Goal: Task Accomplishment & Management: Manage account settings

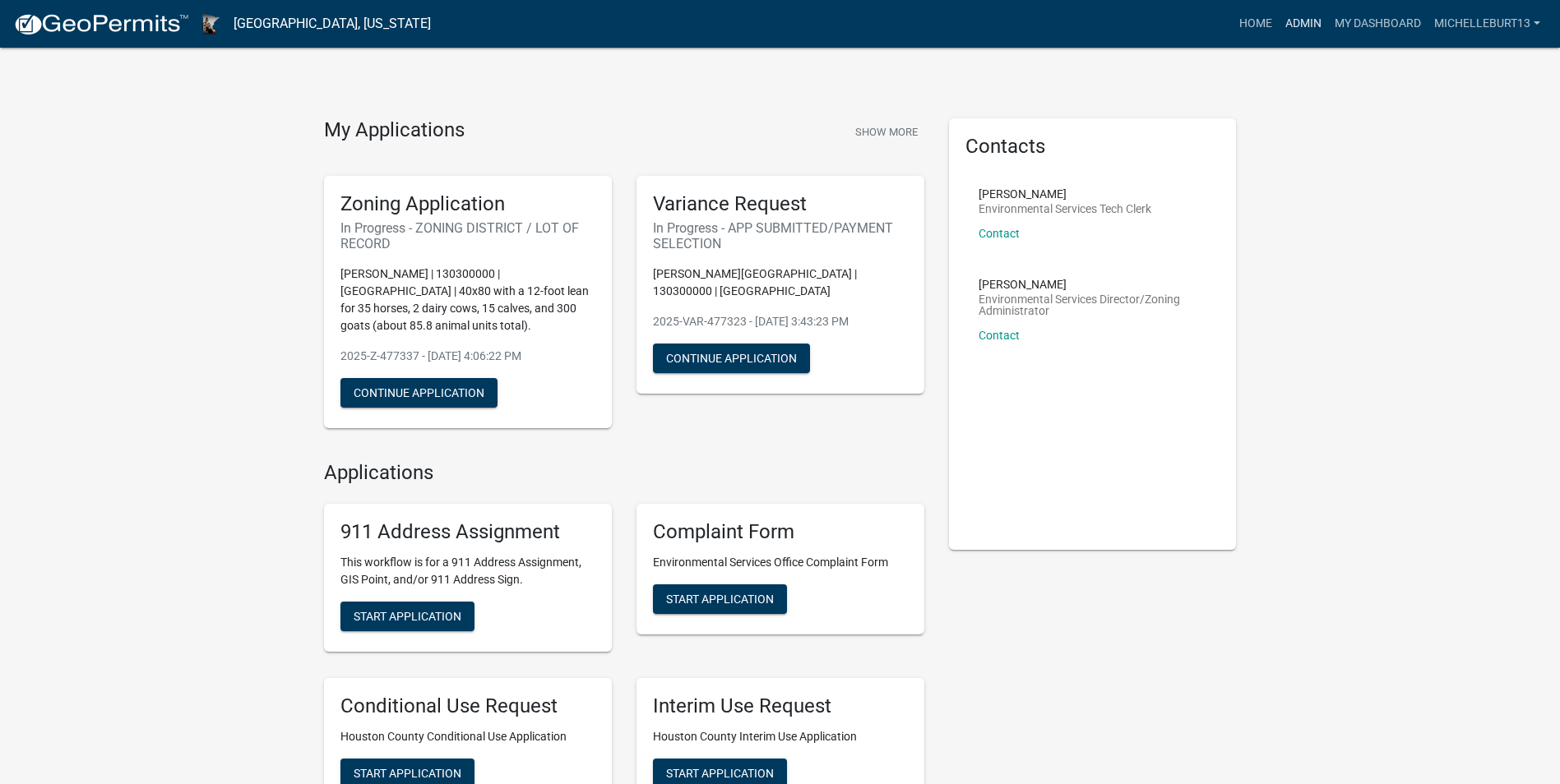
click at [1316, 20] on link "Admin" at bounding box center [1302, 24] width 49 height 32
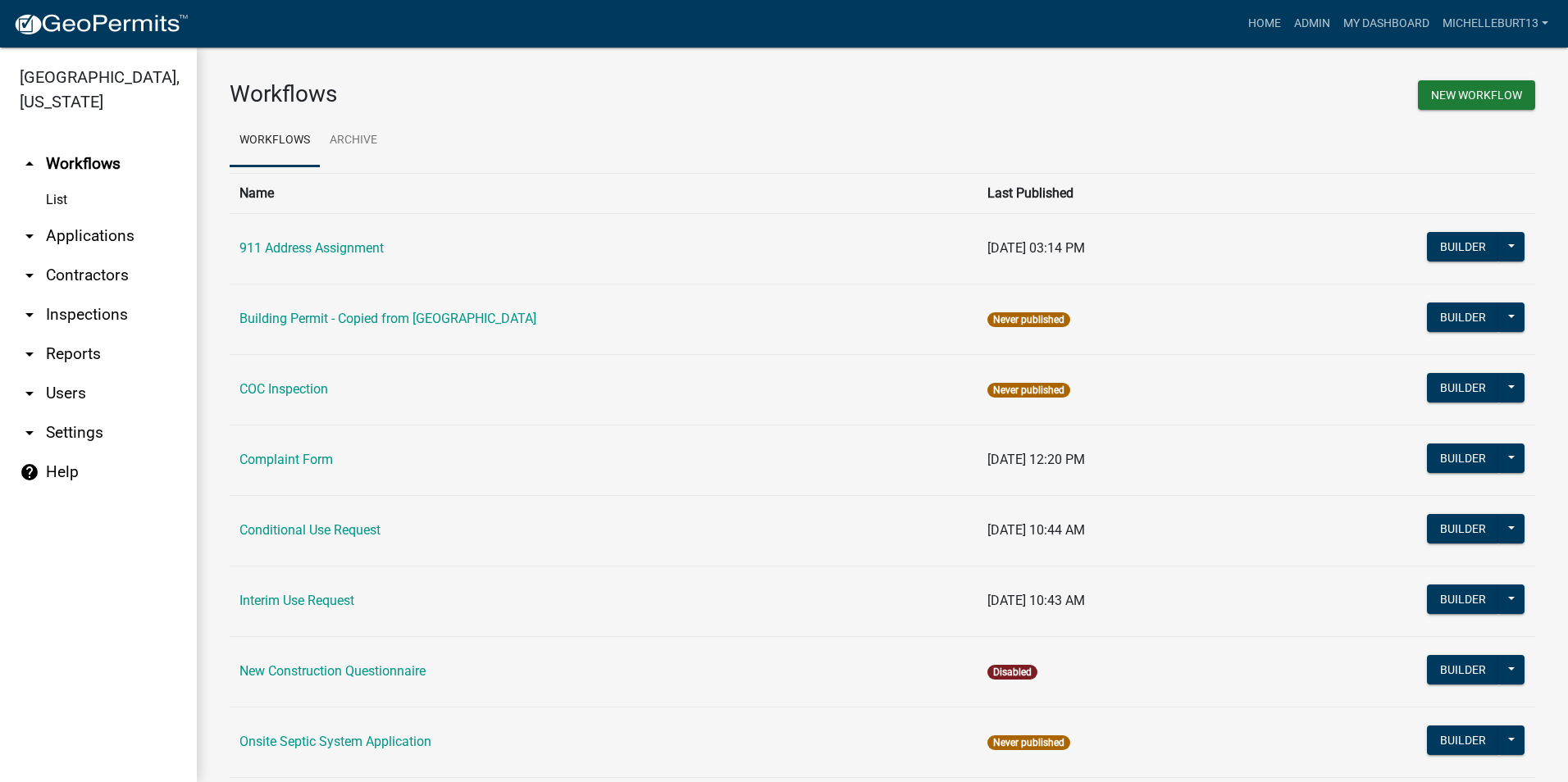
click at [79, 231] on link "arrow_drop_down Applications" at bounding box center [98, 236] width 197 height 39
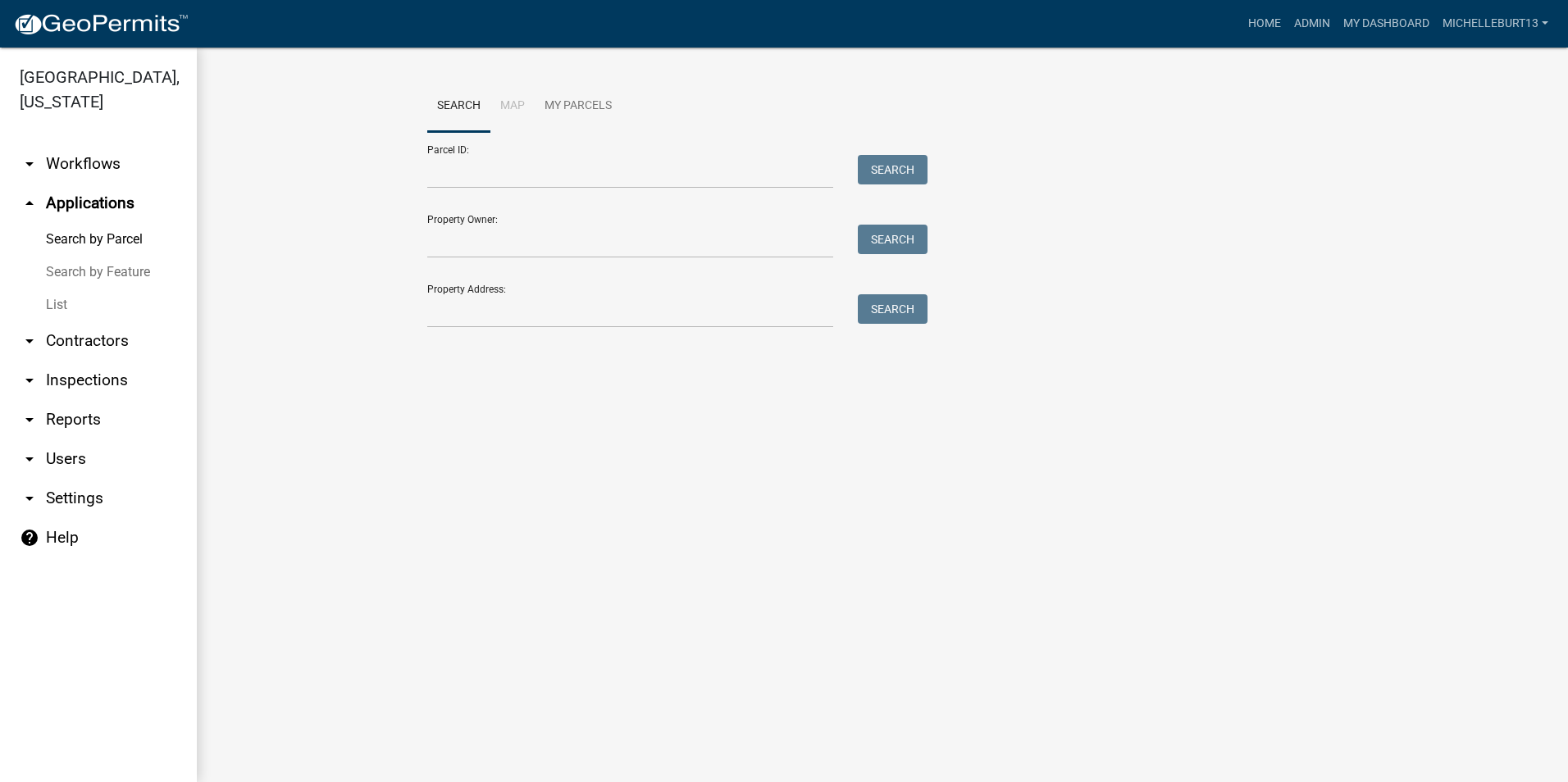
click at [58, 308] on link "List" at bounding box center [98, 305] width 197 height 33
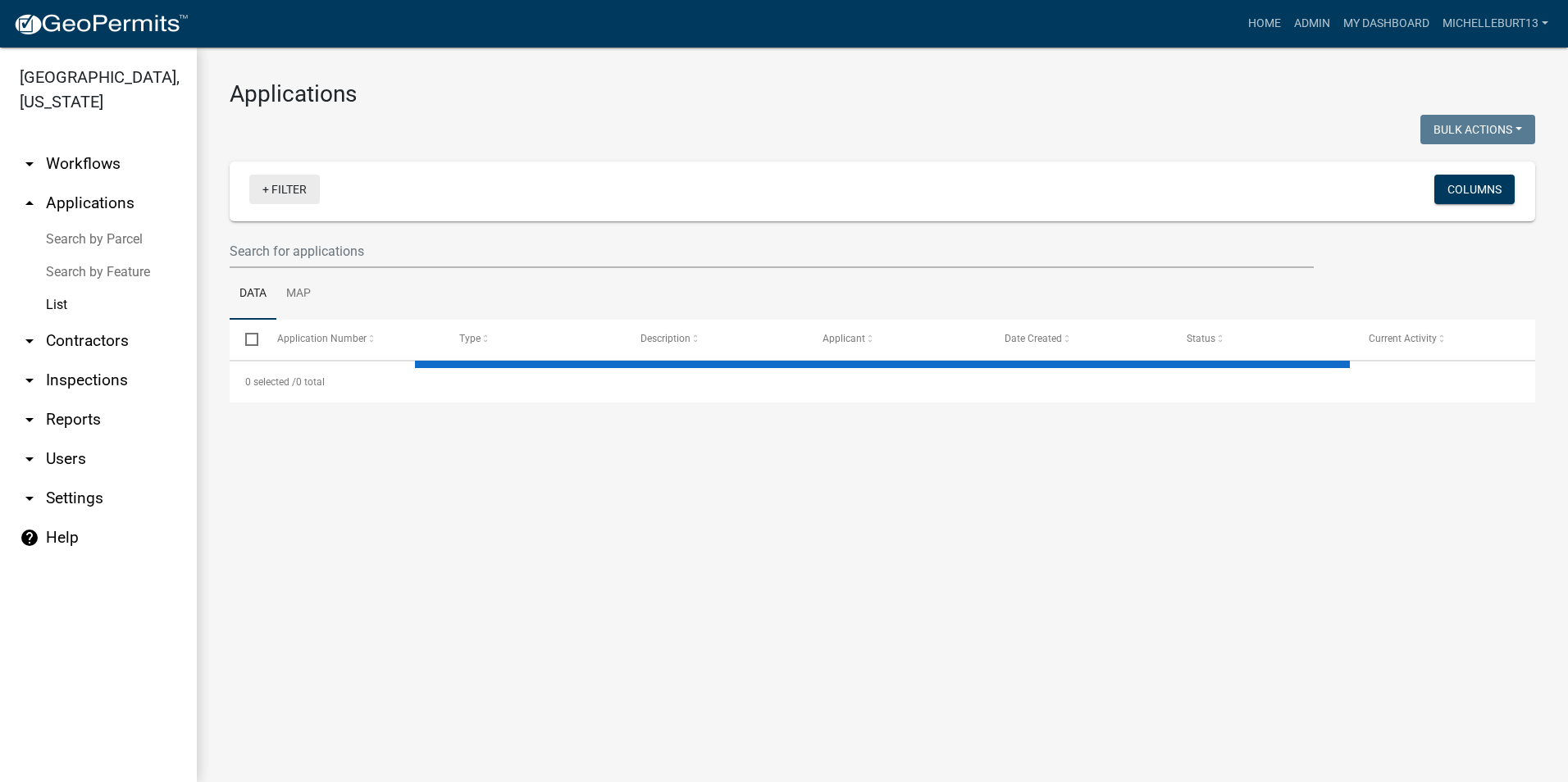
click at [280, 190] on link "+ Filter" at bounding box center [285, 190] width 71 height 30
select select "3: 100"
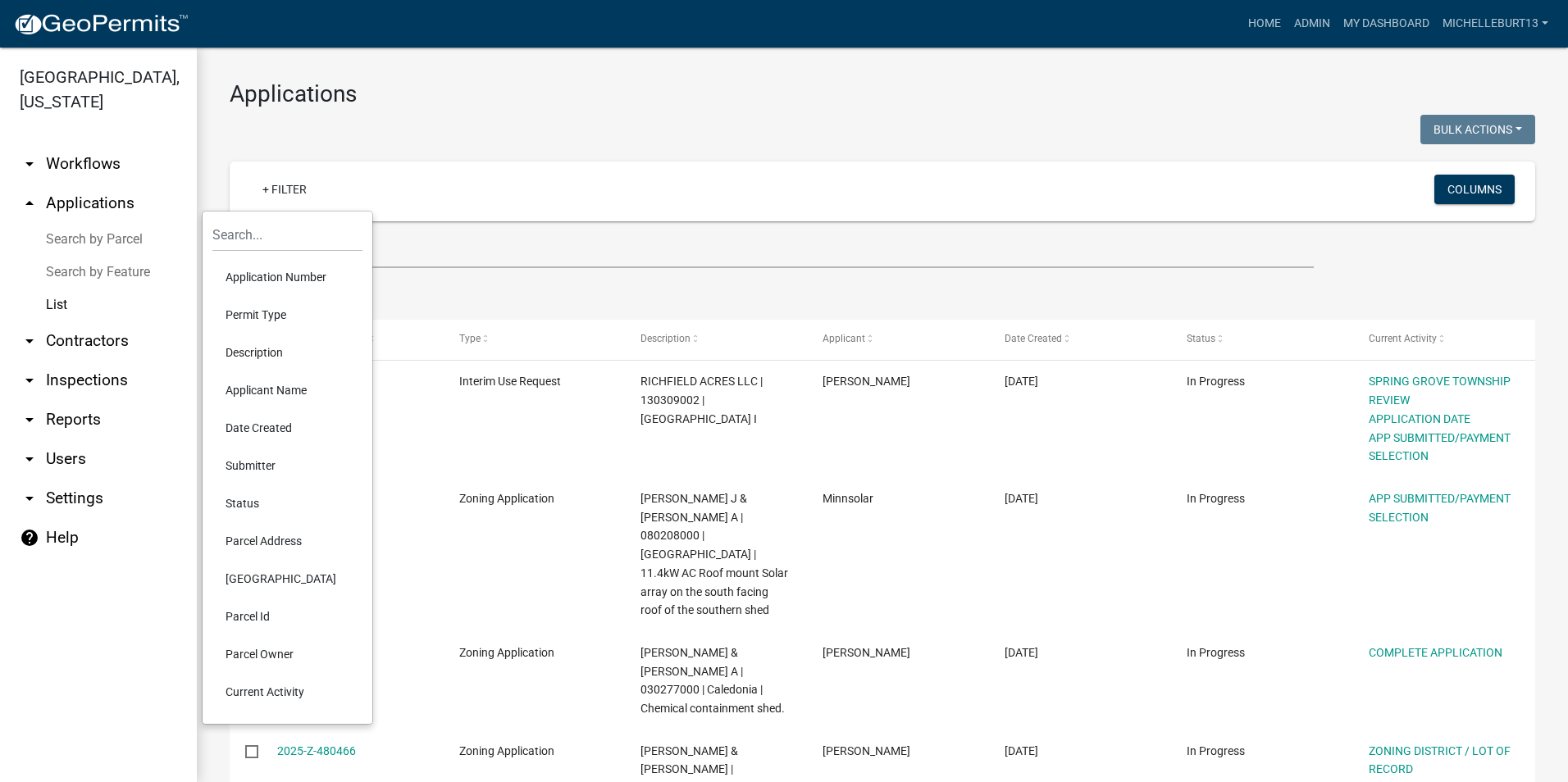
click at [275, 318] on li "Permit Type" at bounding box center [287, 314] width 150 height 37
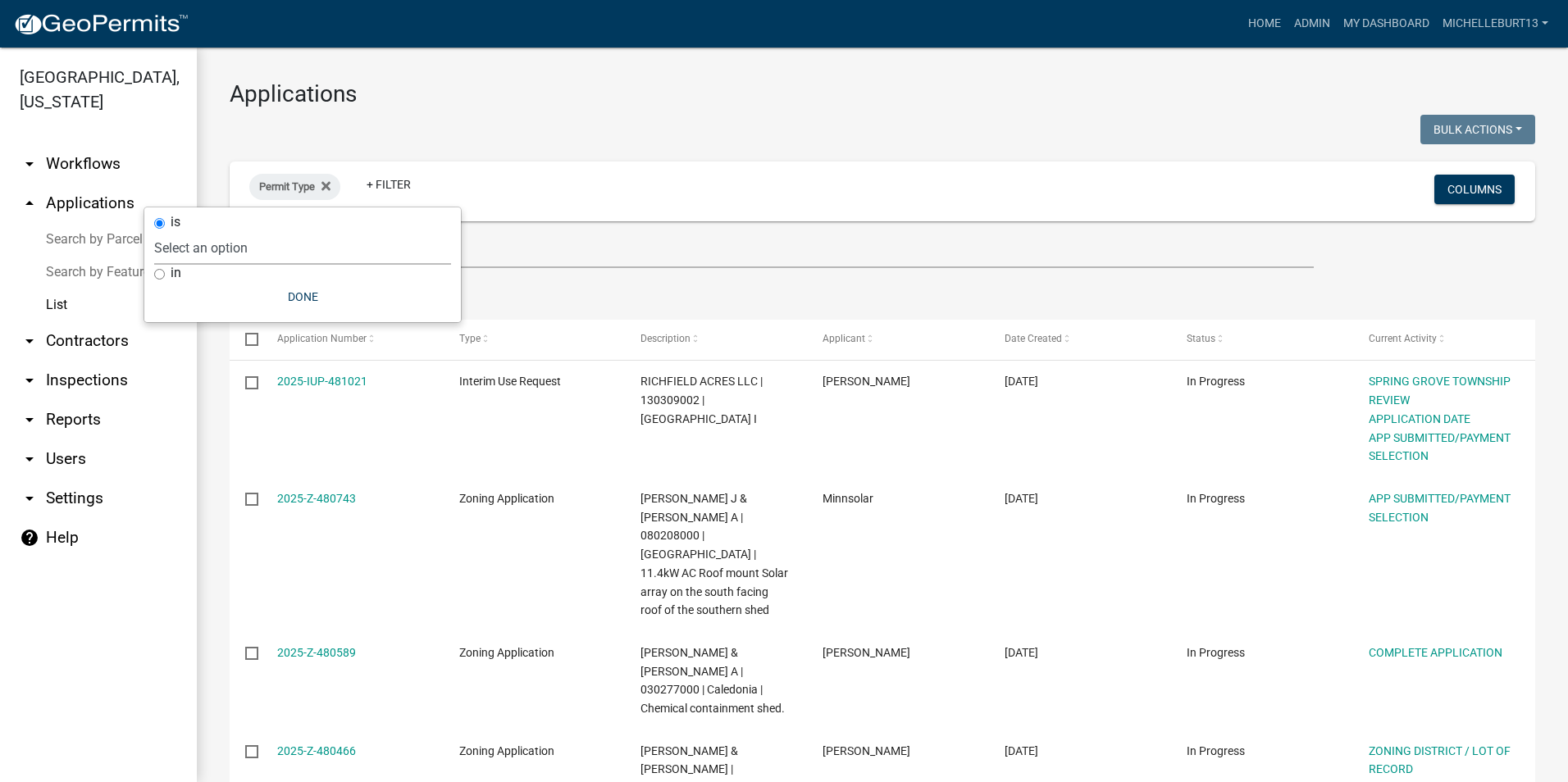
click at [209, 234] on select "Select an option 911 Address Assignment Building Contractor (Registration) Buil…" at bounding box center [303, 248] width 297 height 34
select select "9c061e7c-96de-473c-a82e-607aaa63a8eb"
click at [221, 231] on select "Select an option 911 Address Assignment Building Contractor (Registration) Buil…" at bounding box center [303, 248] width 297 height 34
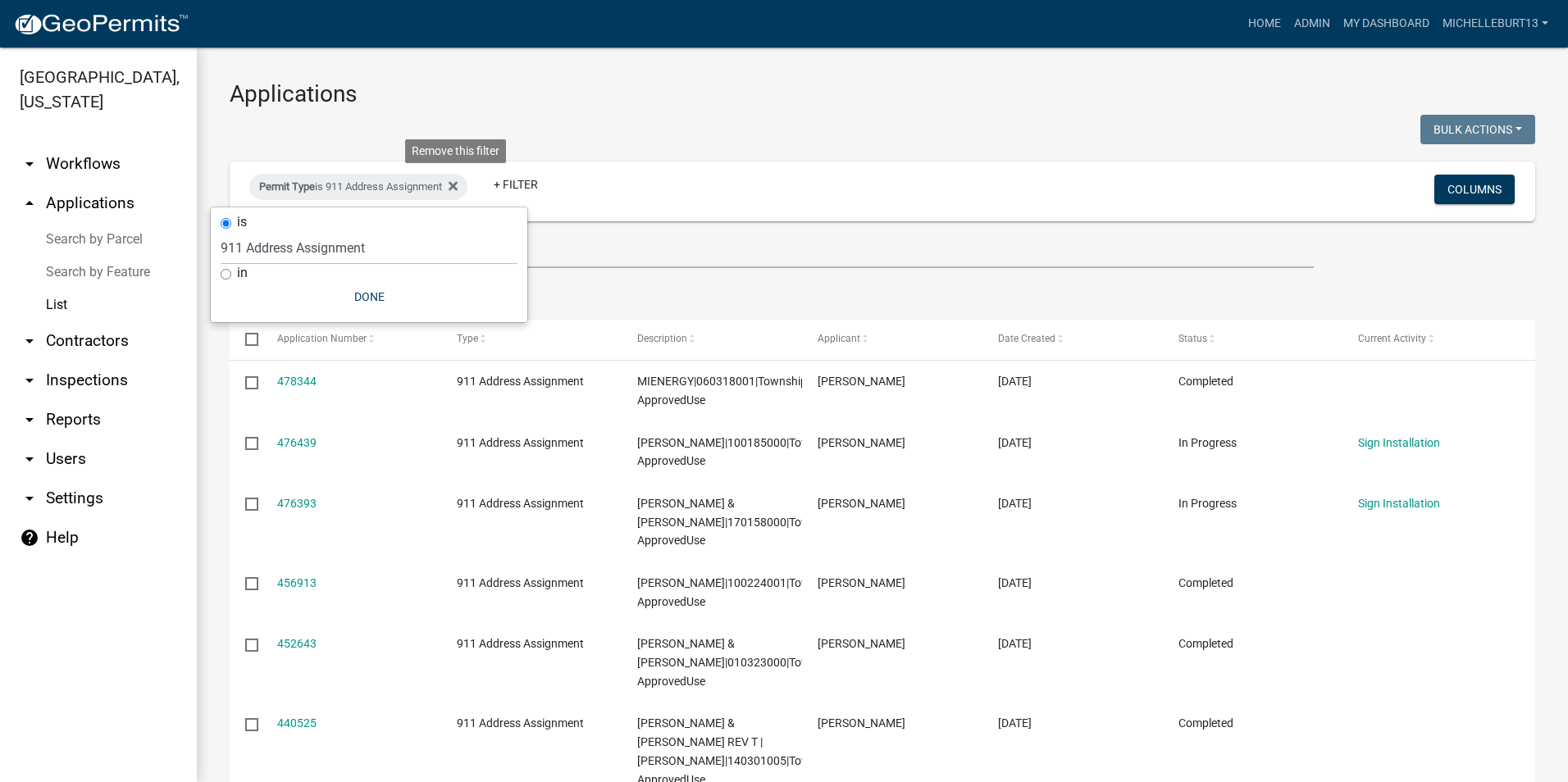
click at [457, 187] on icon at bounding box center [453, 186] width 9 height 9
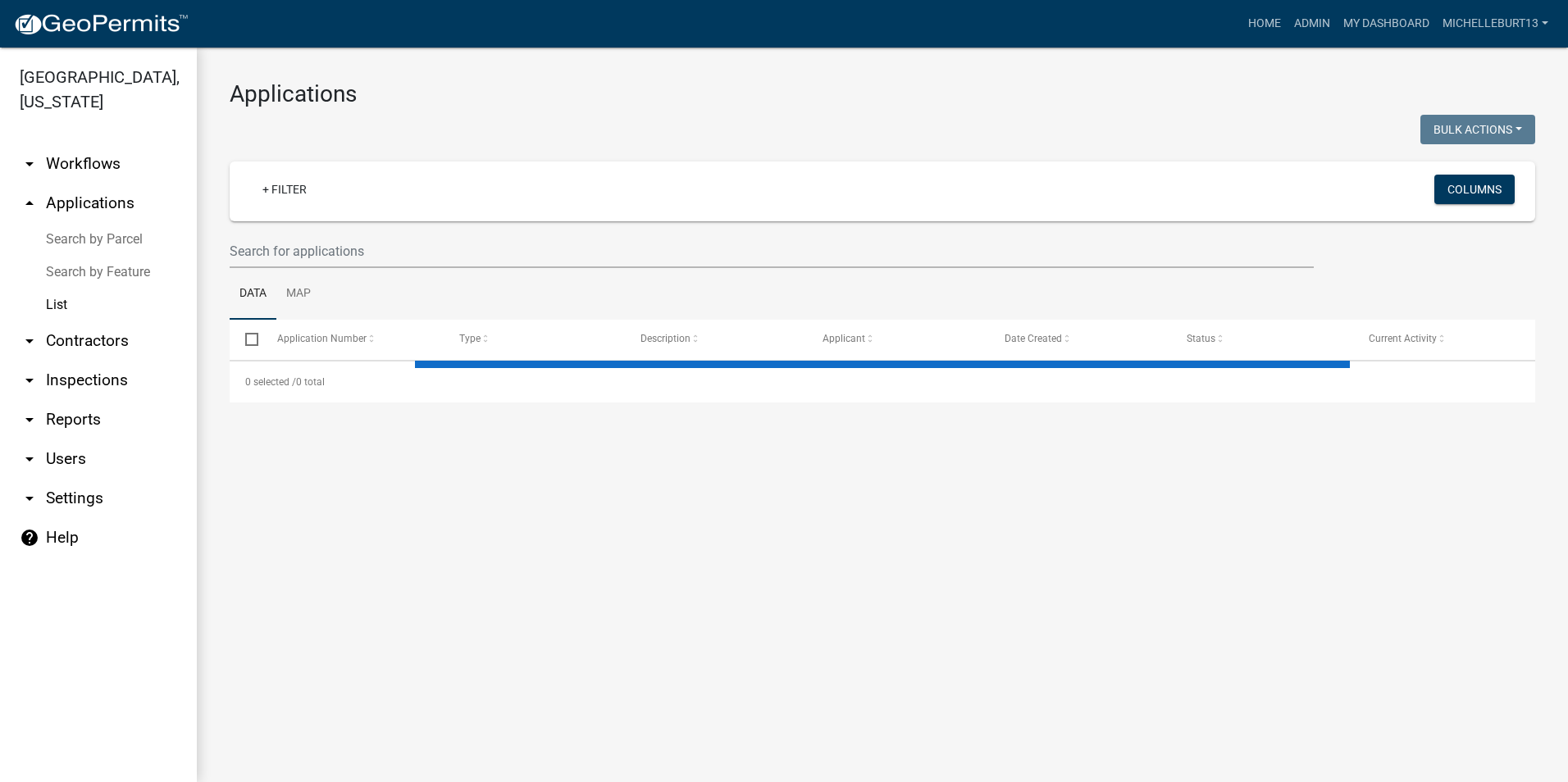
select select "3: 100"
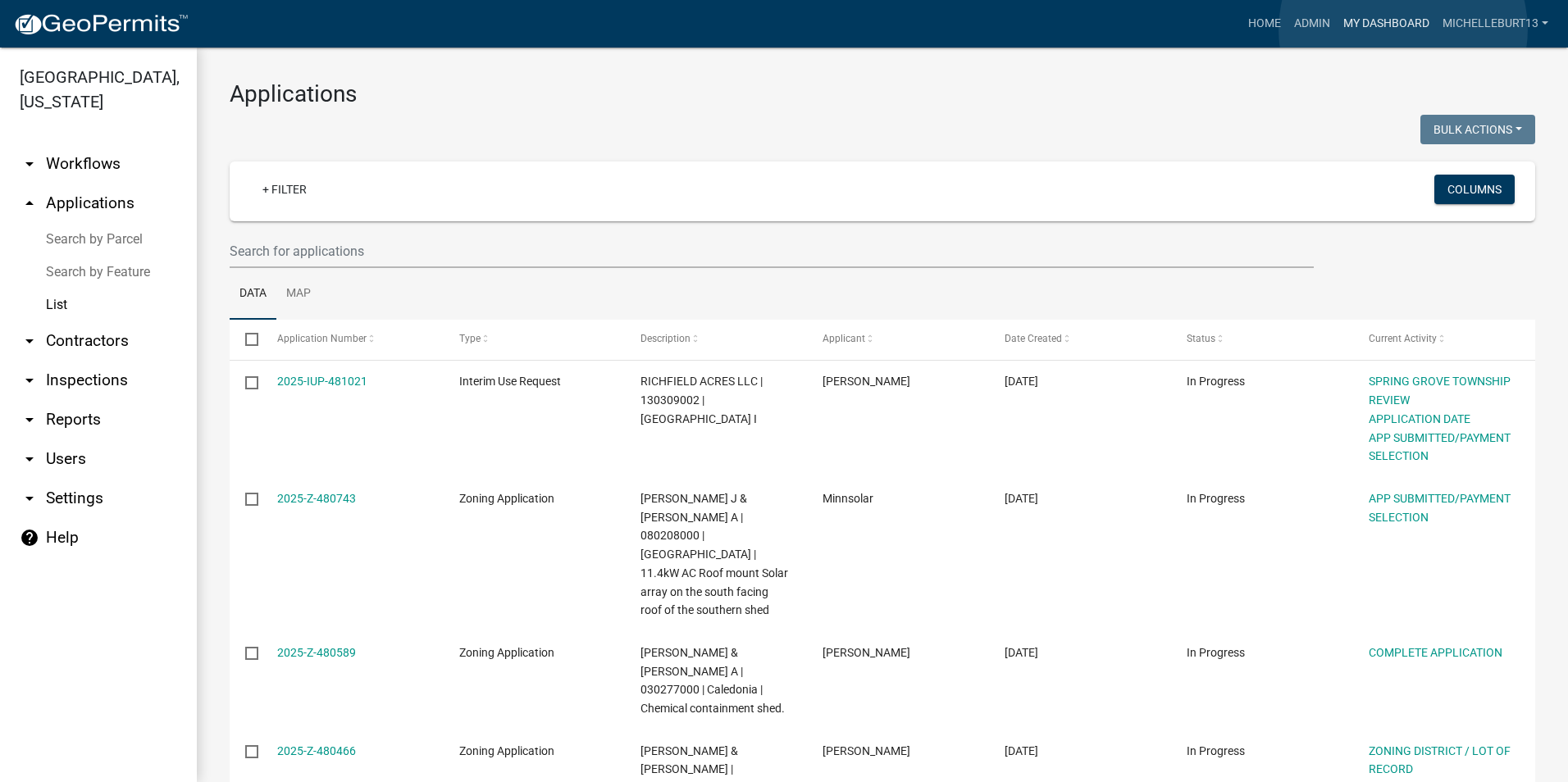
click at [1404, 30] on link "My Dashboard" at bounding box center [1387, 24] width 100 height 32
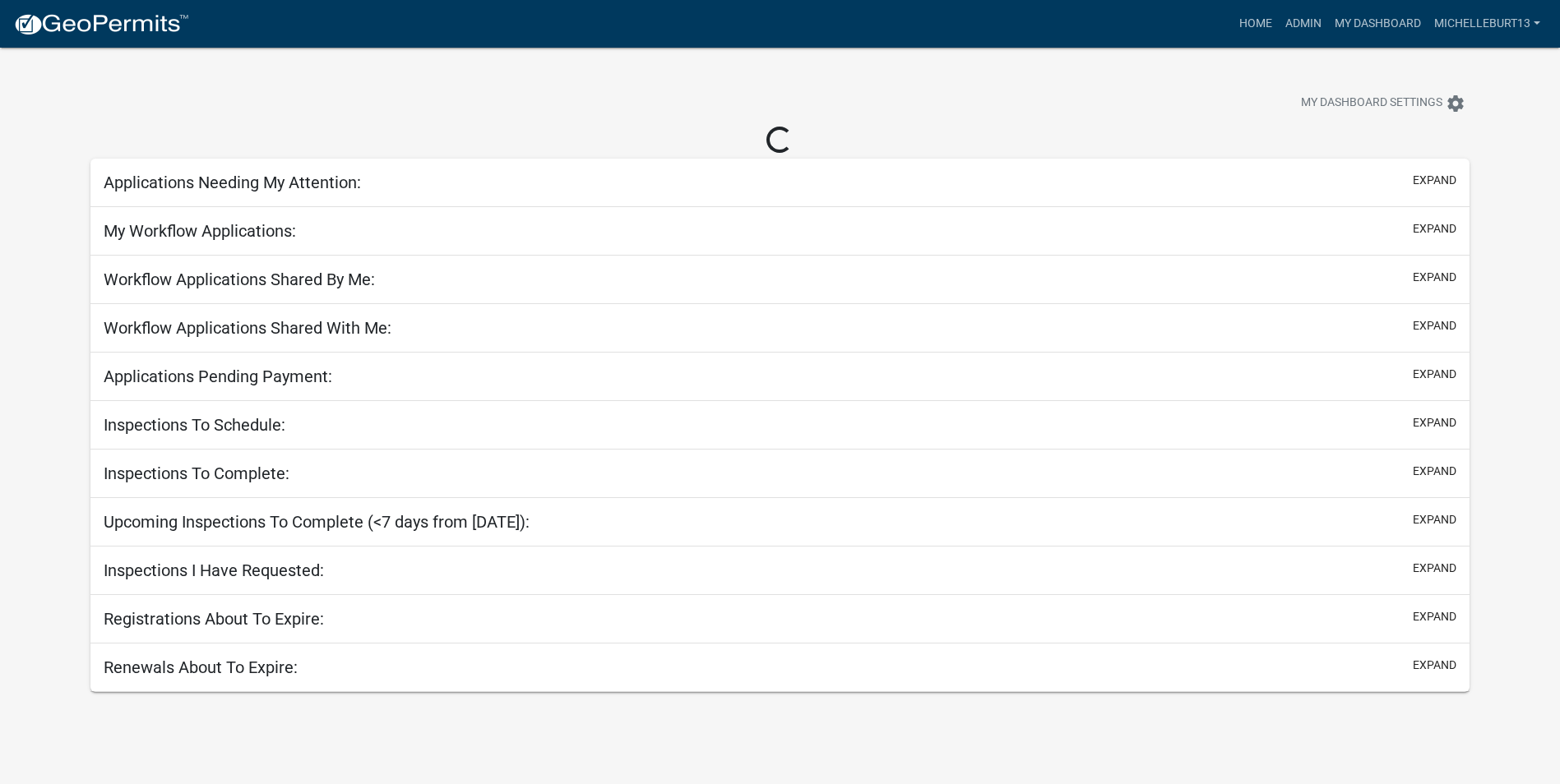
select select "3: 100"
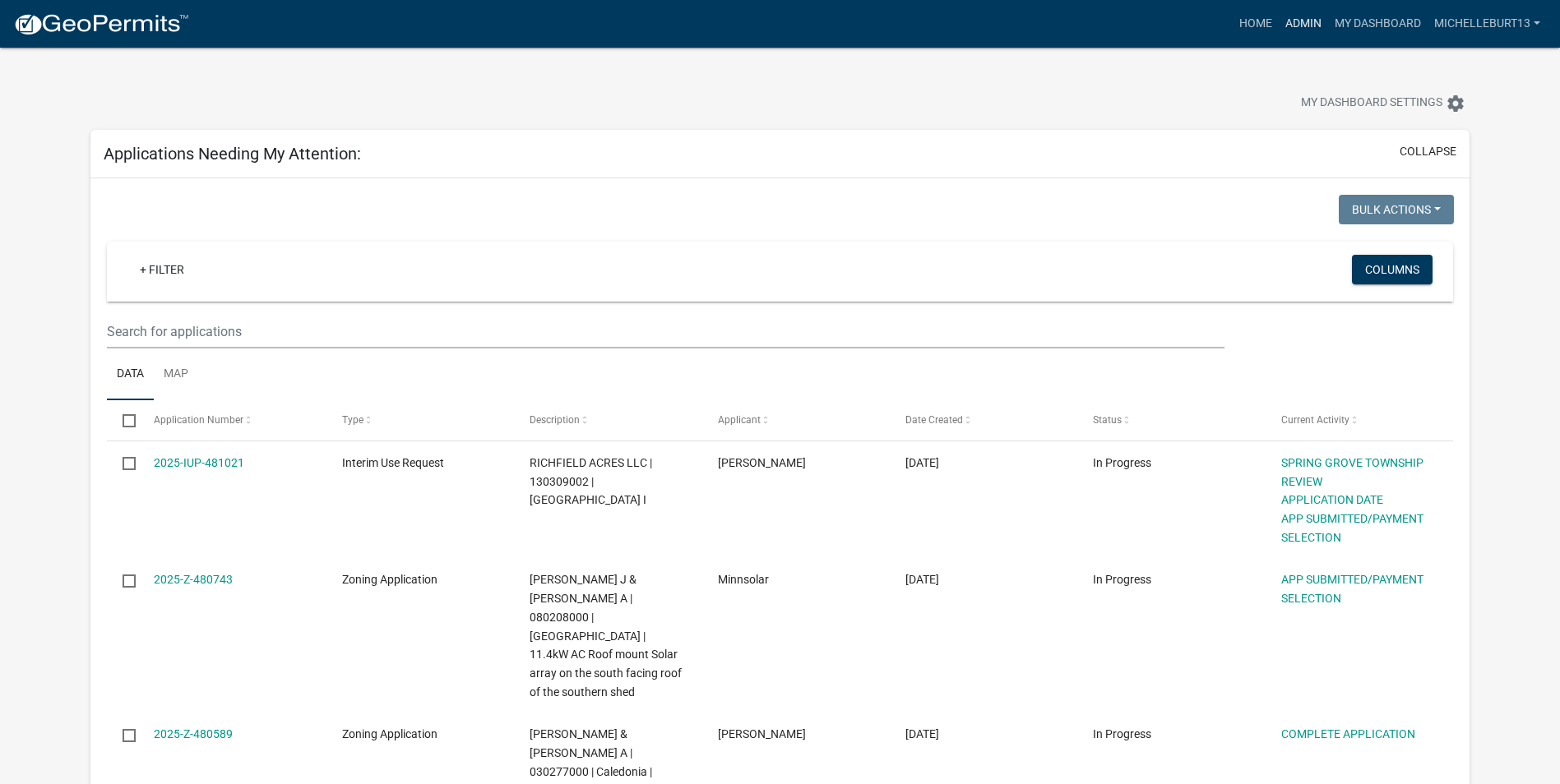
click at [1305, 18] on link "Admin" at bounding box center [1302, 24] width 49 height 32
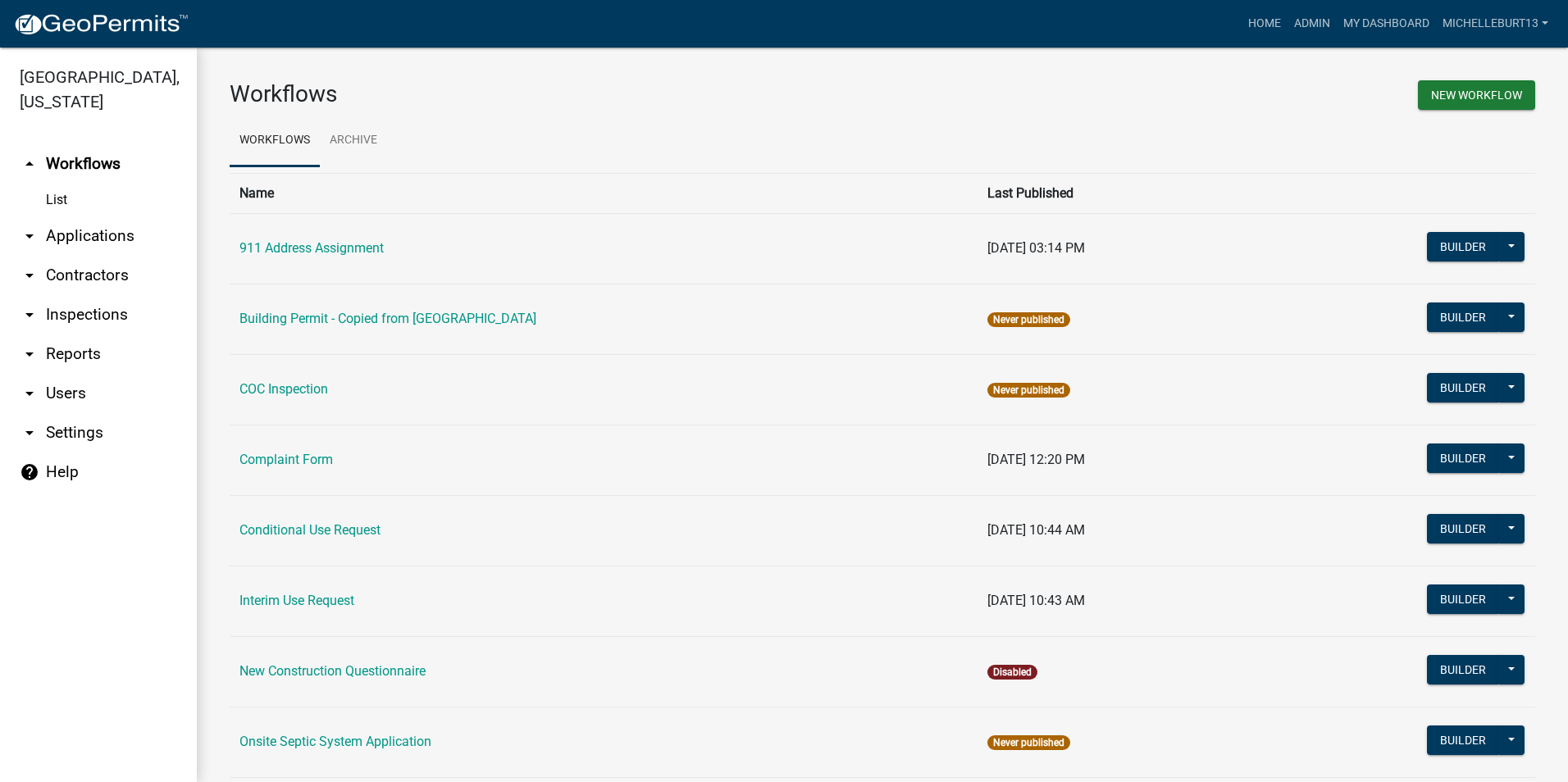
click at [56, 227] on link "arrow_drop_down Applications" at bounding box center [98, 236] width 197 height 39
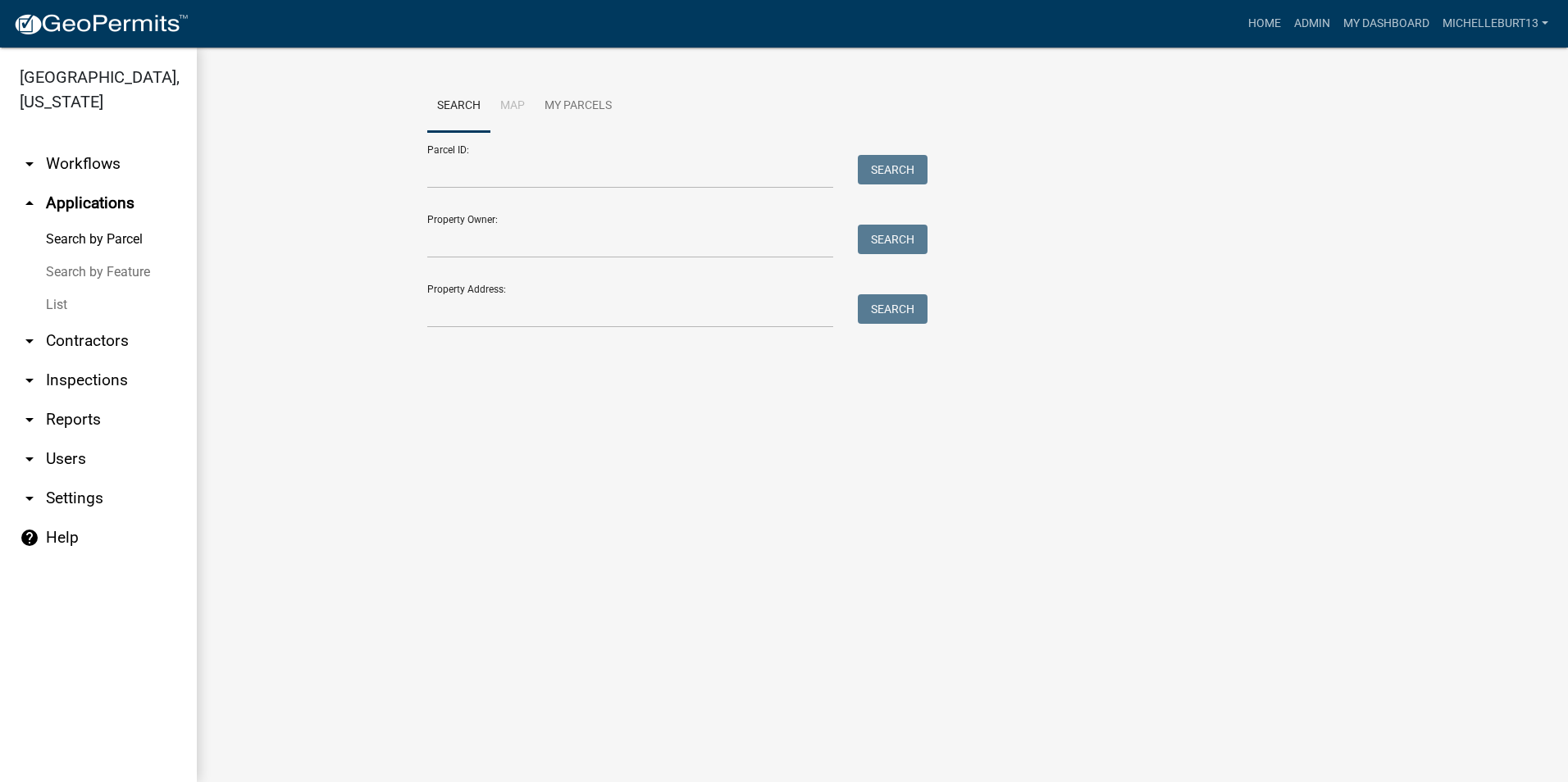
click at [57, 299] on link "List" at bounding box center [98, 305] width 197 height 33
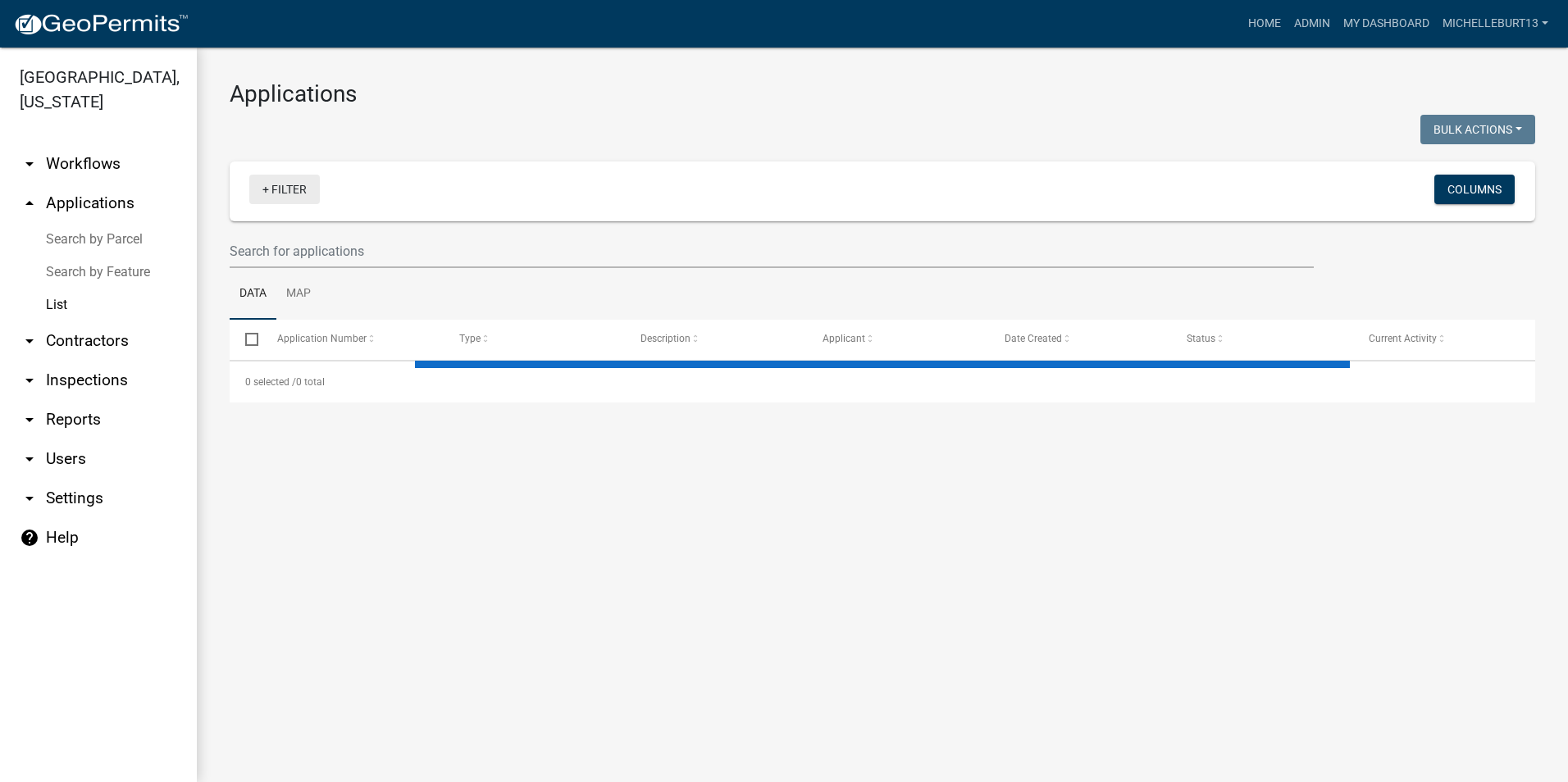
click at [281, 193] on link "+ Filter" at bounding box center [285, 190] width 71 height 30
select select "3: 100"
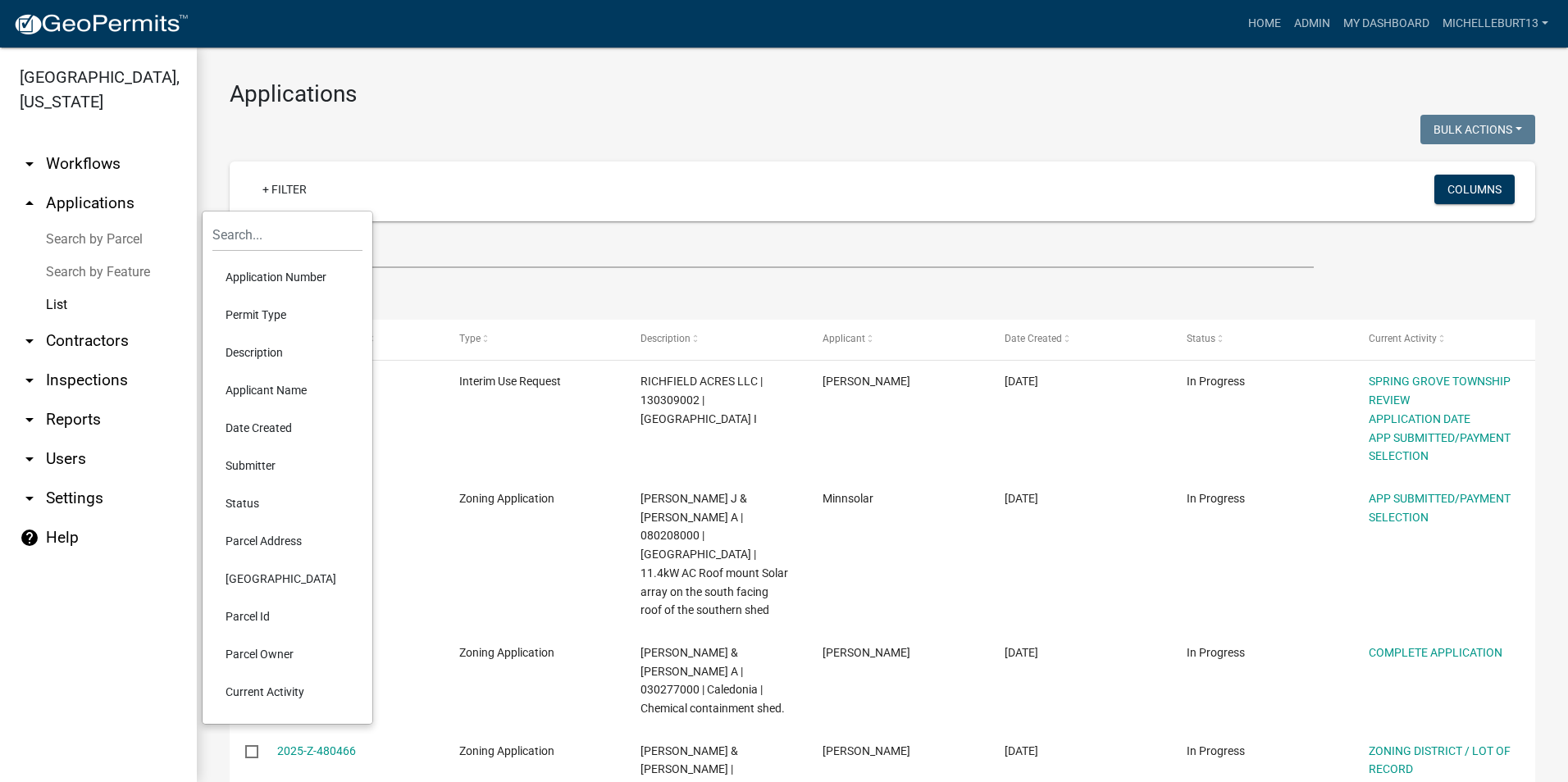
click at [269, 317] on li "Permit Type" at bounding box center [287, 314] width 150 height 37
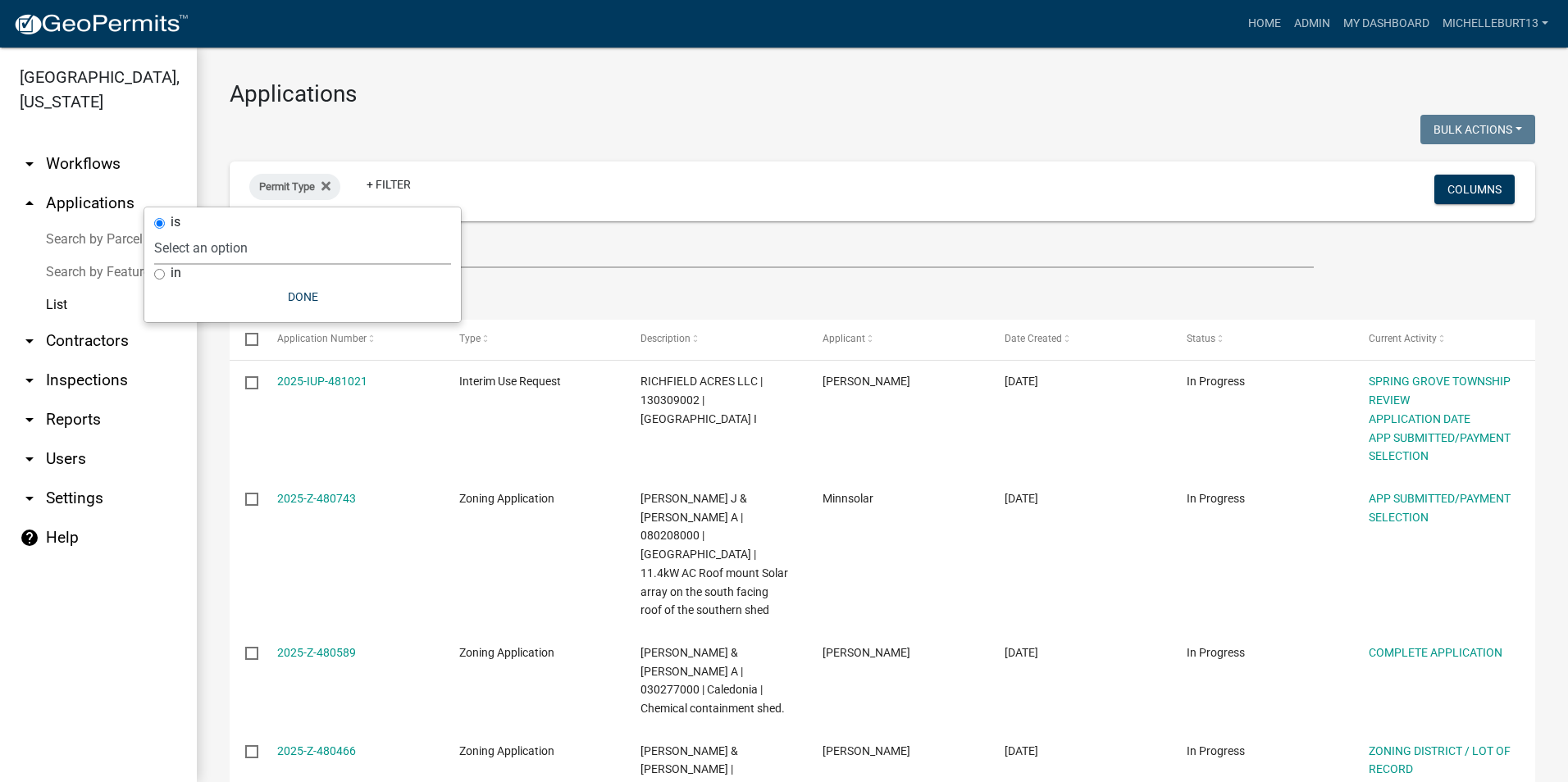
click at [271, 252] on select "Select an option 911 Address Assignment Building Contractor (Registration) Buil…" at bounding box center [303, 248] width 297 height 34
select select "9c061e7c-96de-473c-a82e-607aaa63a8eb"
click at [221, 231] on select "Select an option 911 Address Assignment Building Contractor (Registration) Buil…" at bounding box center [303, 248] width 297 height 34
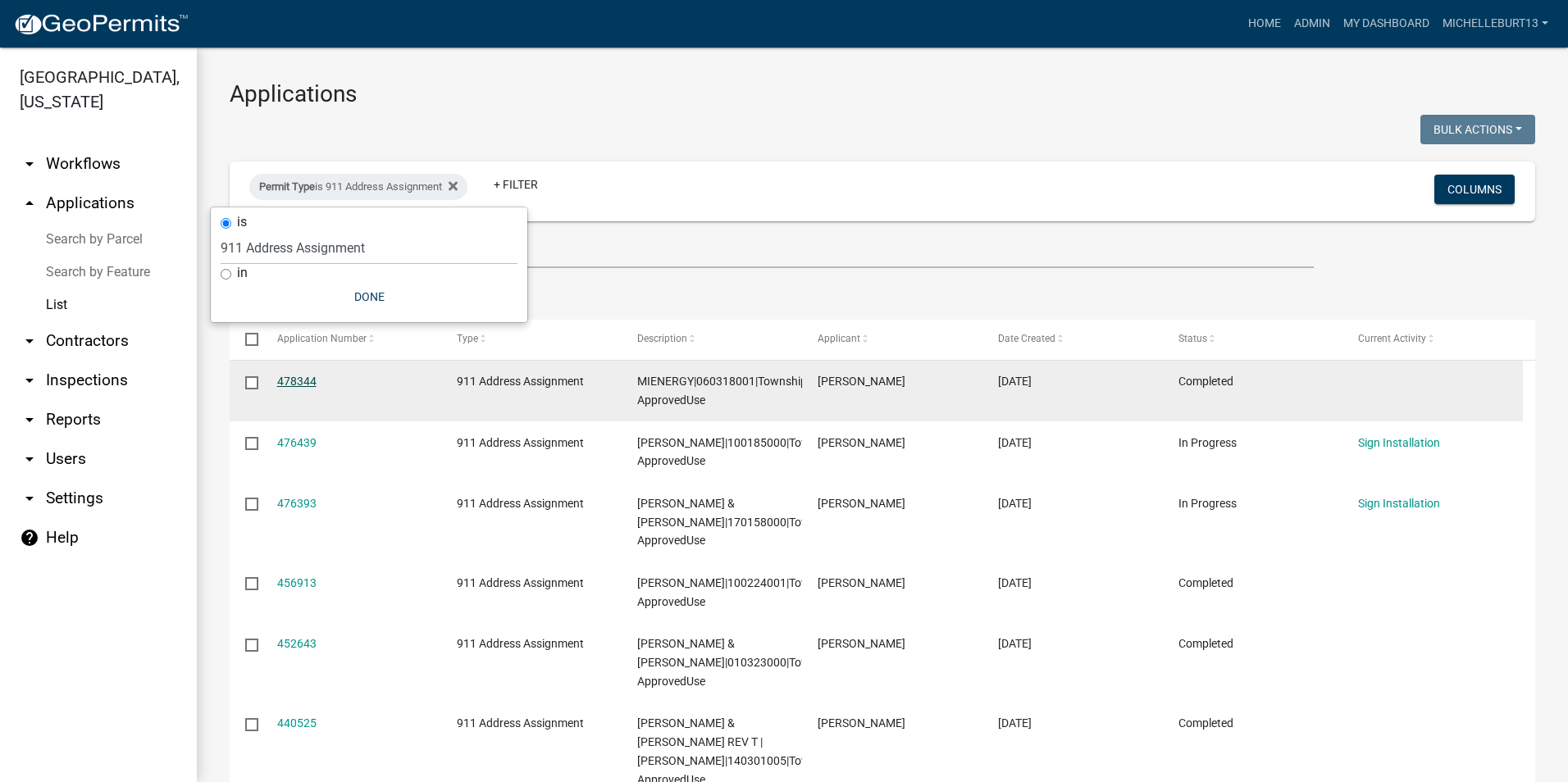
click at [298, 385] on link "478344" at bounding box center [296, 381] width 39 height 13
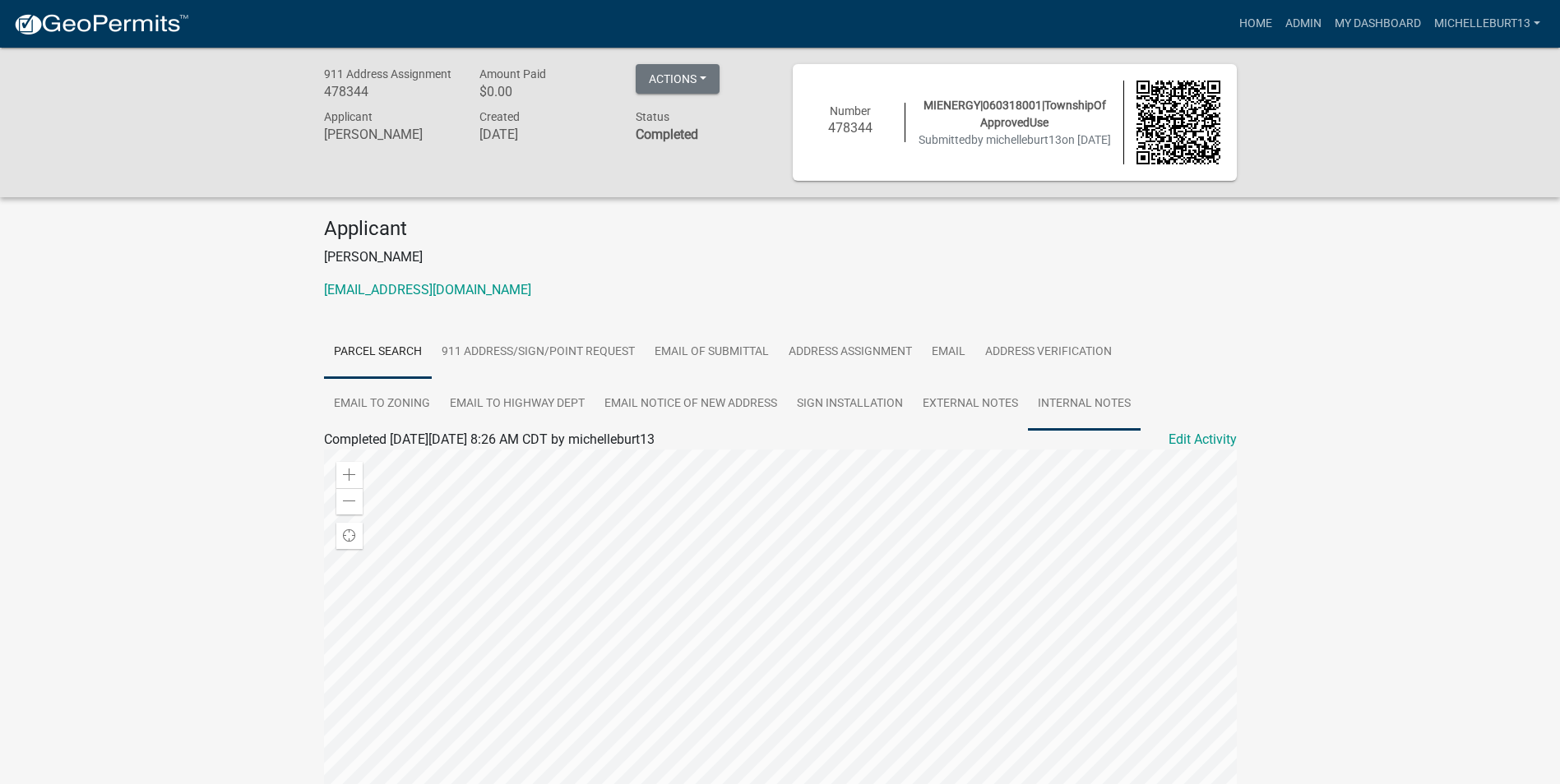
click at [1084, 407] on link "Internal Notes" at bounding box center [1084, 404] width 112 height 52
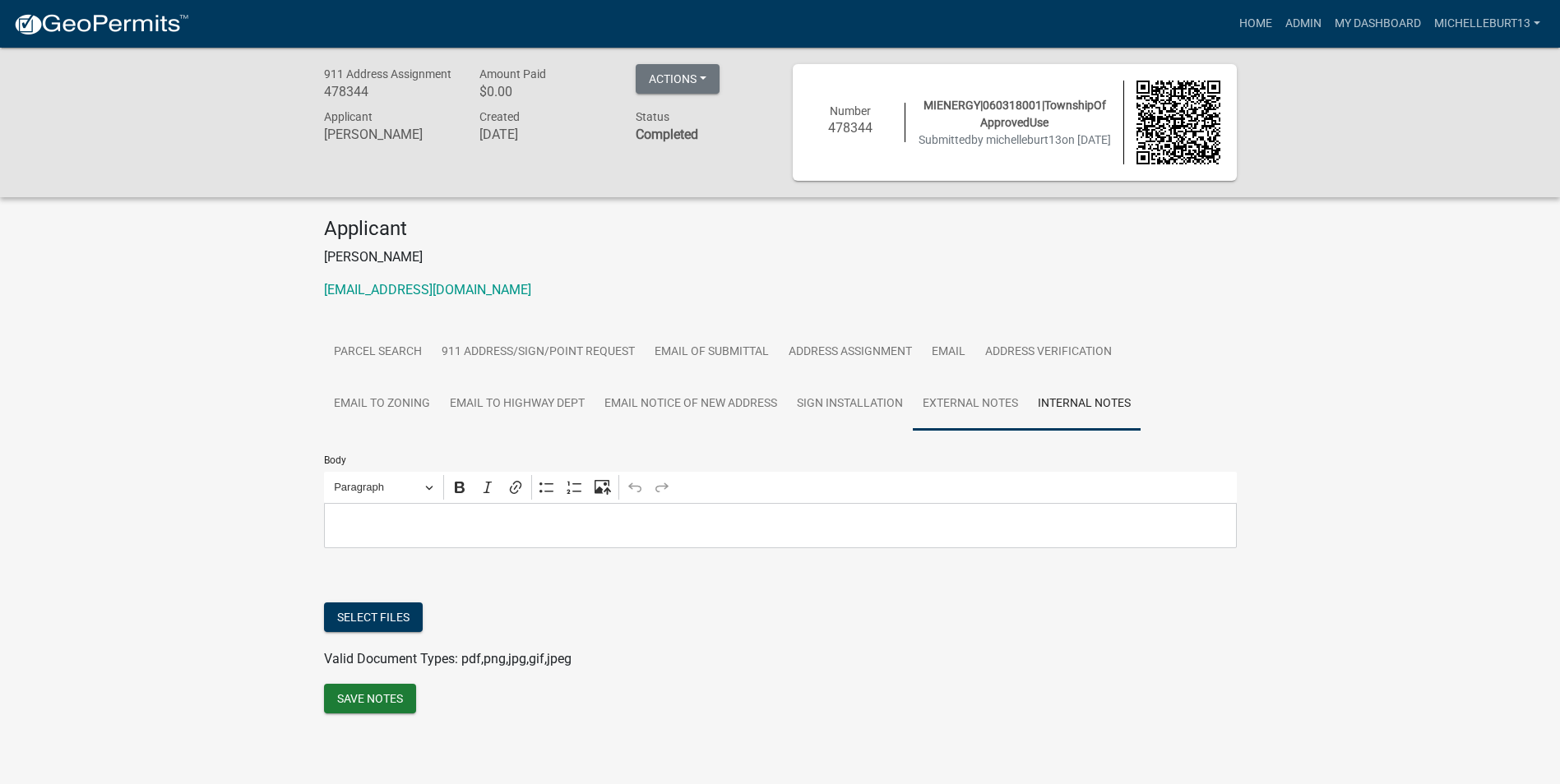
click at [975, 397] on link "External Notes" at bounding box center [970, 404] width 115 height 52
click at [860, 402] on link "Sign Installation" at bounding box center [849, 404] width 126 height 52
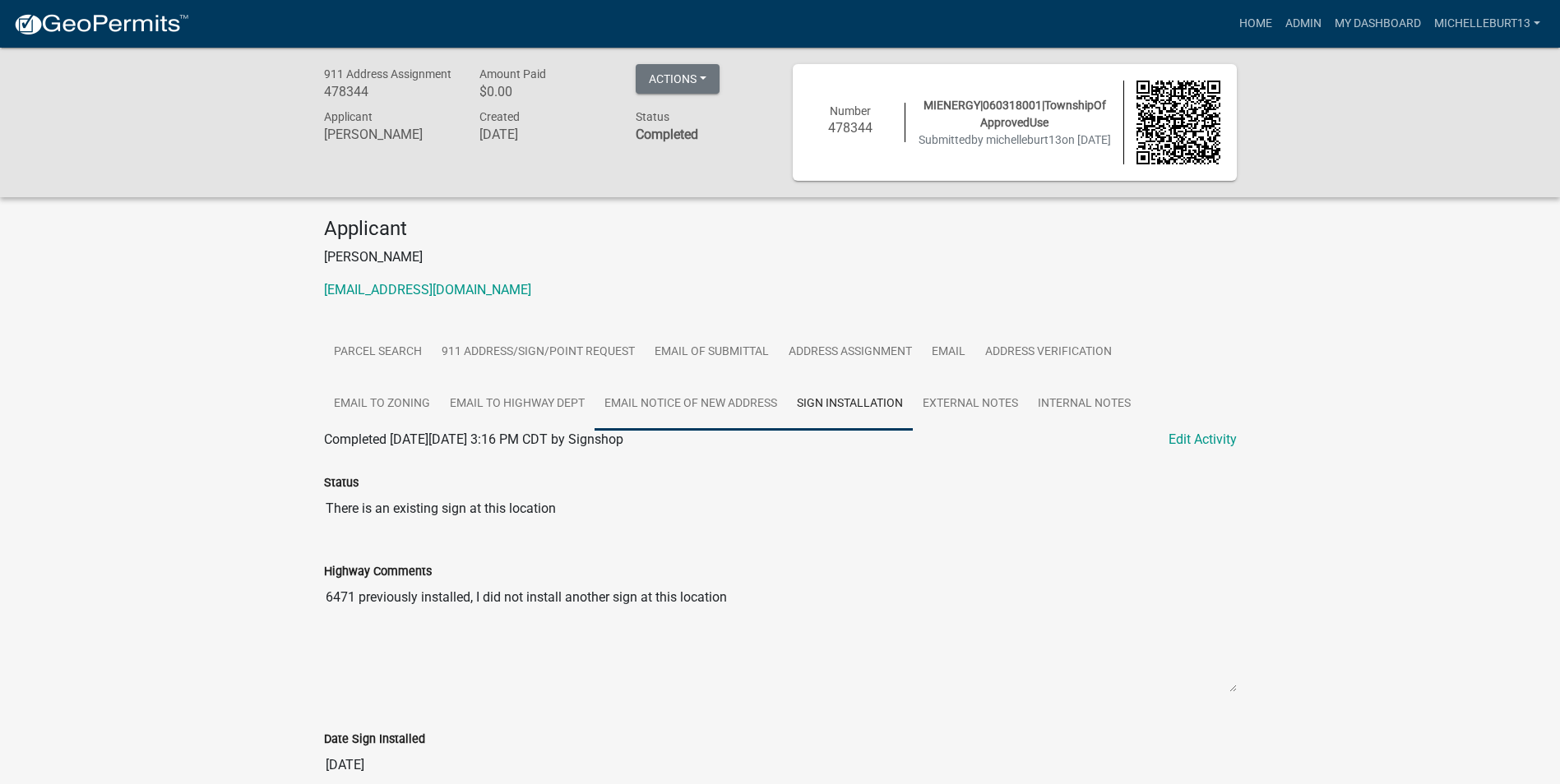
click at [708, 401] on link "Email Notice of New Address" at bounding box center [690, 404] width 192 height 52
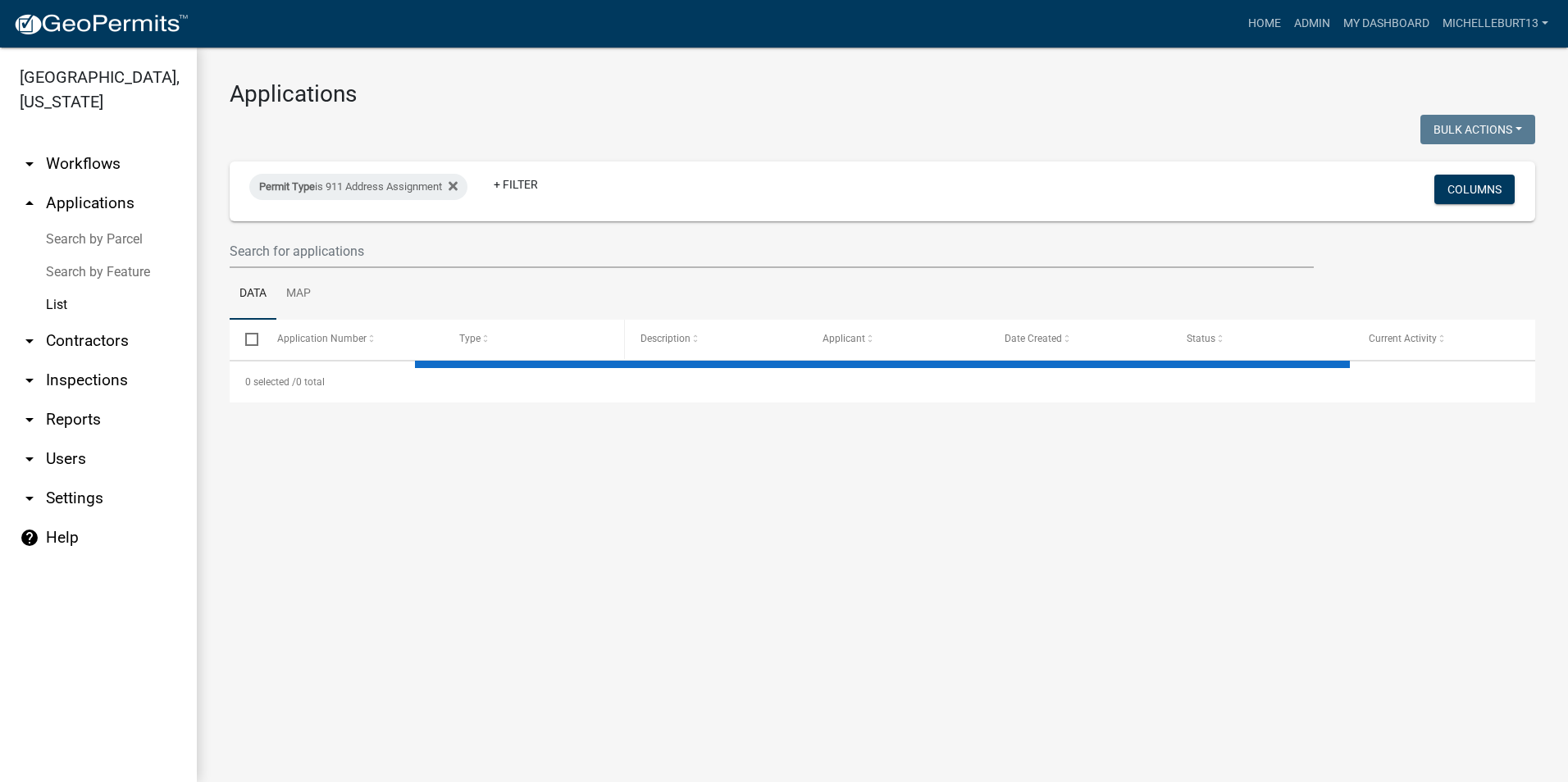
select select "3: 100"
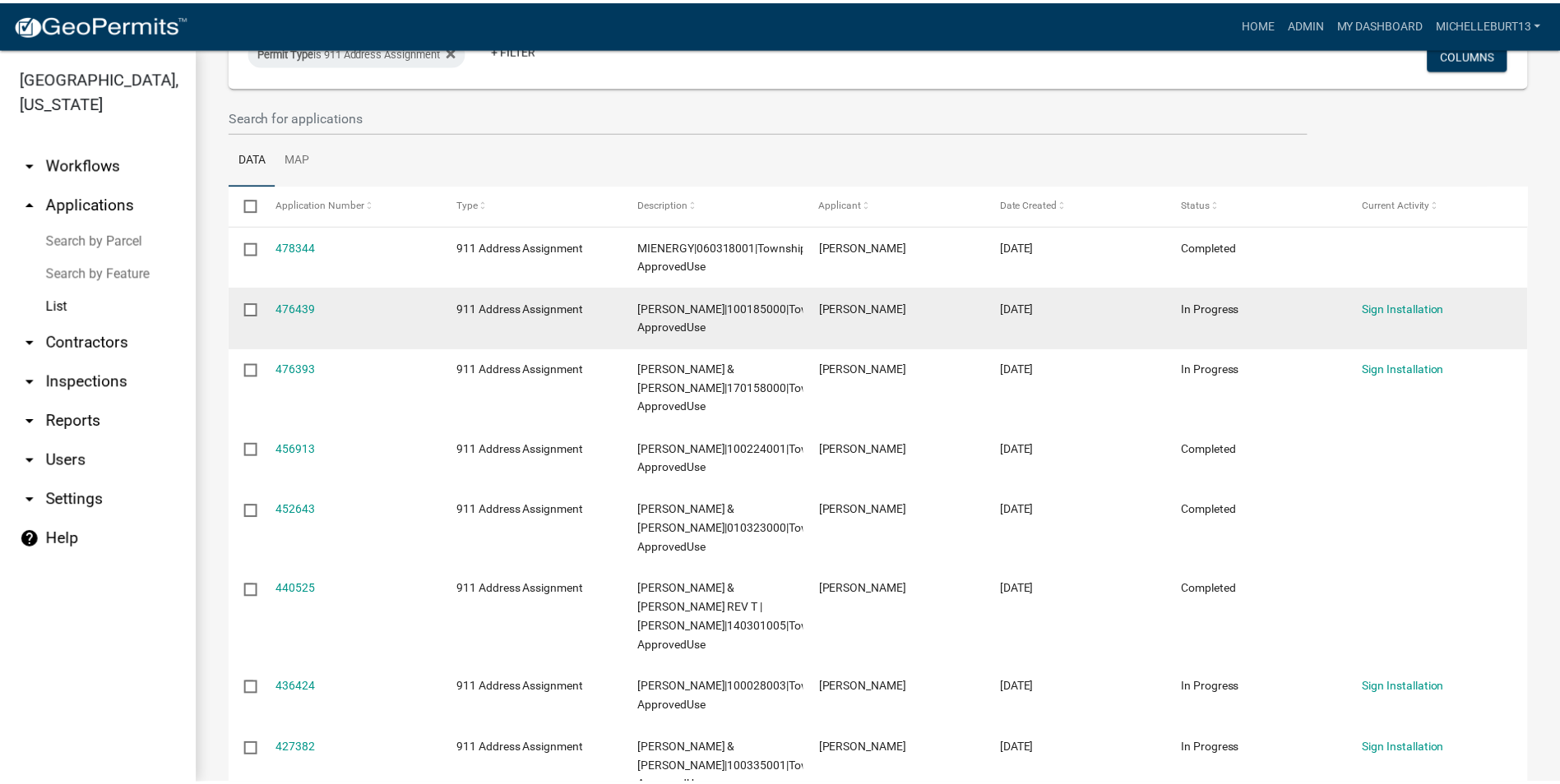
scroll to position [165, 0]
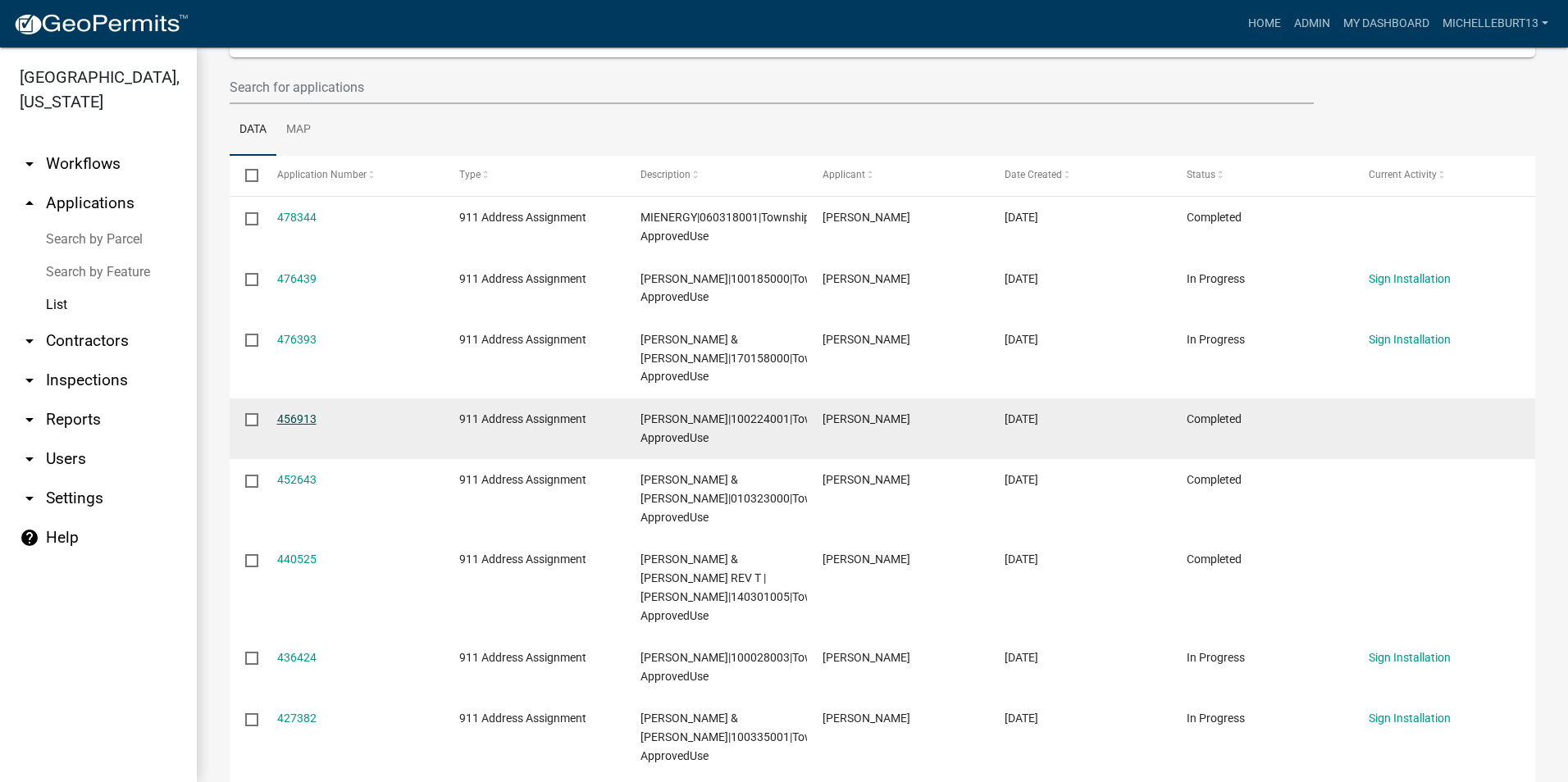
click at [306, 418] on link "456913" at bounding box center [296, 419] width 39 height 13
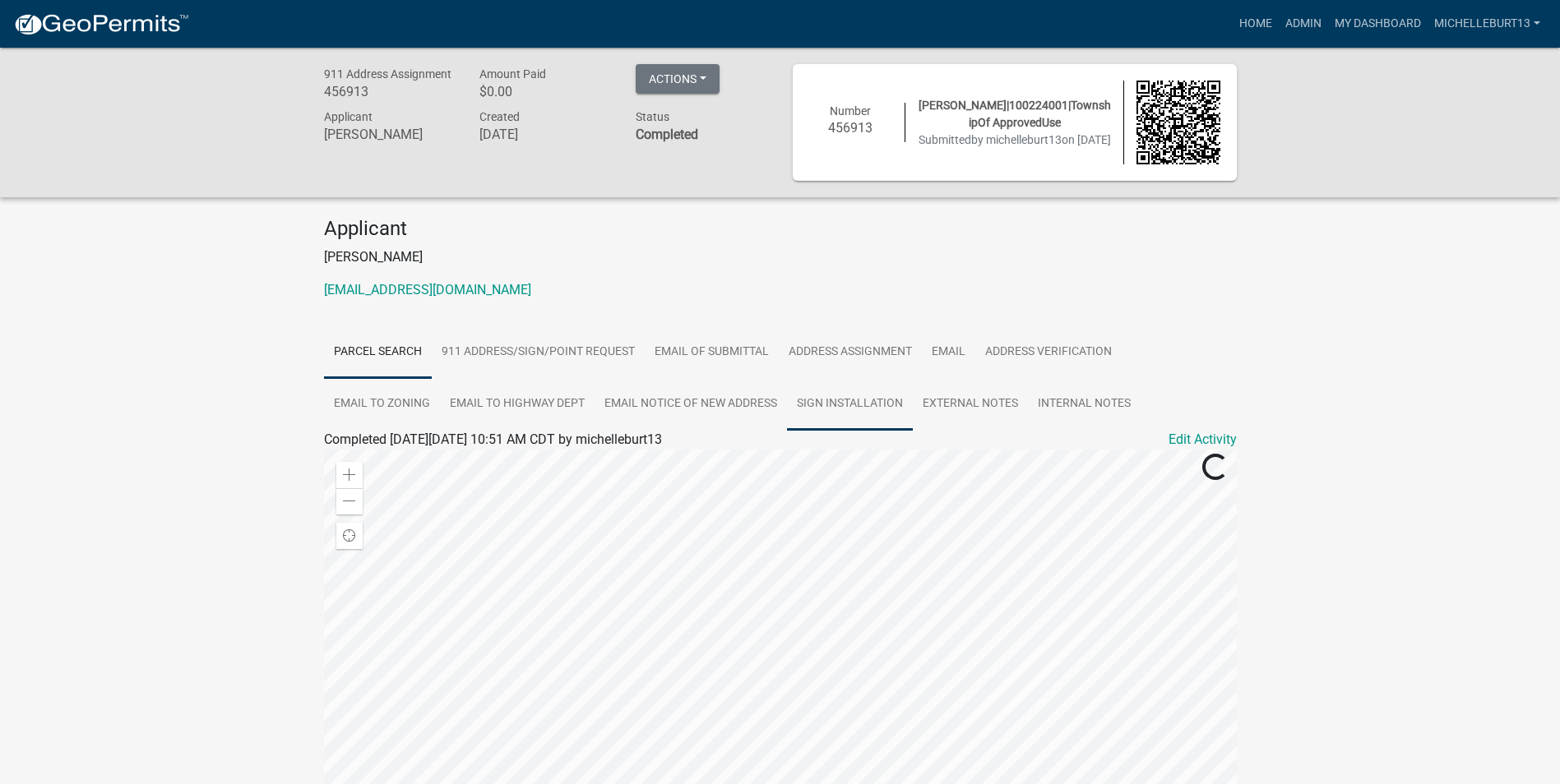
click at [852, 401] on link "Sign Installation" at bounding box center [849, 404] width 126 height 52
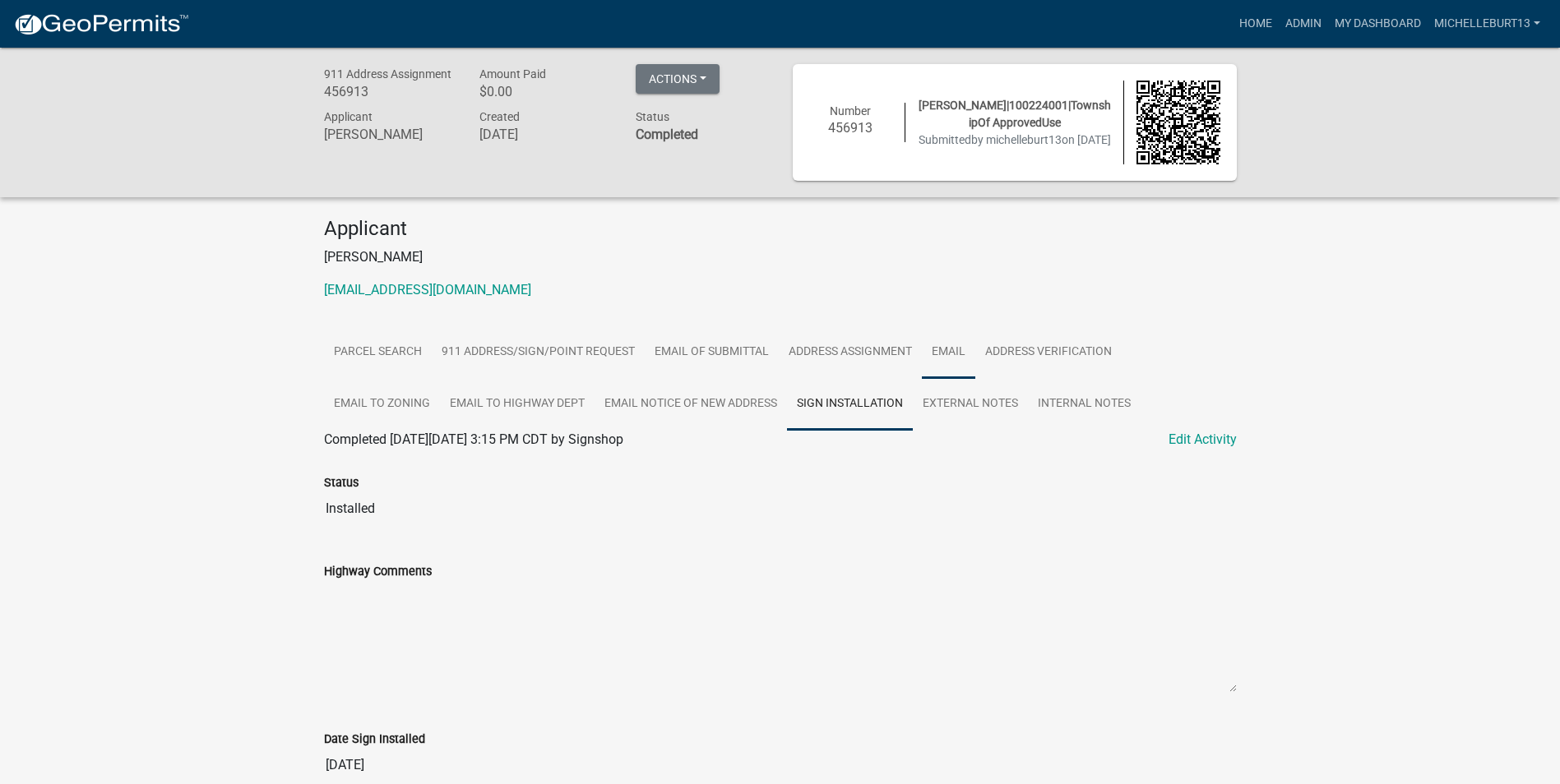
click at [940, 355] on link "Email" at bounding box center [948, 353] width 53 height 52
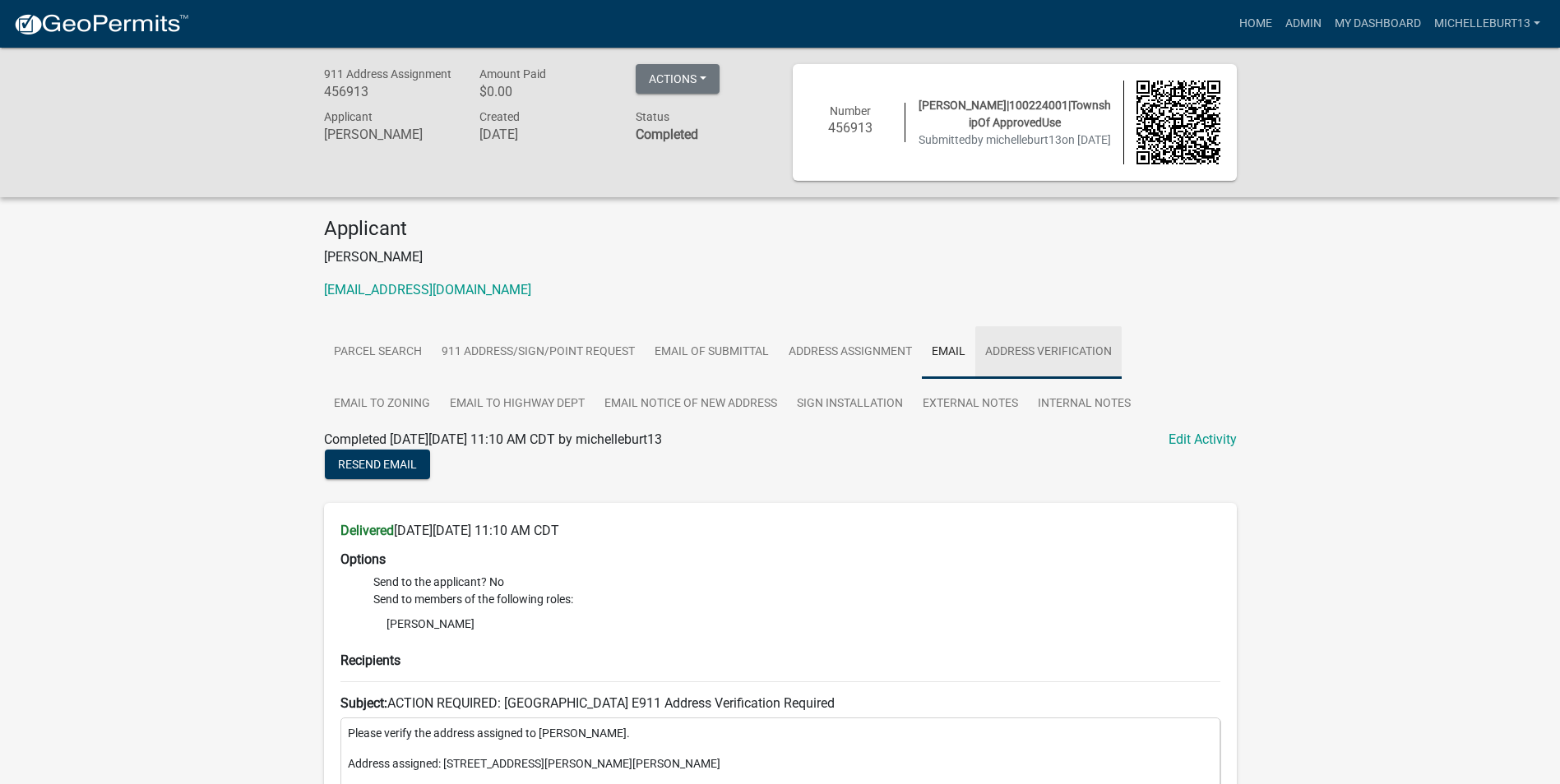
click at [1030, 343] on link "Address Verification" at bounding box center [1049, 353] width 146 height 52
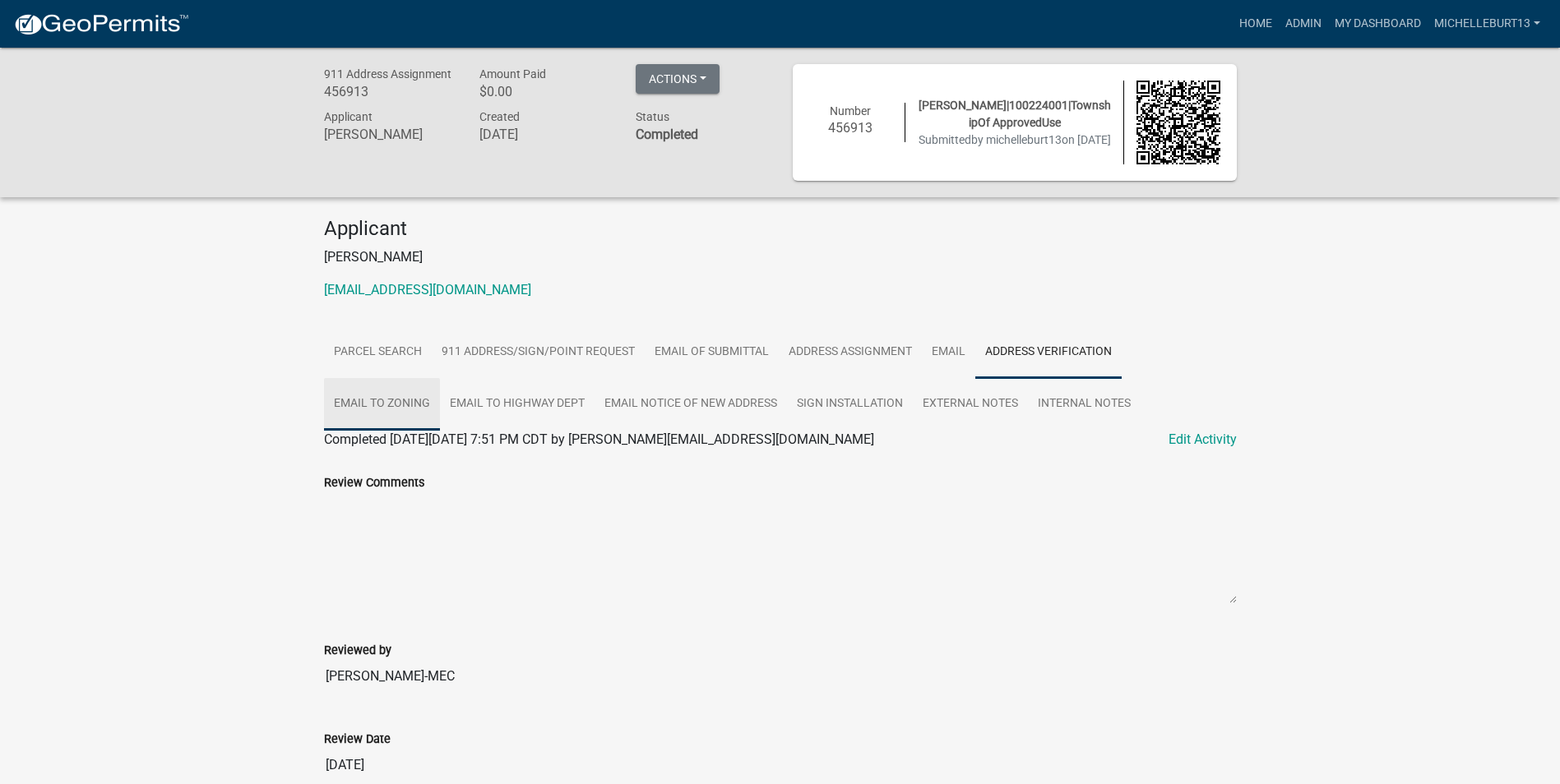
click at [391, 410] on link "Email to Zoning" at bounding box center [382, 404] width 116 height 52
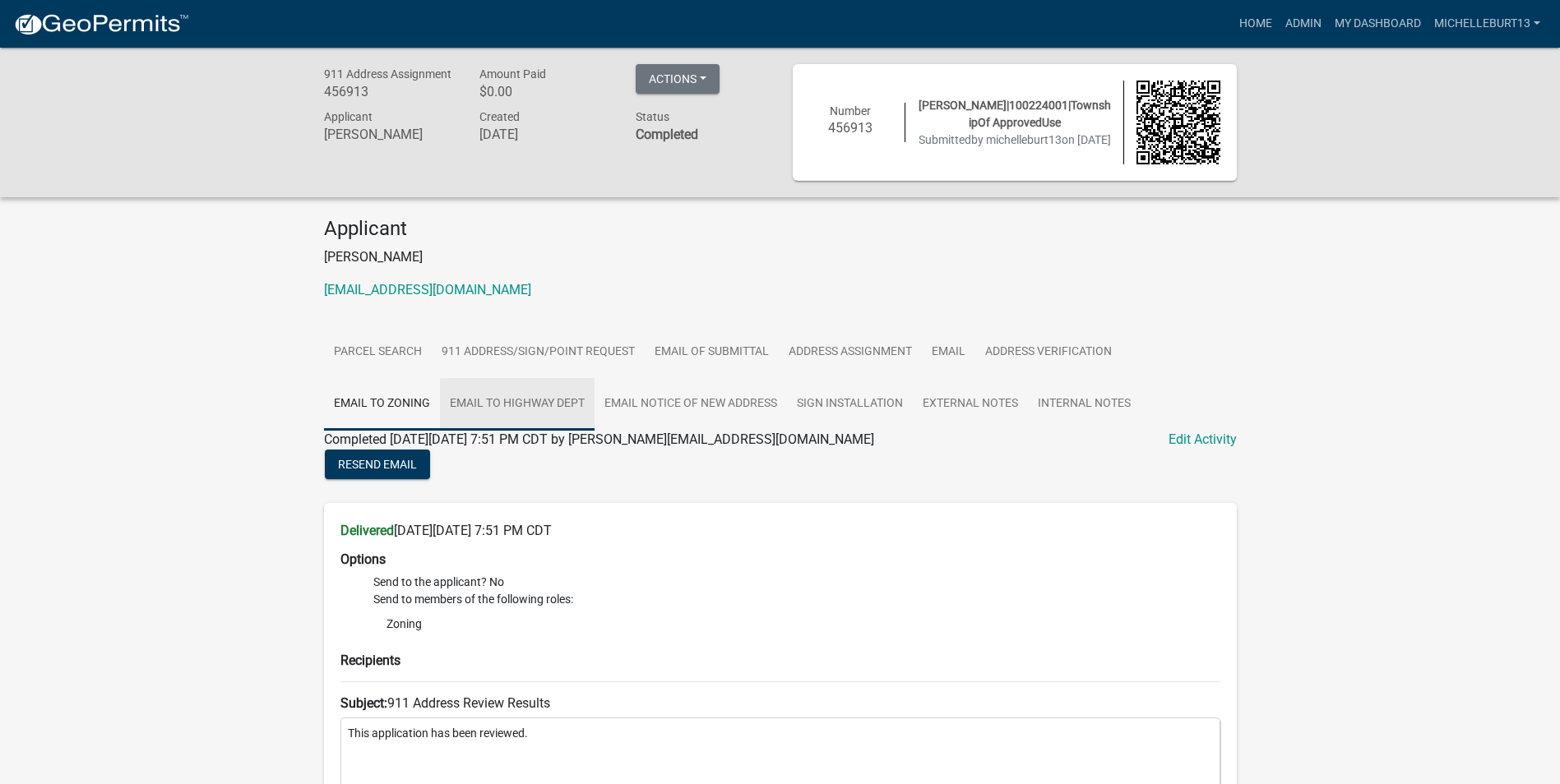
click at [498, 401] on link "Email to Highway Dept" at bounding box center [517, 404] width 155 height 52
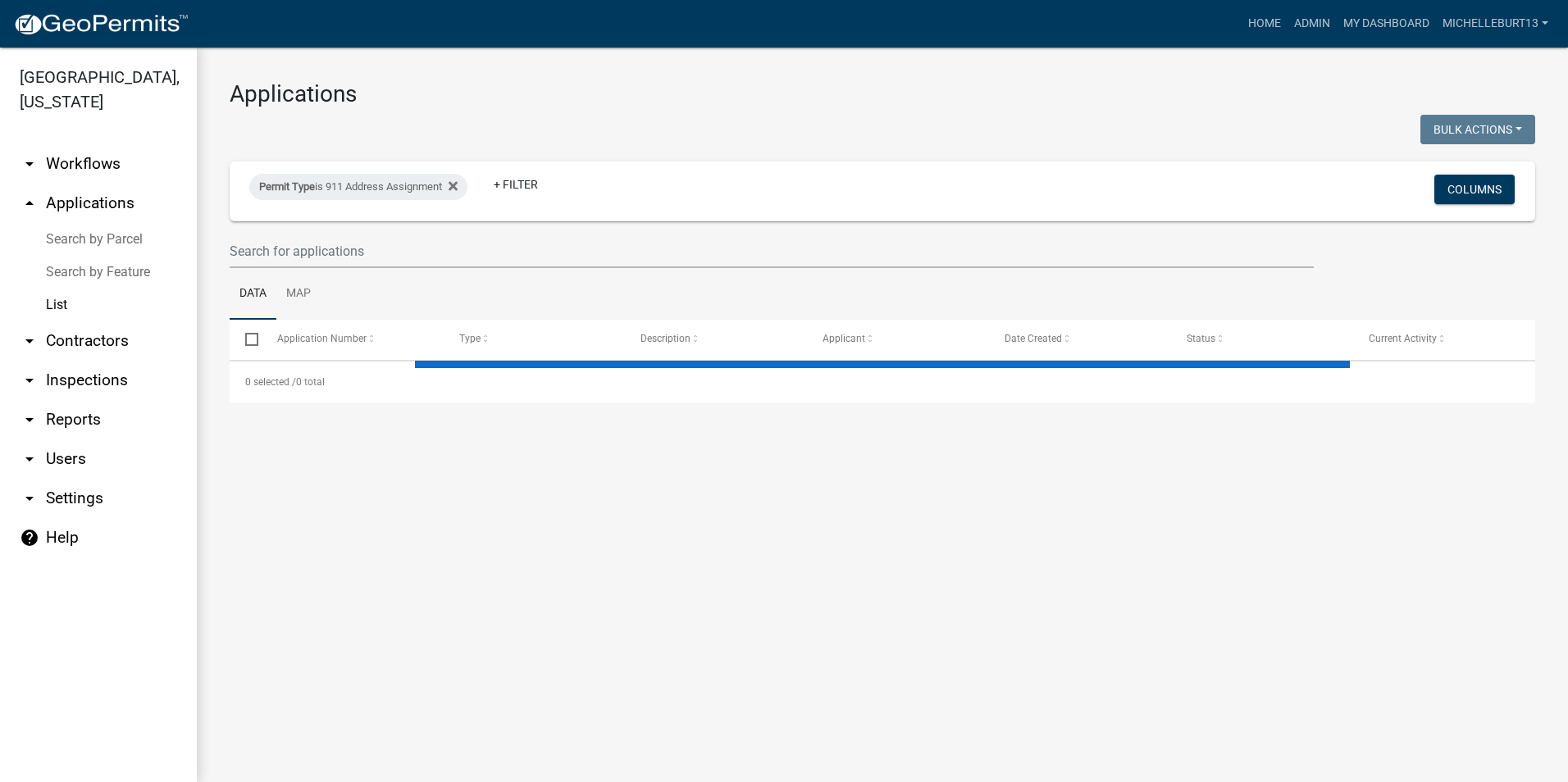
select select "3: 100"
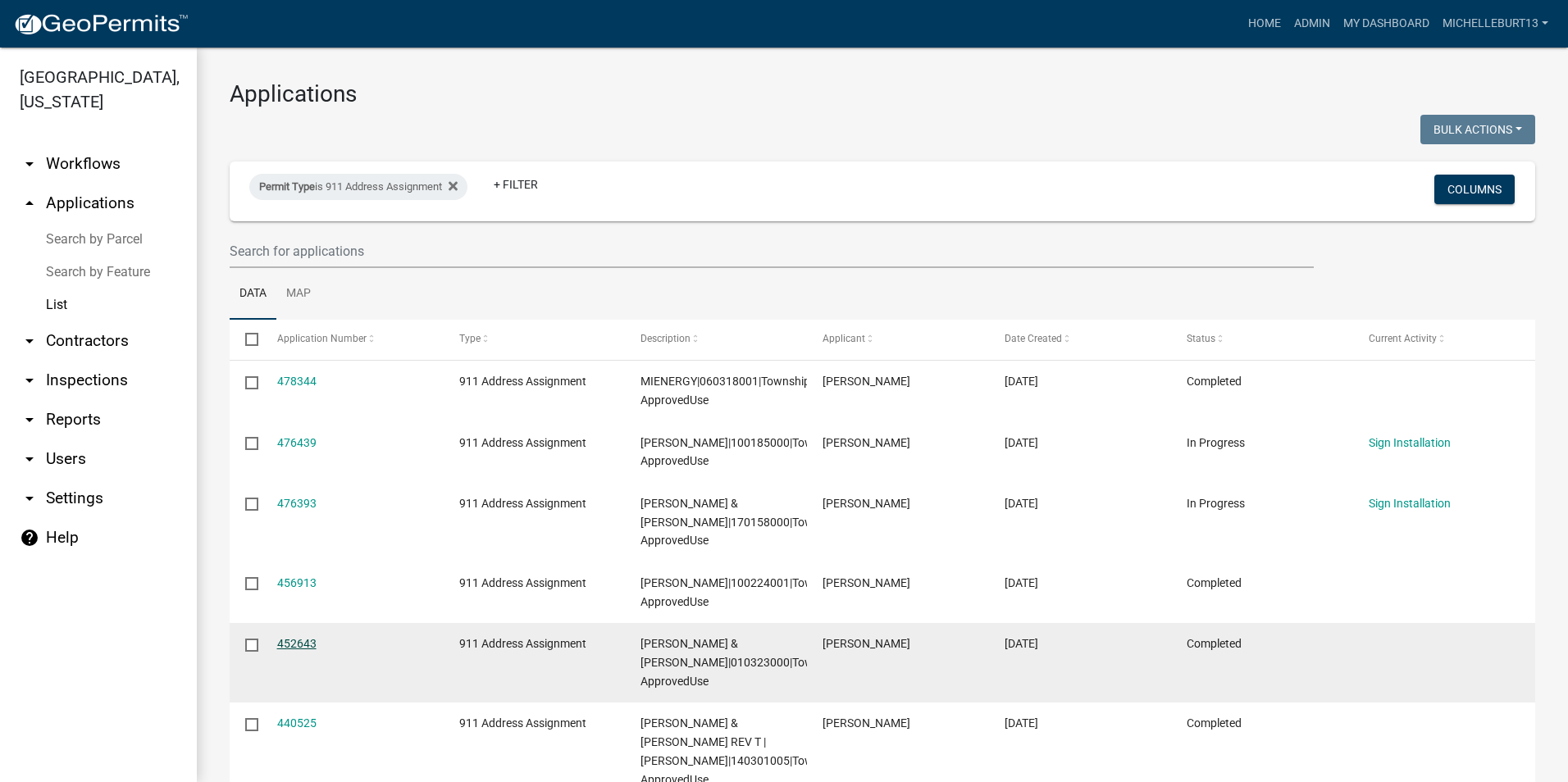
click at [292, 640] on link "452643" at bounding box center [296, 644] width 39 height 13
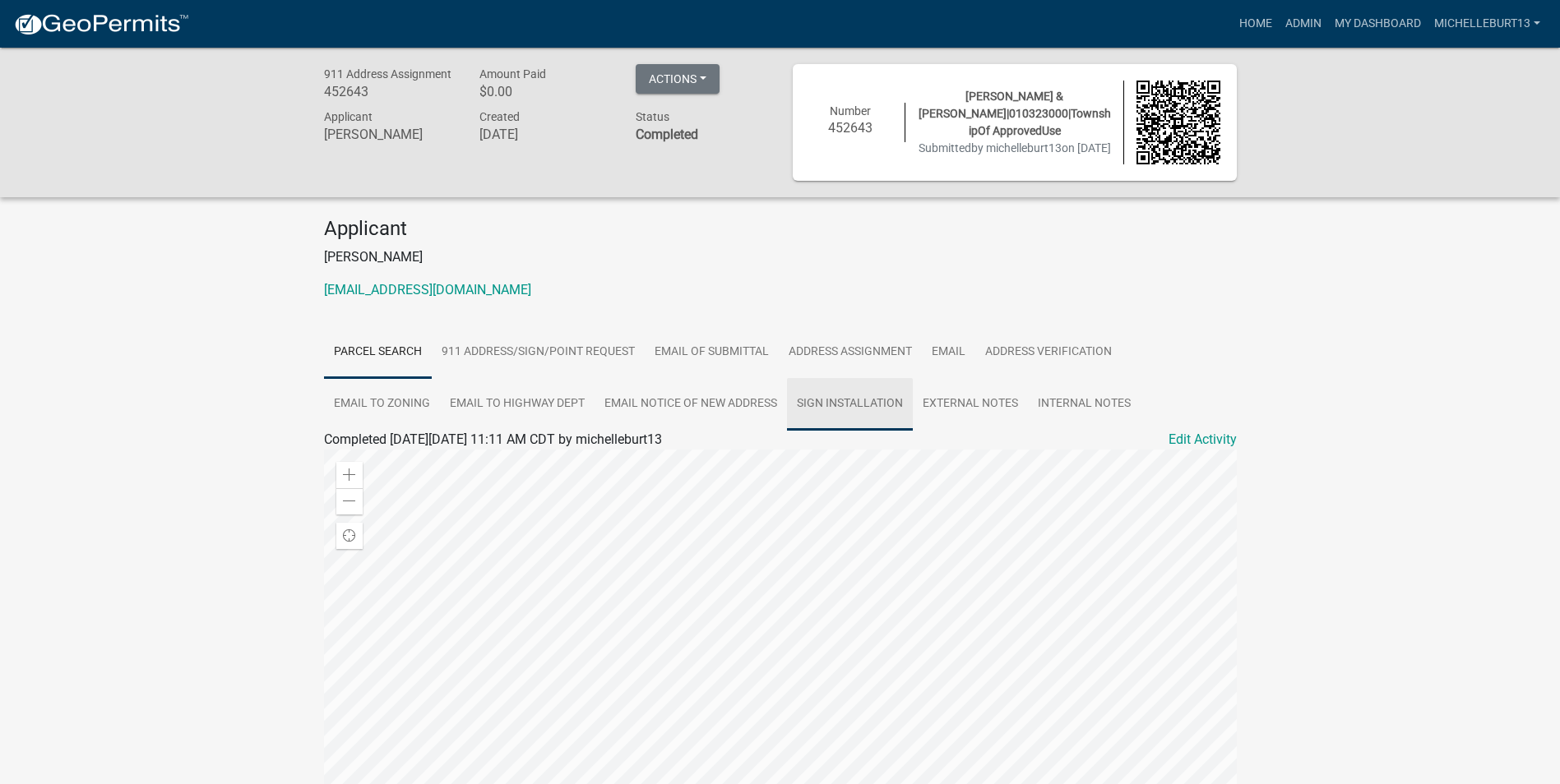
click at [885, 407] on link "Sign Installation" at bounding box center [849, 404] width 126 height 52
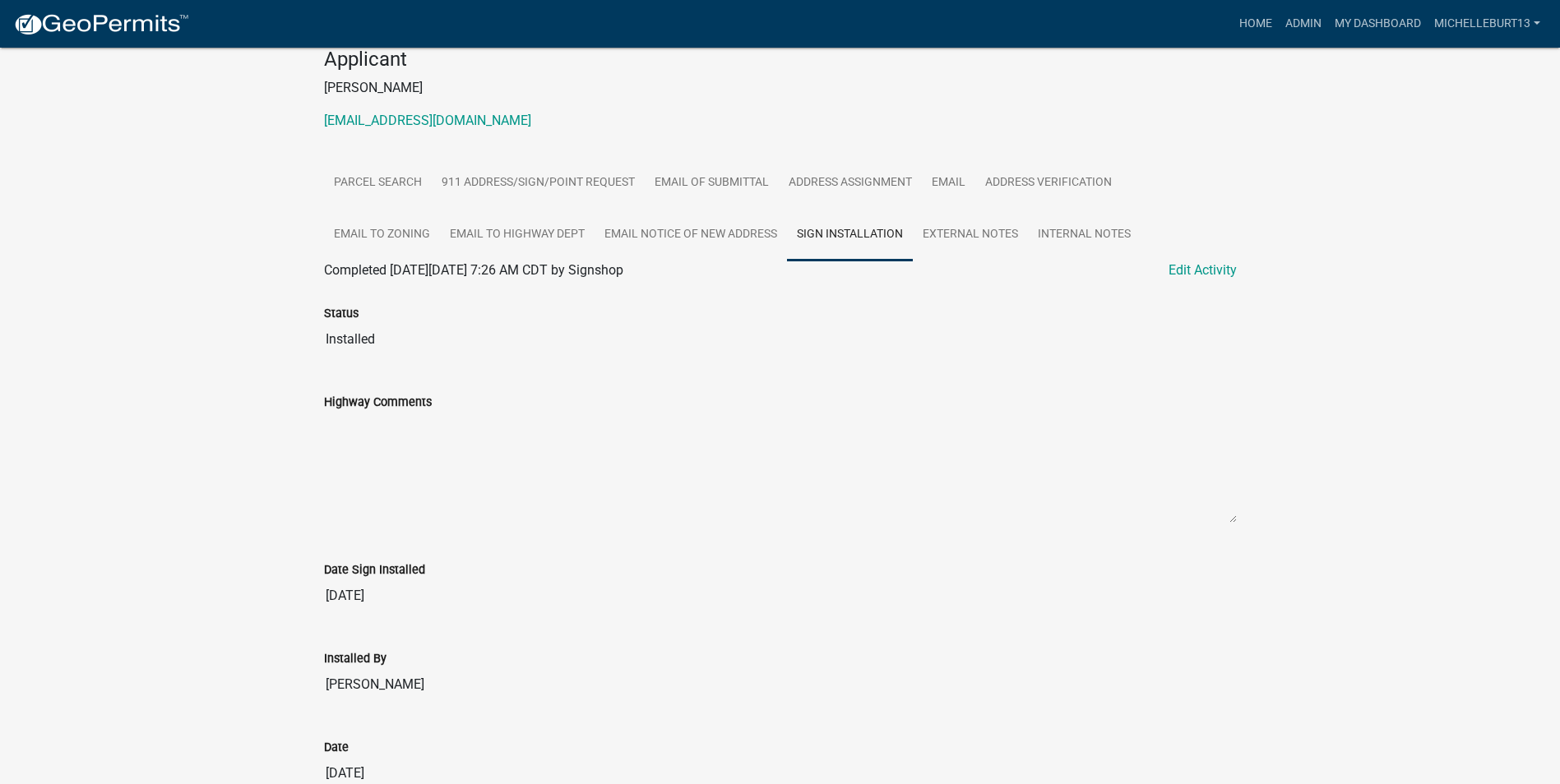
scroll to position [130, 0]
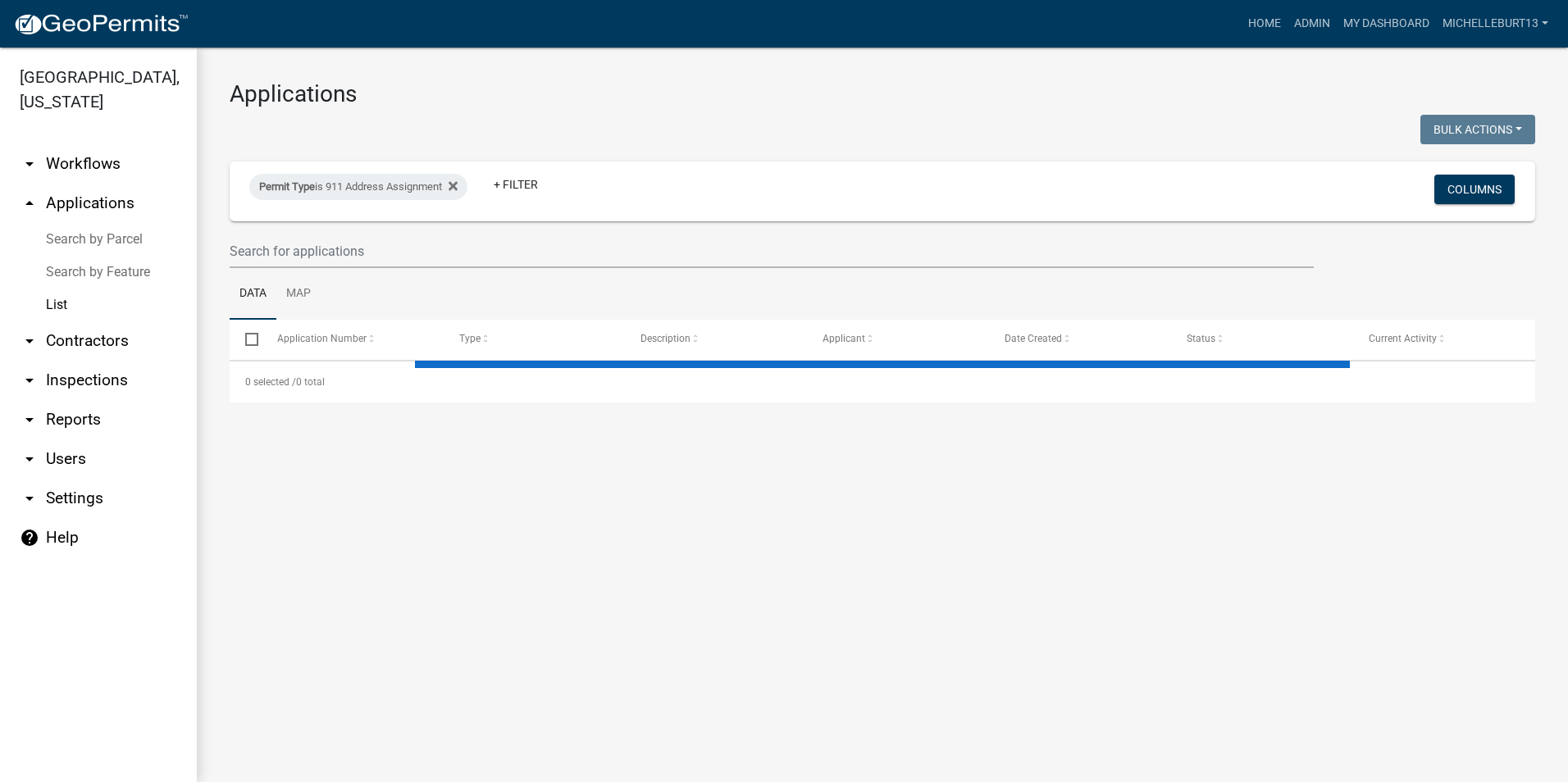
select select "3: 100"
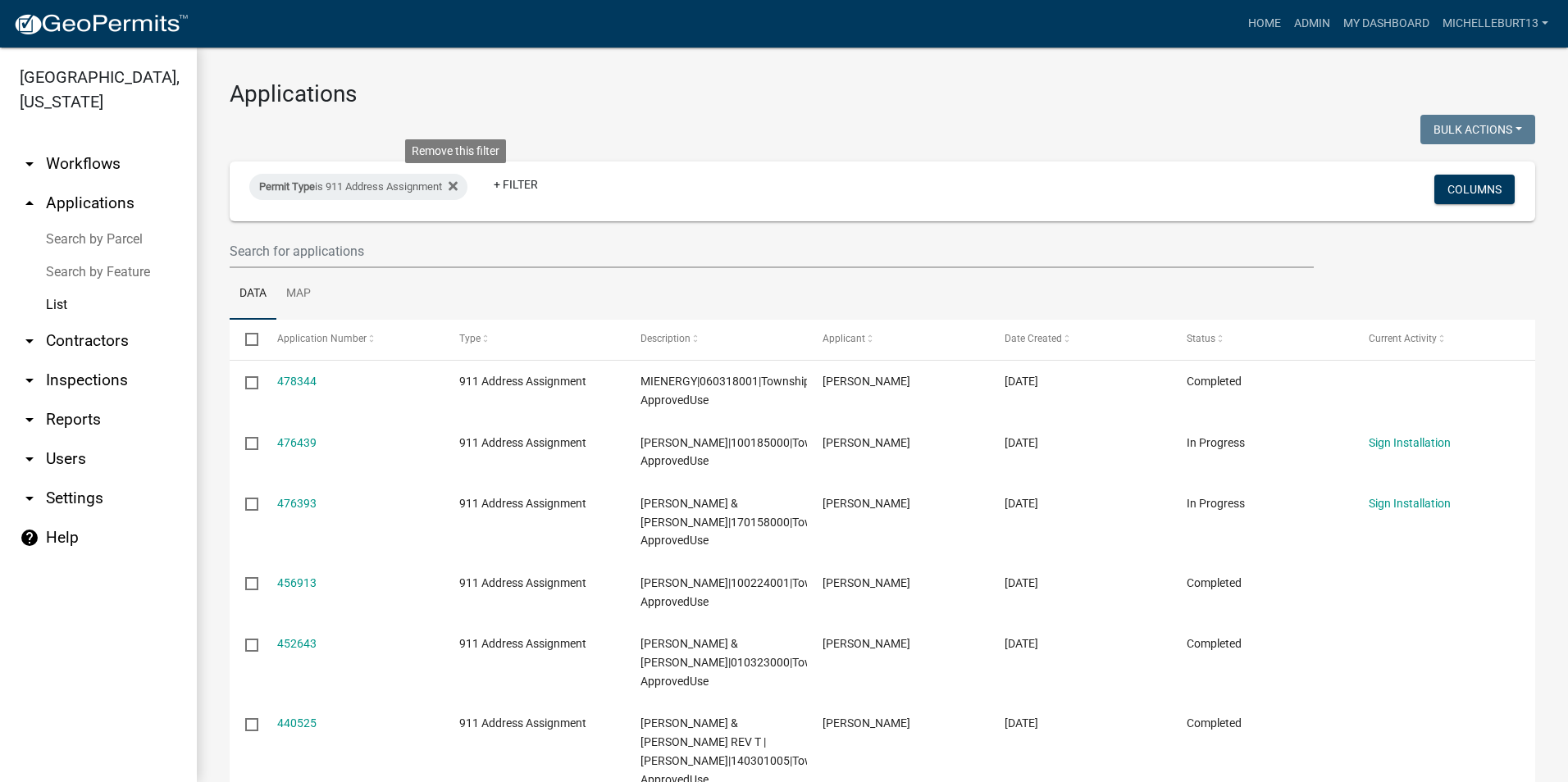
click at [458, 184] on icon at bounding box center [453, 186] width 9 height 9
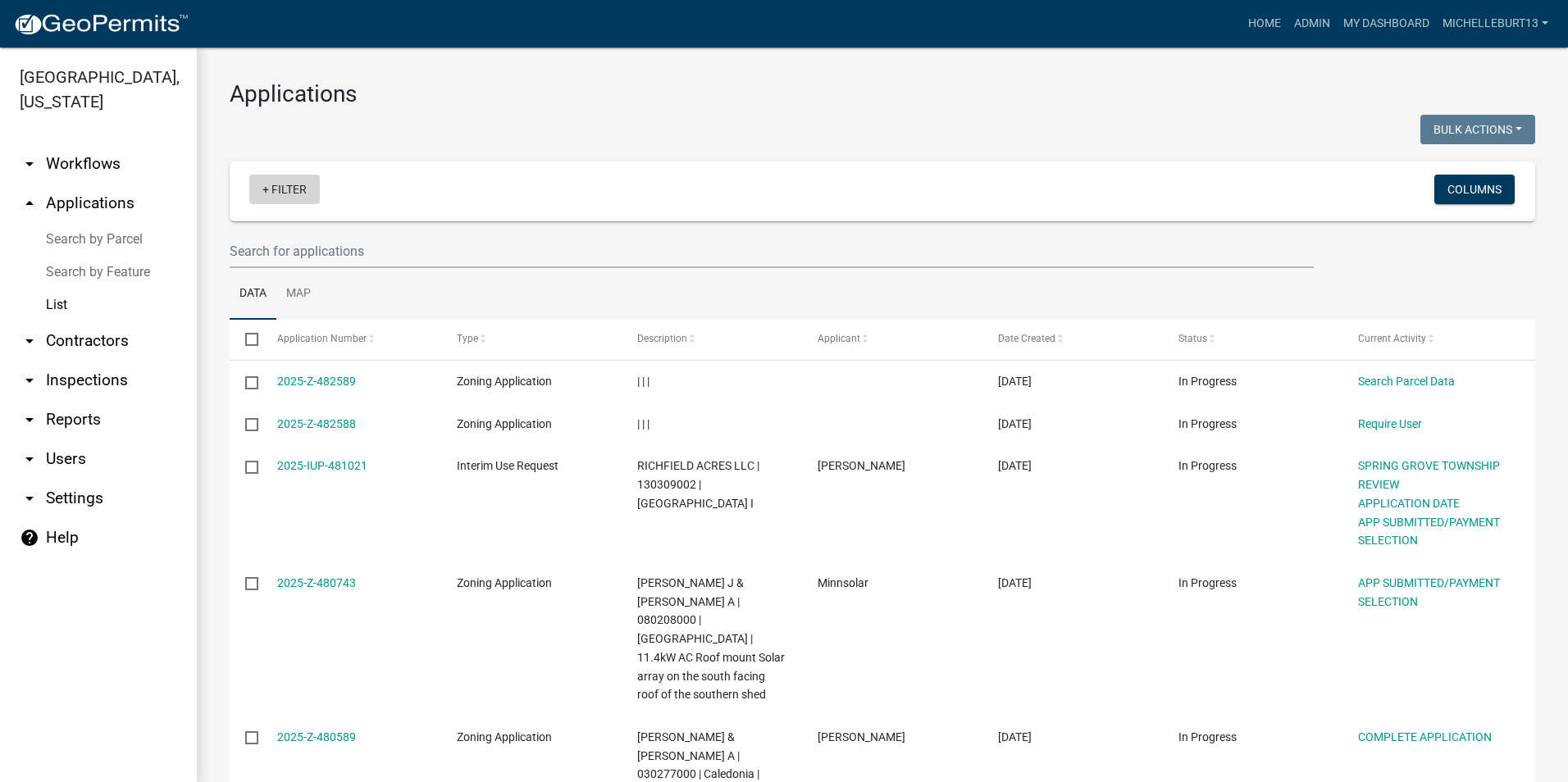
click at [287, 191] on link "+ Filter" at bounding box center [285, 190] width 71 height 30
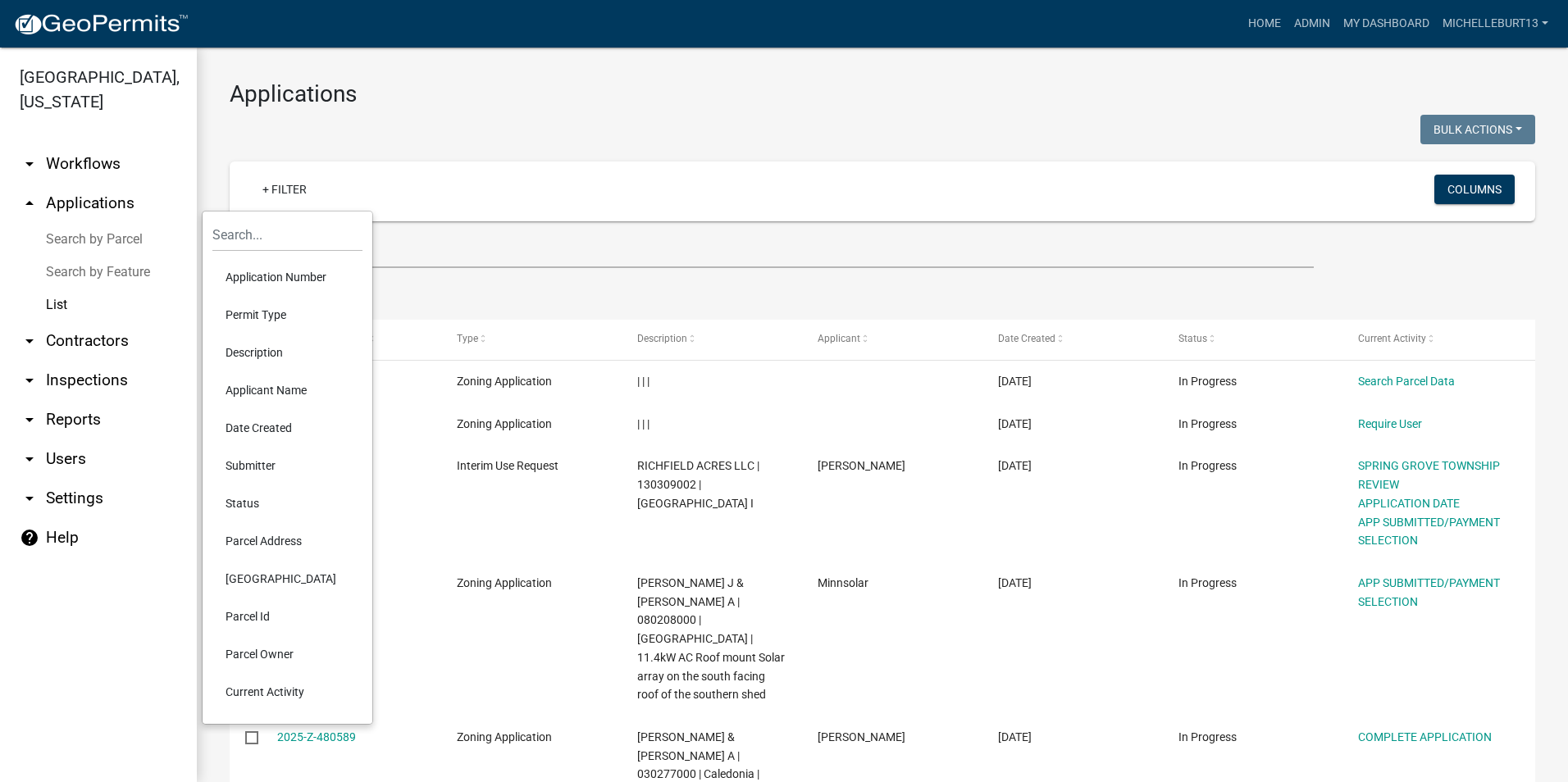
click at [265, 317] on li "Permit Type" at bounding box center [287, 314] width 150 height 37
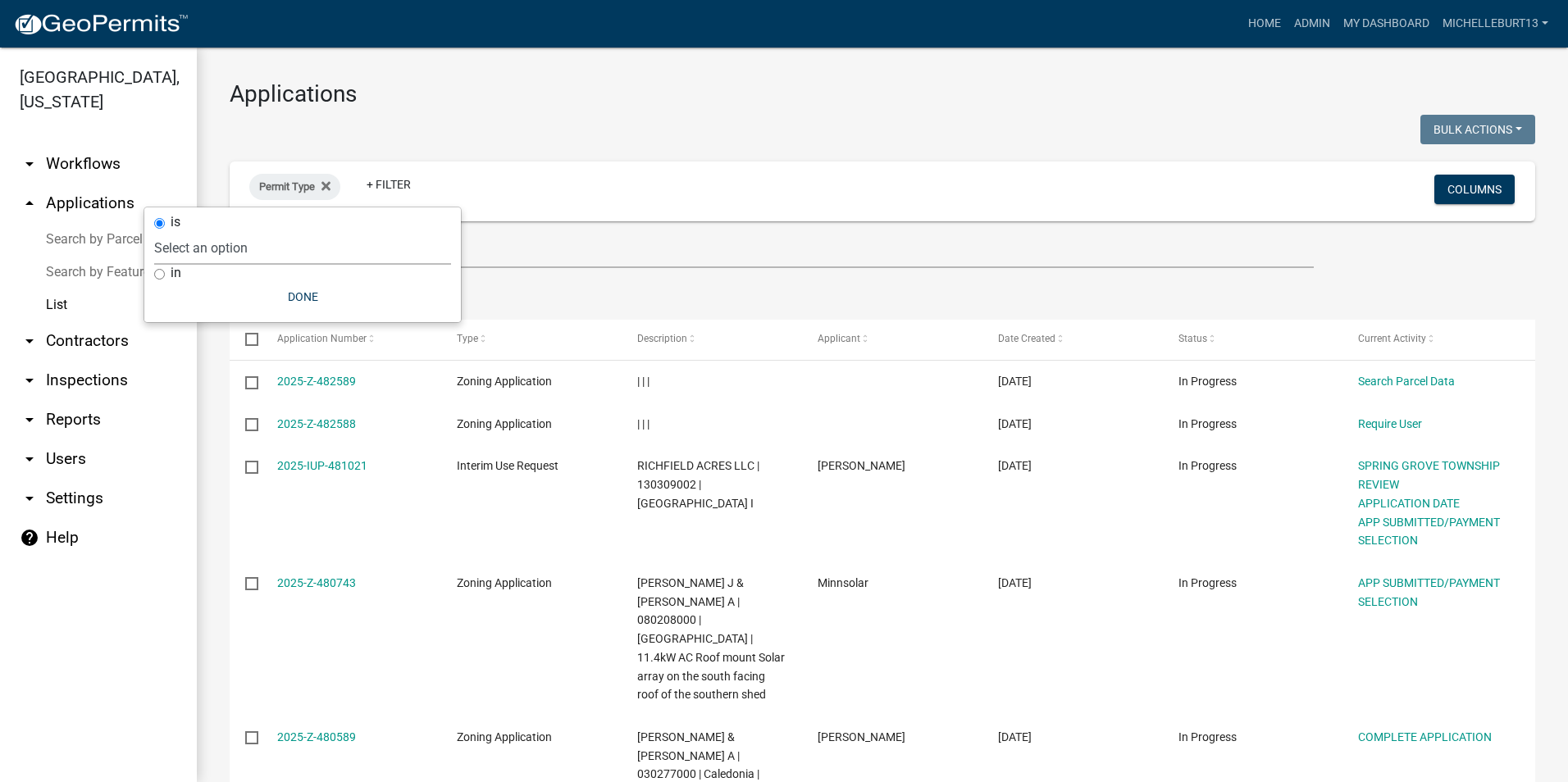
click at [251, 248] on select "Select an option 911 Address Assignment Building Contractor (Registration) Buil…" at bounding box center [303, 248] width 297 height 34
select select "ab47ea82-e657-482e-ae9b-2200b05822c4"
click at [205, 231] on select "Select an option 911 Address Assignment Building Contractor (Registration) Buil…" at bounding box center [303, 248] width 297 height 34
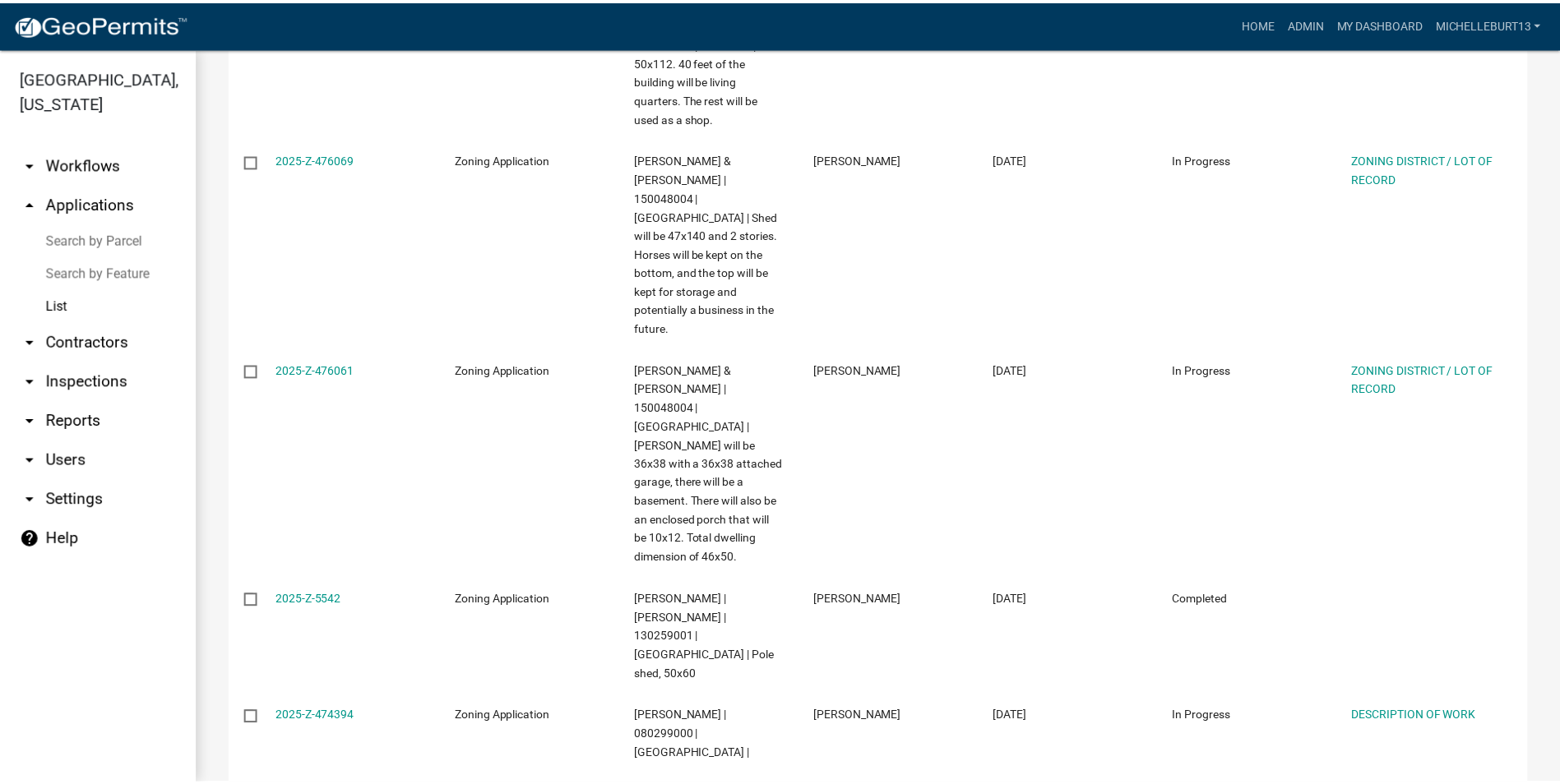
scroll to position [1644, 0]
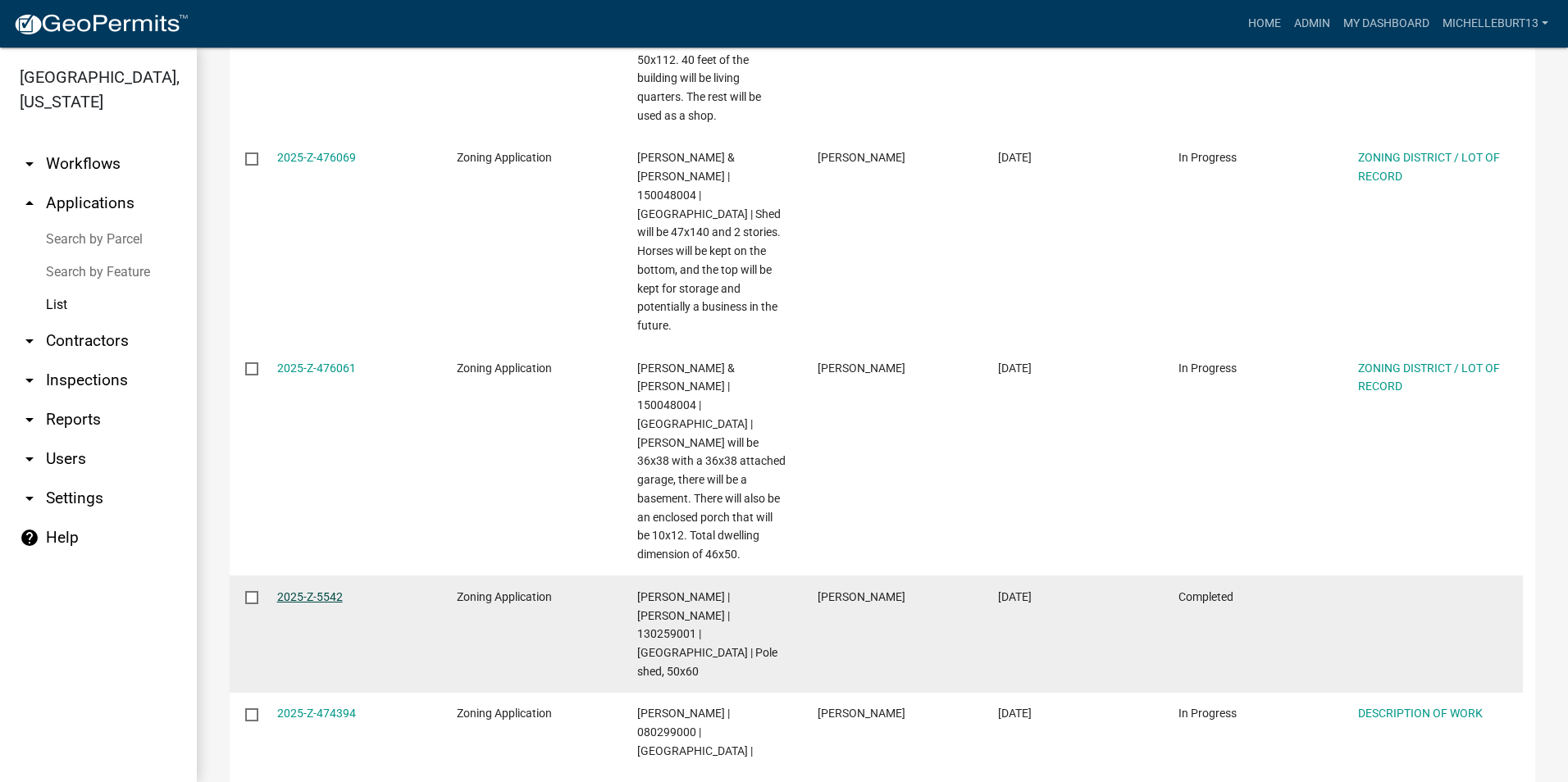
click at [312, 590] on link "2025-Z-5542" at bounding box center [309, 597] width 66 height 13
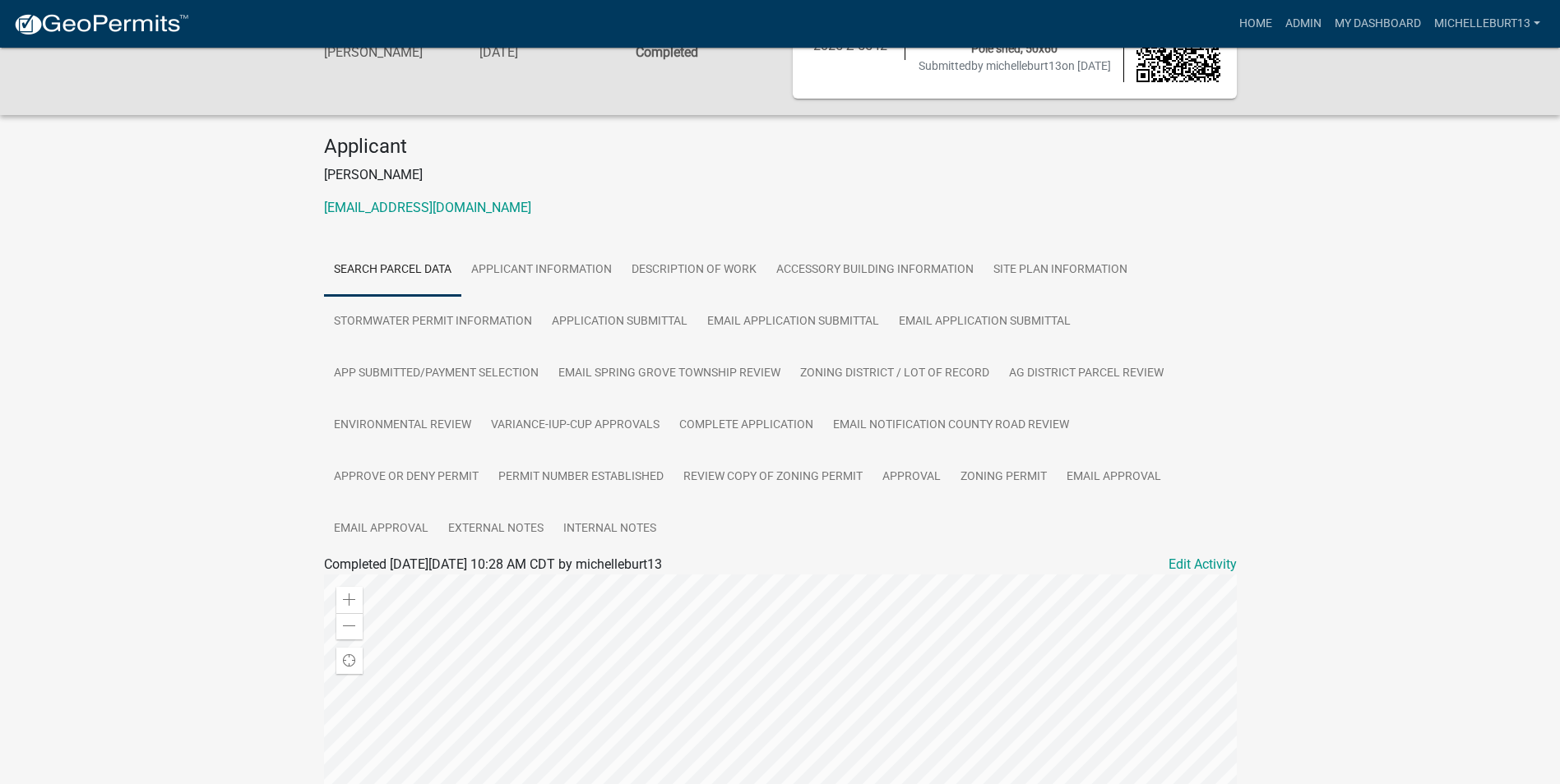
scroll to position [120, 0]
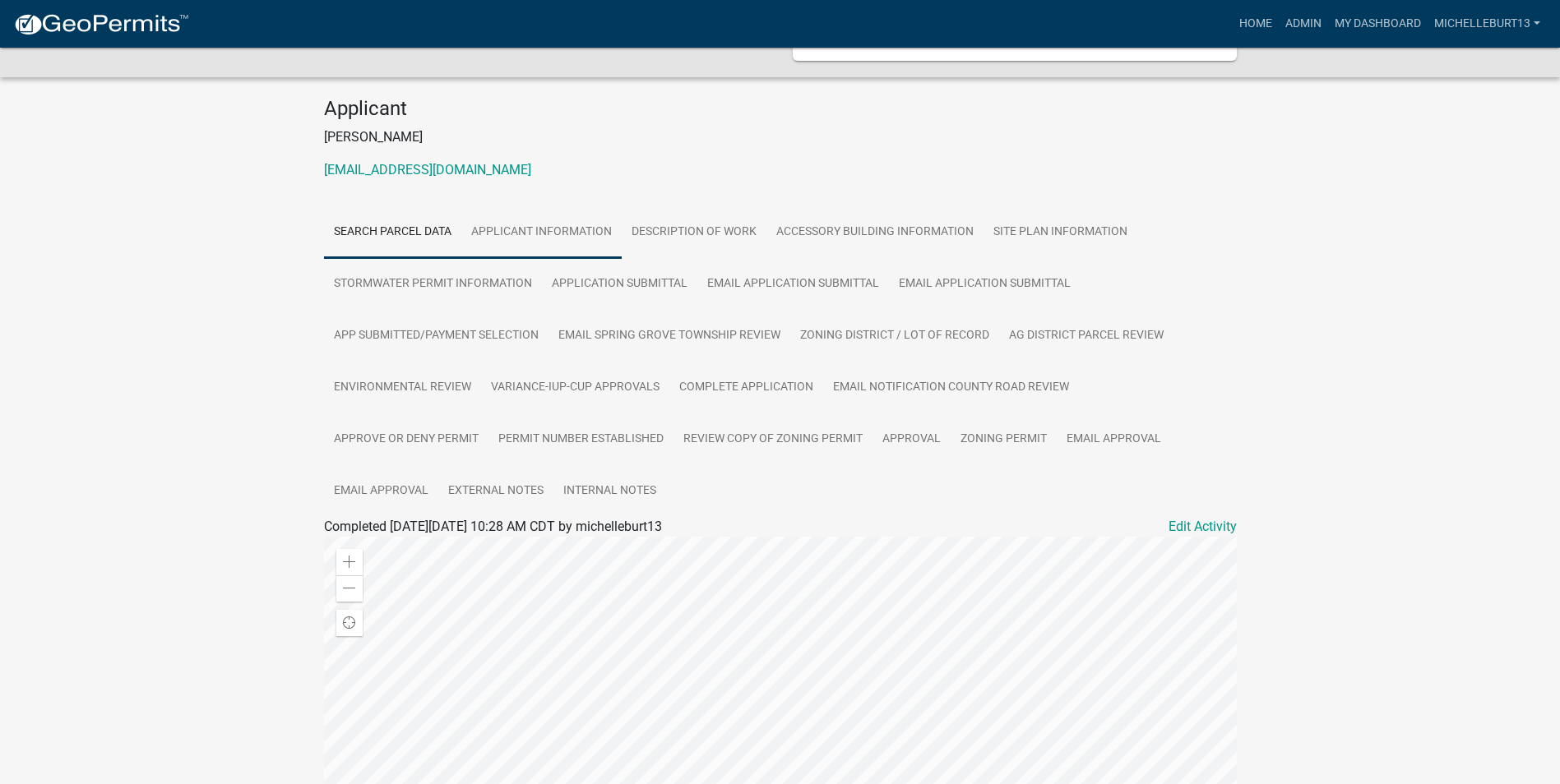
click at [529, 231] on link "APPLICANT INFORMATION" at bounding box center [541, 232] width 160 height 52
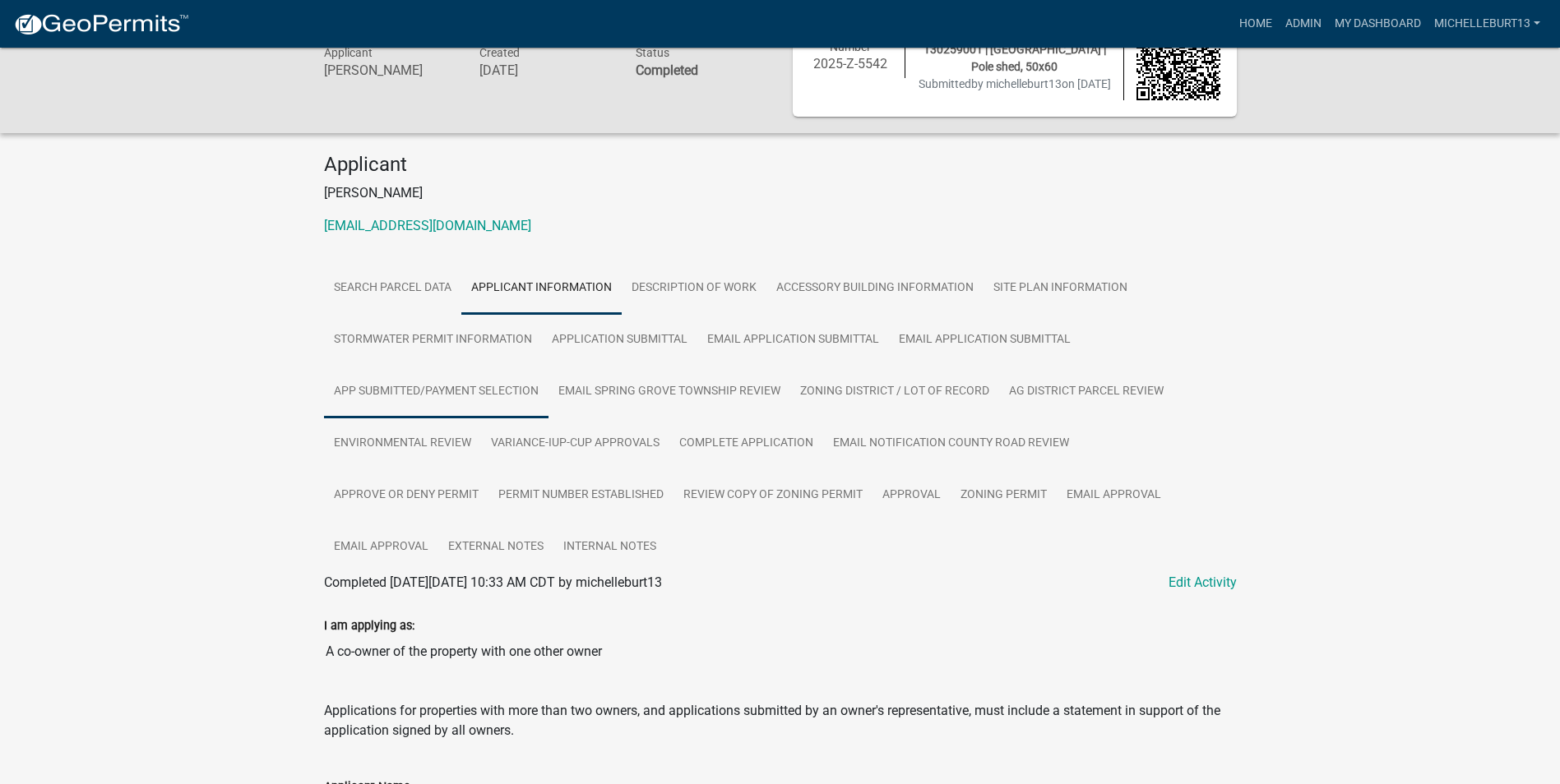
scroll to position [0, 0]
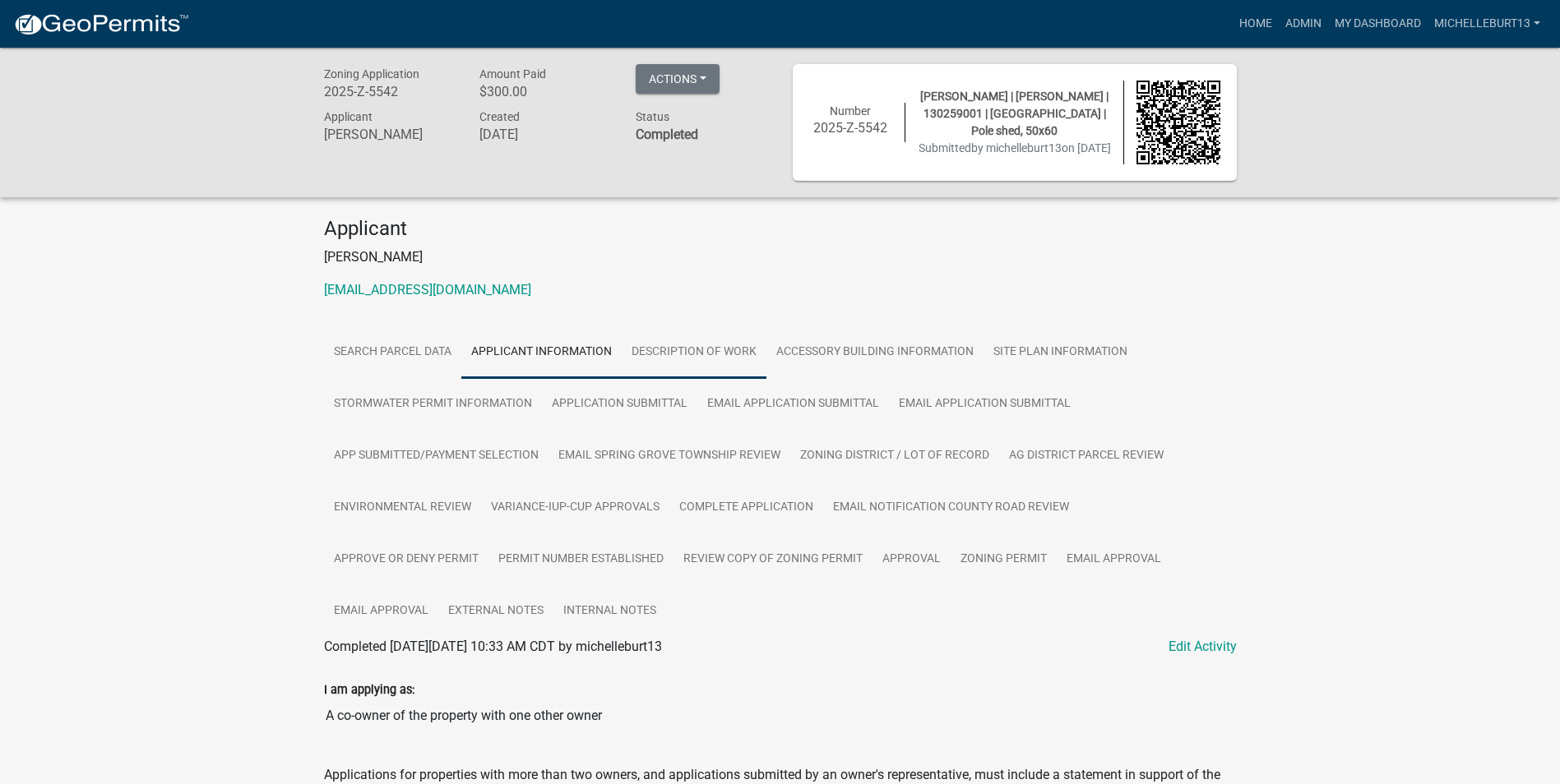
click at [679, 364] on link "DESCRIPTION OF WORK" at bounding box center [694, 353] width 145 height 52
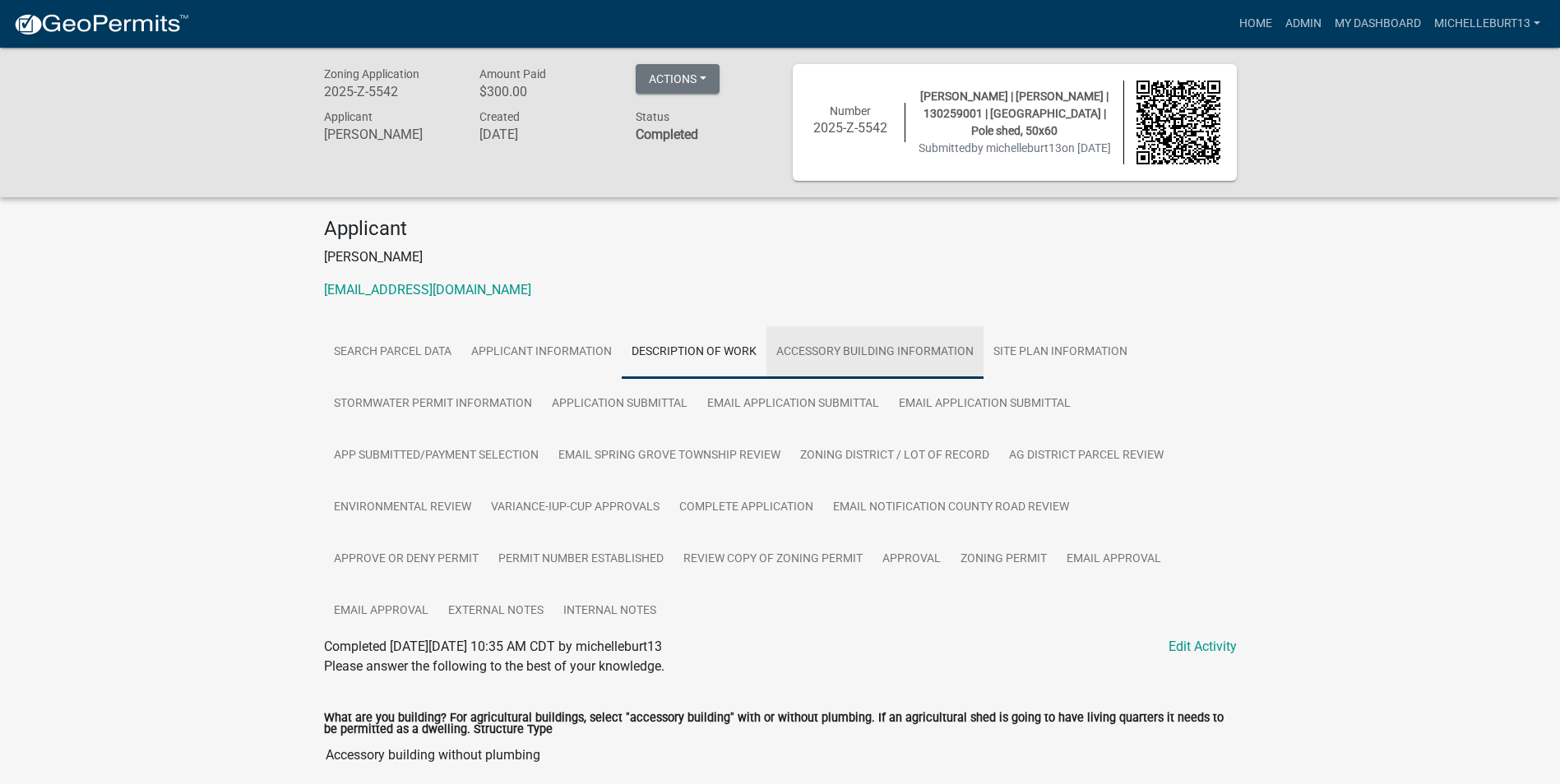
click at [830, 357] on link "ACCESSORY BUILDING INFORMATION" at bounding box center [874, 353] width 217 height 52
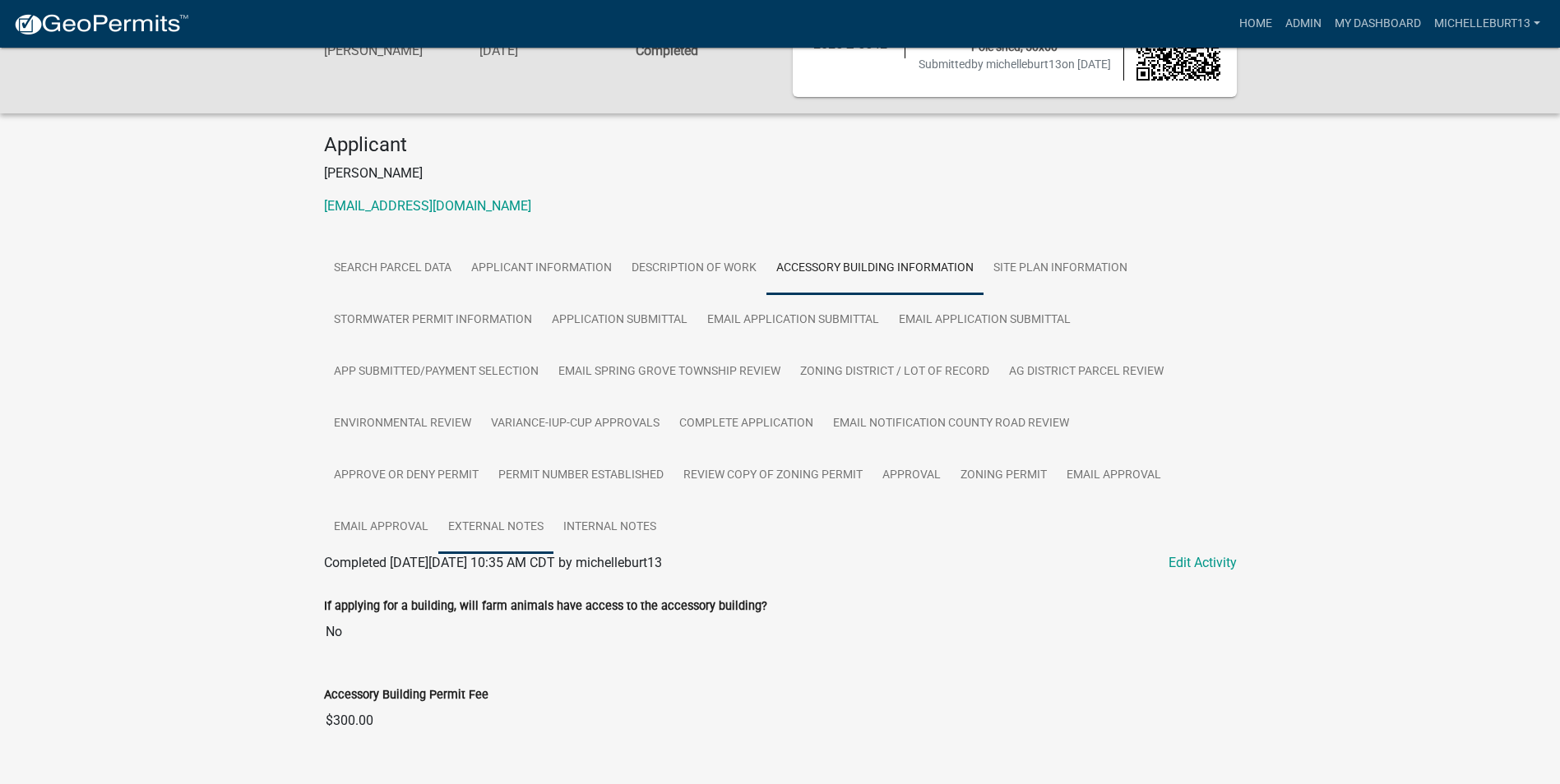
scroll to position [121, 0]
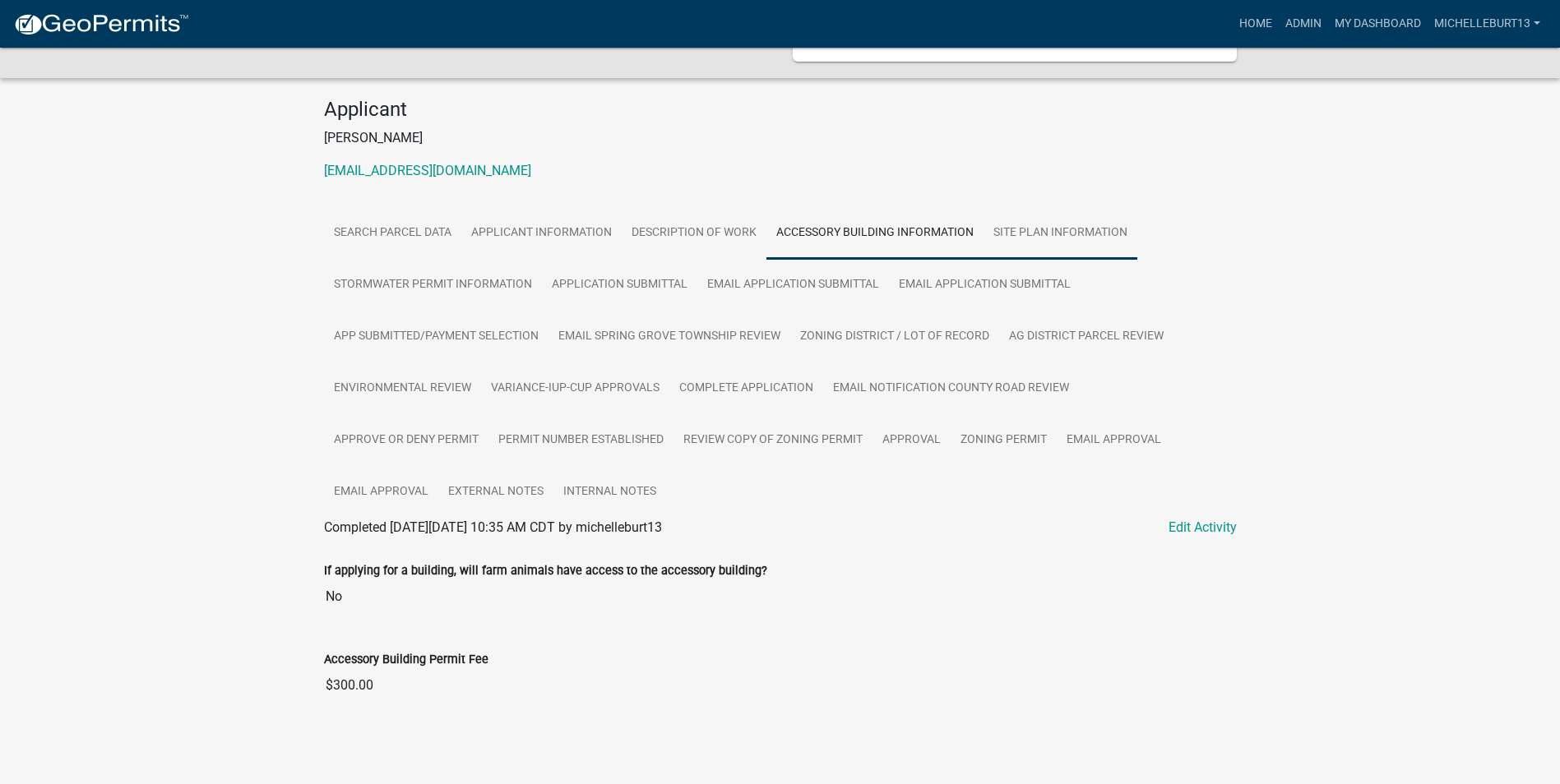
click at [1025, 234] on link "SITE PLAN INFORMATION" at bounding box center [1060, 233] width 154 height 52
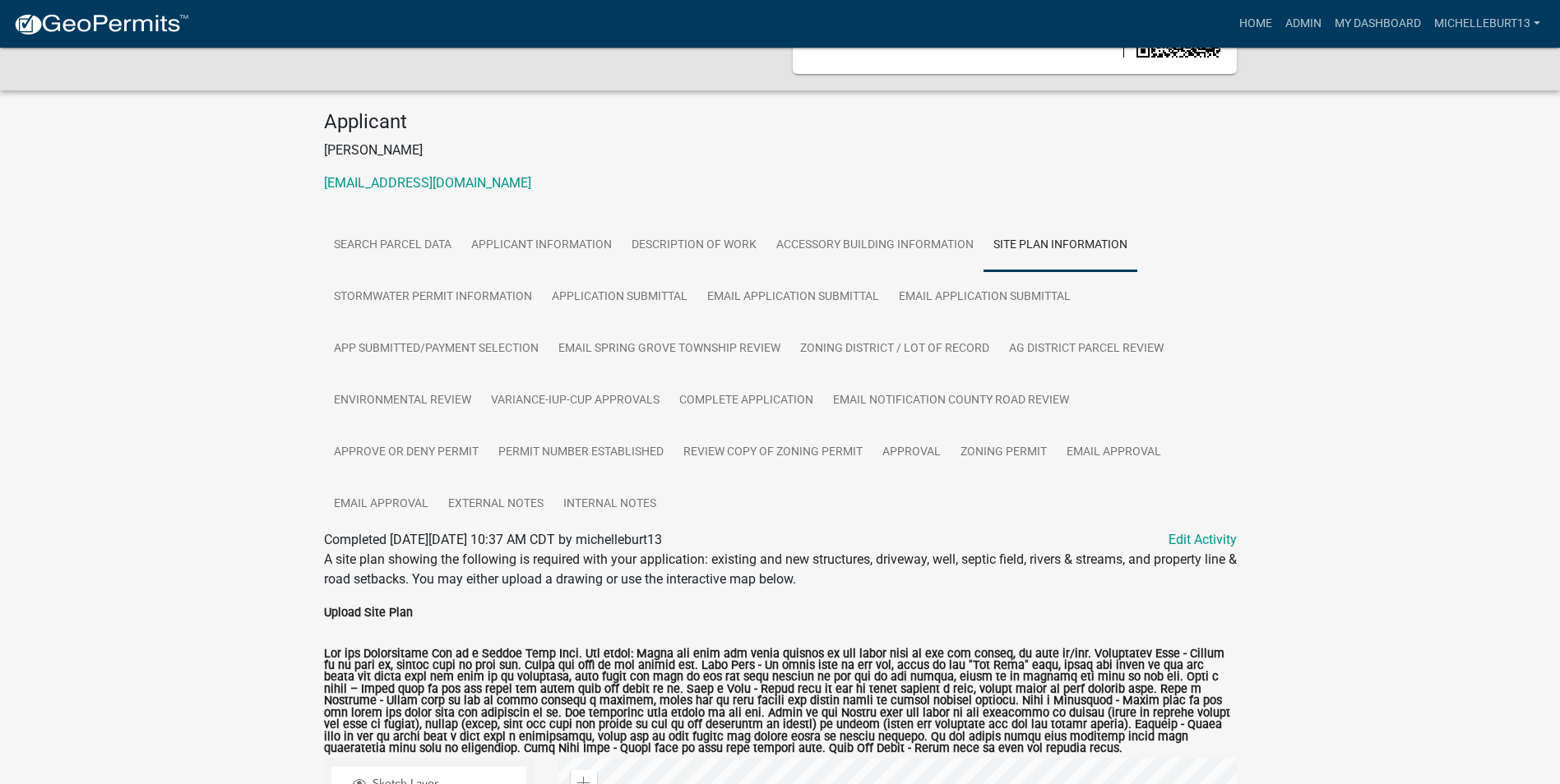
scroll to position [87, 0]
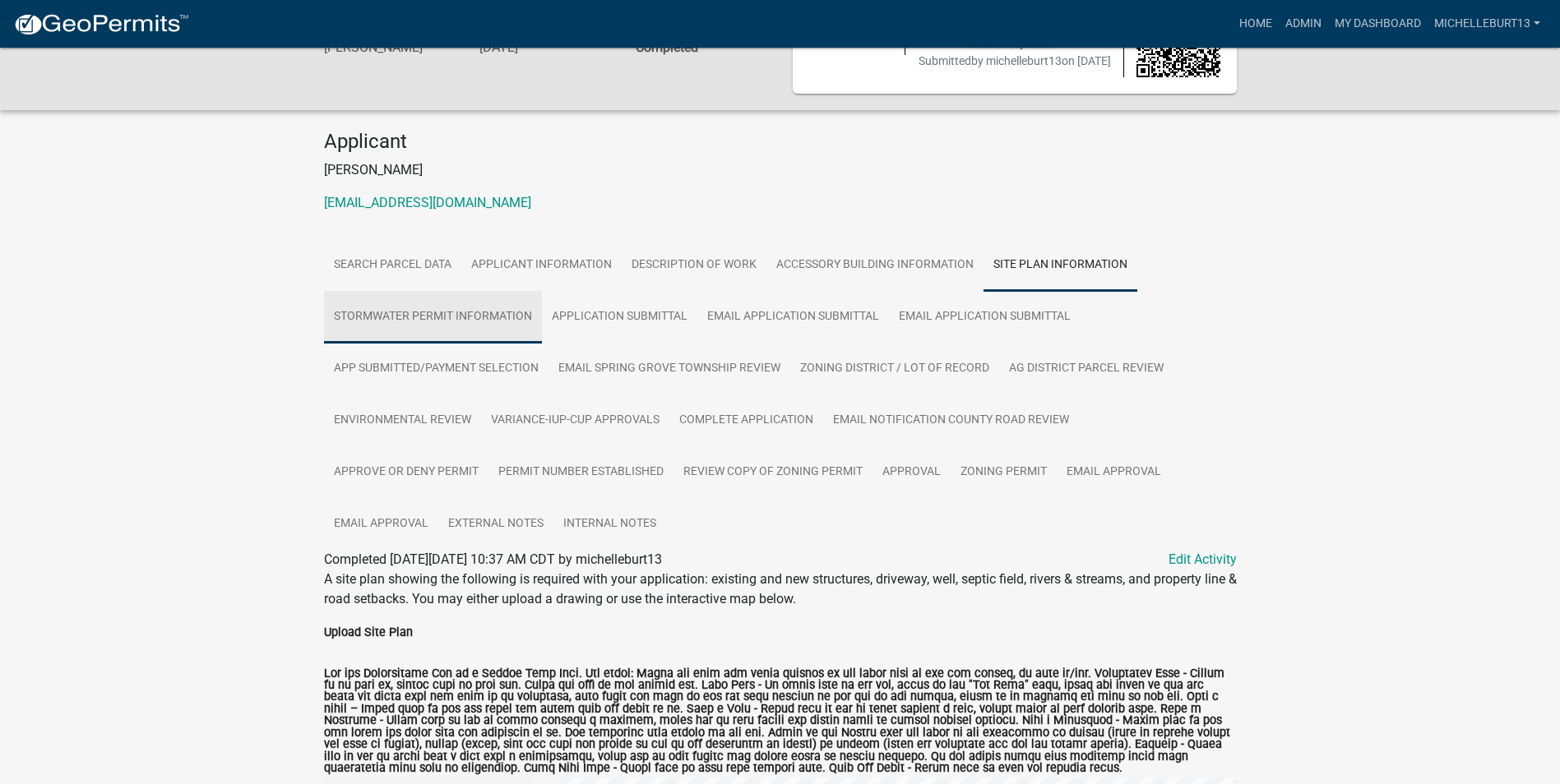
click at [461, 324] on link "STORMWATER PERMIT INFORMATION" at bounding box center [433, 317] width 218 height 52
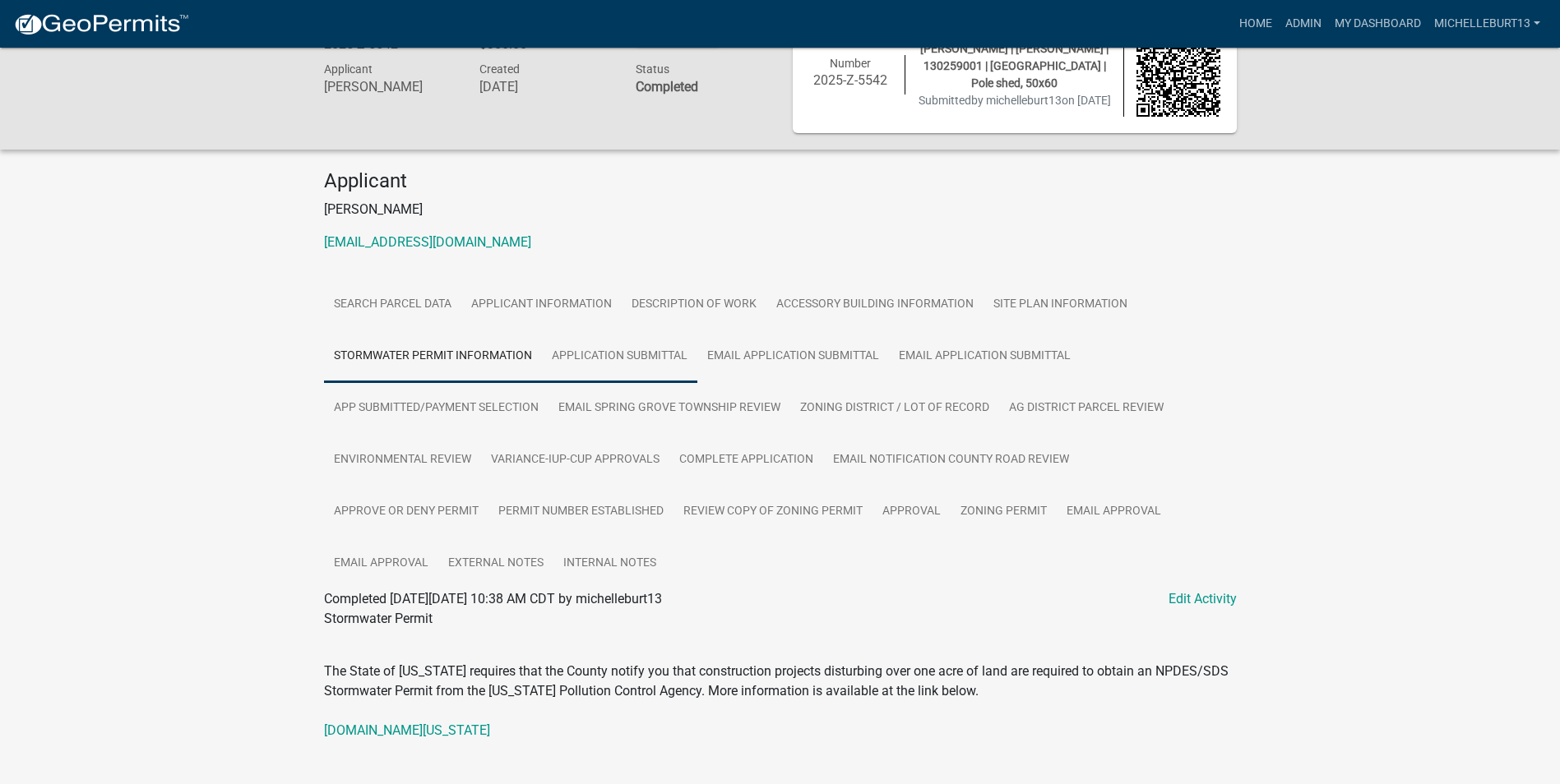
click at [619, 362] on link "APPLICATION SUBMITTAL" at bounding box center [620, 356] width 156 height 52
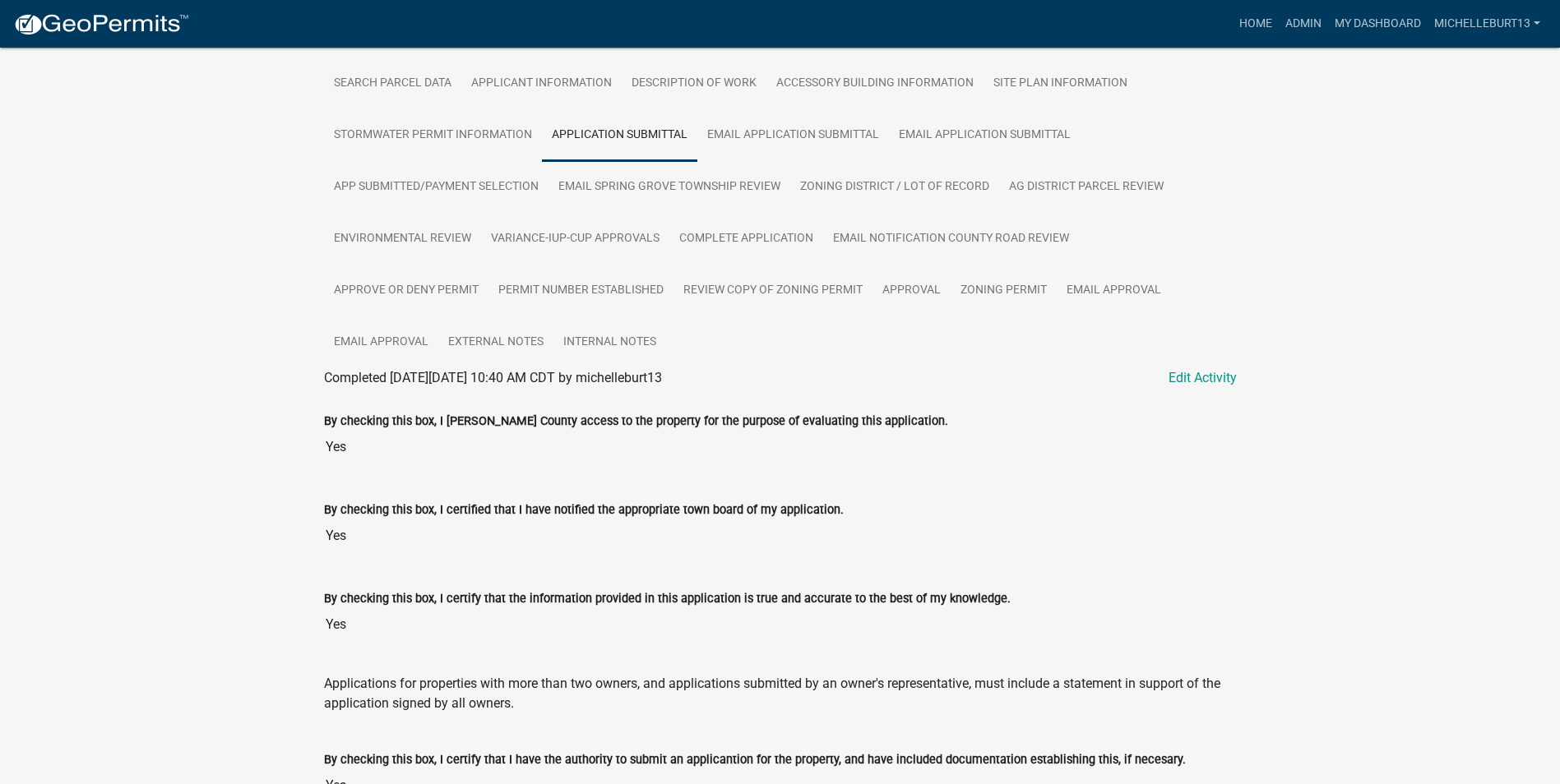
scroll to position [0, 0]
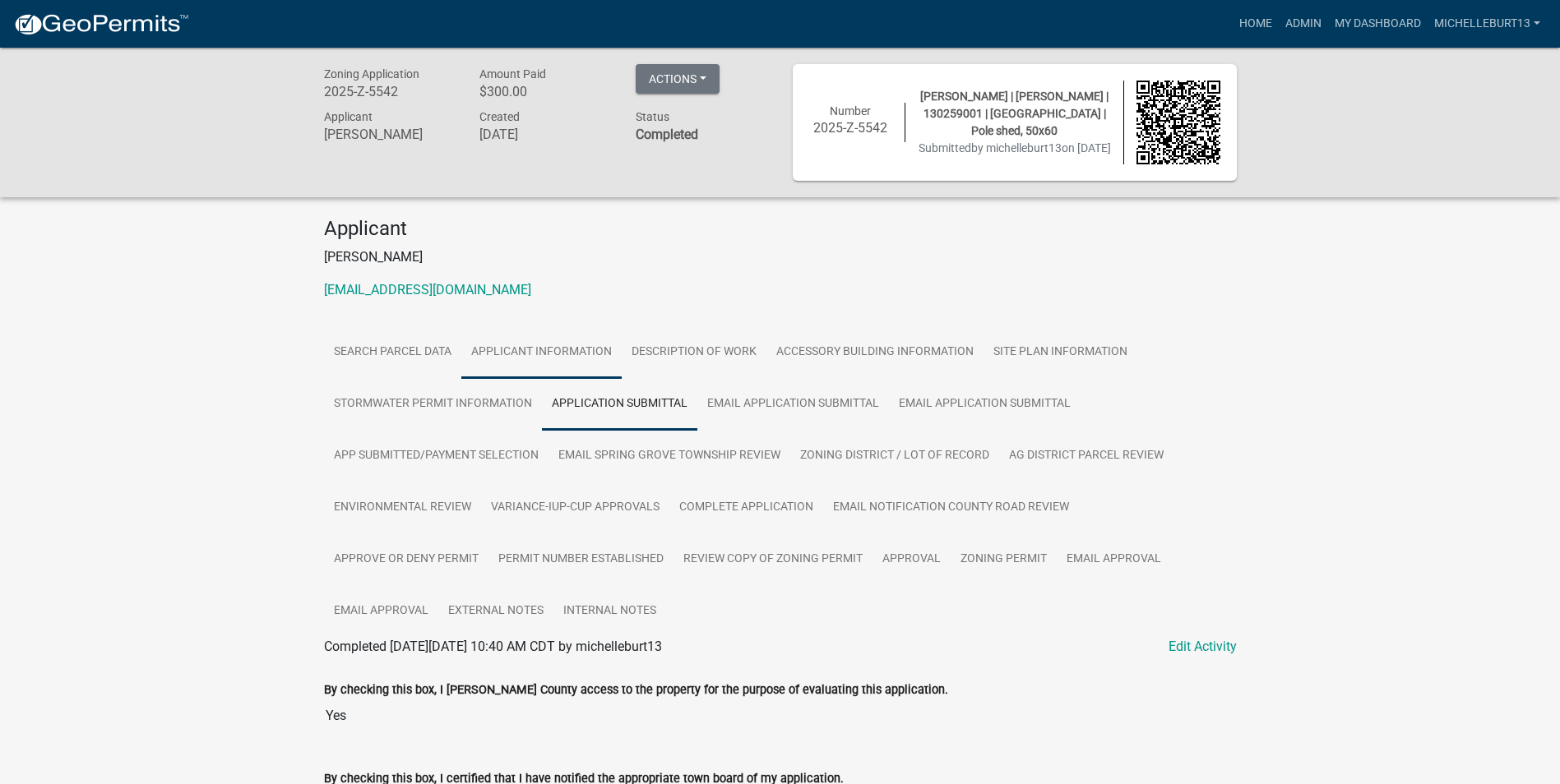
click at [555, 355] on link "APPLICANT INFORMATION" at bounding box center [541, 353] width 160 height 52
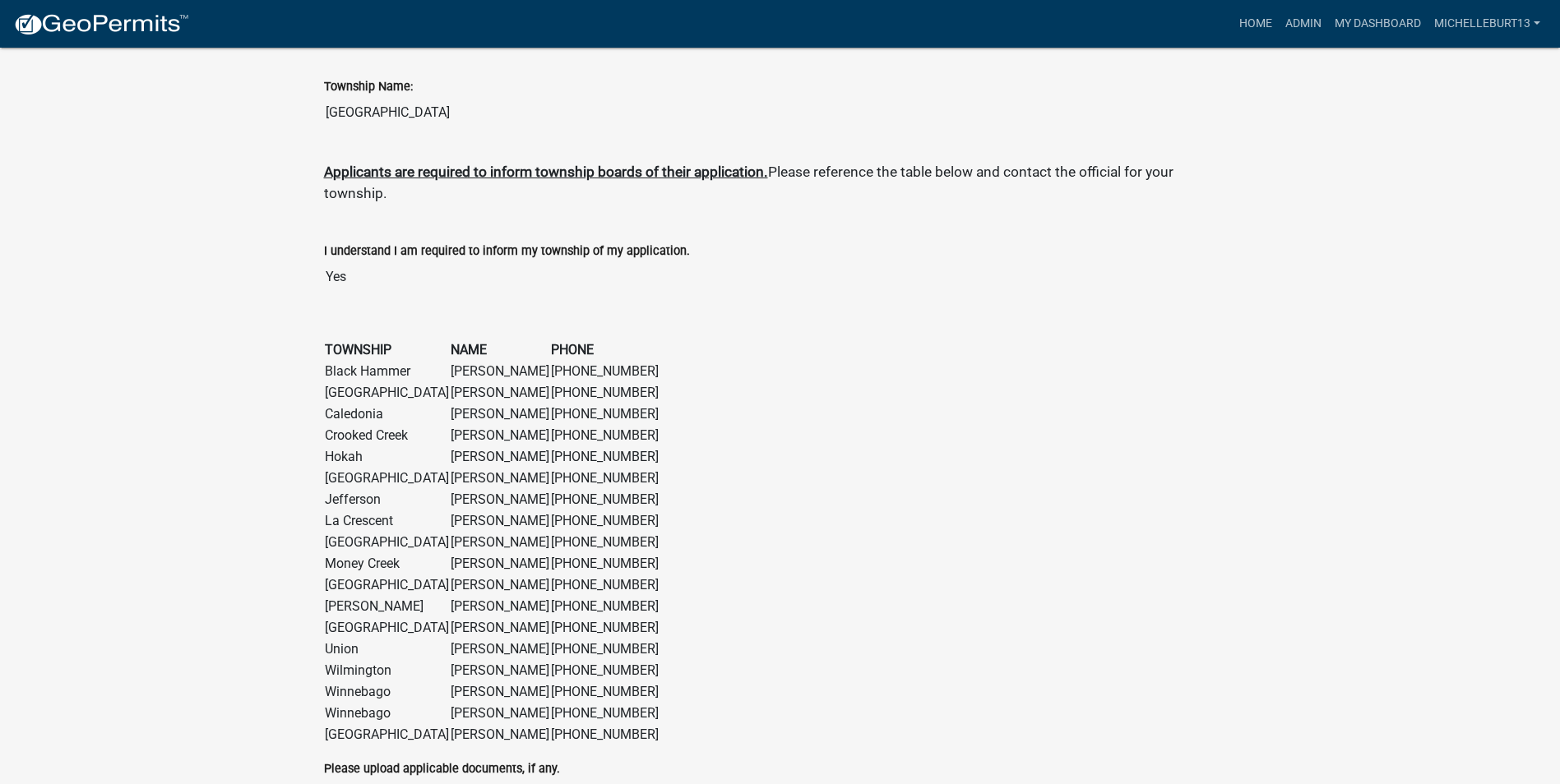
scroll to position [1600, 0]
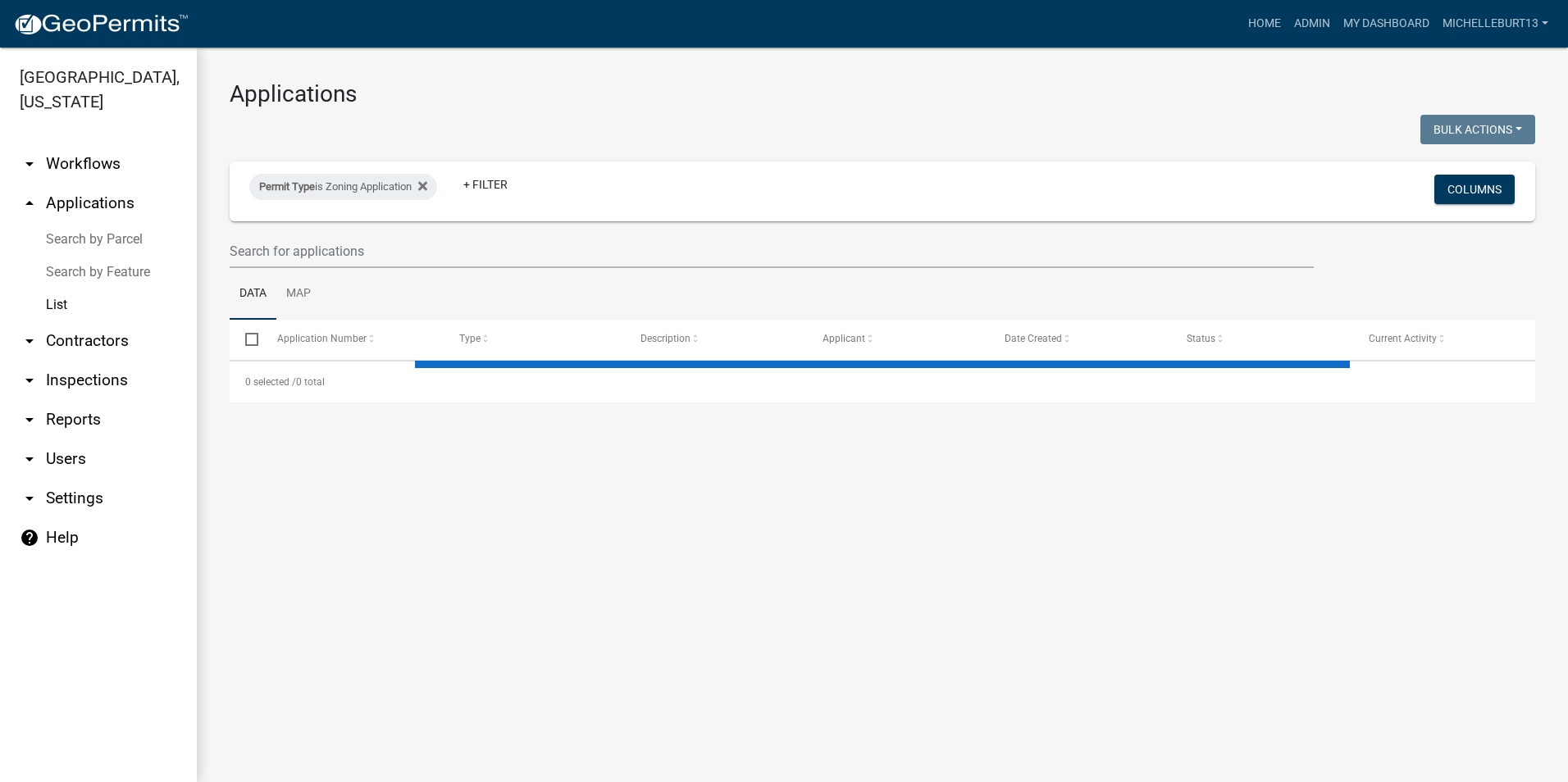
select select "3: 100"
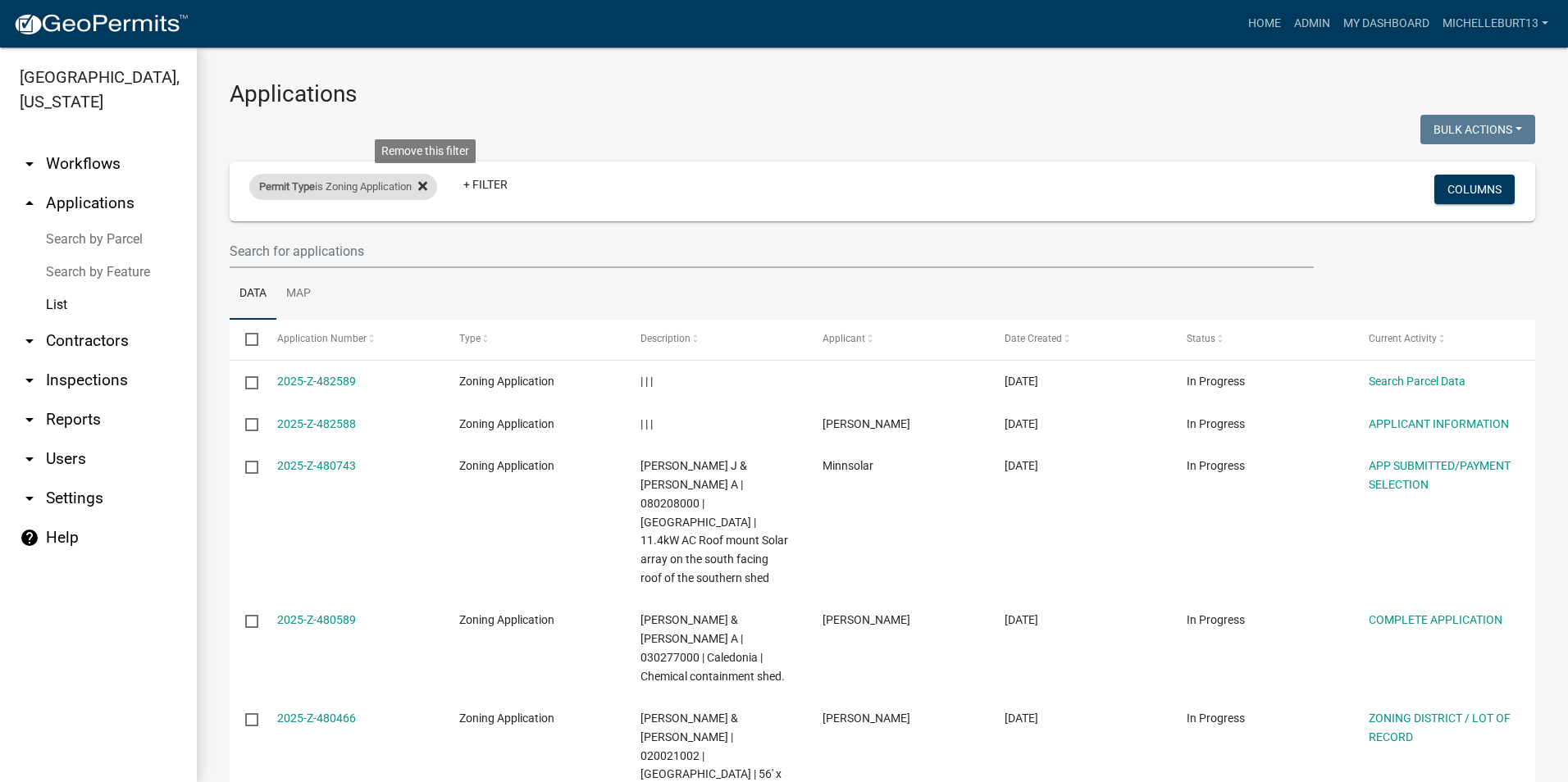
click at [427, 184] on icon at bounding box center [422, 186] width 9 height 9
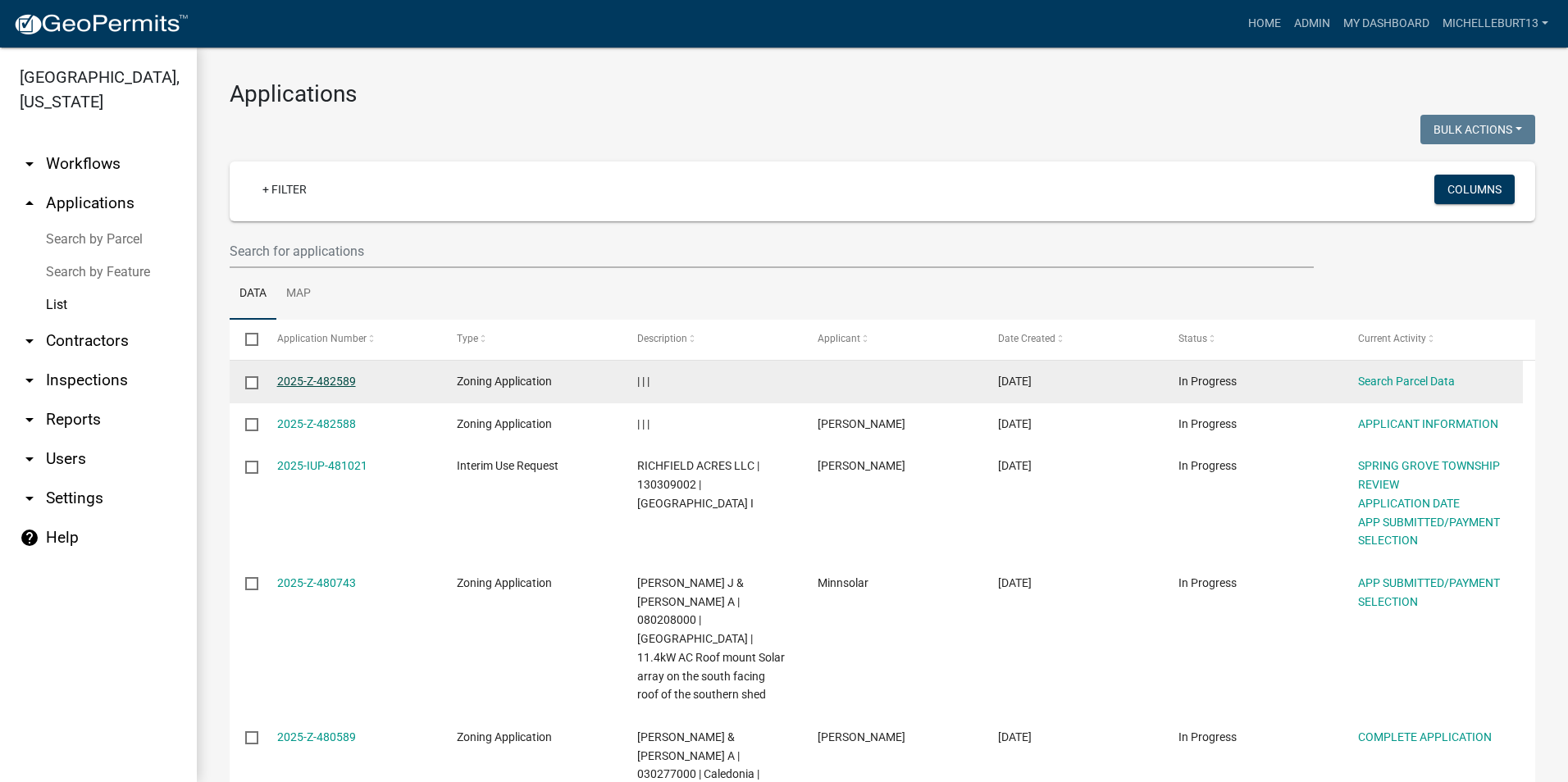
click at [302, 381] on link "2025-Z-482589" at bounding box center [316, 381] width 79 height 13
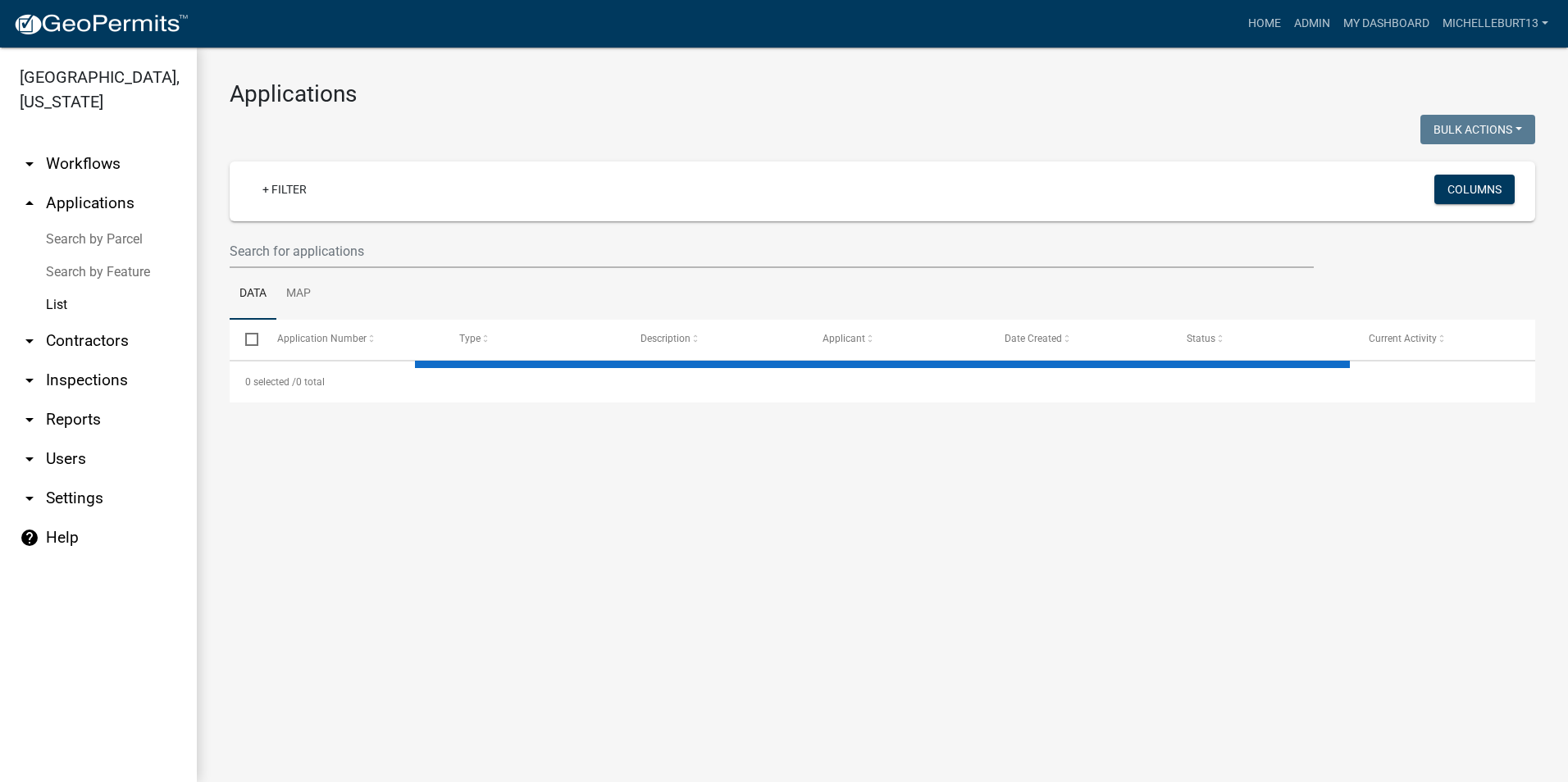
select select "3: 100"
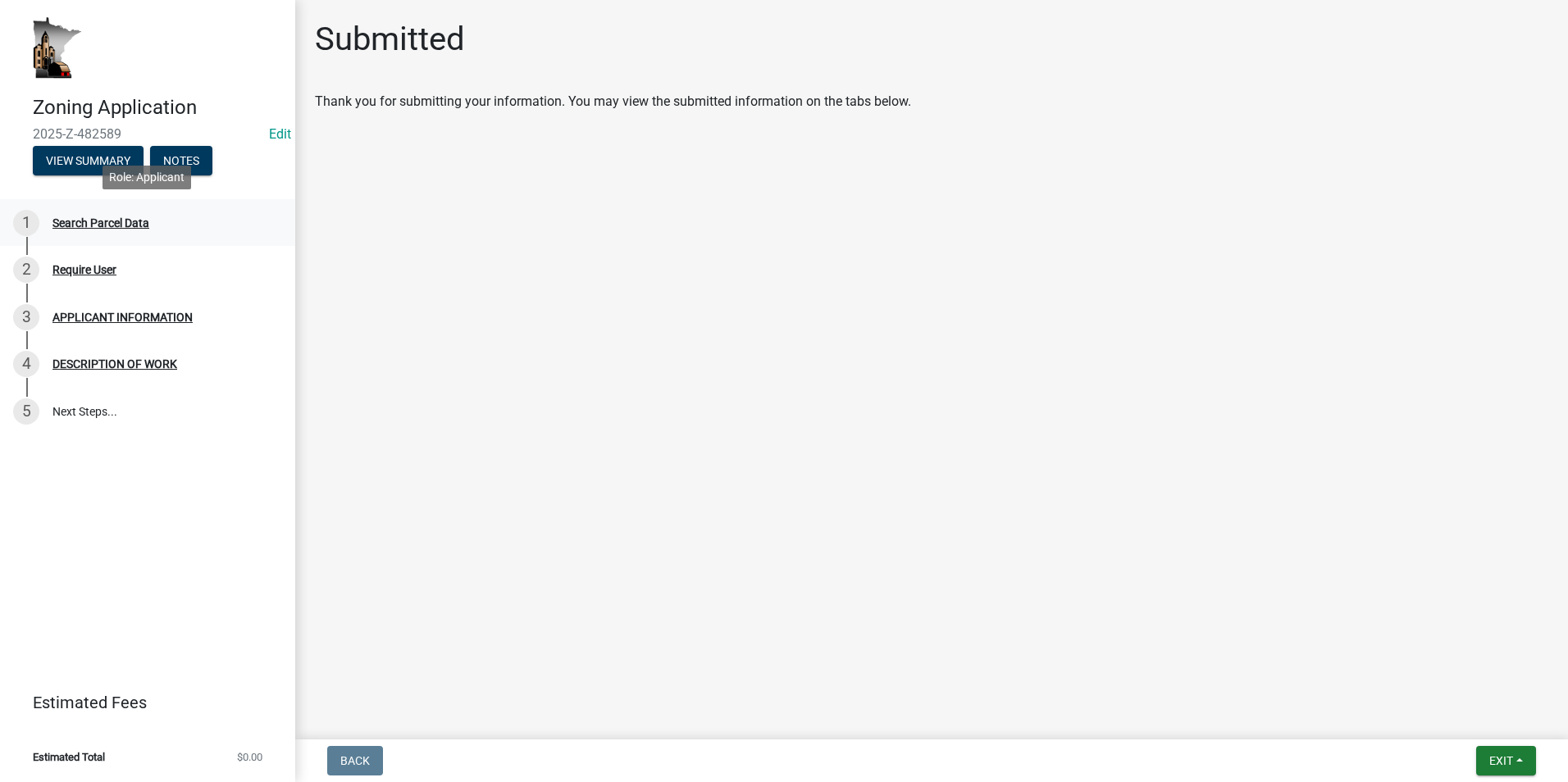
click at [119, 221] on div "Search Parcel Data" at bounding box center [100, 223] width 97 height 12
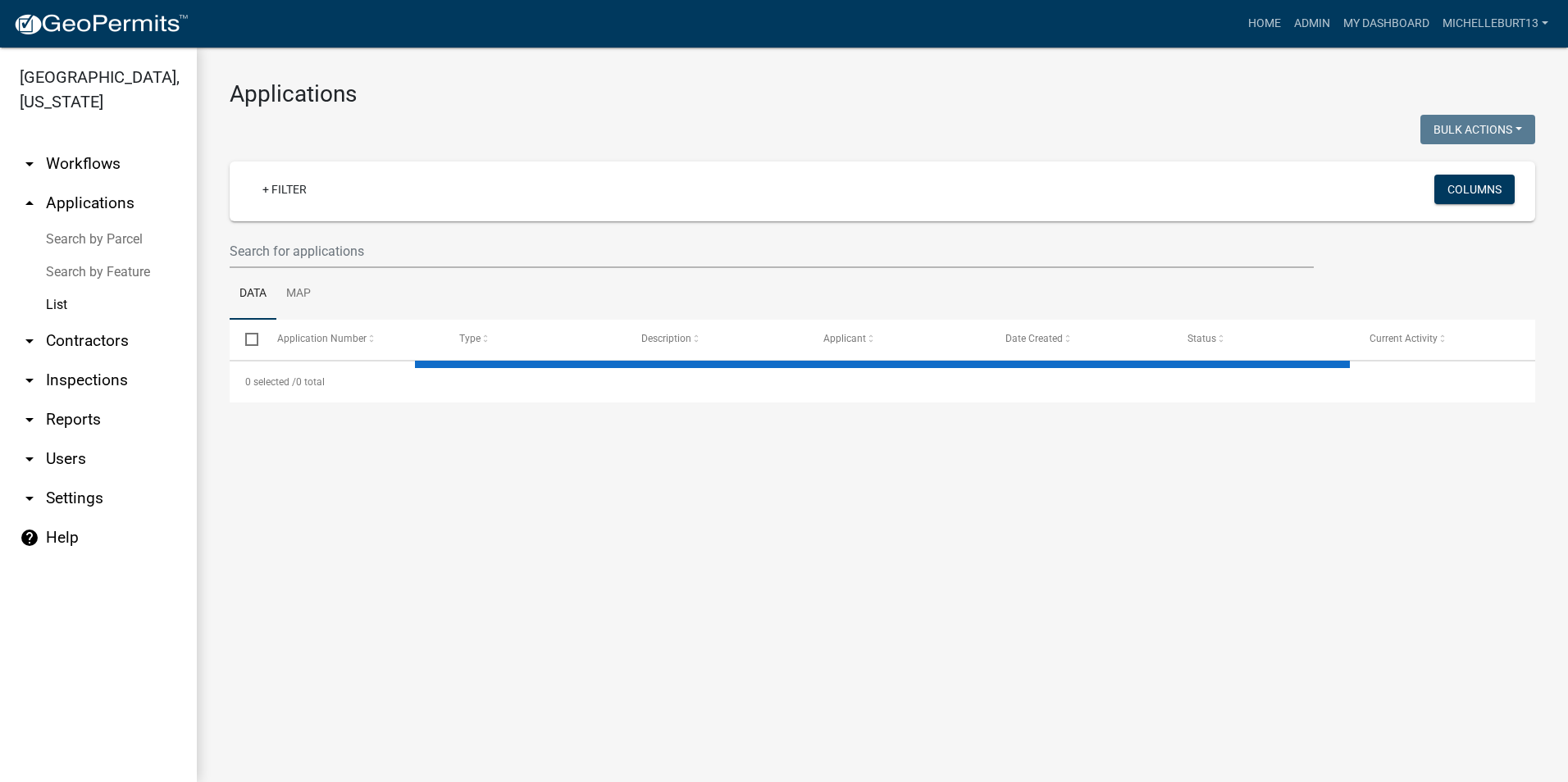
select select "3: 100"
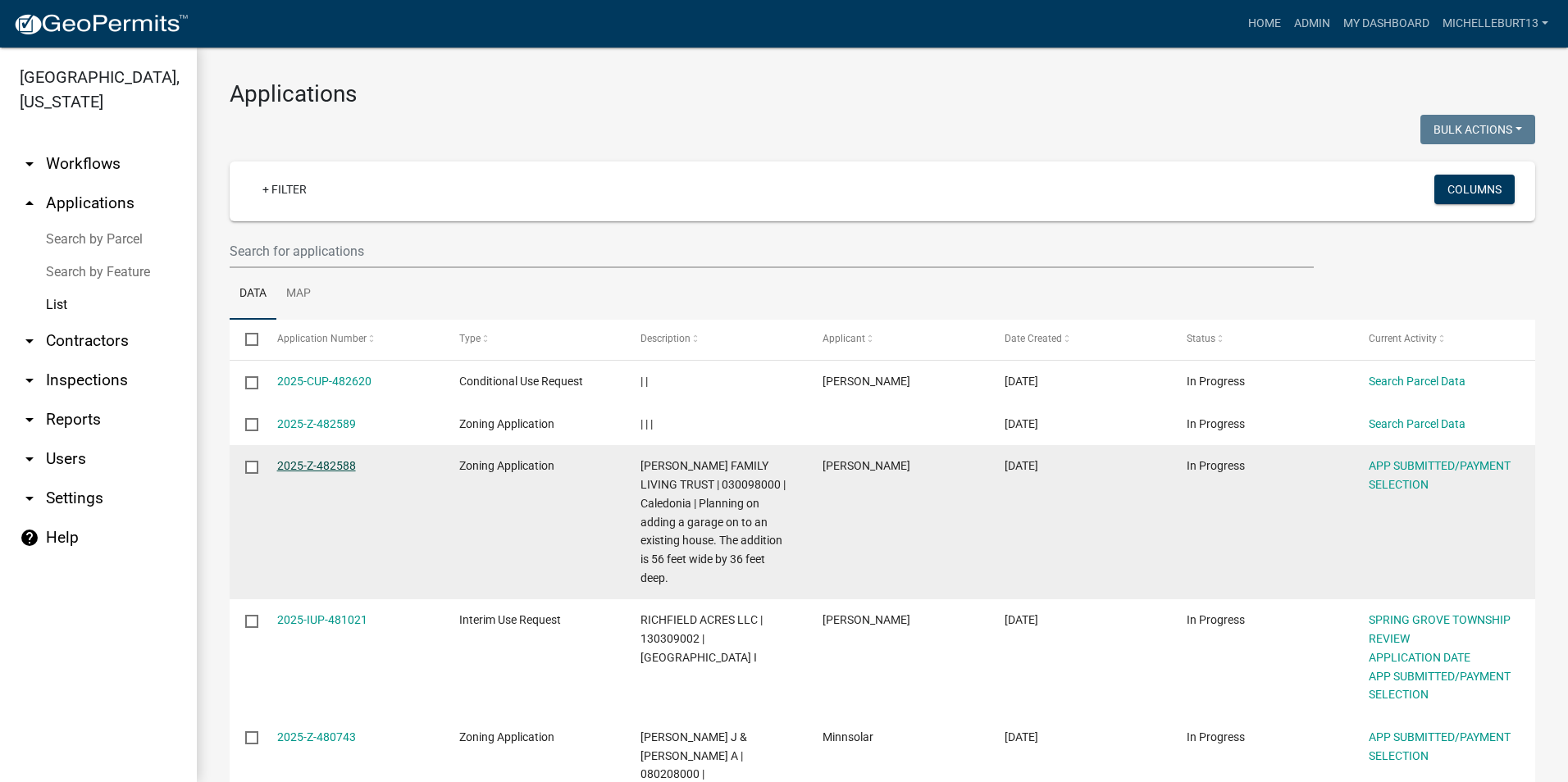
click at [316, 465] on link "2025-Z-482588" at bounding box center [316, 466] width 79 height 13
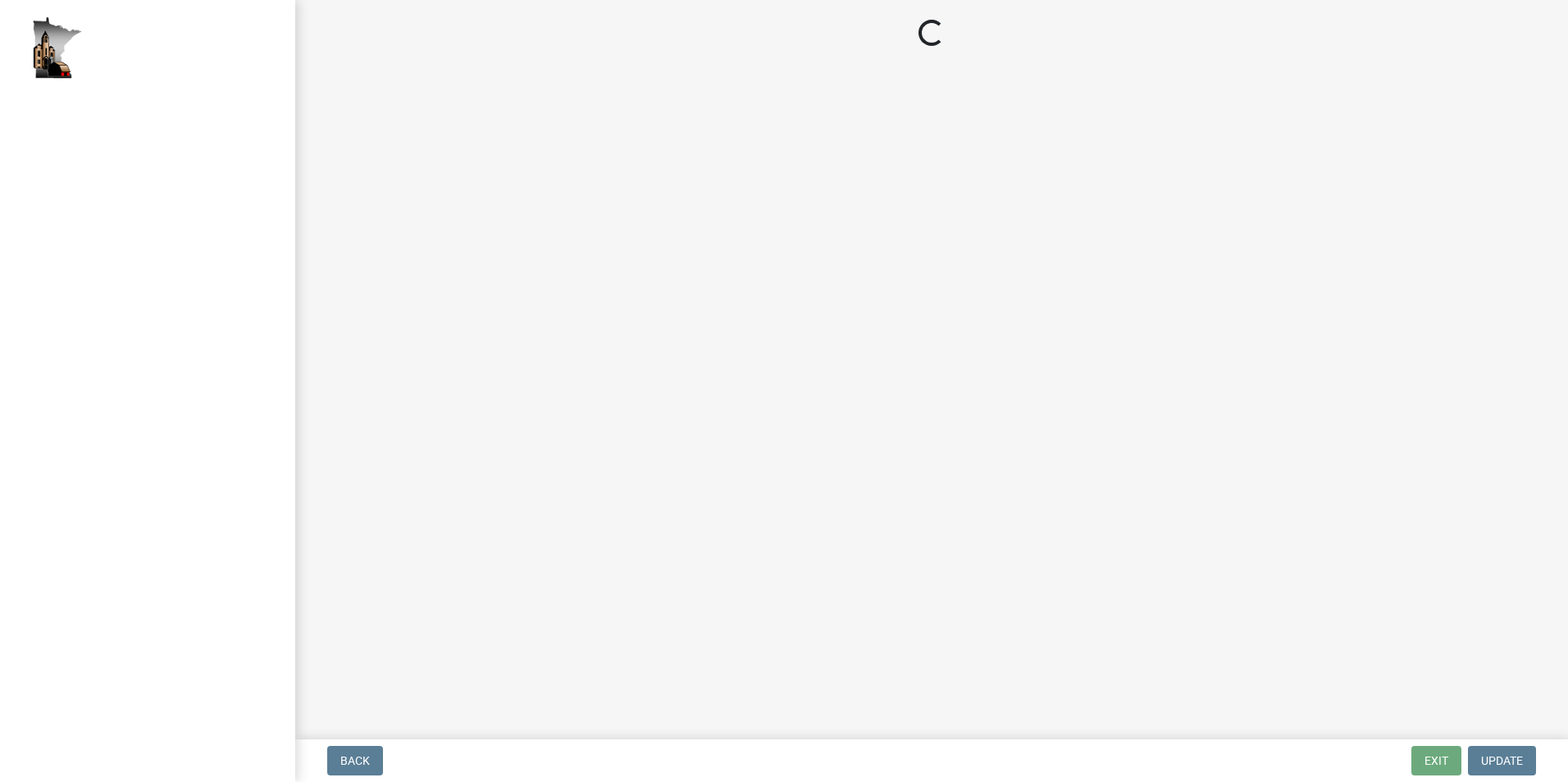
select select "2: 1"
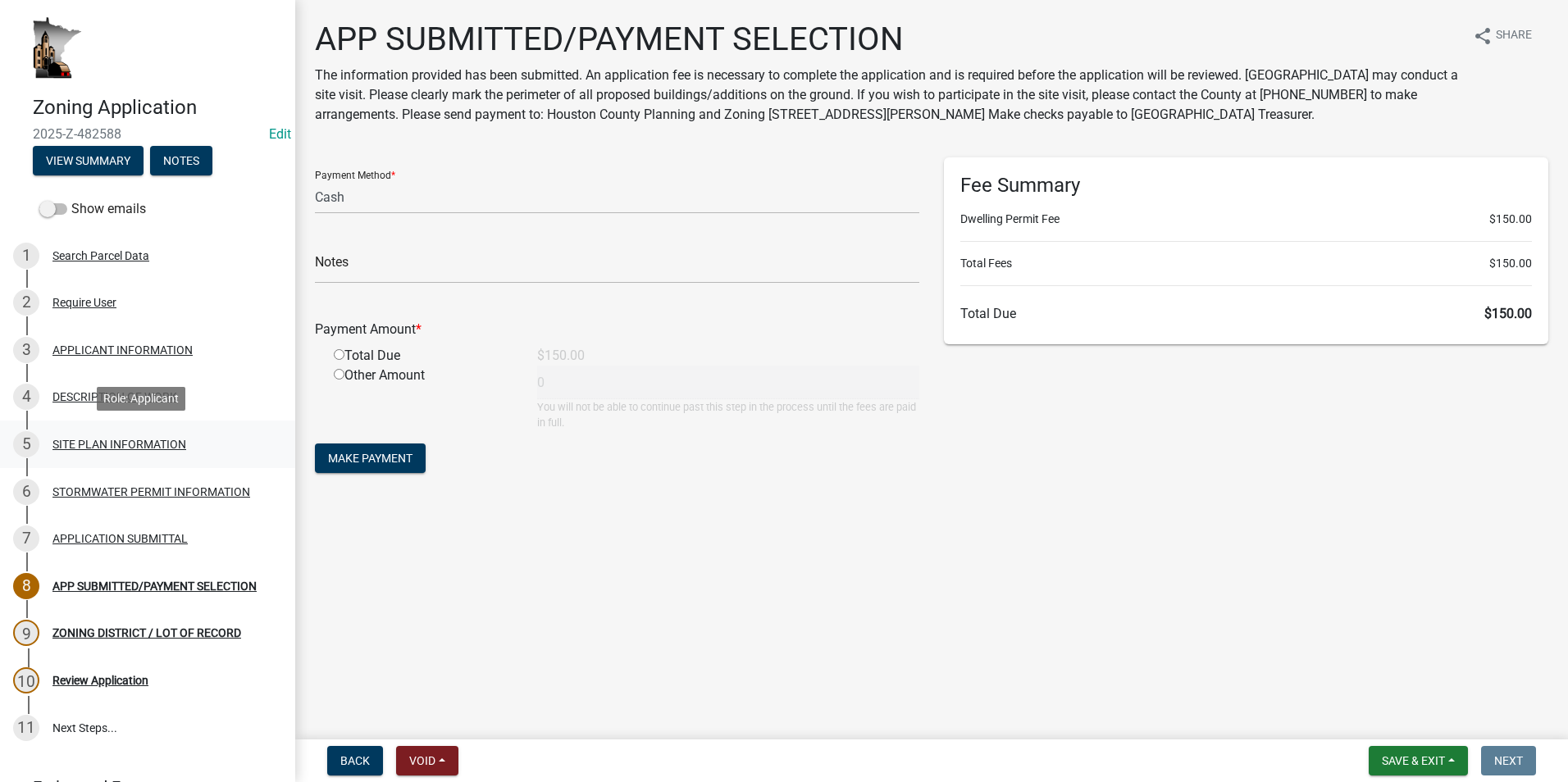
click at [72, 458] on link "5 SITE PLAN INFORMATION" at bounding box center [148, 444] width 295 height 47
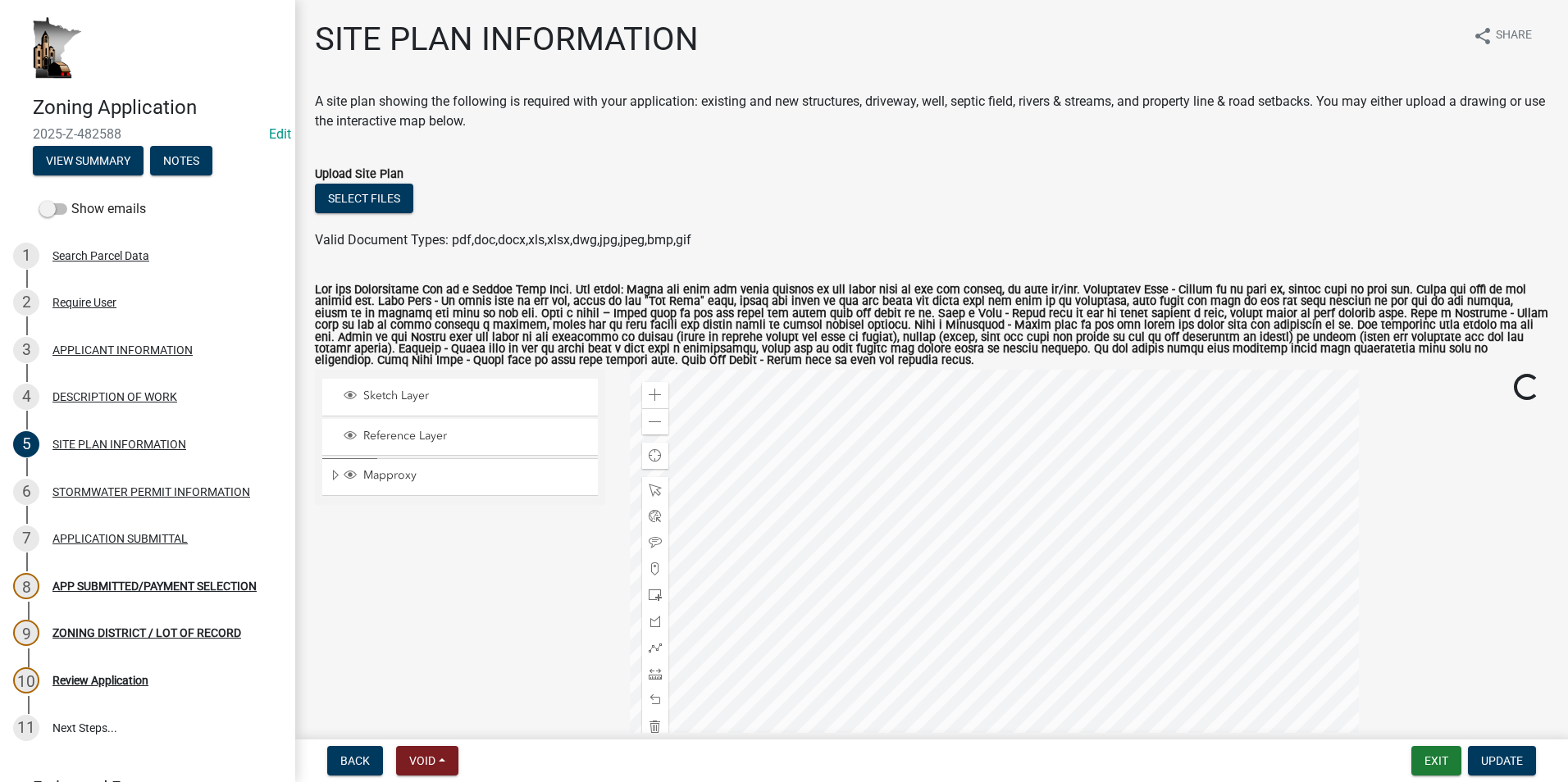
scroll to position [82, 0]
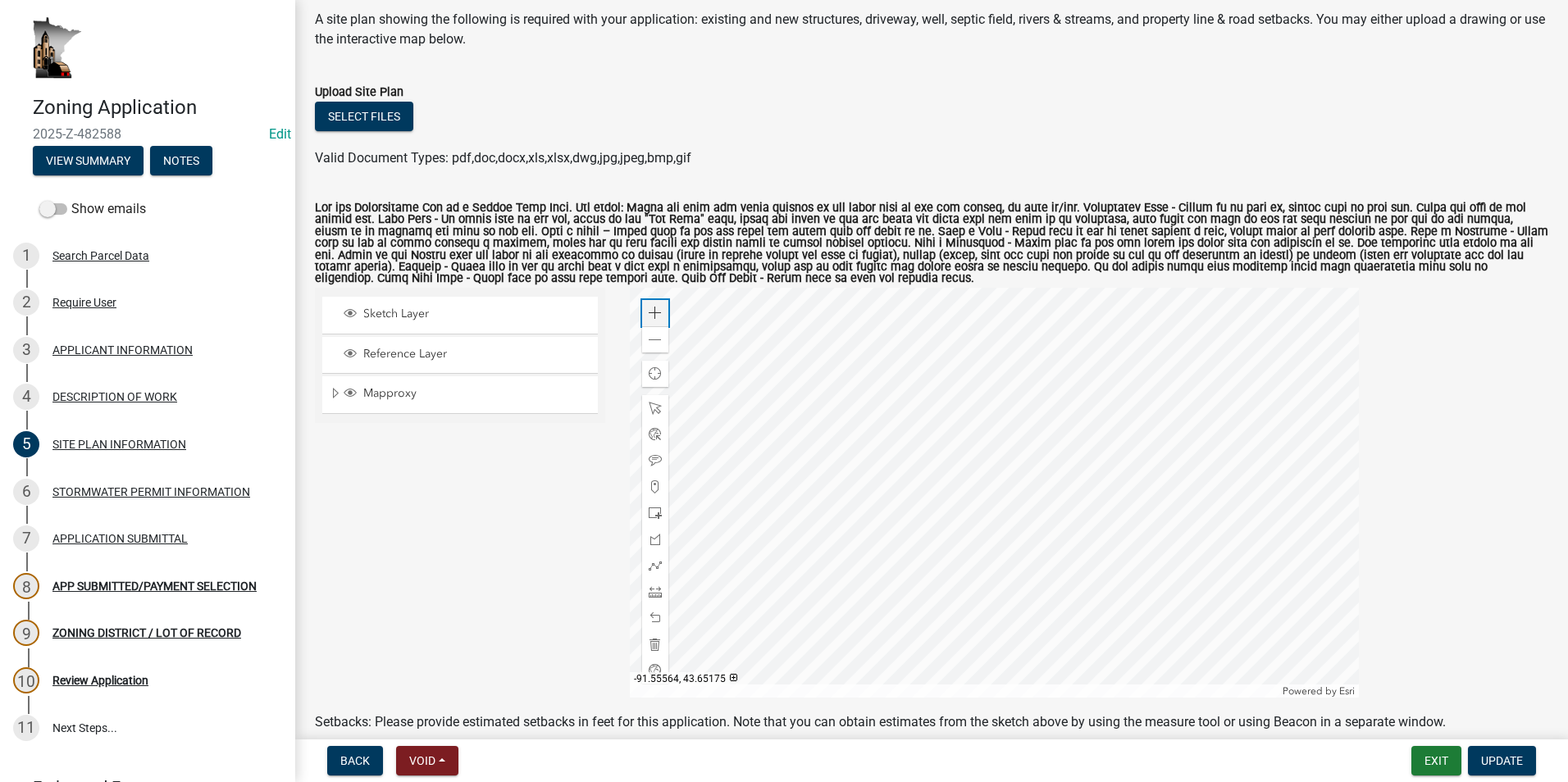
click at [649, 317] on span at bounding box center [655, 313] width 13 height 13
click at [975, 493] on div at bounding box center [994, 493] width 729 height 410
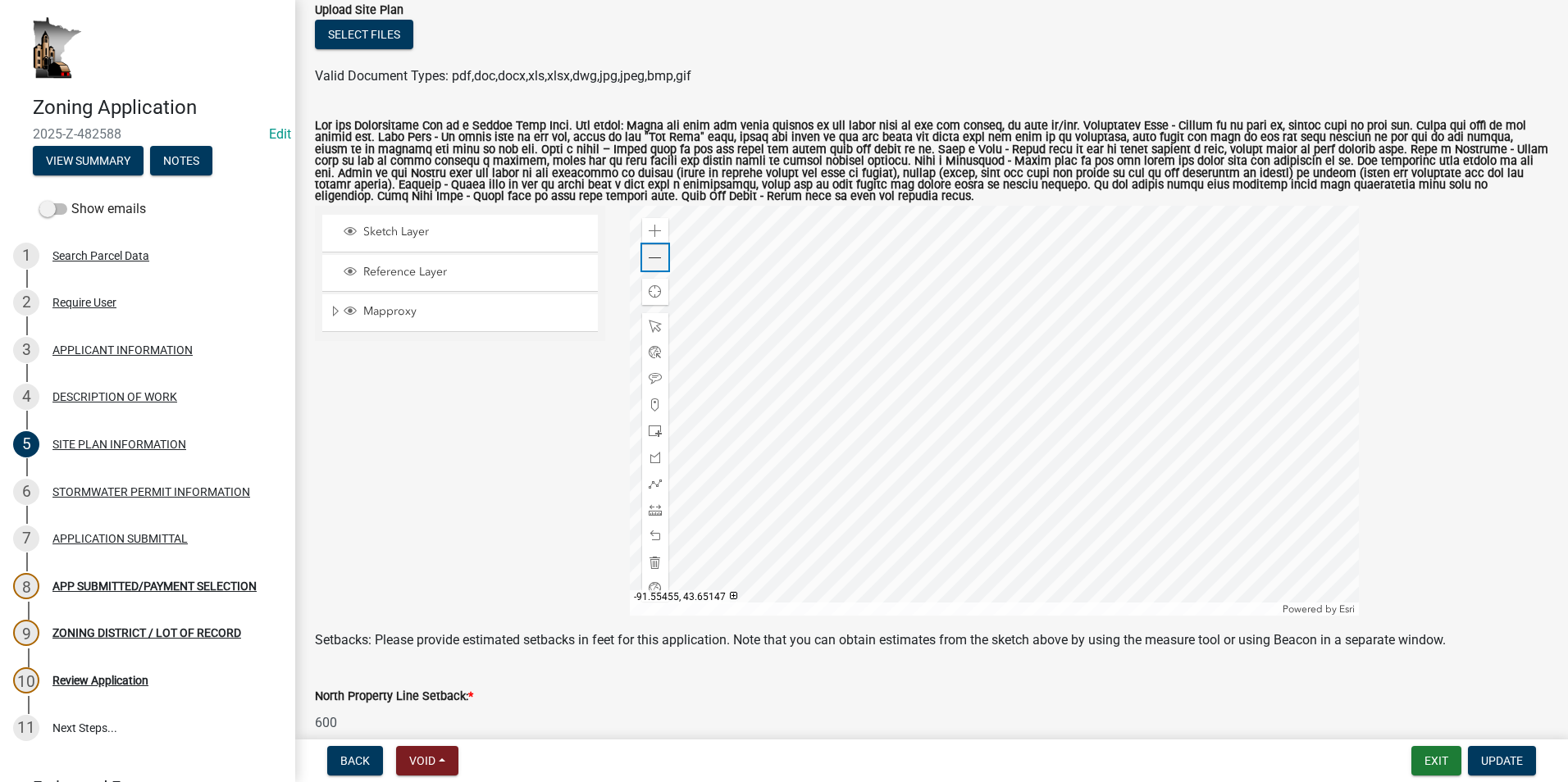
click at [652, 266] on div "Zoom out" at bounding box center [655, 258] width 27 height 27
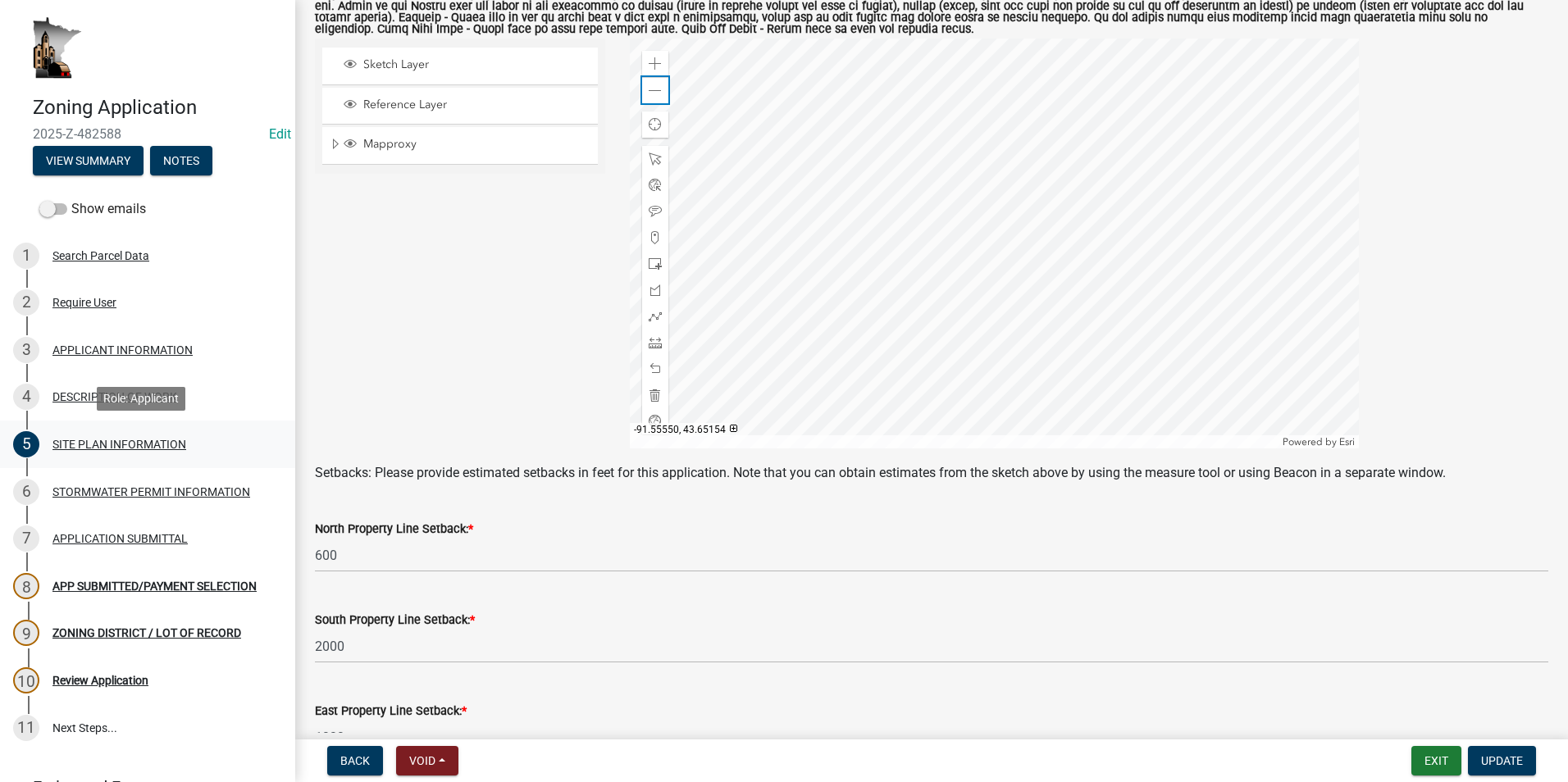
scroll to position [286, 0]
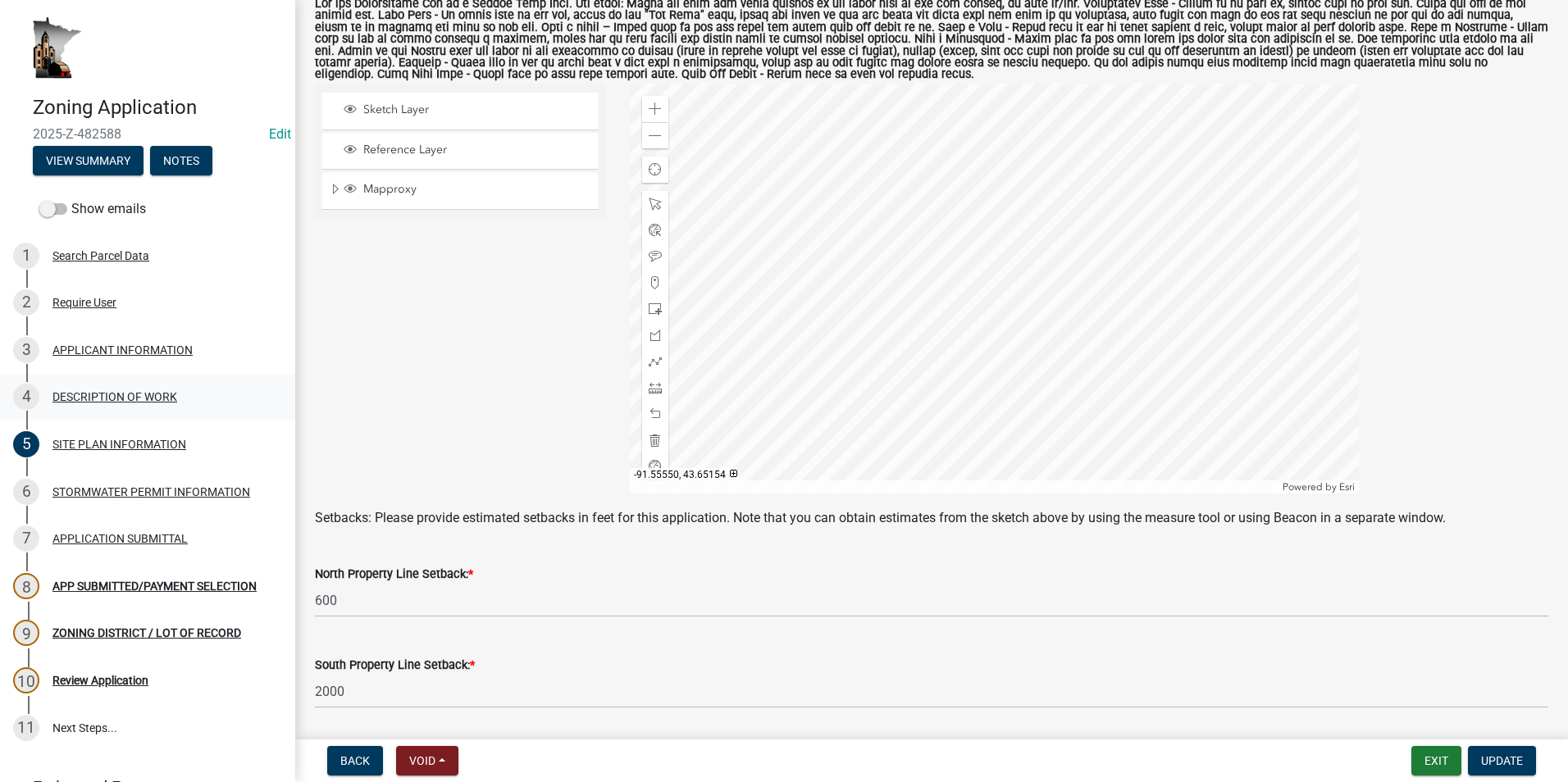
click at [98, 400] on div "DESCRIPTION OF WORK" at bounding box center [114, 397] width 124 height 12
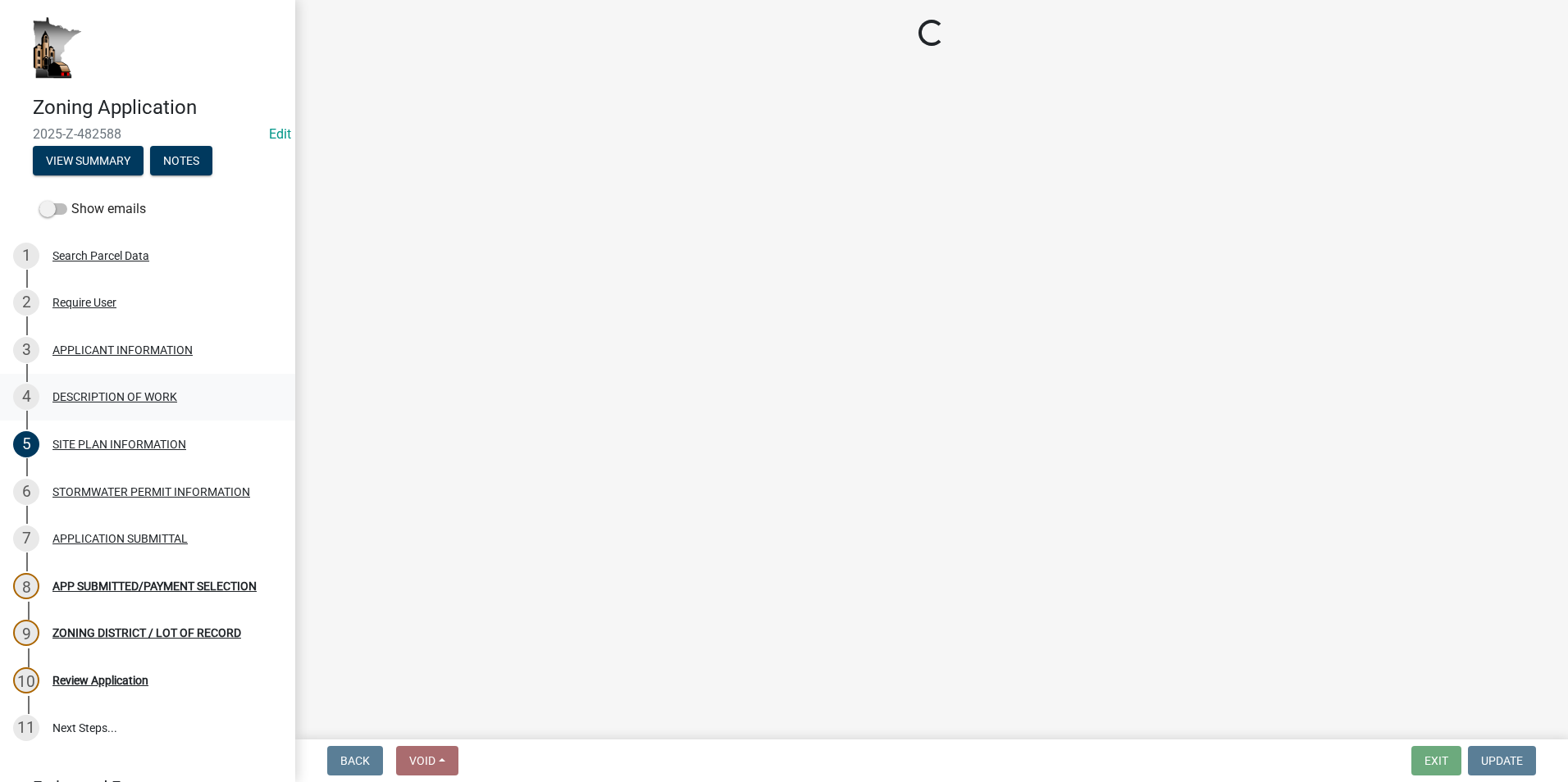
scroll to position [0, 0]
select select "1e8b9e39-32af-4c5f-bd41-70251607f6ea"
select select "ee49324e-6bbc-48fe-982e-4c2d7e8c1c0f"
select select "f9b7dd3b-3a38-45c4-aa8d-40d341efce99"
select select "07ce3bd5-44c8-48c7-a7da-ecbfde3ea753"
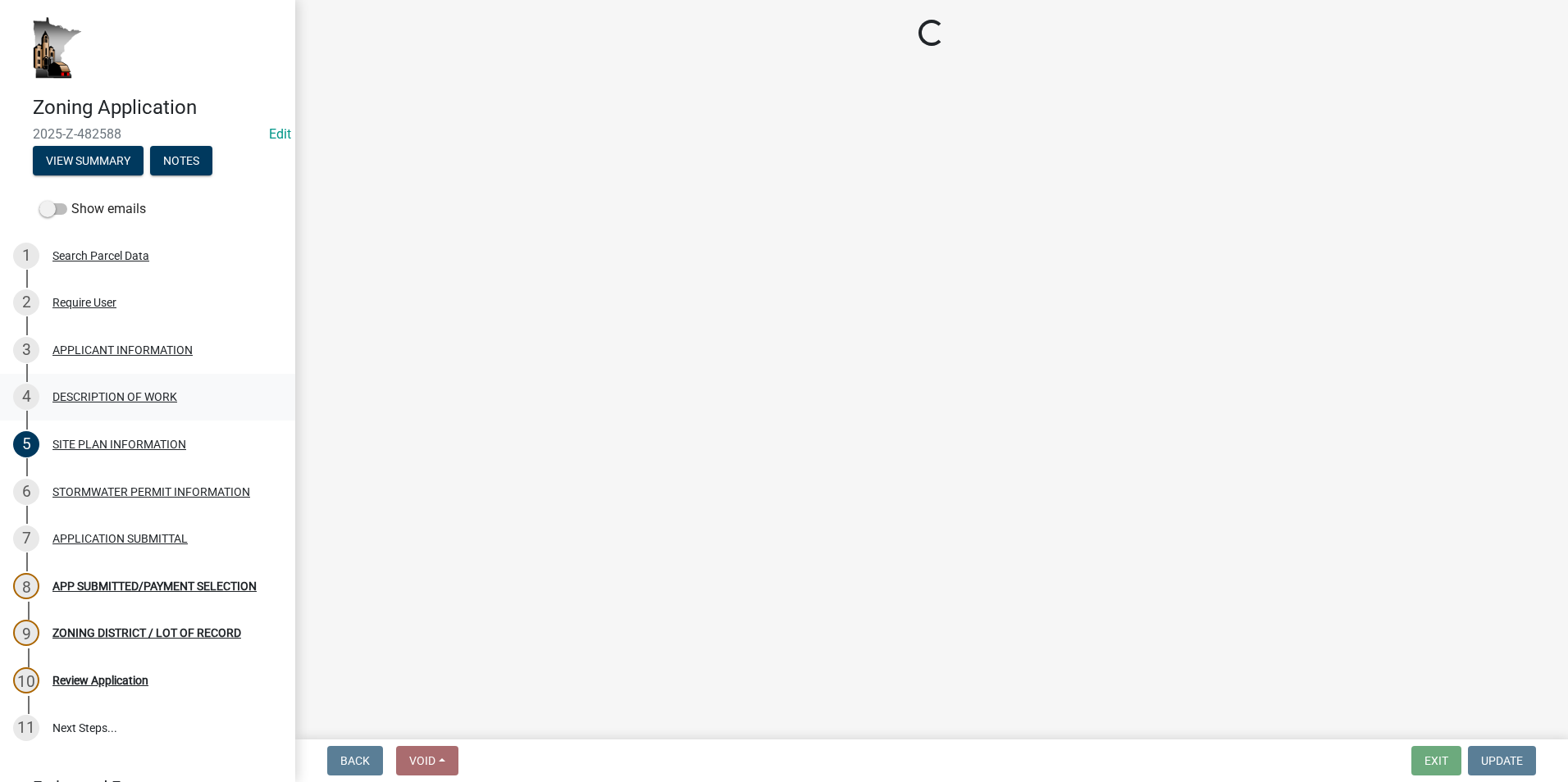
select select "865858fb-cec4-4771-ade1-629df977e661"
select select "c0af4bca-2ac9-43a4-954a-b6dfd2bb8fae"
select select "79149638-379e-4eb8-8707-a078303474c9"
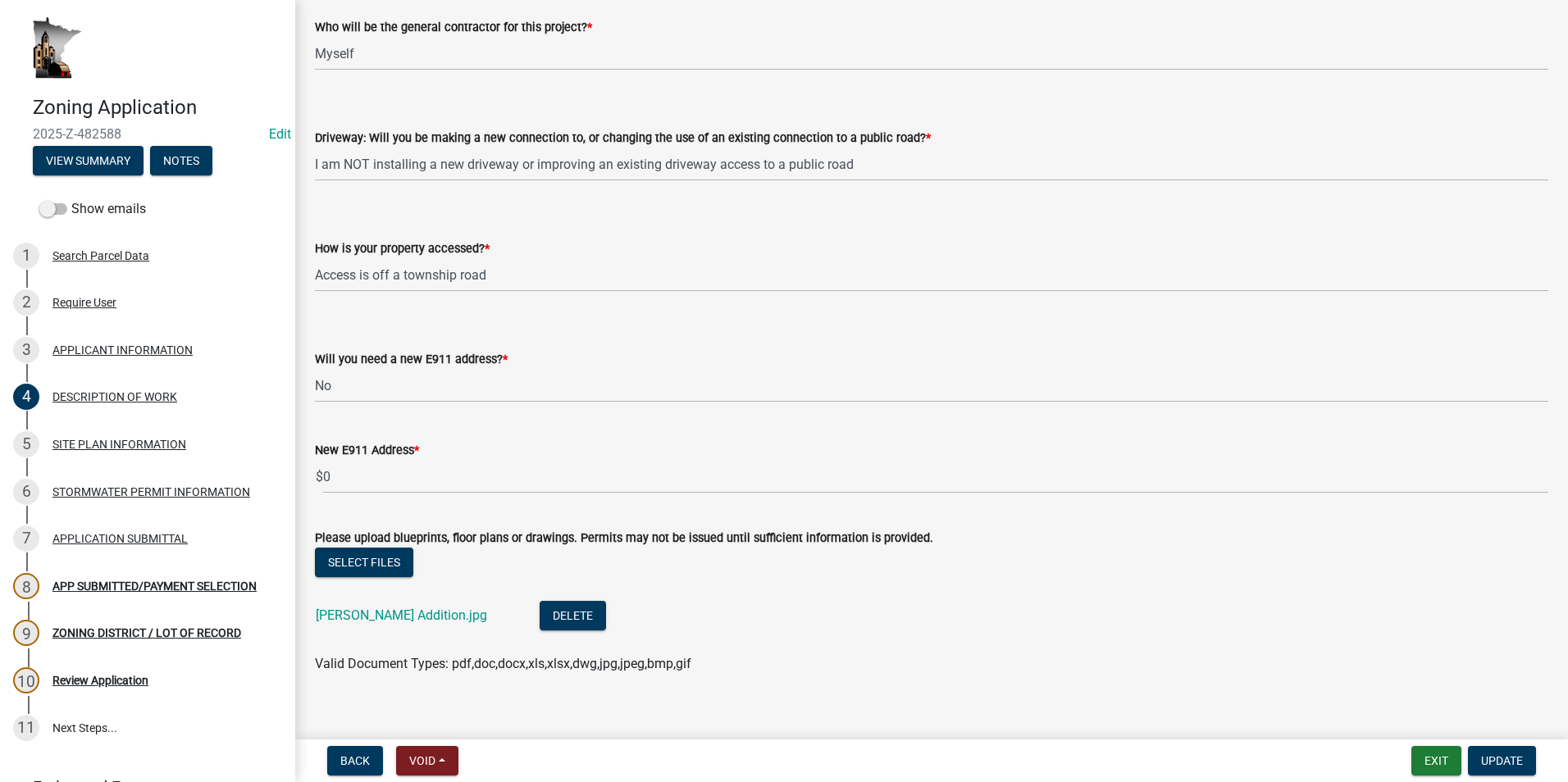
scroll to position [1090, 0]
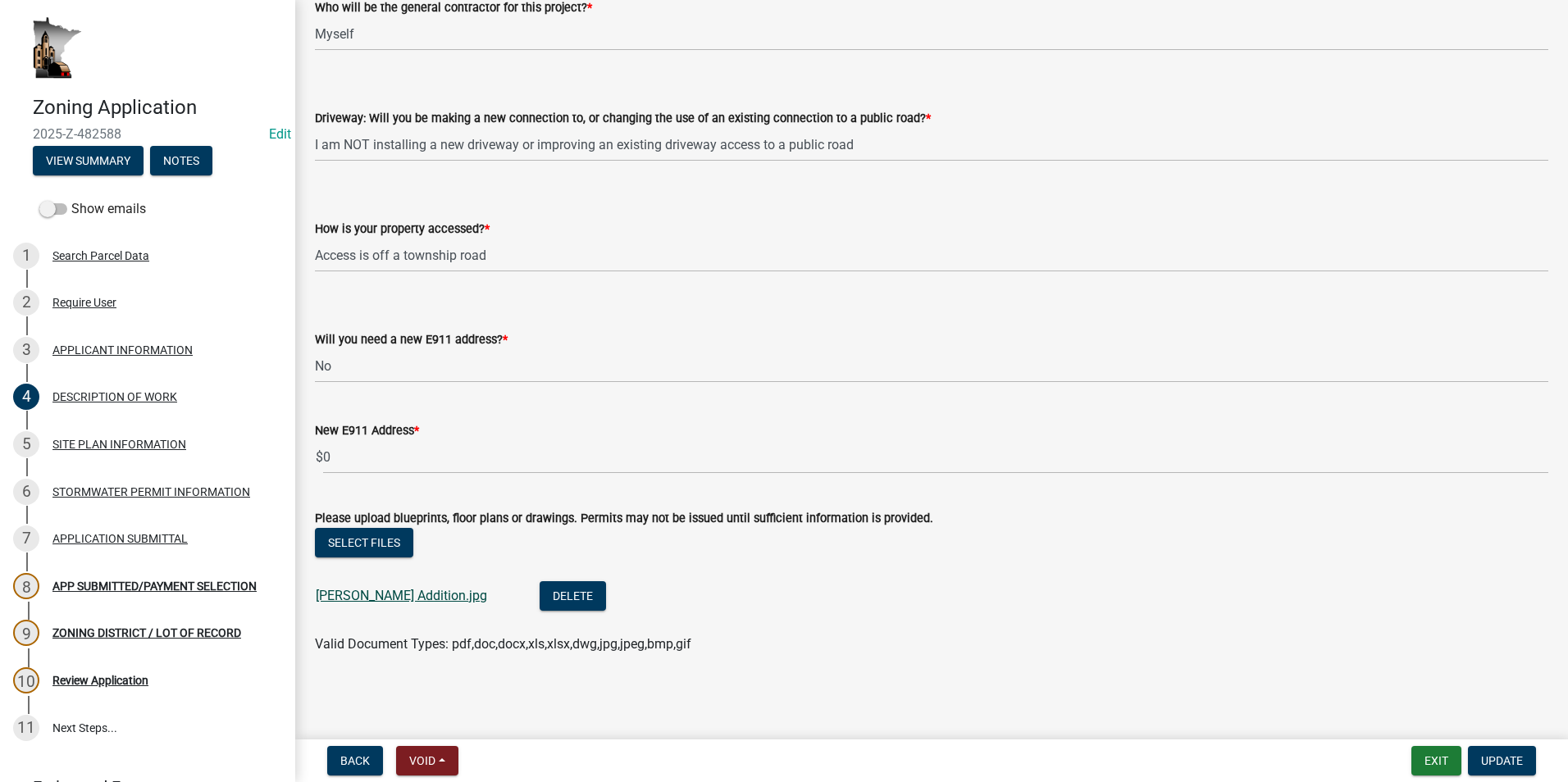
click at [373, 593] on link "[PERSON_NAME] Addition.jpg" at bounding box center [402, 595] width 172 height 16
click at [83, 339] on div "3 APPLICANT INFORMATION" at bounding box center [141, 350] width 256 height 27
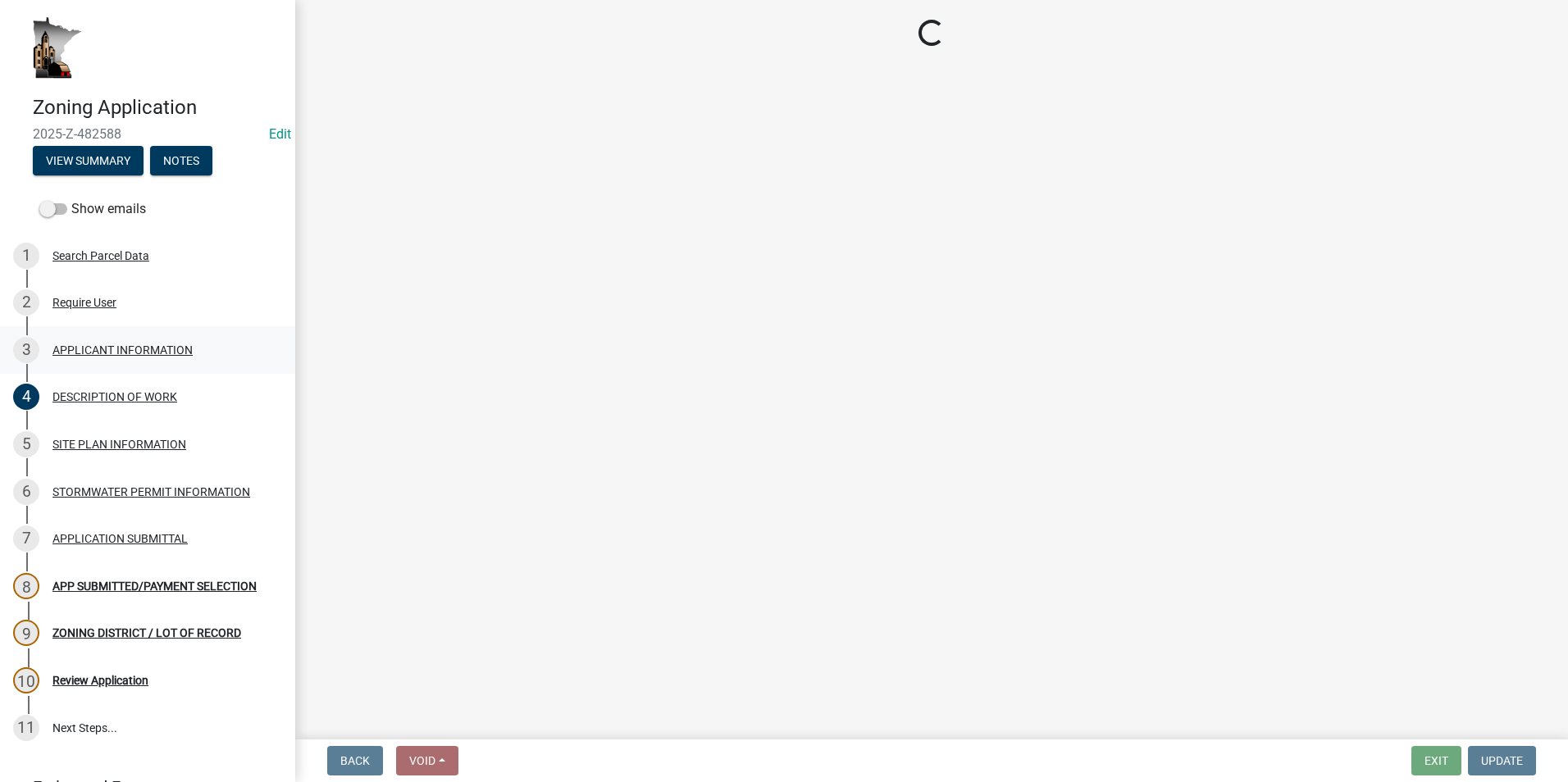
scroll to position [0, 0]
select select "5d5ec67e-83f1-4720-bb1f-c45cadde6202"
select select "d418ee59-edcf-45bb-b97d-869e37c126ed"
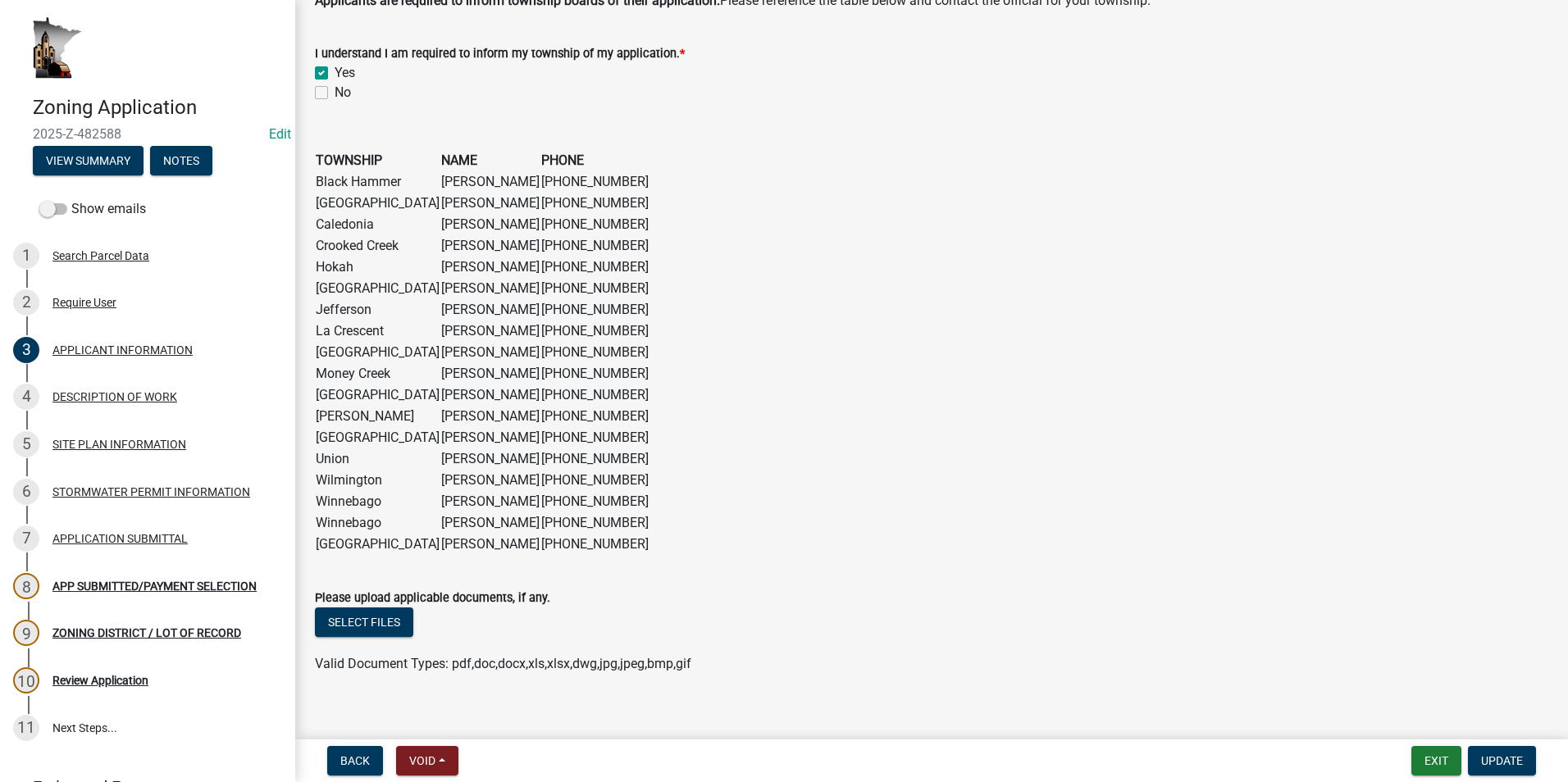
scroll to position [1250, 0]
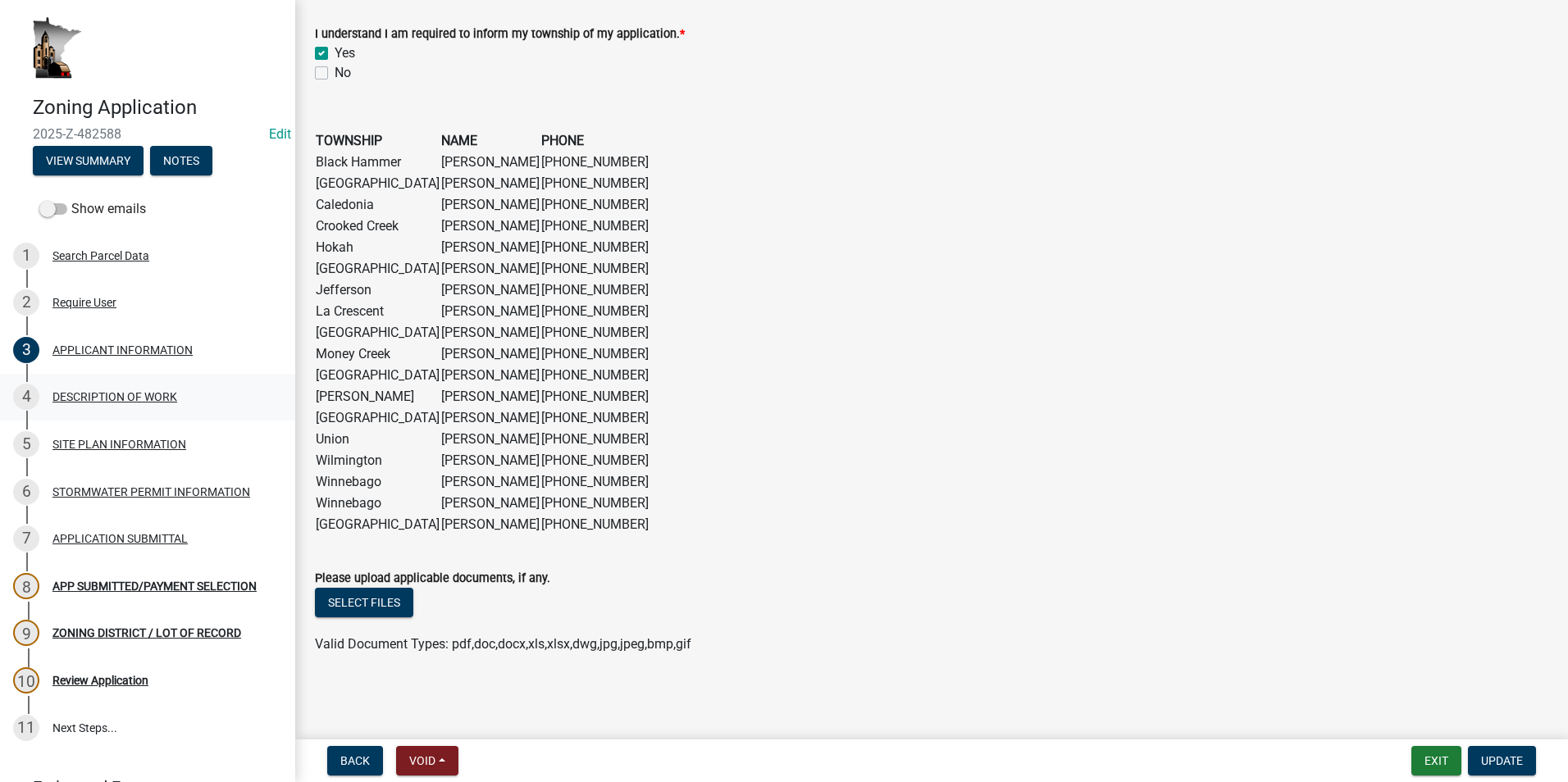
click at [91, 398] on div "DESCRIPTION OF WORK" at bounding box center [114, 397] width 124 height 12
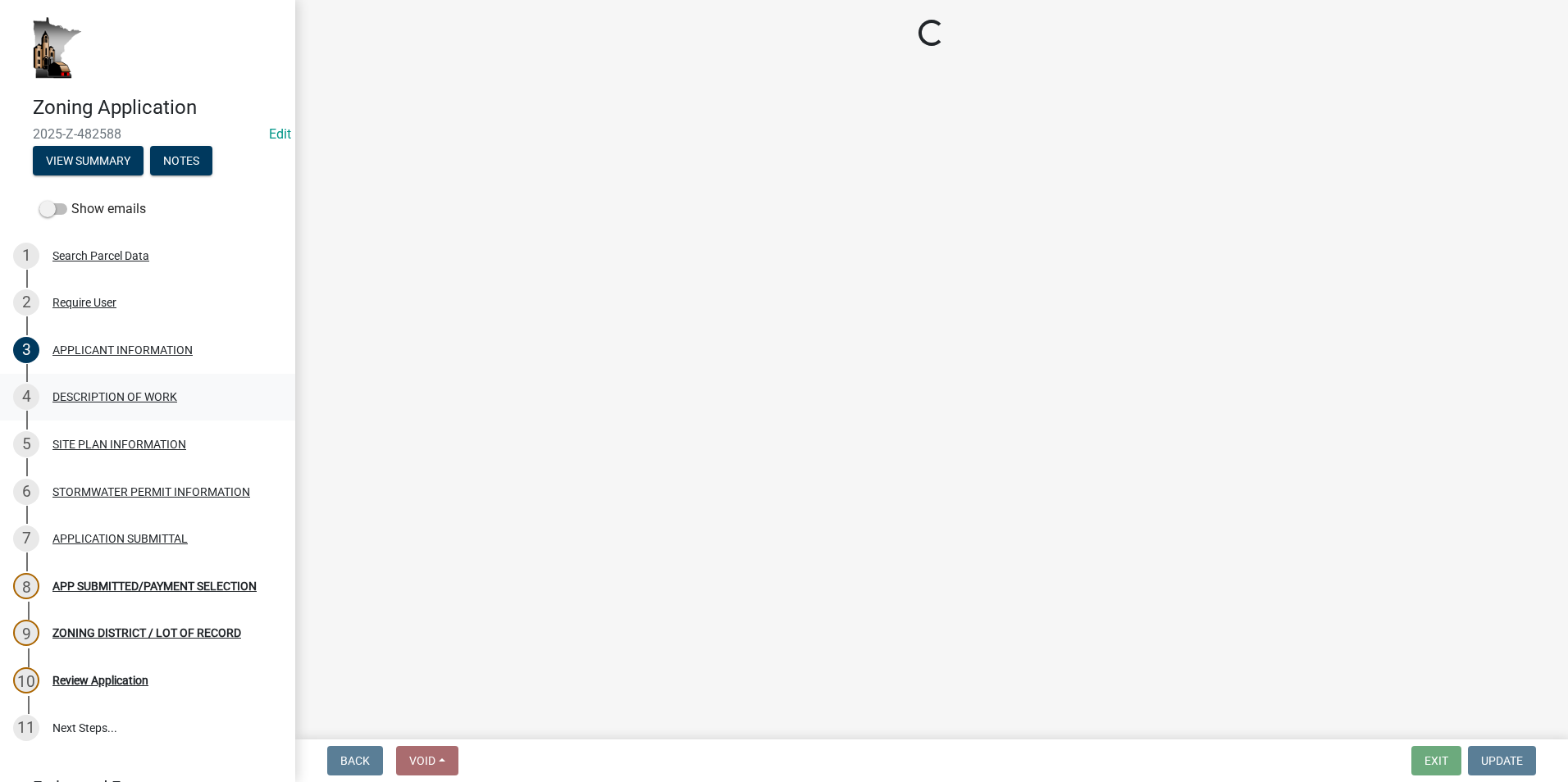
scroll to position [0, 0]
click at [85, 540] on div "APPLICATION SUBMITTAL" at bounding box center [119, 539] width 135 height 12
select select "1e8b9e39-32af-4c5f-bd41-70251607f6ea"
select select "ee49324e-6bbc-48fe-982e-4c2d7e8c1c0f"
select select "f9b7dd3b-3a38-45c4-aa8d-40d341efce99"
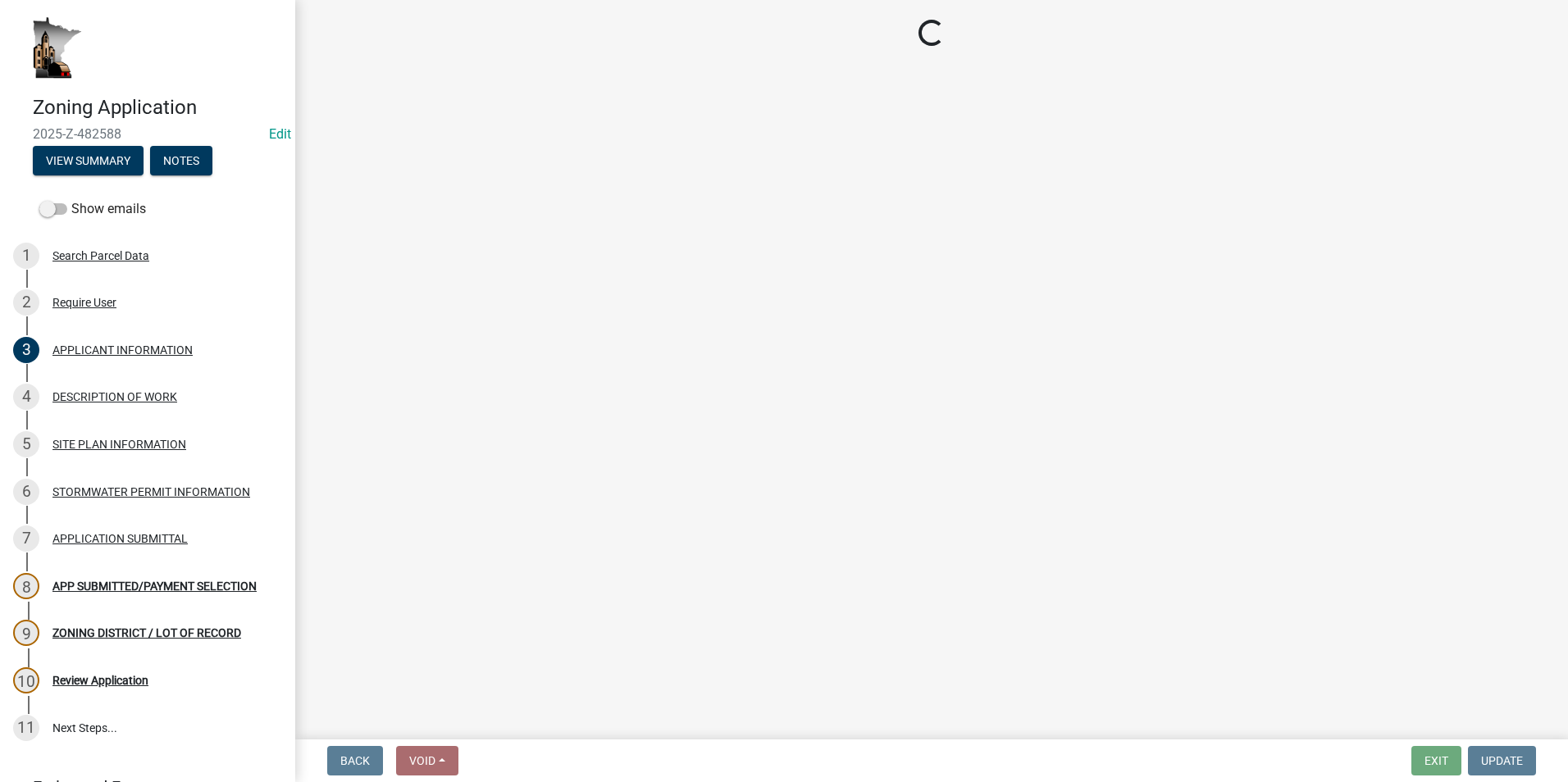
select select "07ce3bd5-44c8-48c7-a7da-ecbfde3ea753"
select select "865858fb-cec4-4771-ade1-629df977e661"
select select "c0af4bca-2ac9-43a4-954a-b6dfd2bb8fae"
select select "79149638-379e-4eb8-8707-a078303474c9"
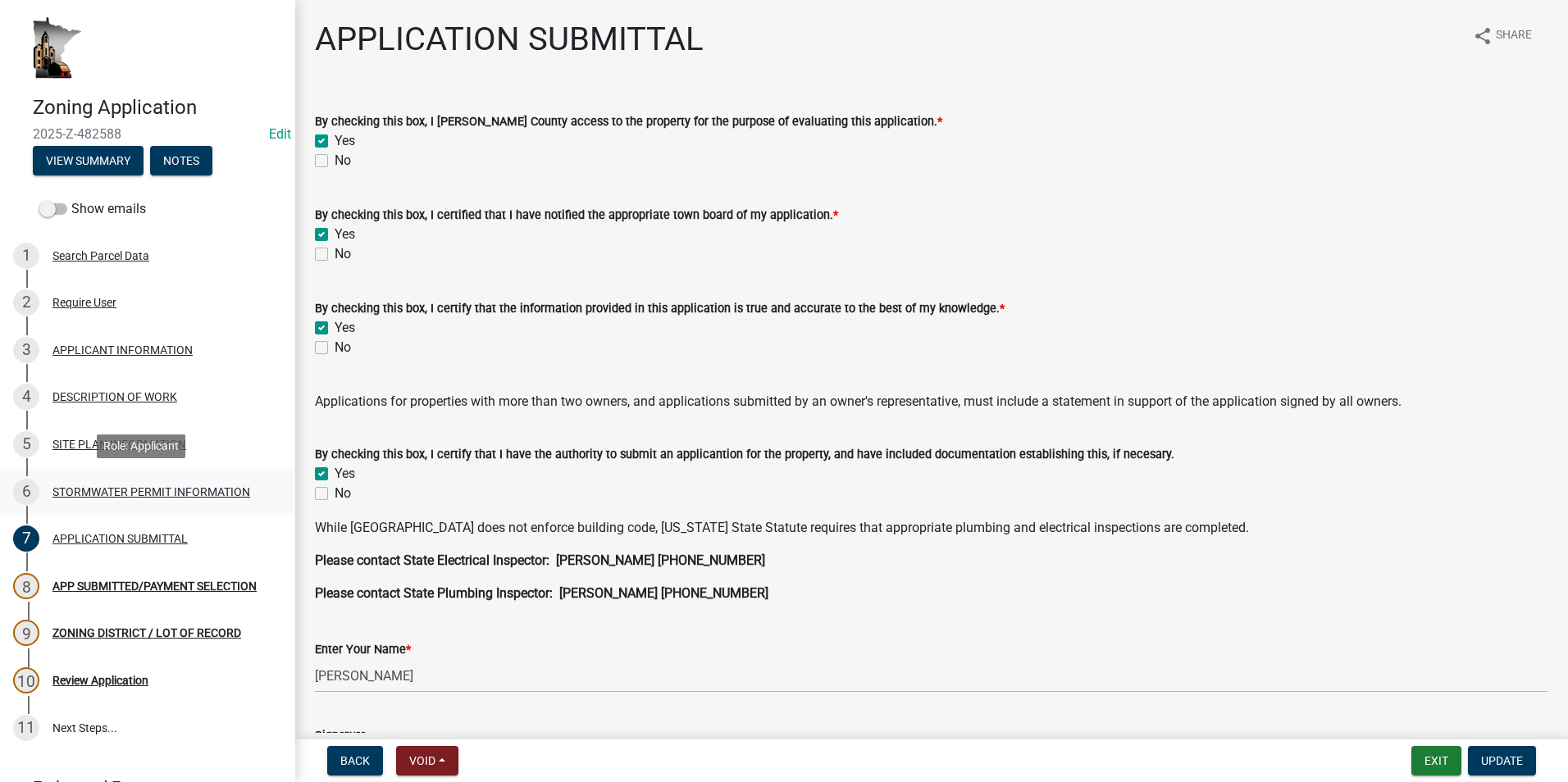
click at [145, 488] on div "STORMWATER PERMIT INFORMATION" at bounding box center [151, 492] width 197 height 12
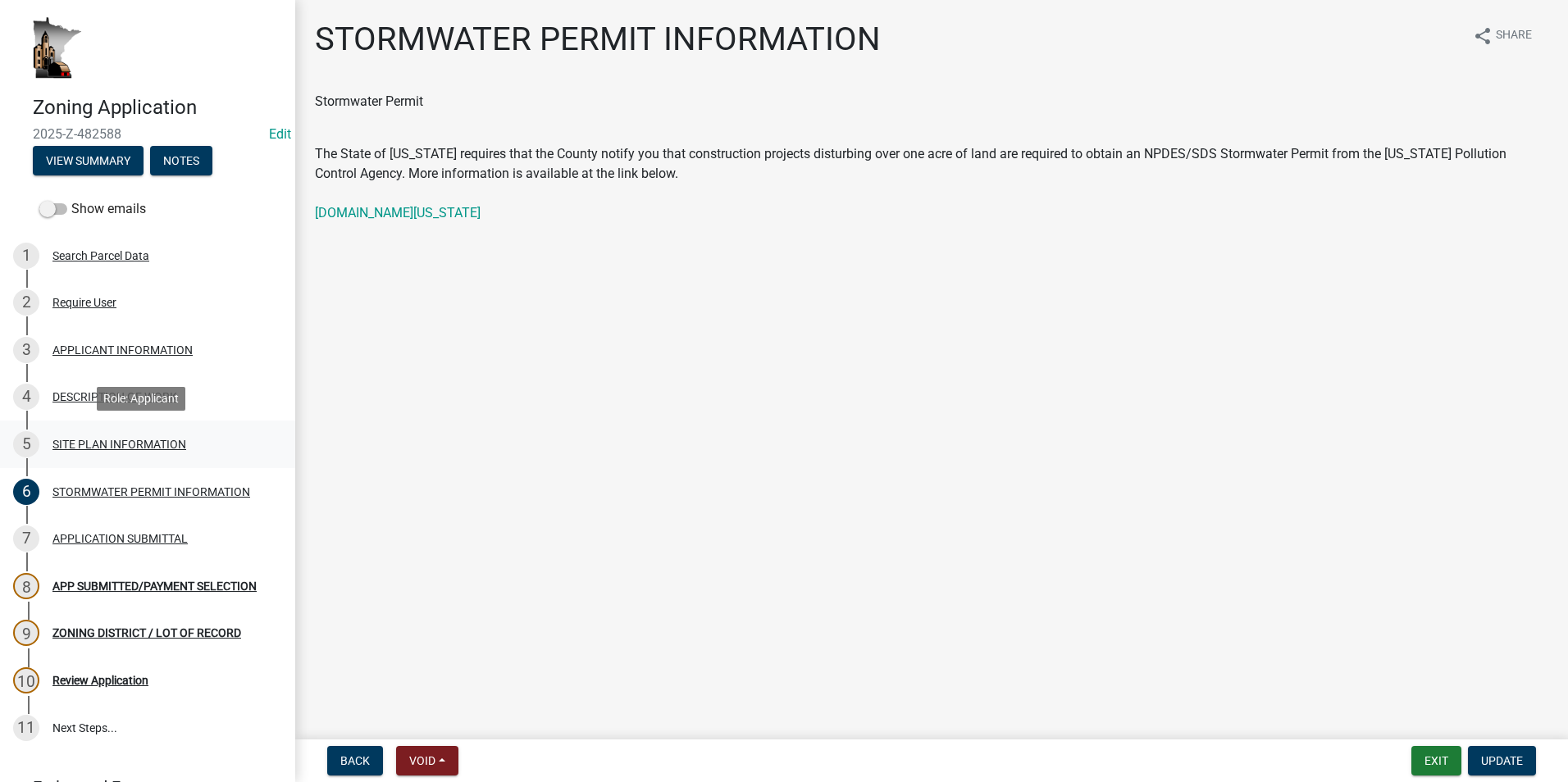
click at [67, 448] on div "SITE PLAN INFORMATION" at bounding box center [119, 444] width 134 height 12
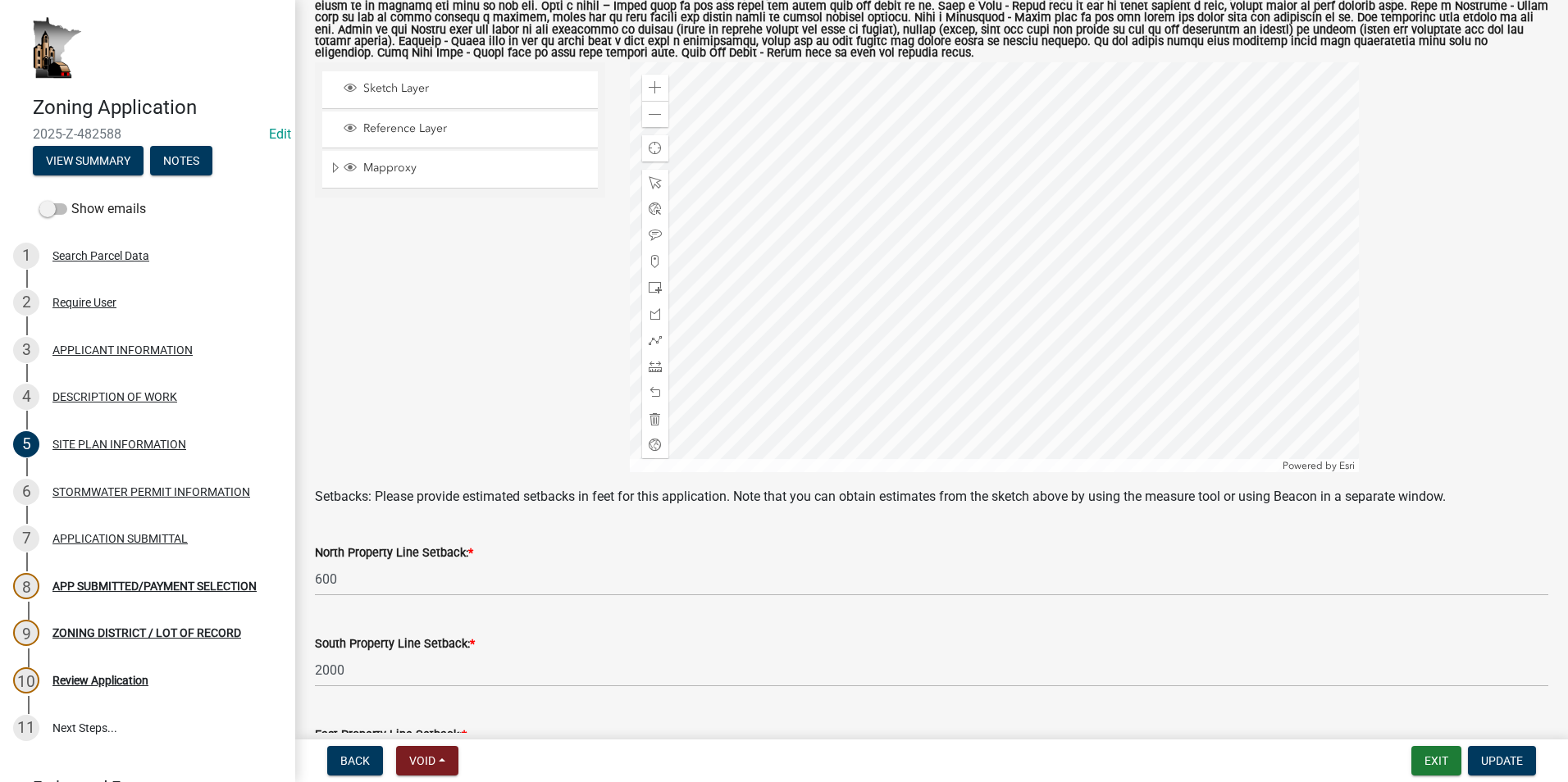
scroll to position [286, 0]
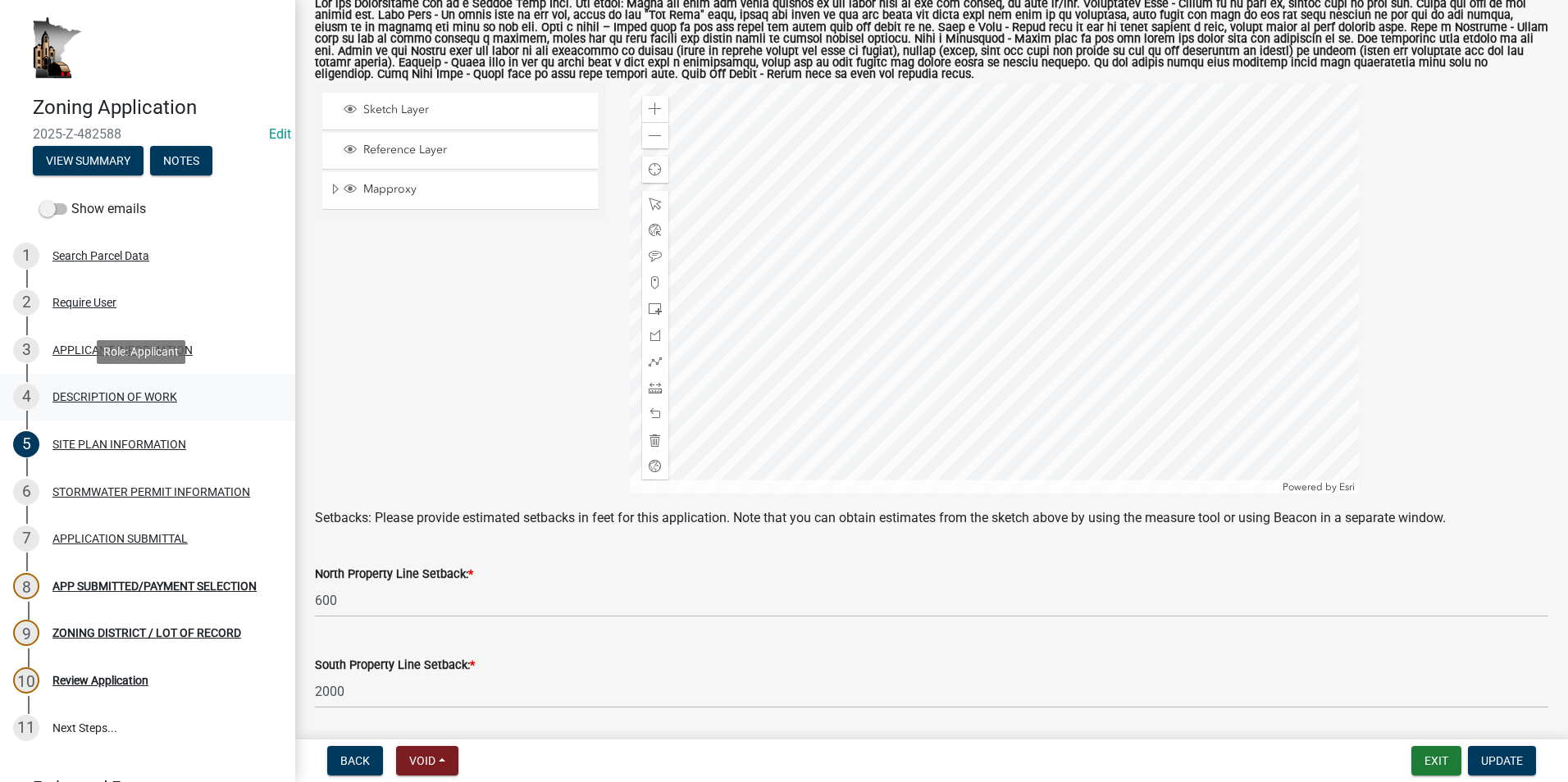
click at [138, 397] on div "DESCRIPTION OF WORK" at bounding box center [114, 397] width 124 height 12
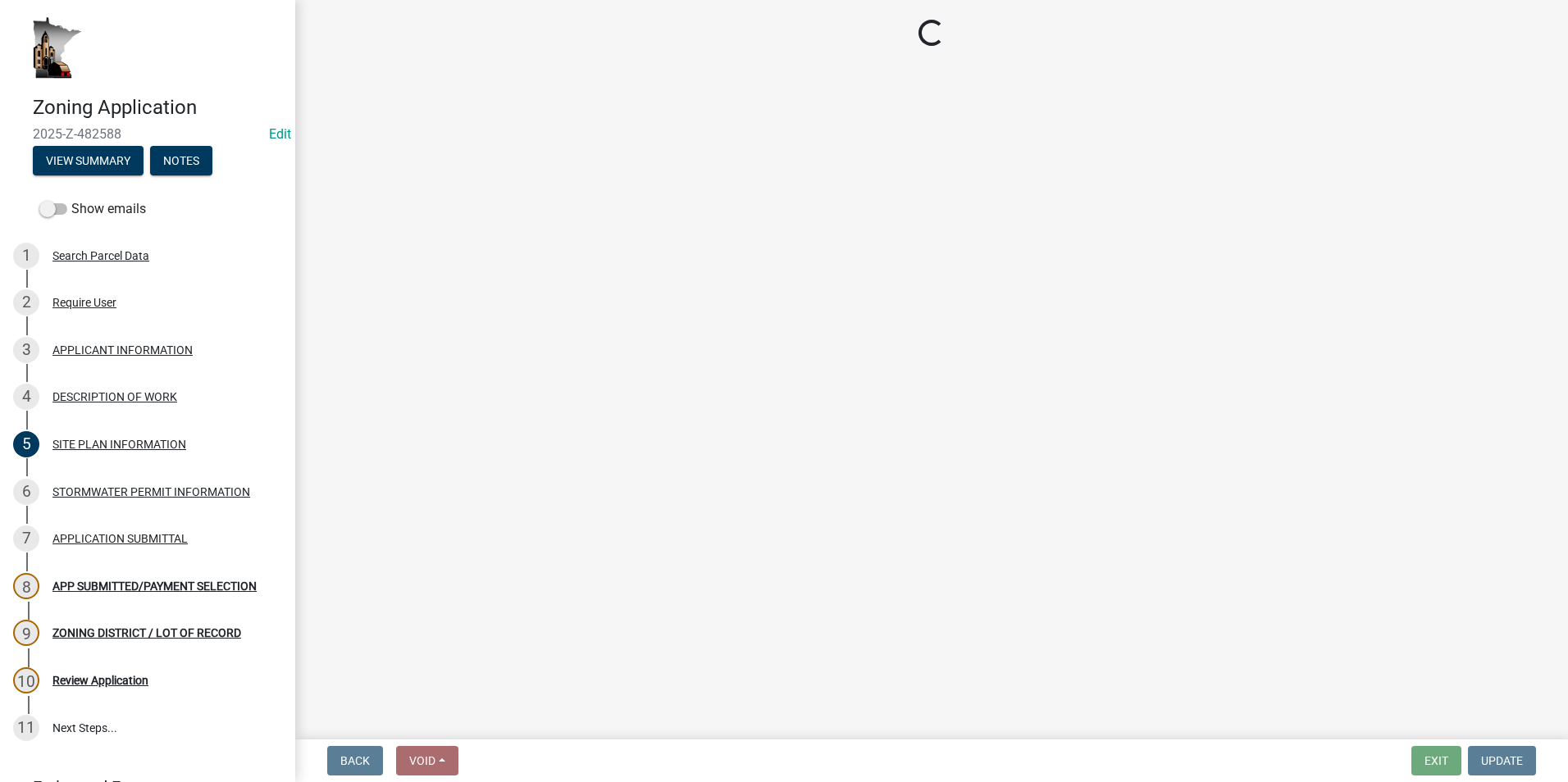
select select "1e8b9e39-32af-4c5f-bd41-70251607f6ea"
select select "ee49324e-6bbc-48fe-982e-4c2d7e8c1c0f"
select select "f9b7dd3b-3a38-45c4-aa8d-40d341efce99"
select select "07ce3bd5-44c8-48c7-a7da-ecbfde3ea753"
select select "865858fb-cec4-4771-ade1-629df977e661"
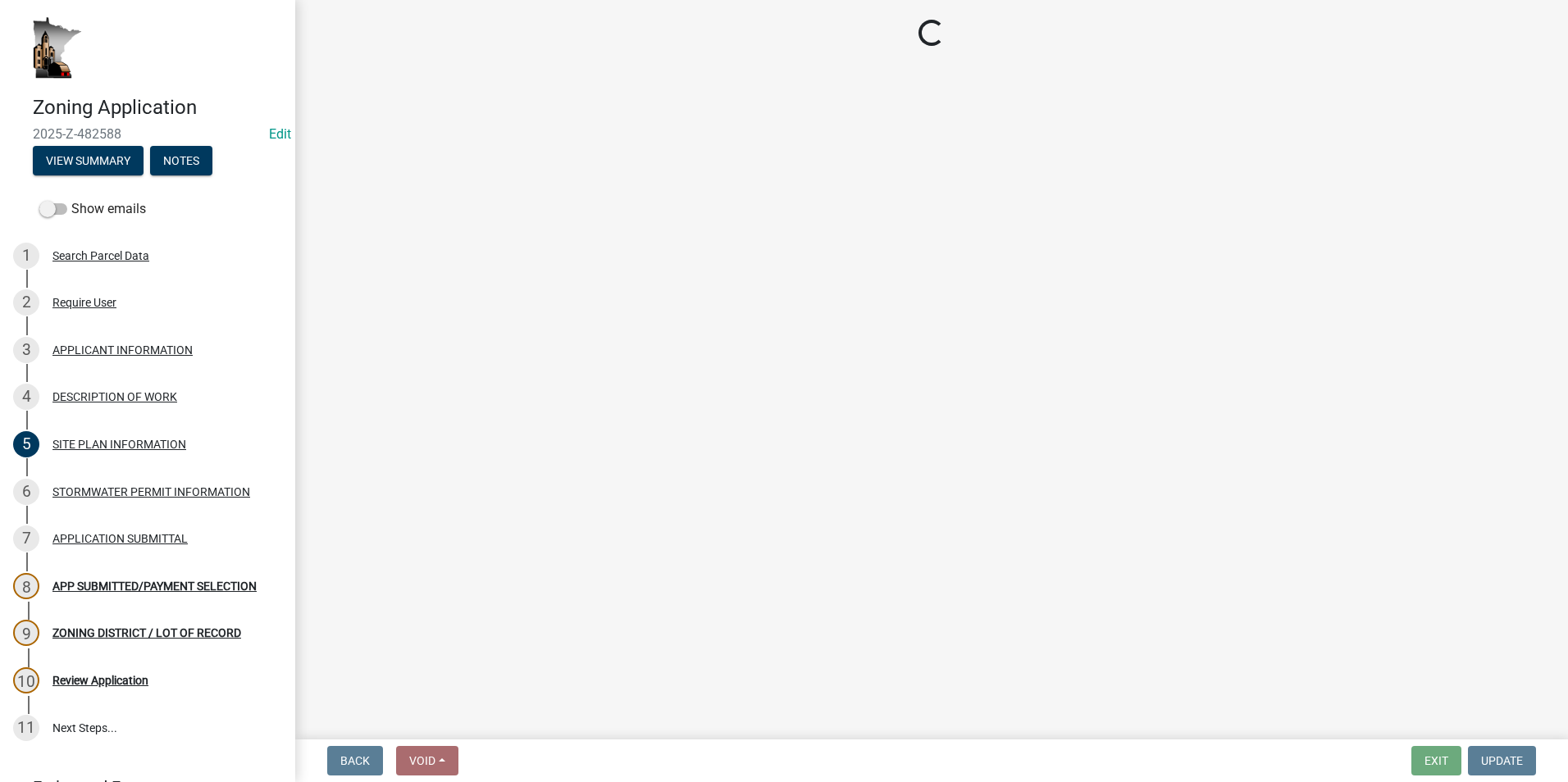
select select "c0af4bca-2ac9-43a4-954a-b6dfd2bb8fae"
select select "79149638-379e-4eb8-8707-a078303474c9"
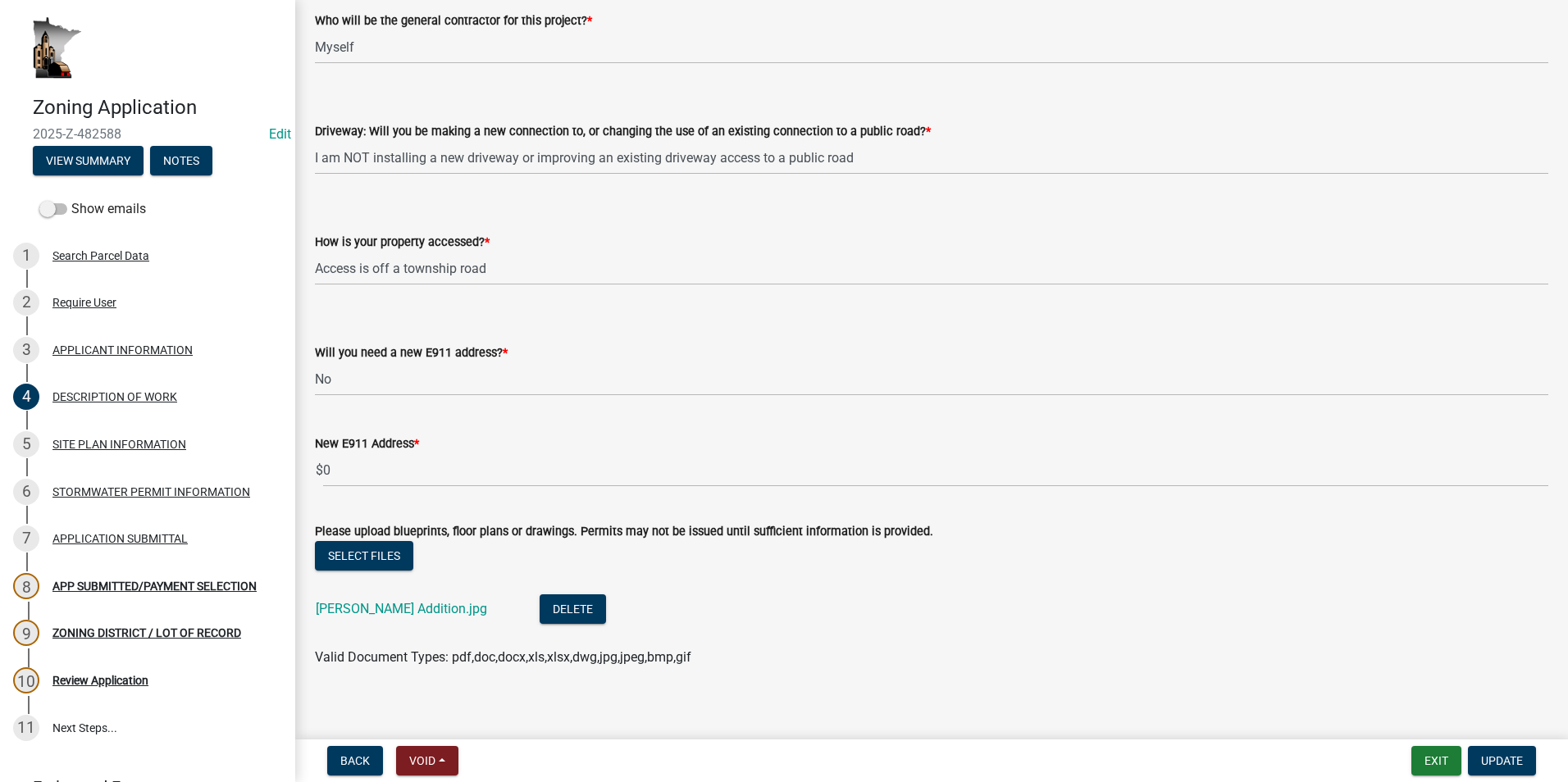
scroll to position [1090, 0]
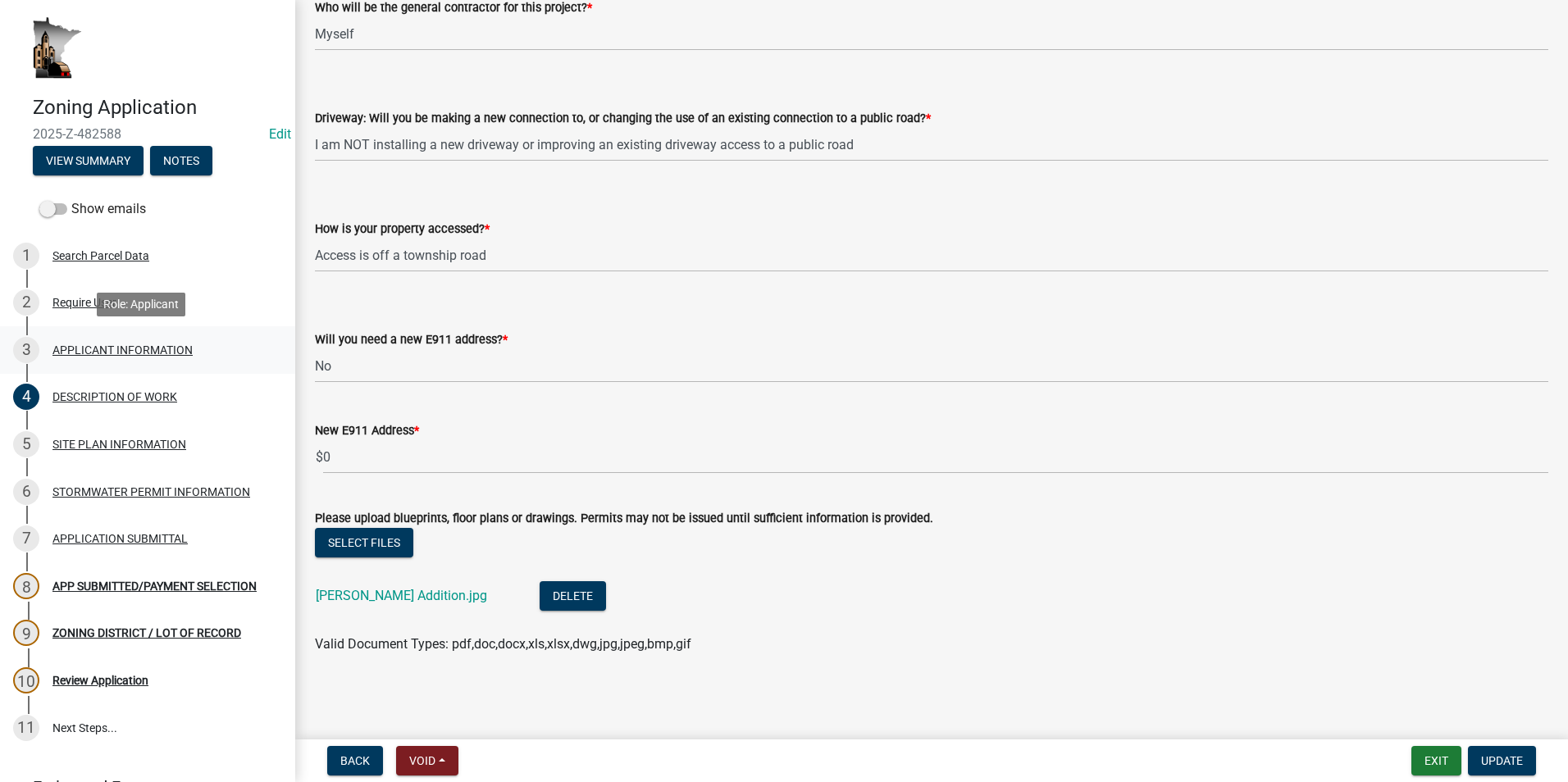
click at [116, 352] on div "APPLICANT INFORMATION" at bounding box center [122, 350] width 140 height 12
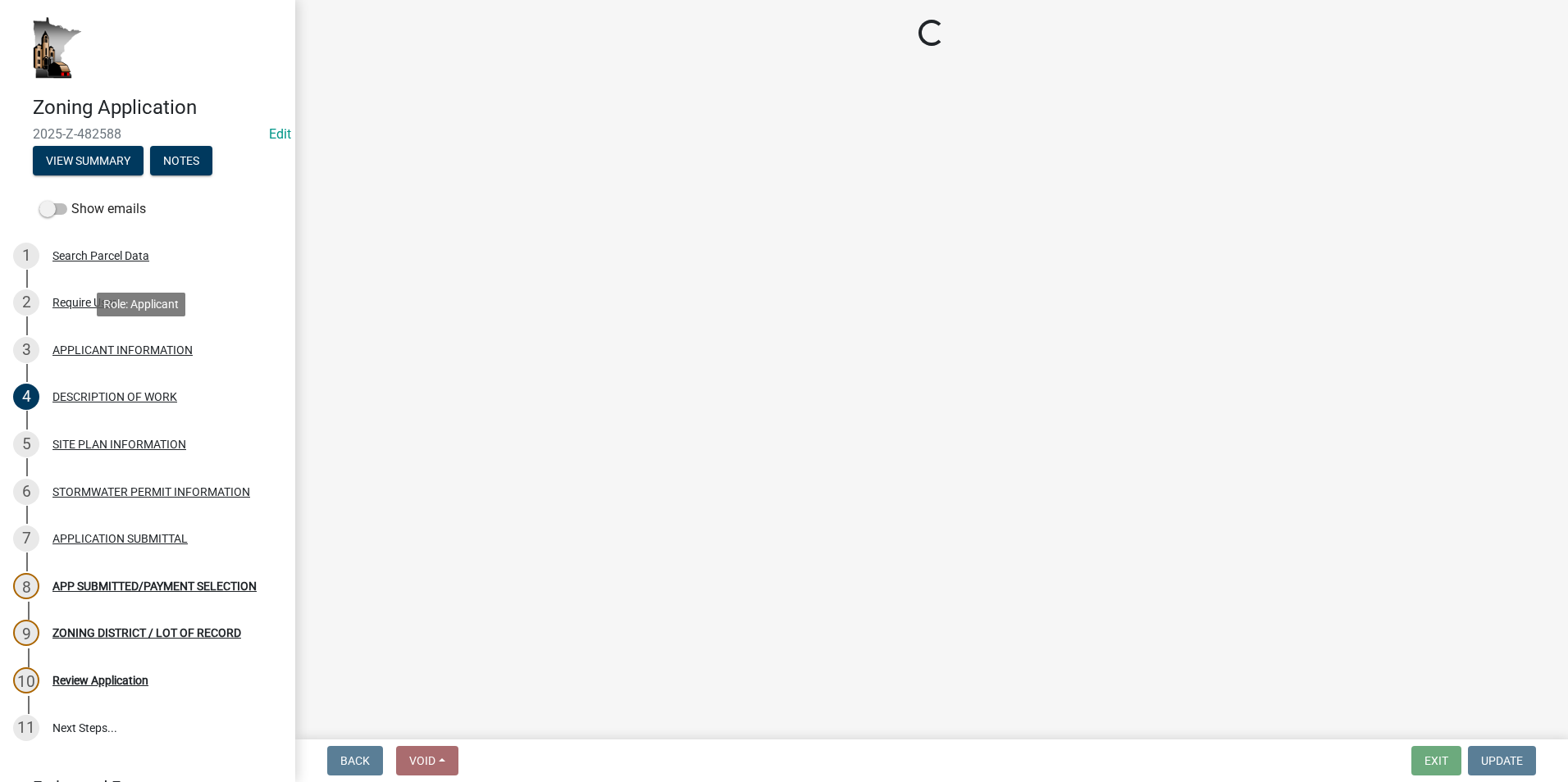
scroll to position [0, 0]
select select "5d5ec67e-83f1-4720-bb1f-c45cadde6202"
select select "d418ee59-edcf-45bb-b97d-869e37c126ed"
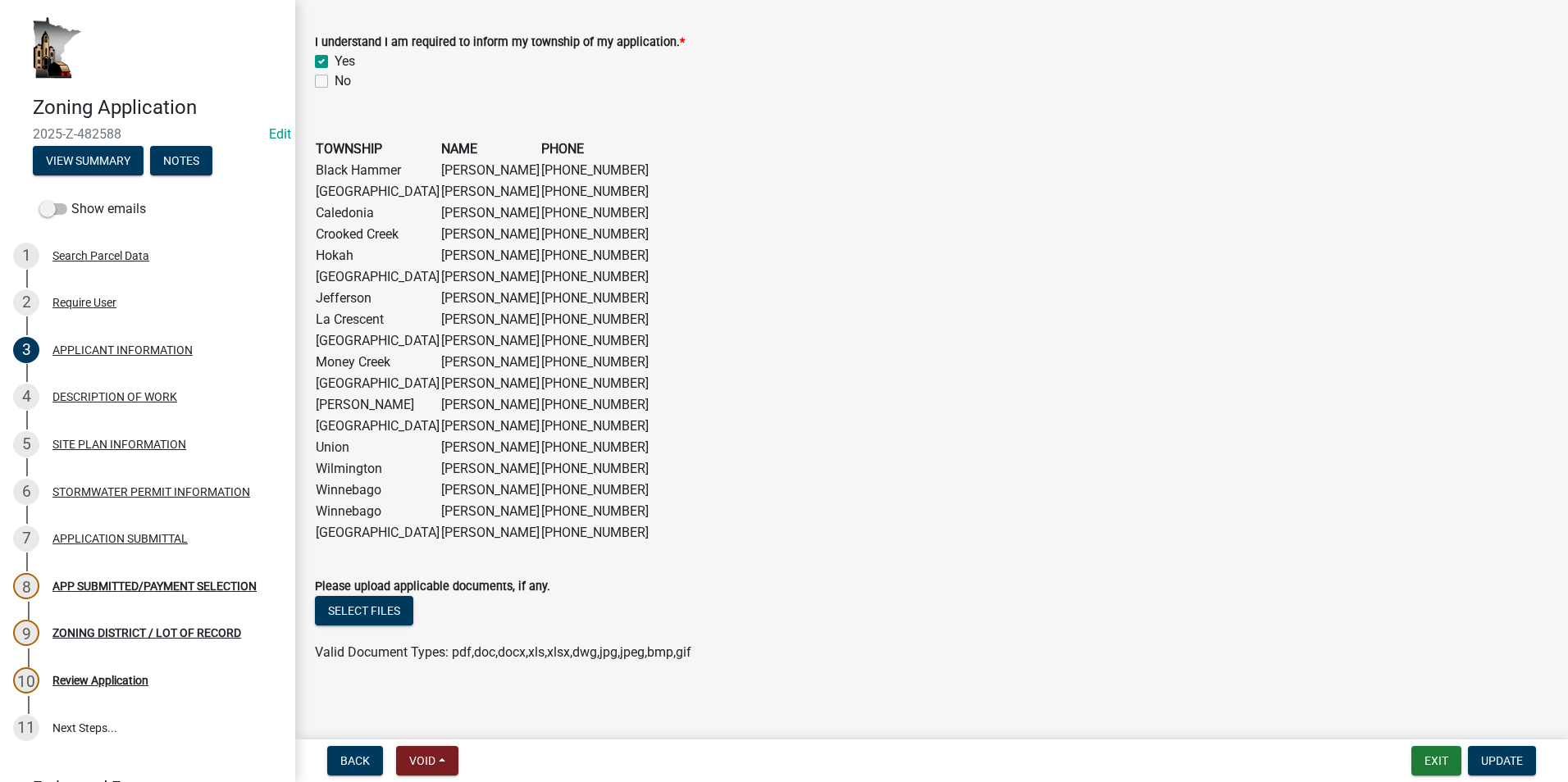
scroll to position [1250, 0]
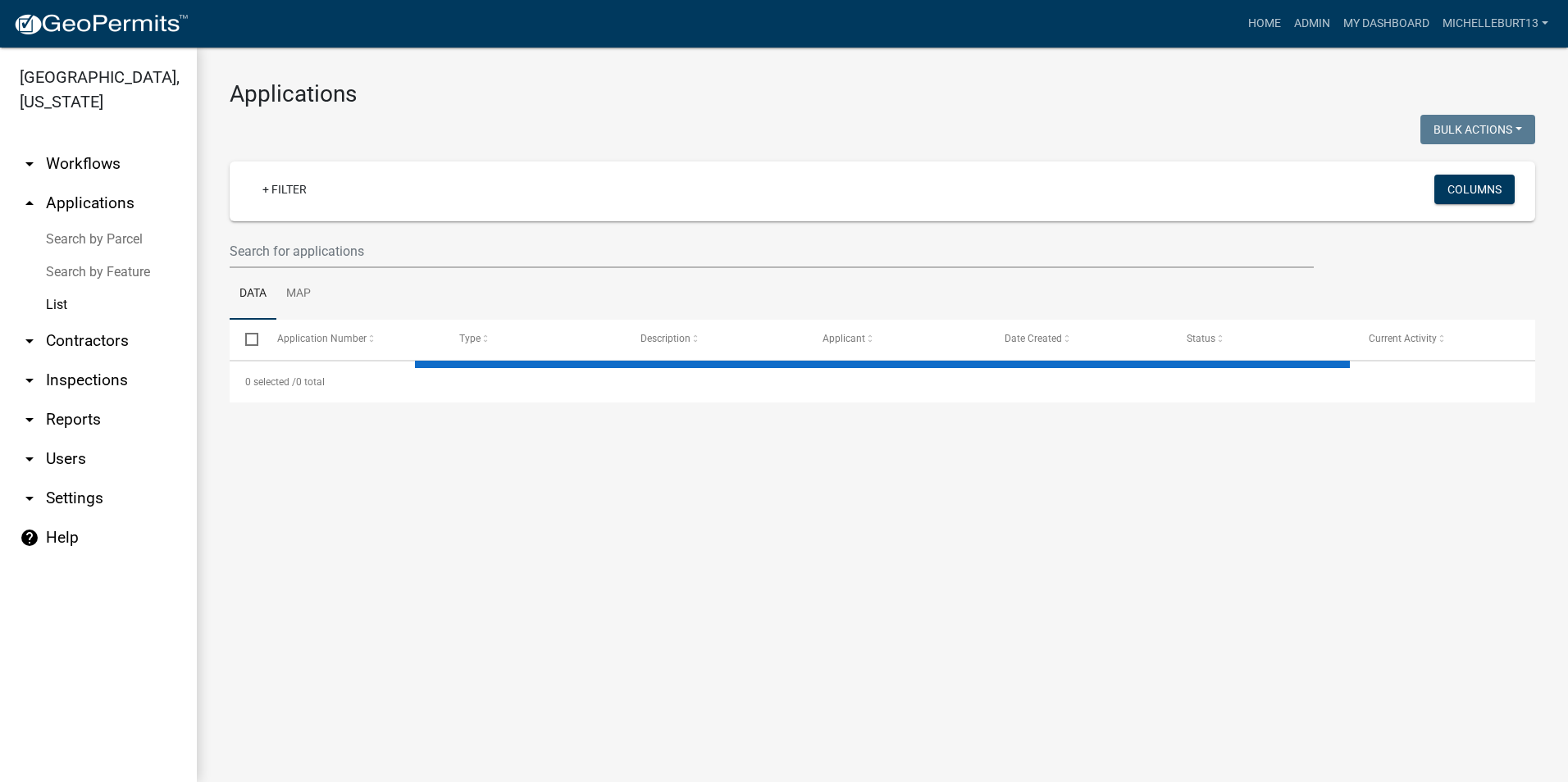
select select "3: 100"
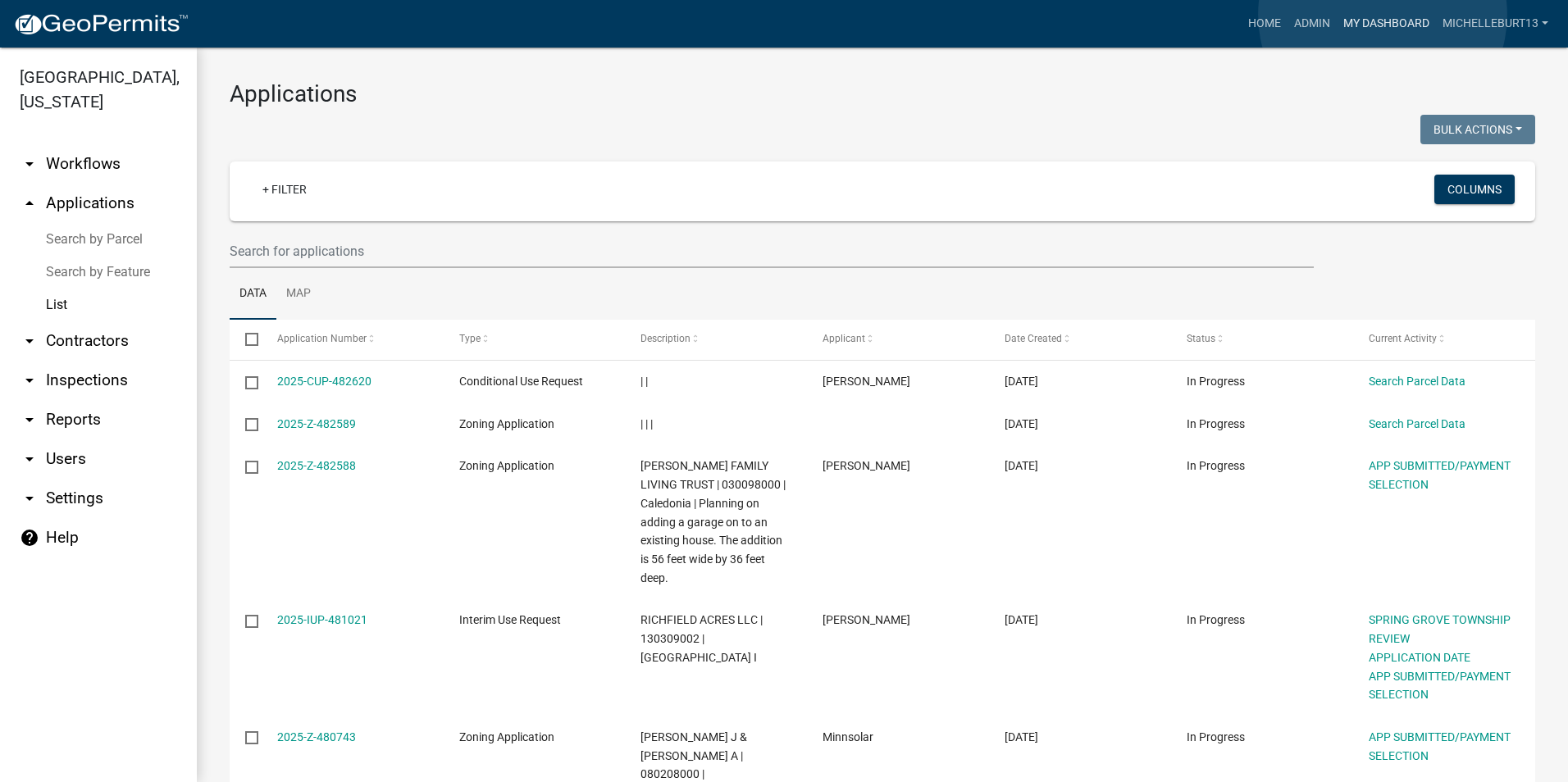
click at [1383, 15] on link "My Dashboard" at bounding box center [1387, 24] width 100 height 32
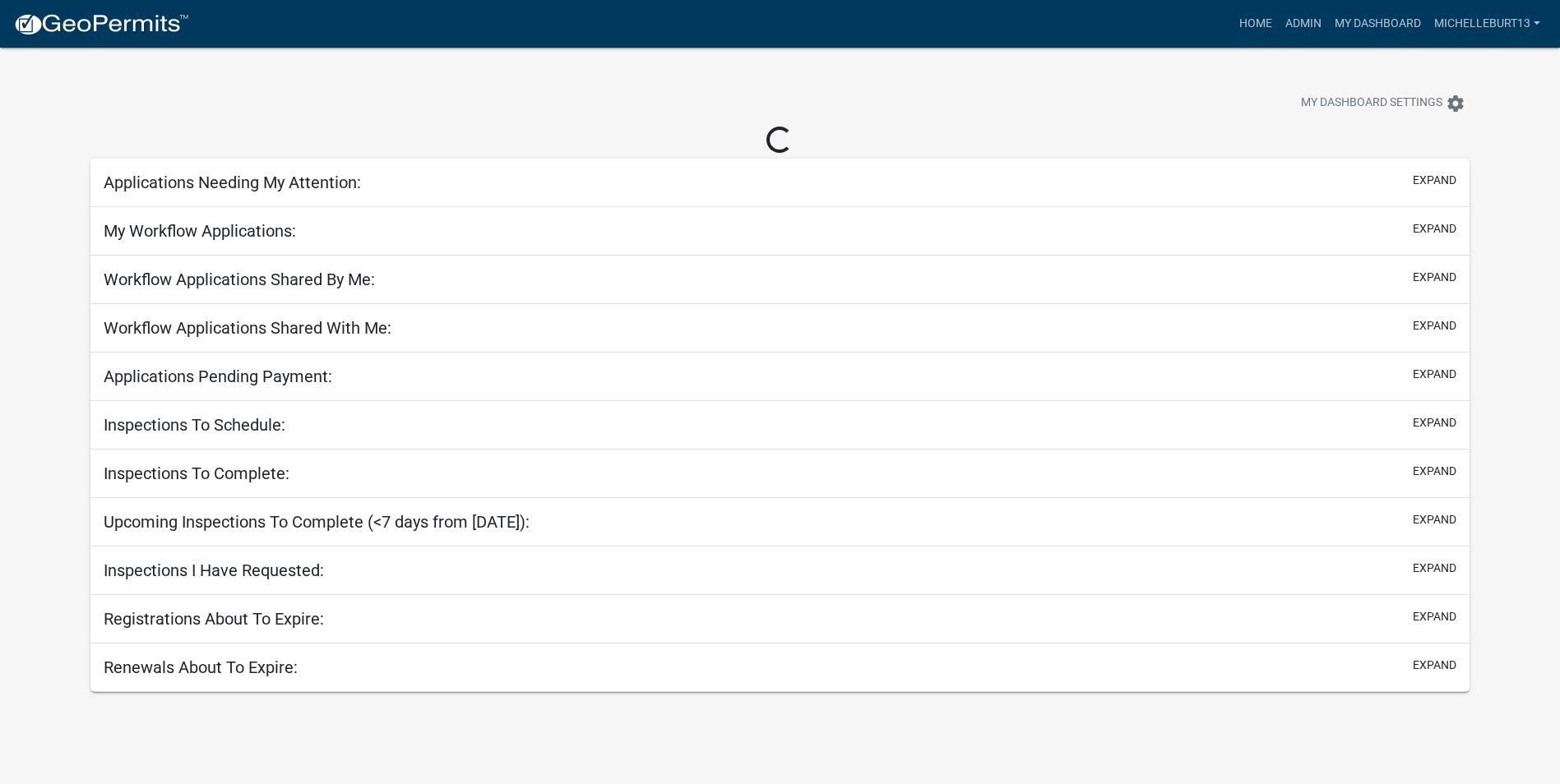
select select "3: 100"
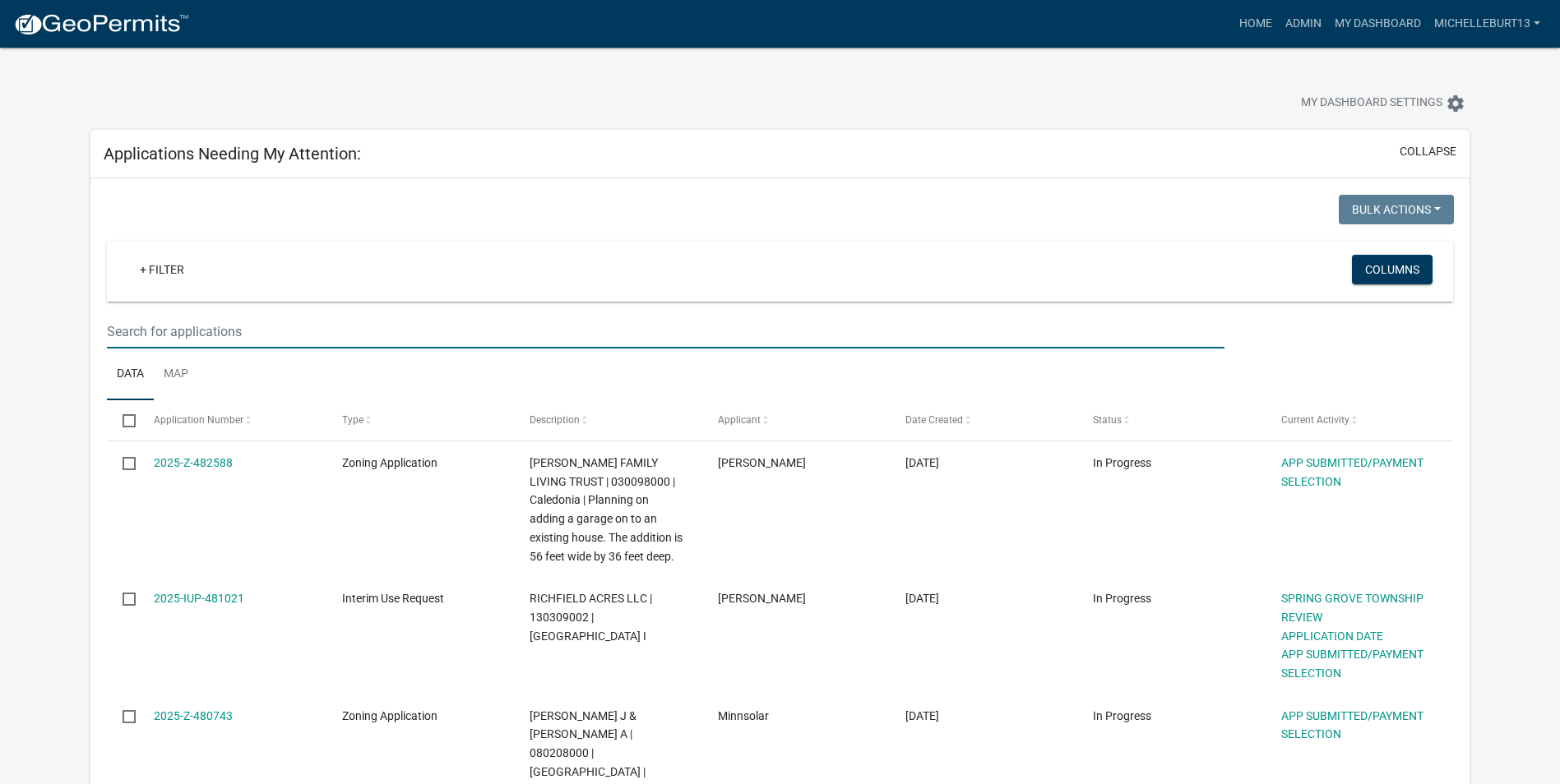
click at [267, 325] on input "text" at bounding box center [666, 332] width 1118 height 34
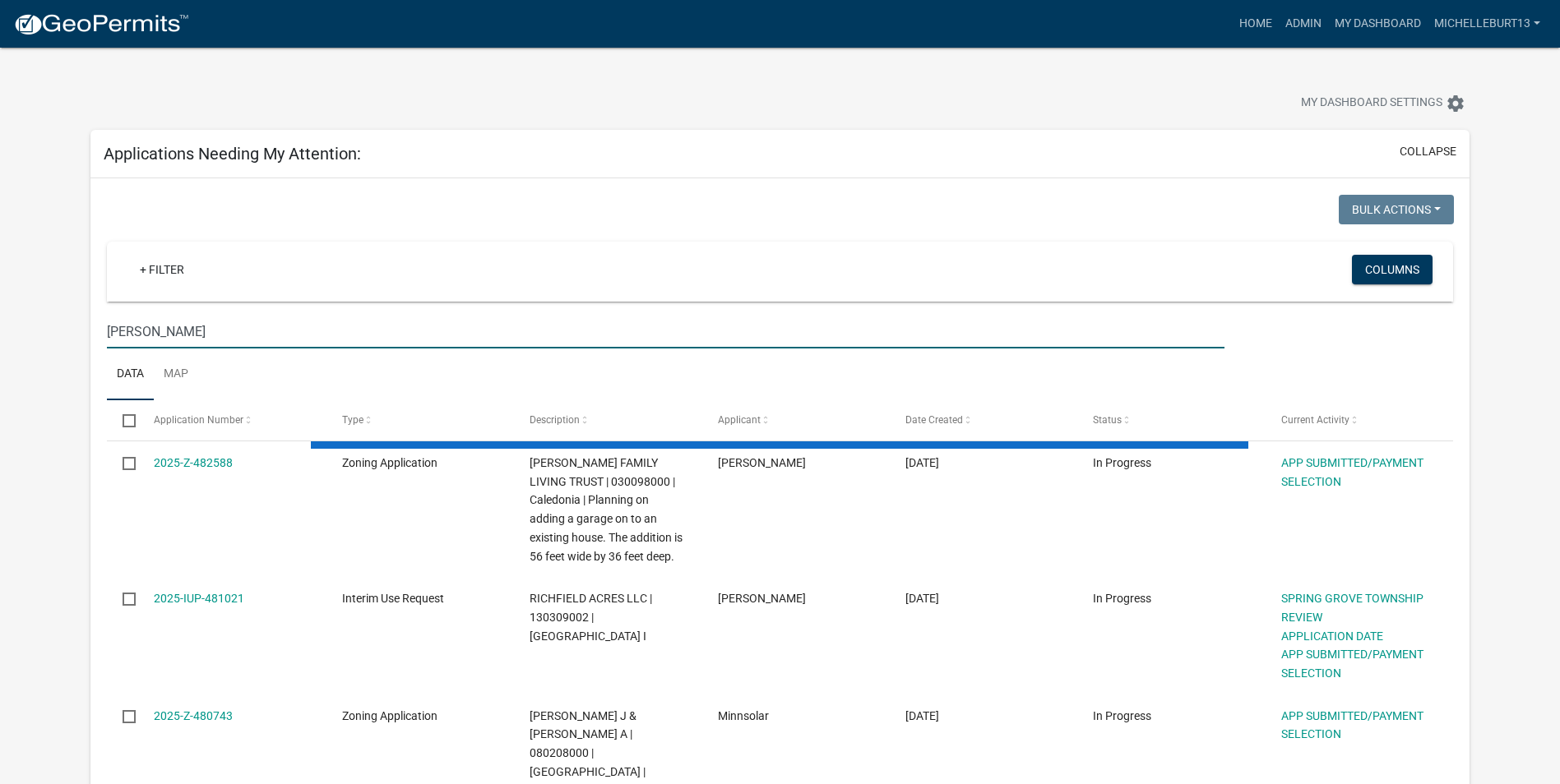
type input "[PERSON_NAME]"
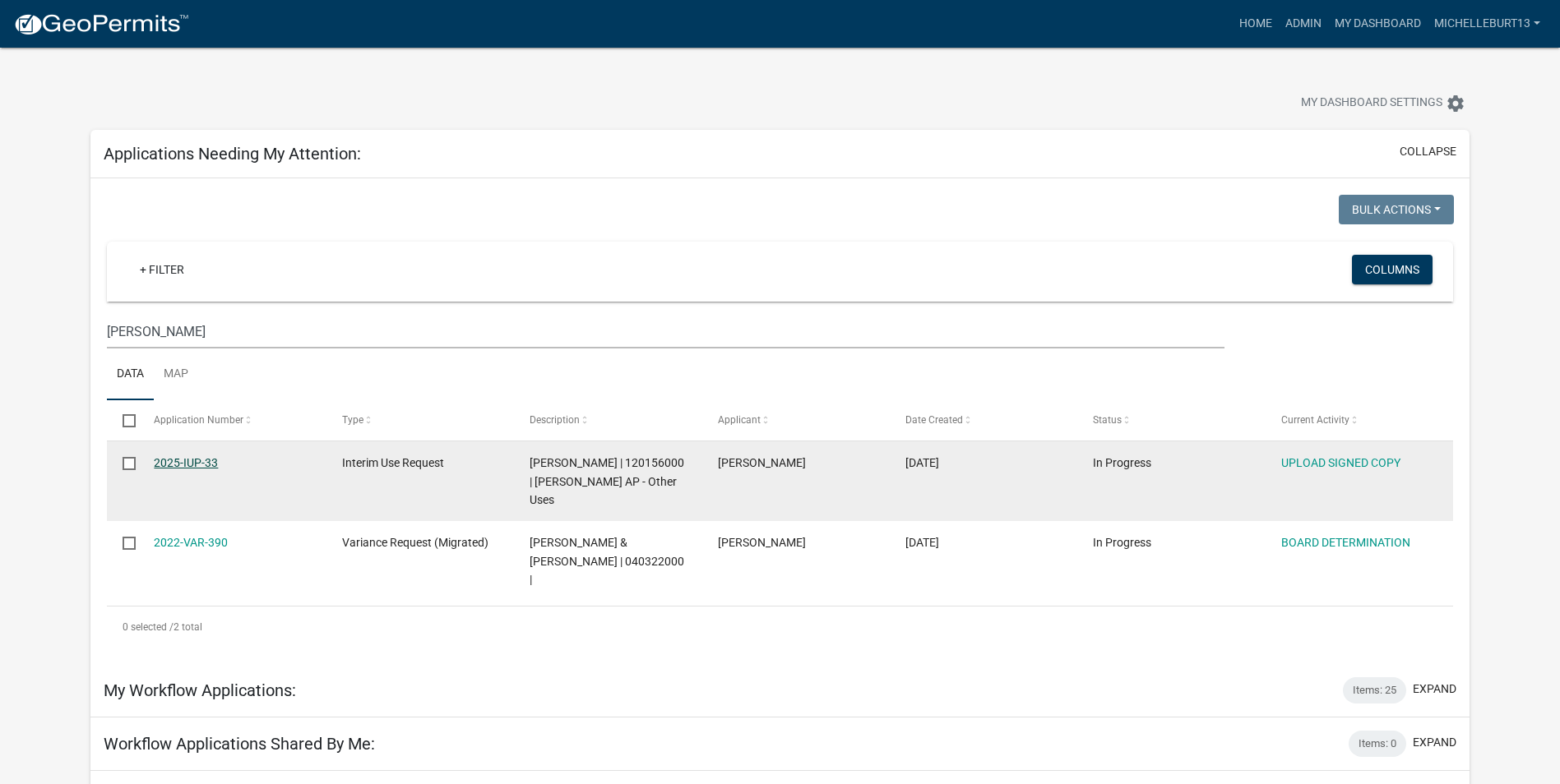
click at [195, 463] on link "2025-IUP-33" at bounding box center [185, 463] width 64 height 13
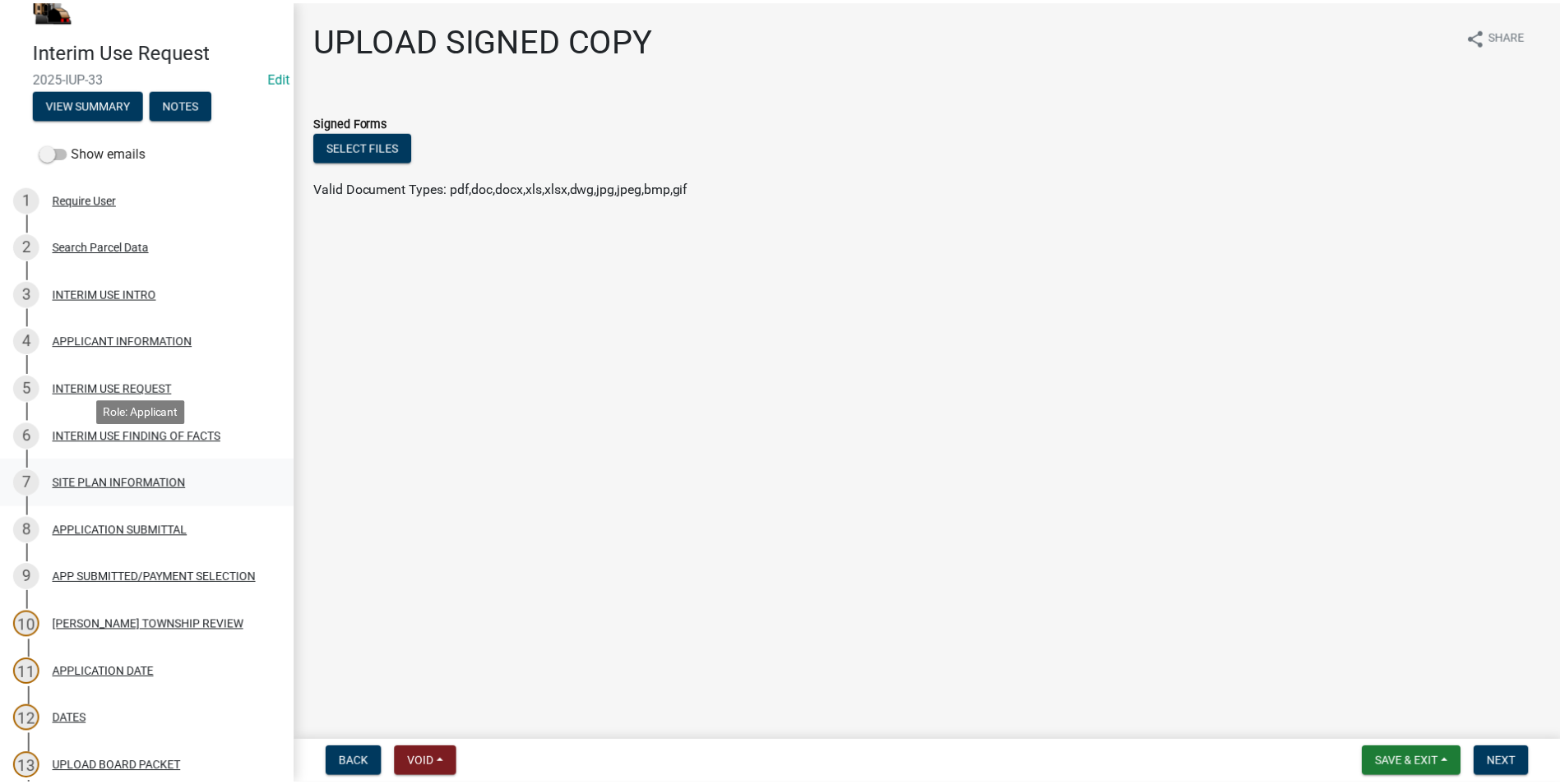
scroll to position [82, 0]
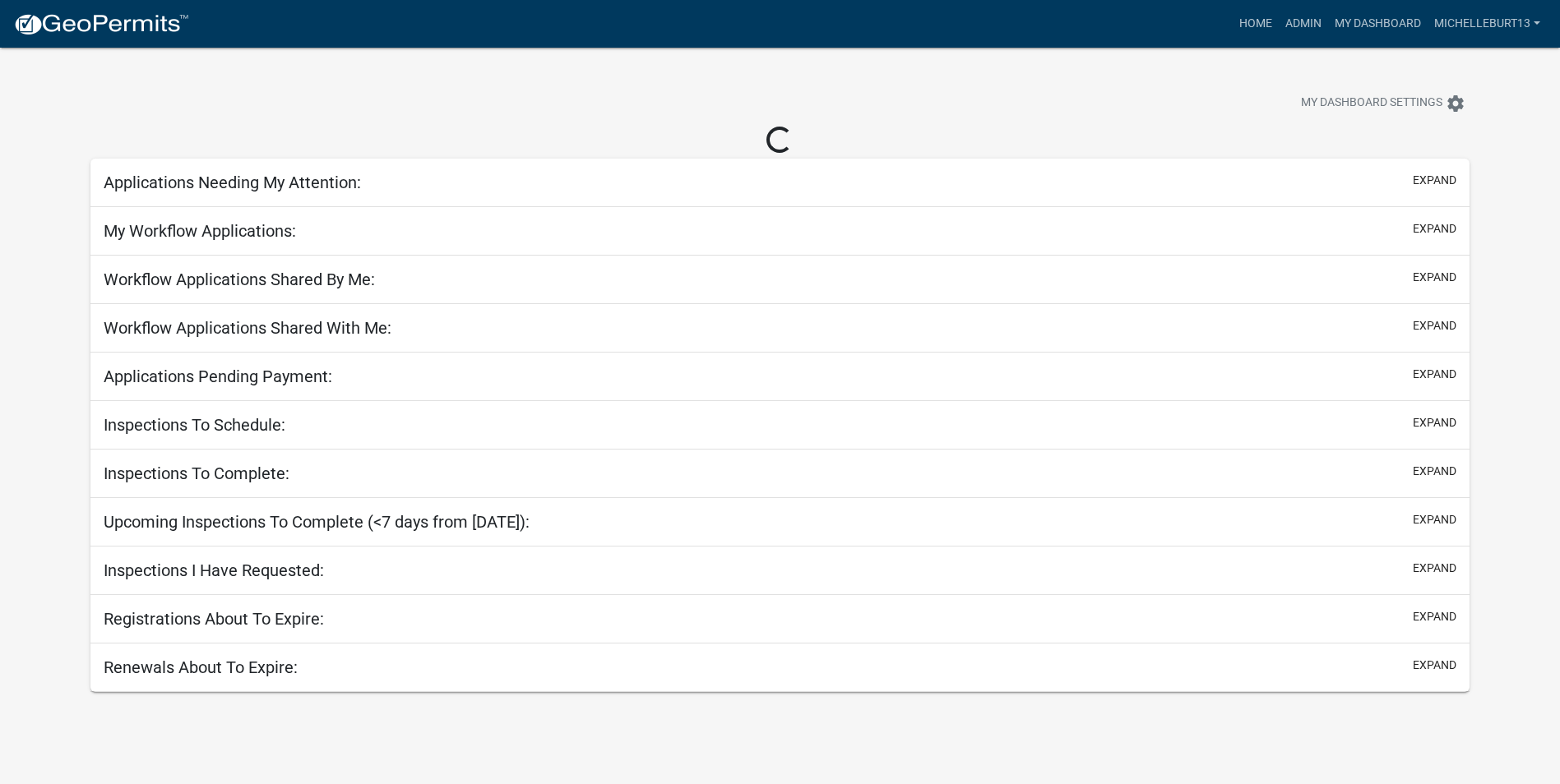
select select "3: 100"
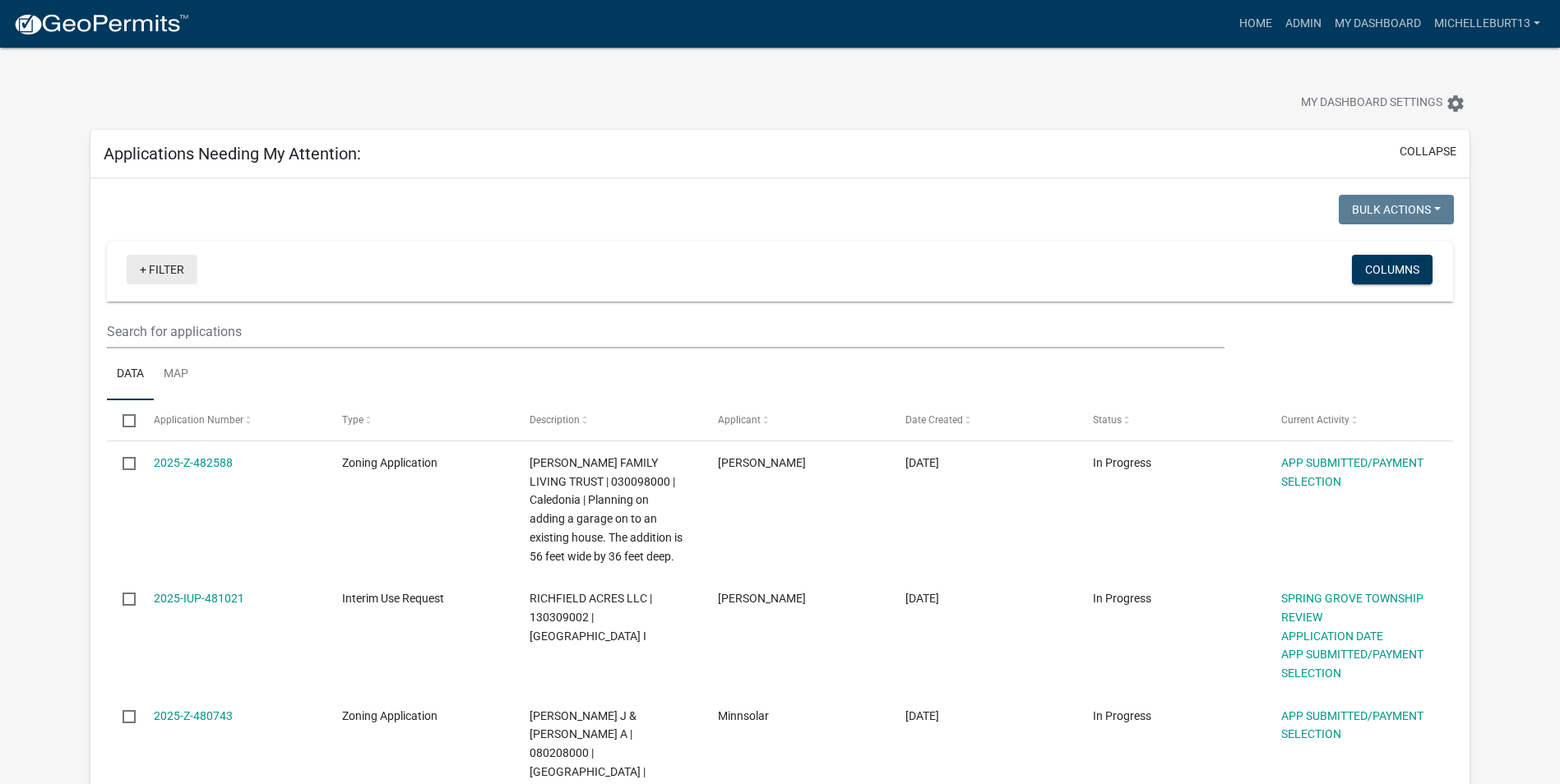
click at [169, 260] on link "+ Filter" at bounding box center [161, 270] width 71 height 30
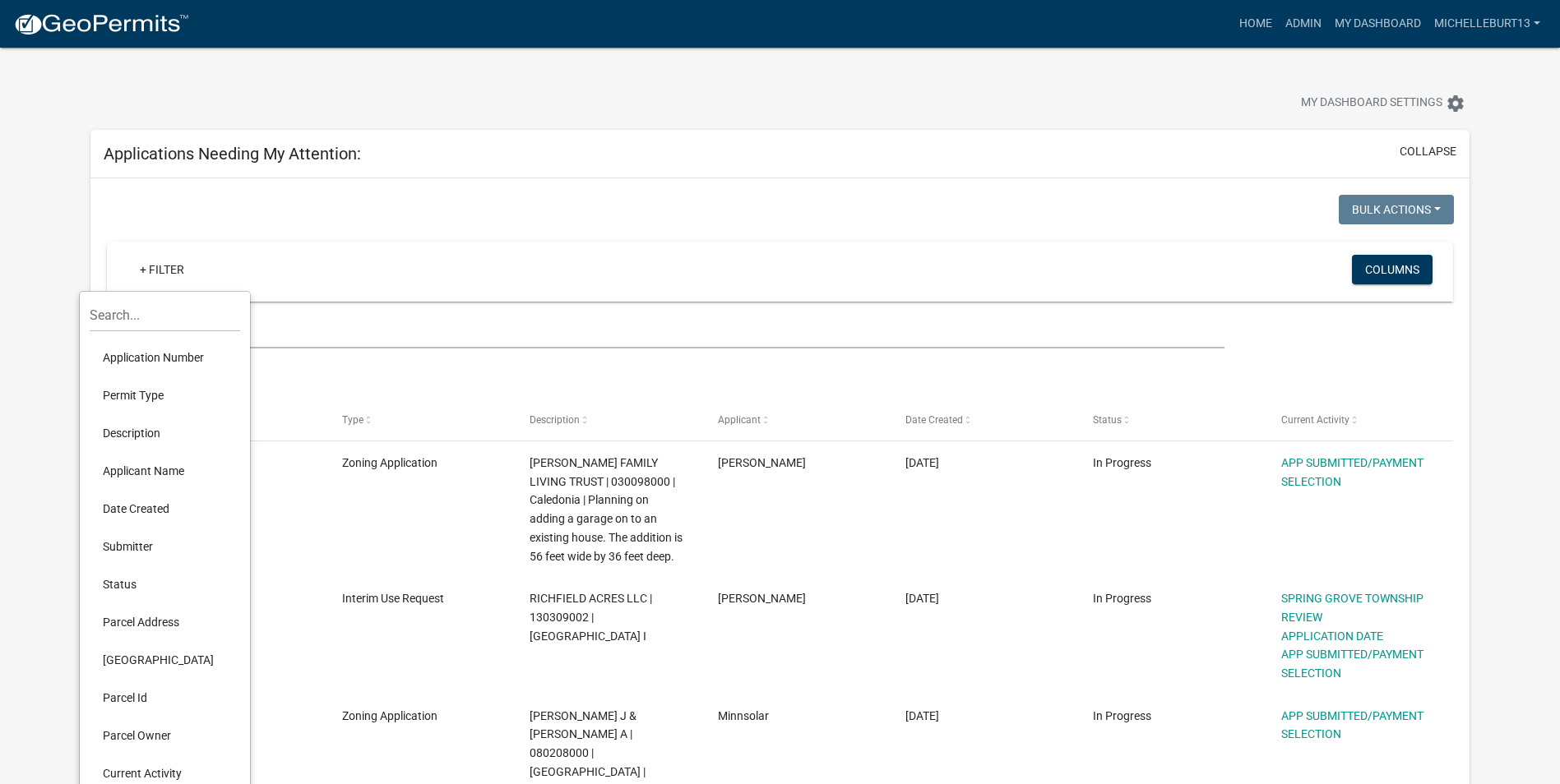
click at [146, 397] on li "Permit Type" at bounding box center [165, 395] width 151 height 37
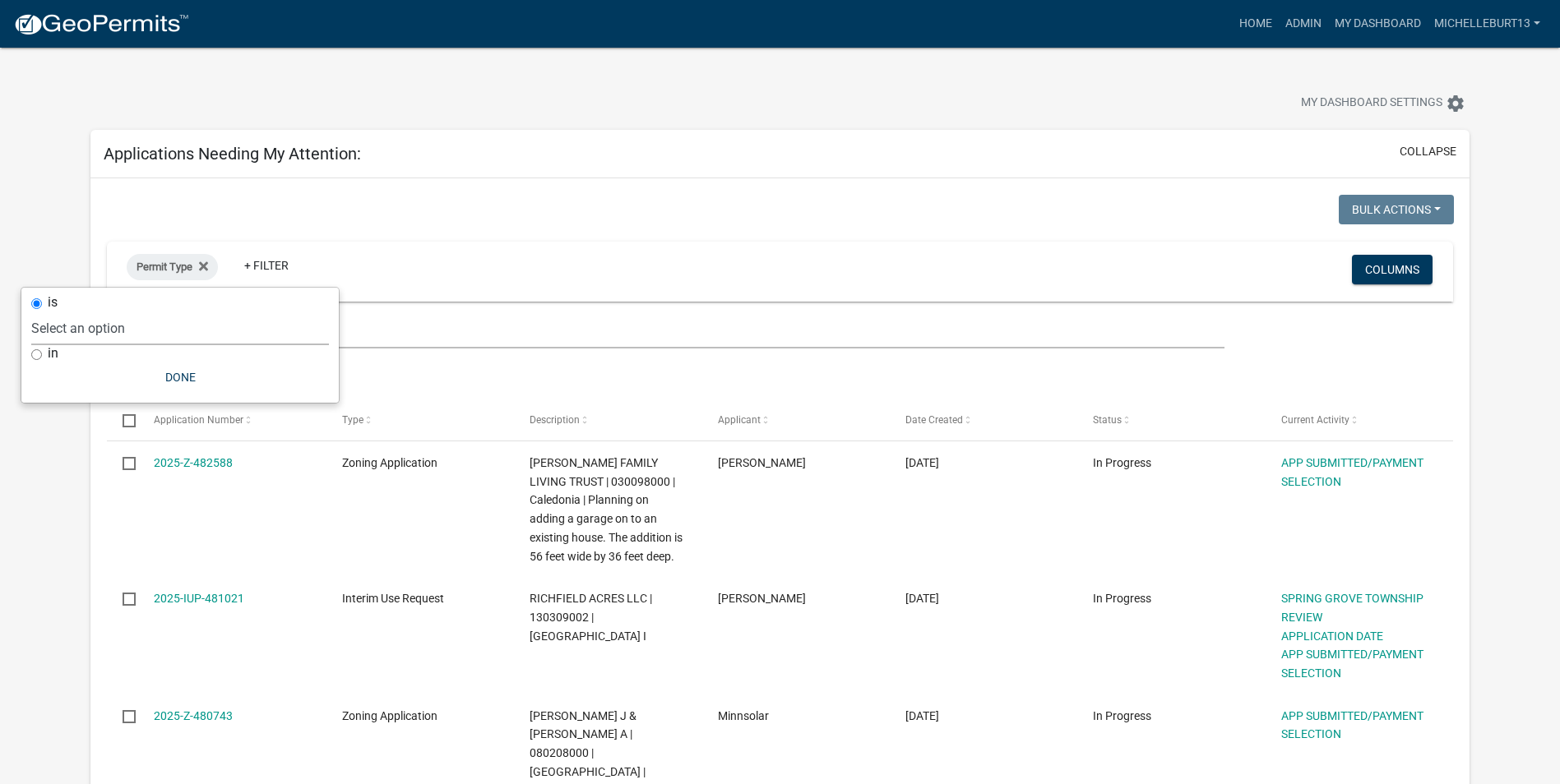
drag, startPoint x: 146, startPoint y: 331, endPoint x: 153, endPoint y: 327, distance: 8.1
click at [146, 331] on select "Select an option 911 Address Assignment Building Contractor (Registration) Buil…" at bounding box center [180, 328] width 298 height 34
select select "673c2f27-9aad-41c8-ae77-96c346a88d9d"
click at [86, 312] on select "Select an option 911 Address Assignment Building Contractor (Registration) Buil…" at bounding box center [180, 328] width 298 height 34
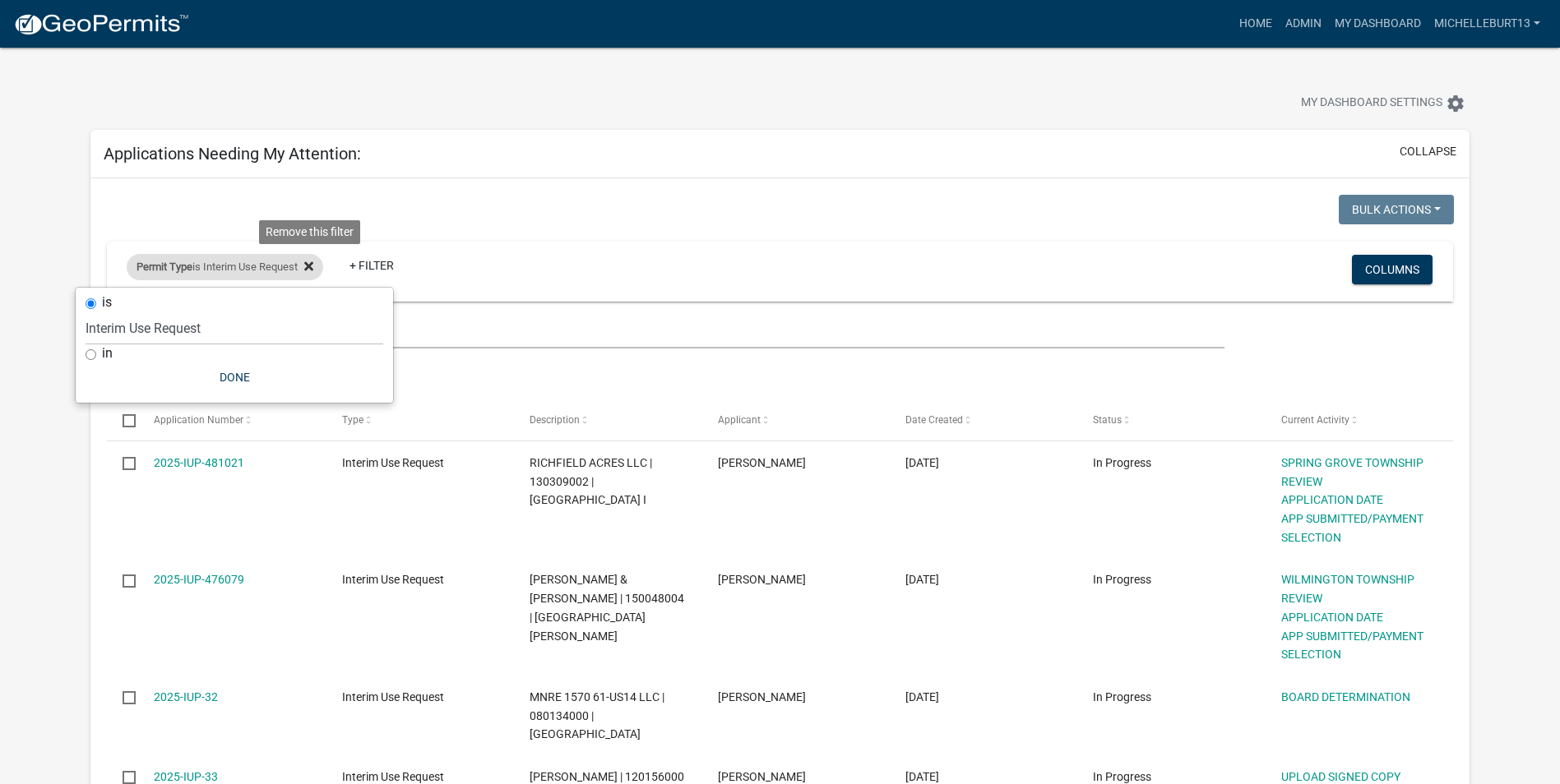
click at [313, 272] on icon at bounding box center [309, 266] width 9 height 13
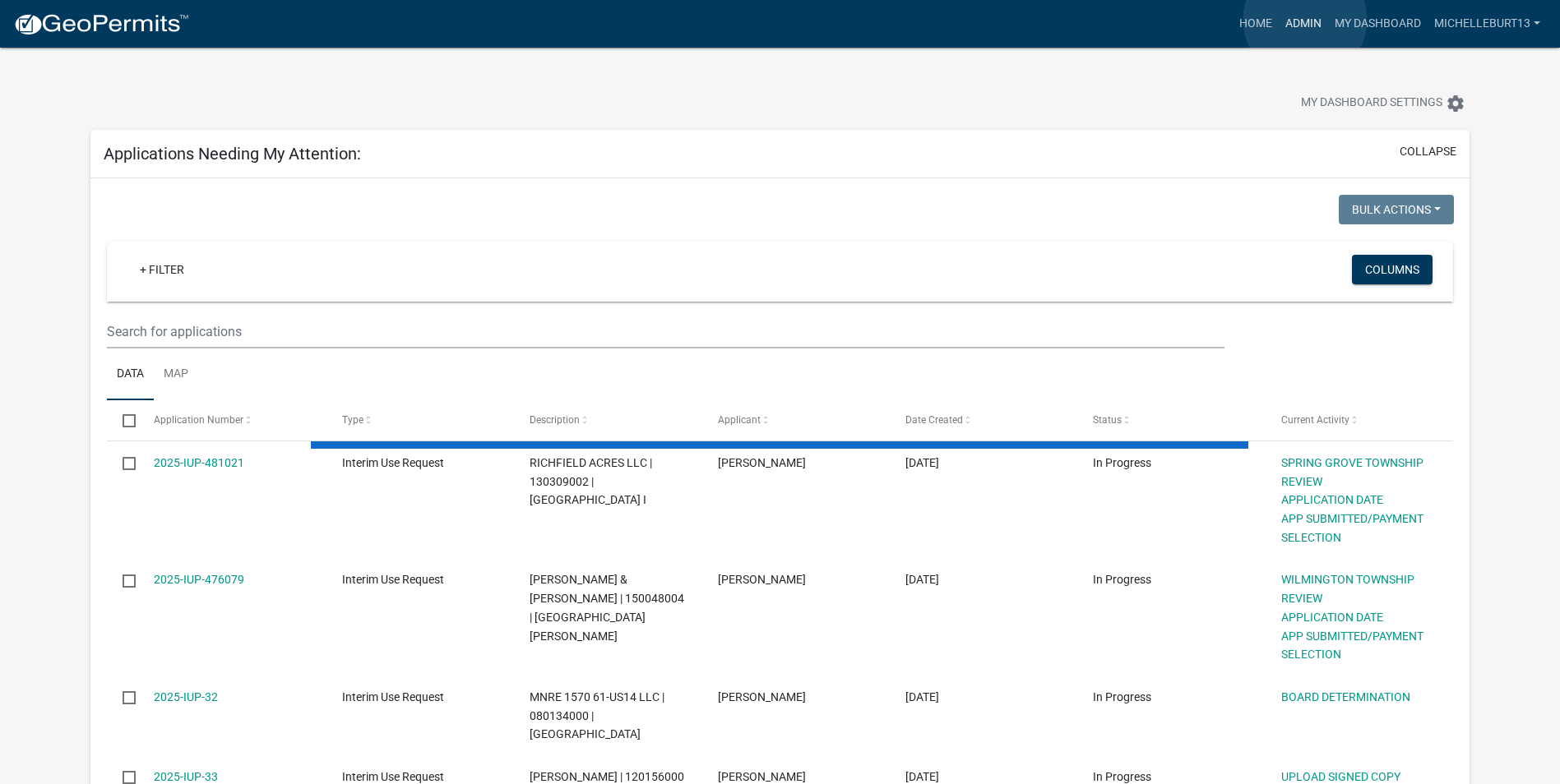
click at [1305, 20] on link "Admin" at bounding box center [1302, 24] width 49 height 32
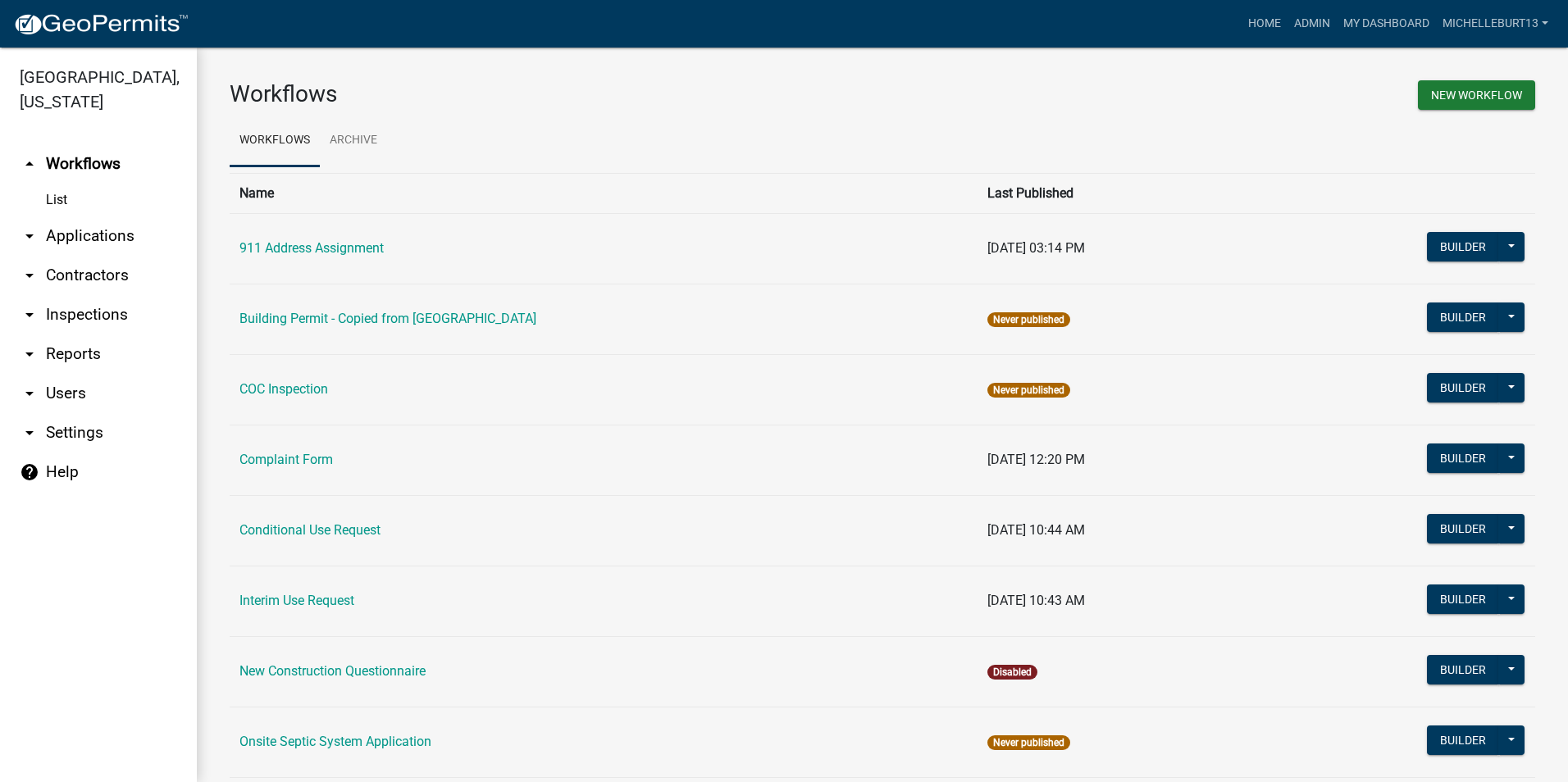
click at [87, 239] on link "arrow_drop_down Applications" at bounding box center [98, 236] width 197 height 39
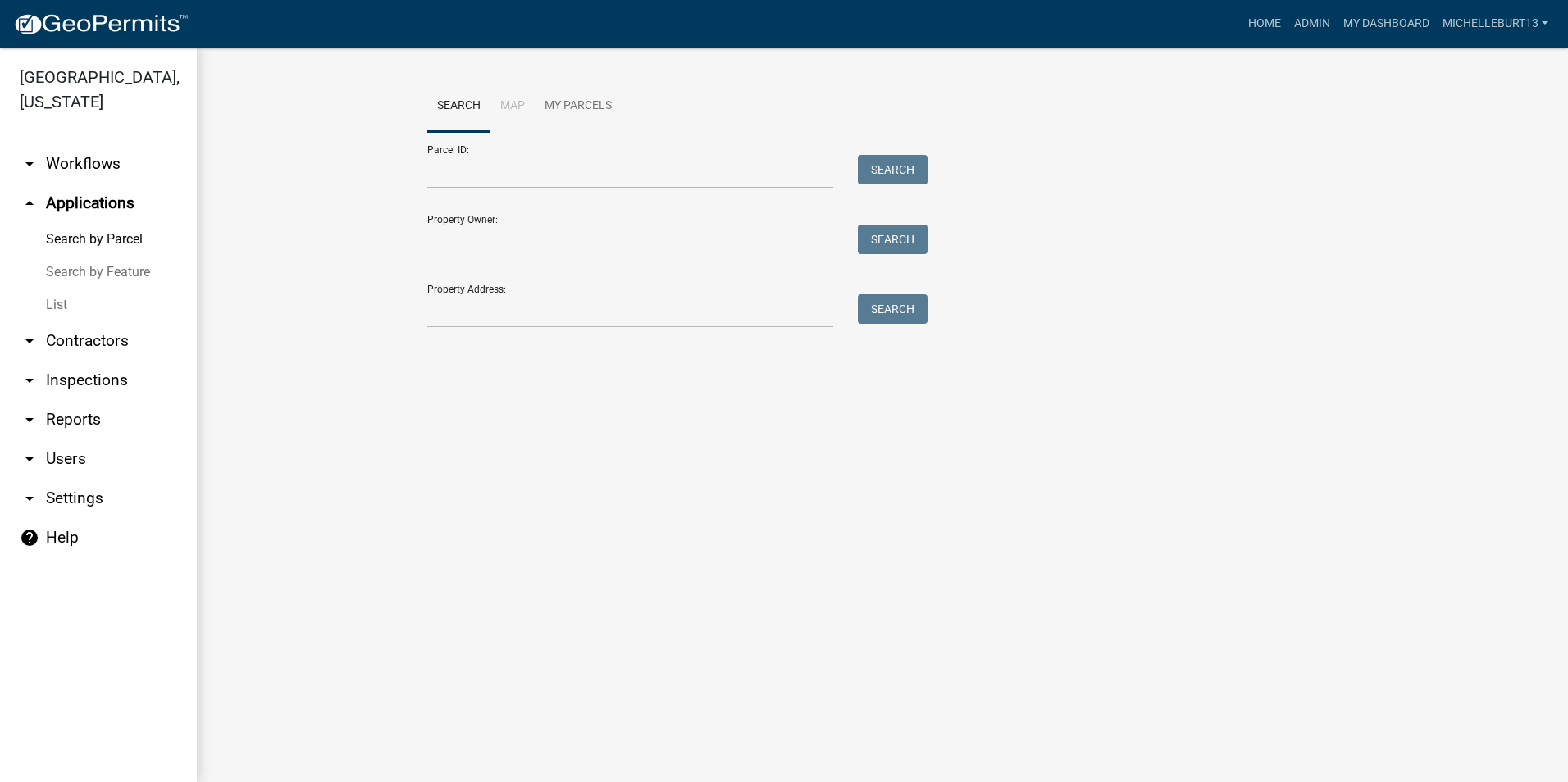
click at [57, 301] on link "List" at bounding box center [98, 305] width 197 height 33
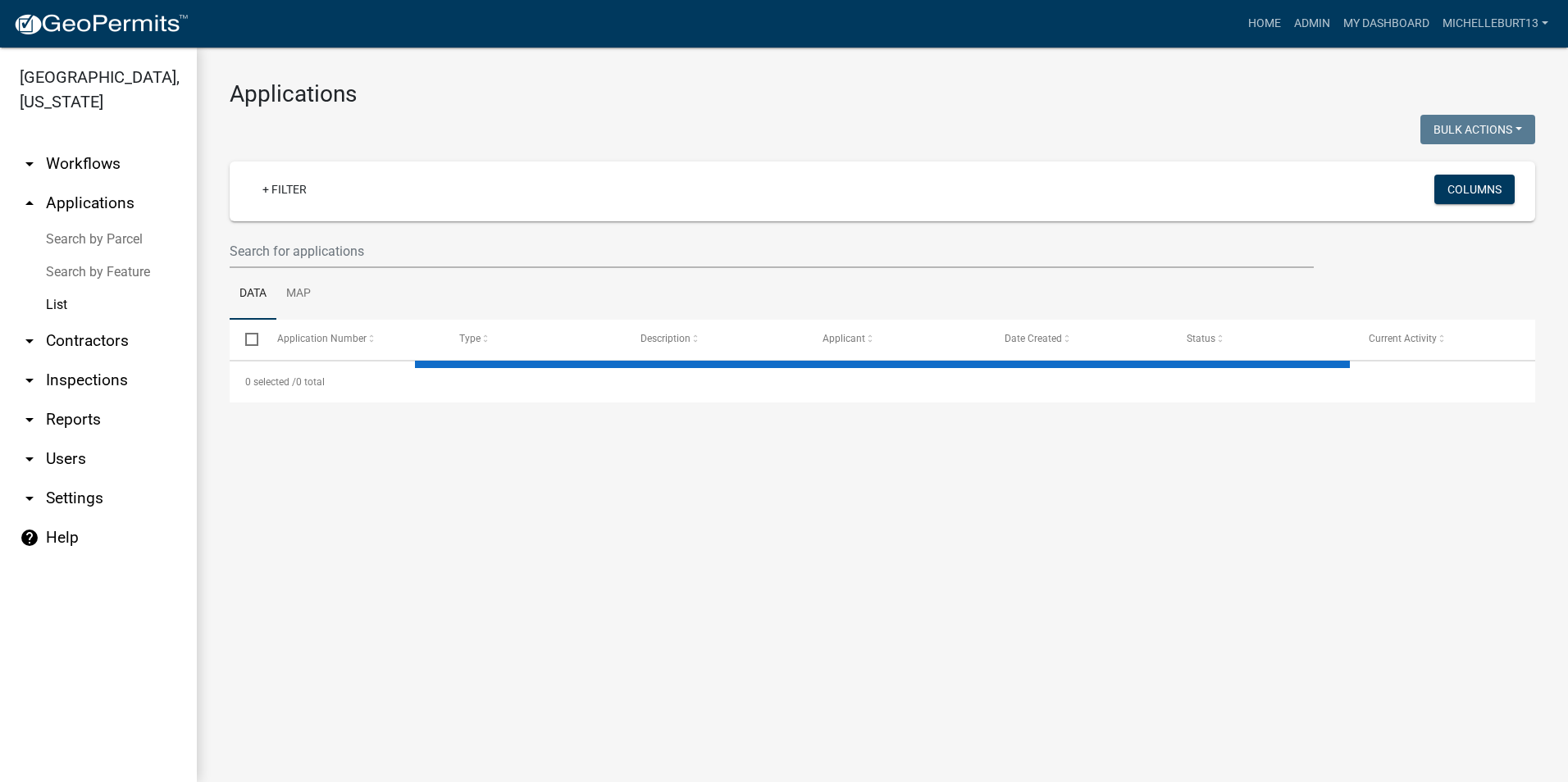
select select "3: 100"
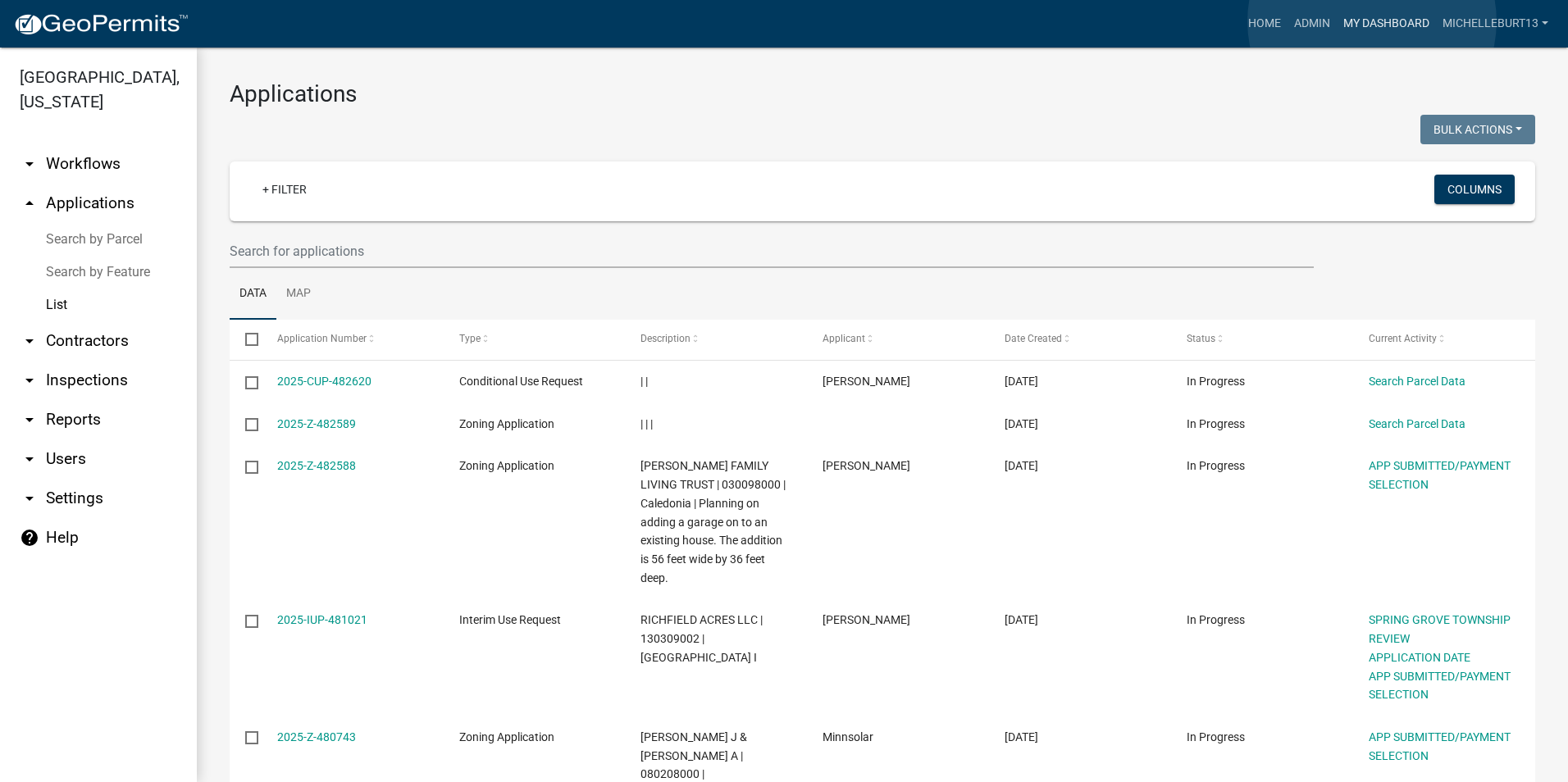
click at [1372, 22] on link "My Dashboard" at bounding box center [1387, 24] width 100 height 32
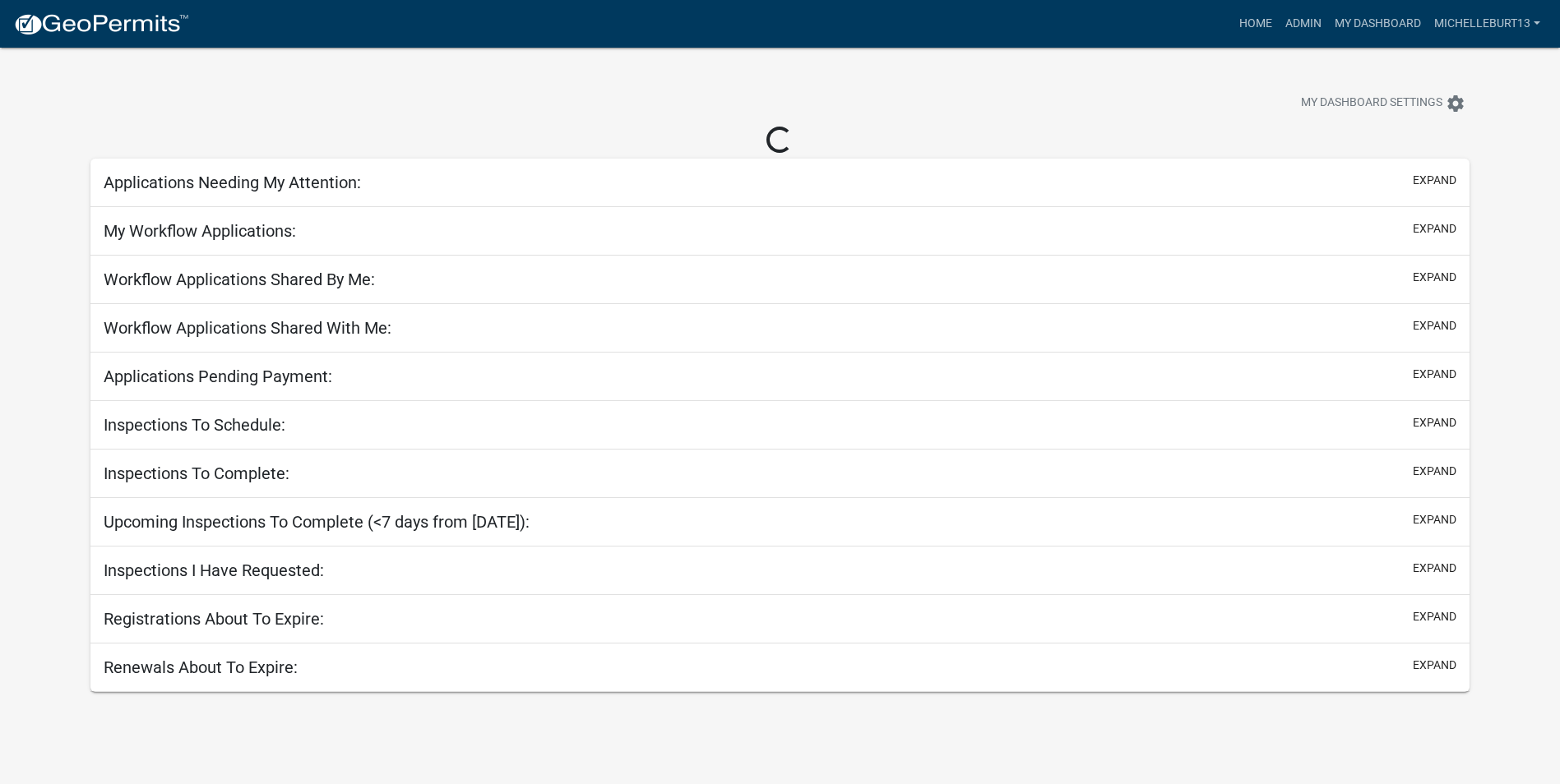
select select "3: 100"
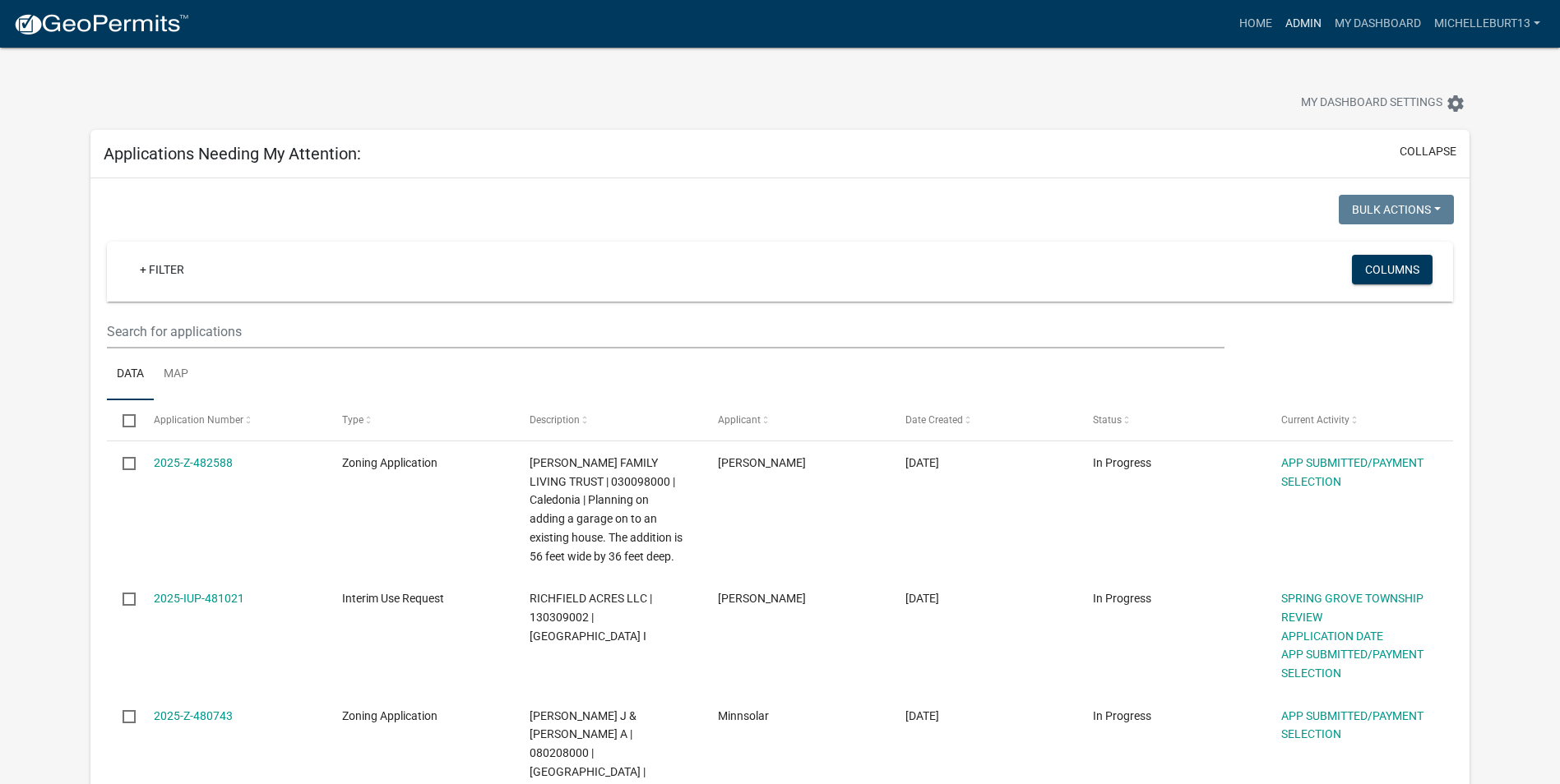
click at [1293, 19] on link "Admin" at bounding box center [1302, 24] width 49 height 32
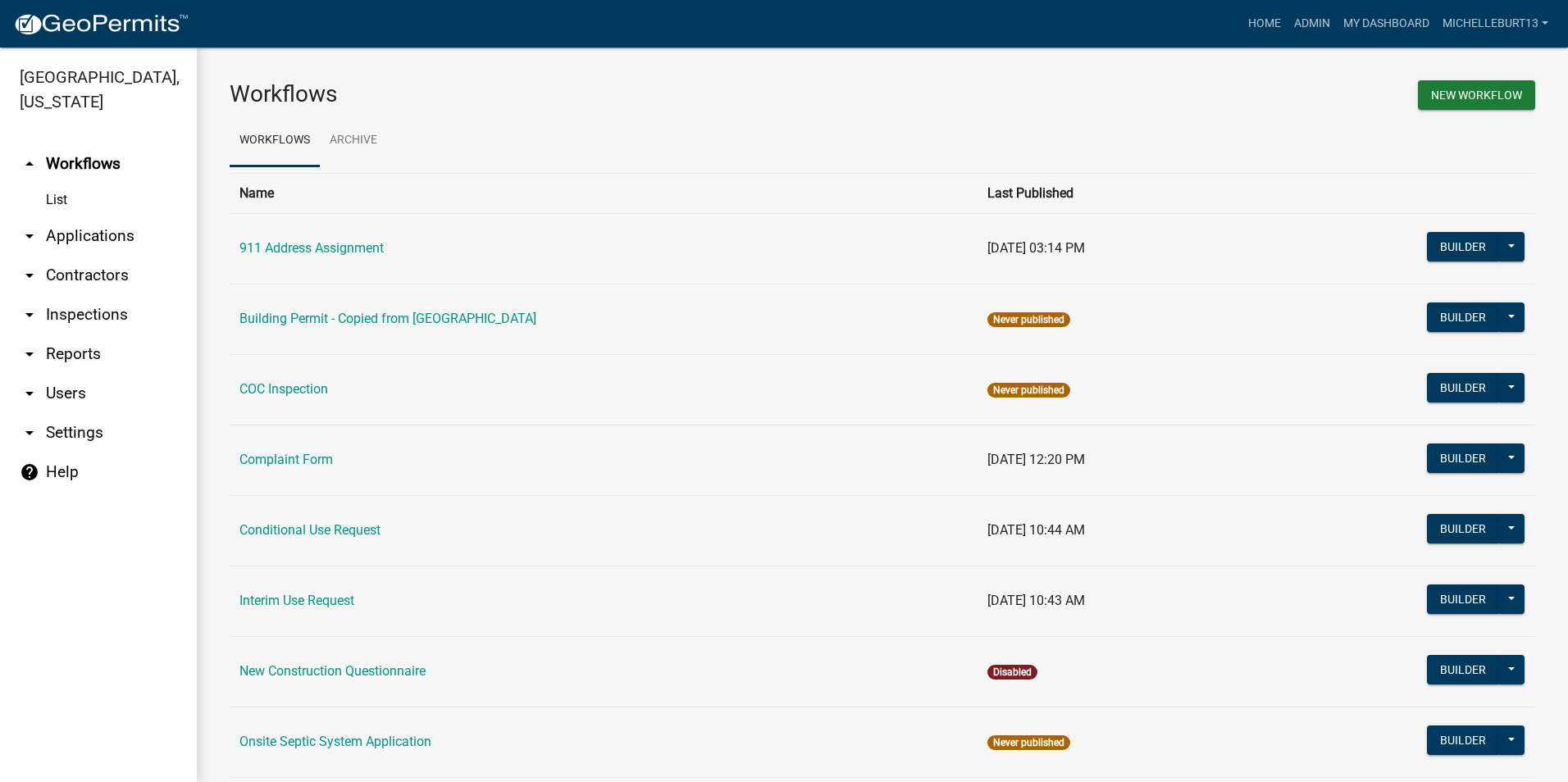
click at [87, 243] on link "arrow_drop_down Applications" at bounding box center [98, 236] width 197 height 39
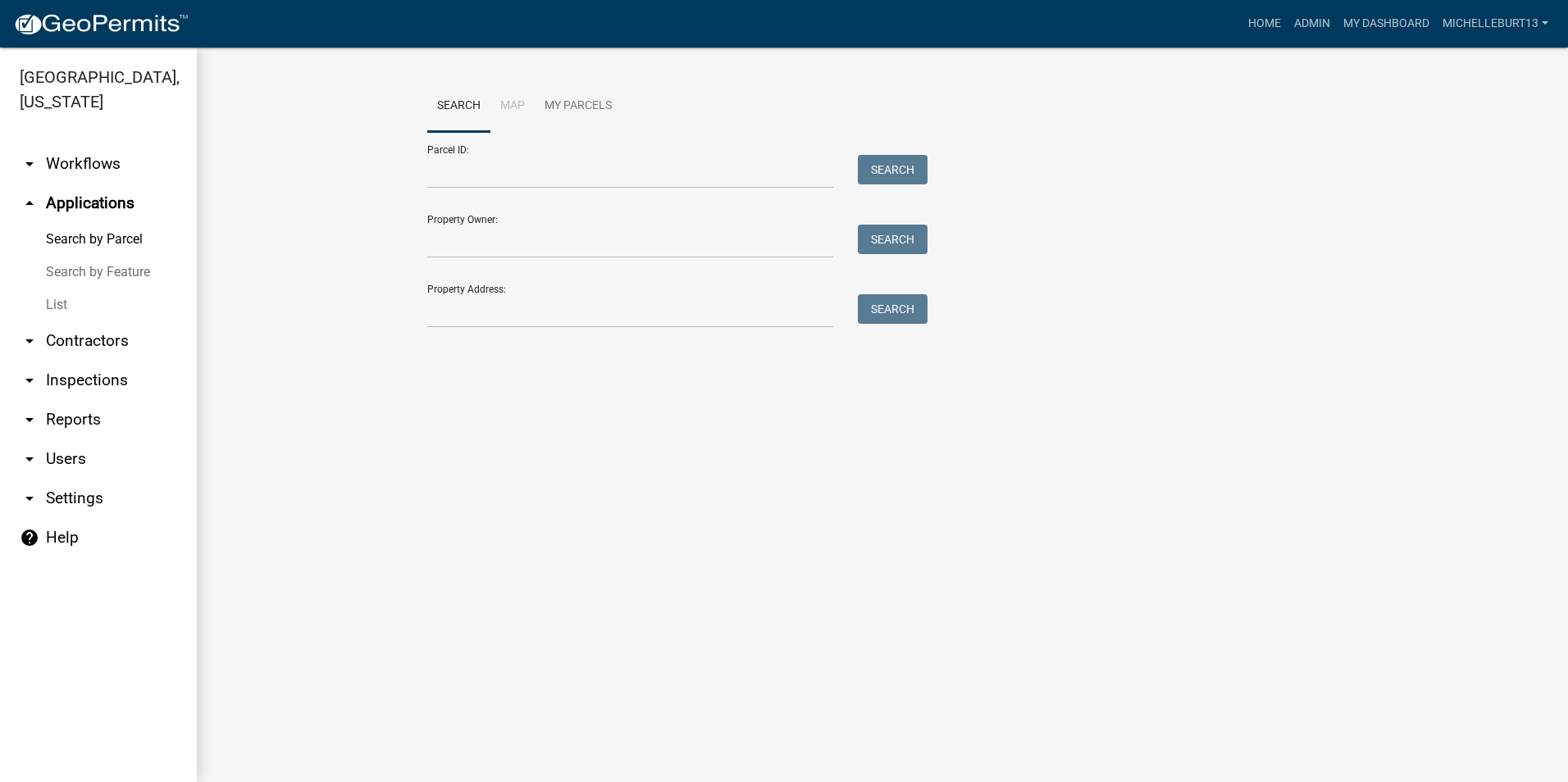
click at [71, 294] on link "List" at bounding box center [98, 305] width 197 height 33
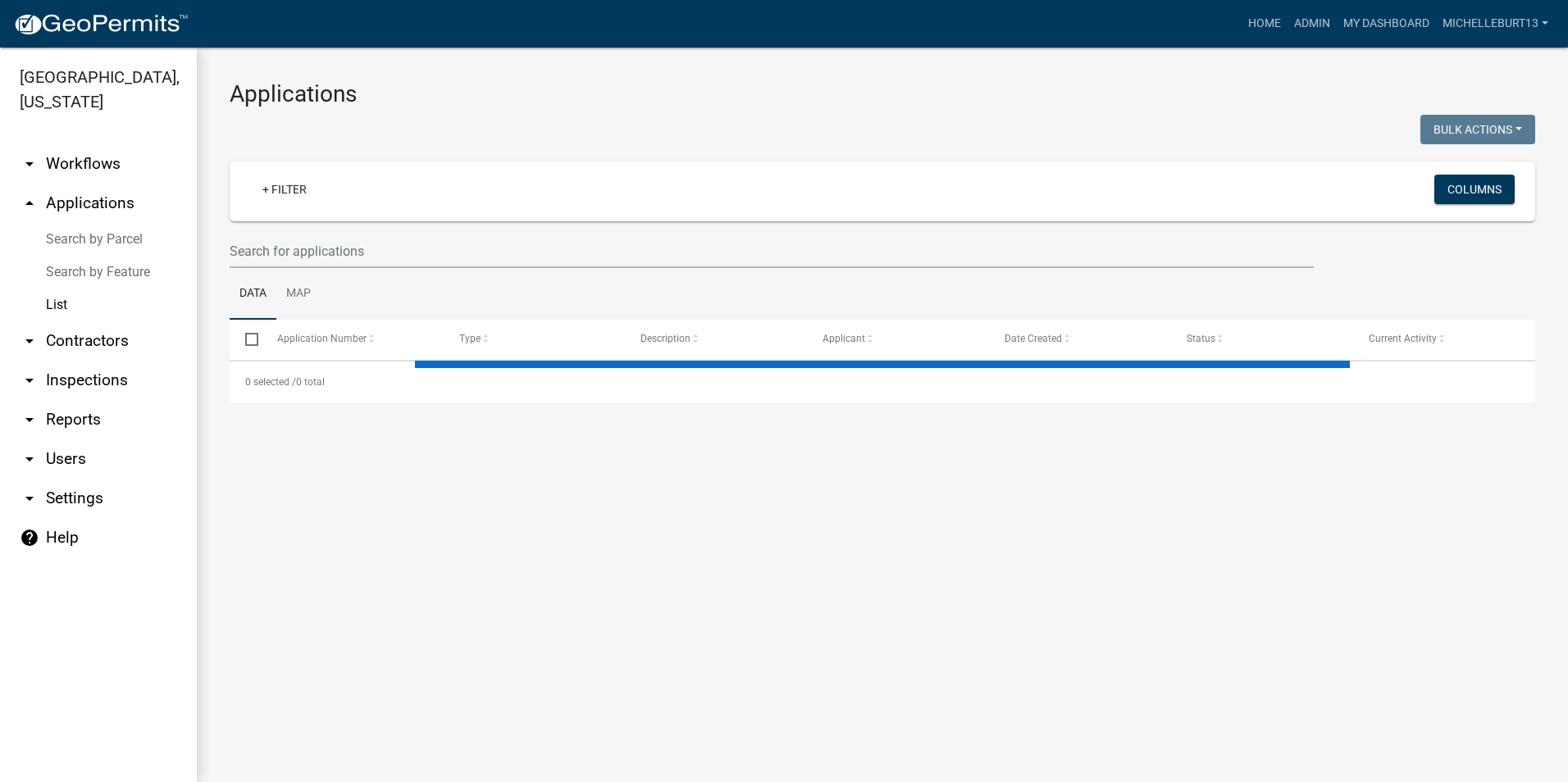
select select "3: 100"
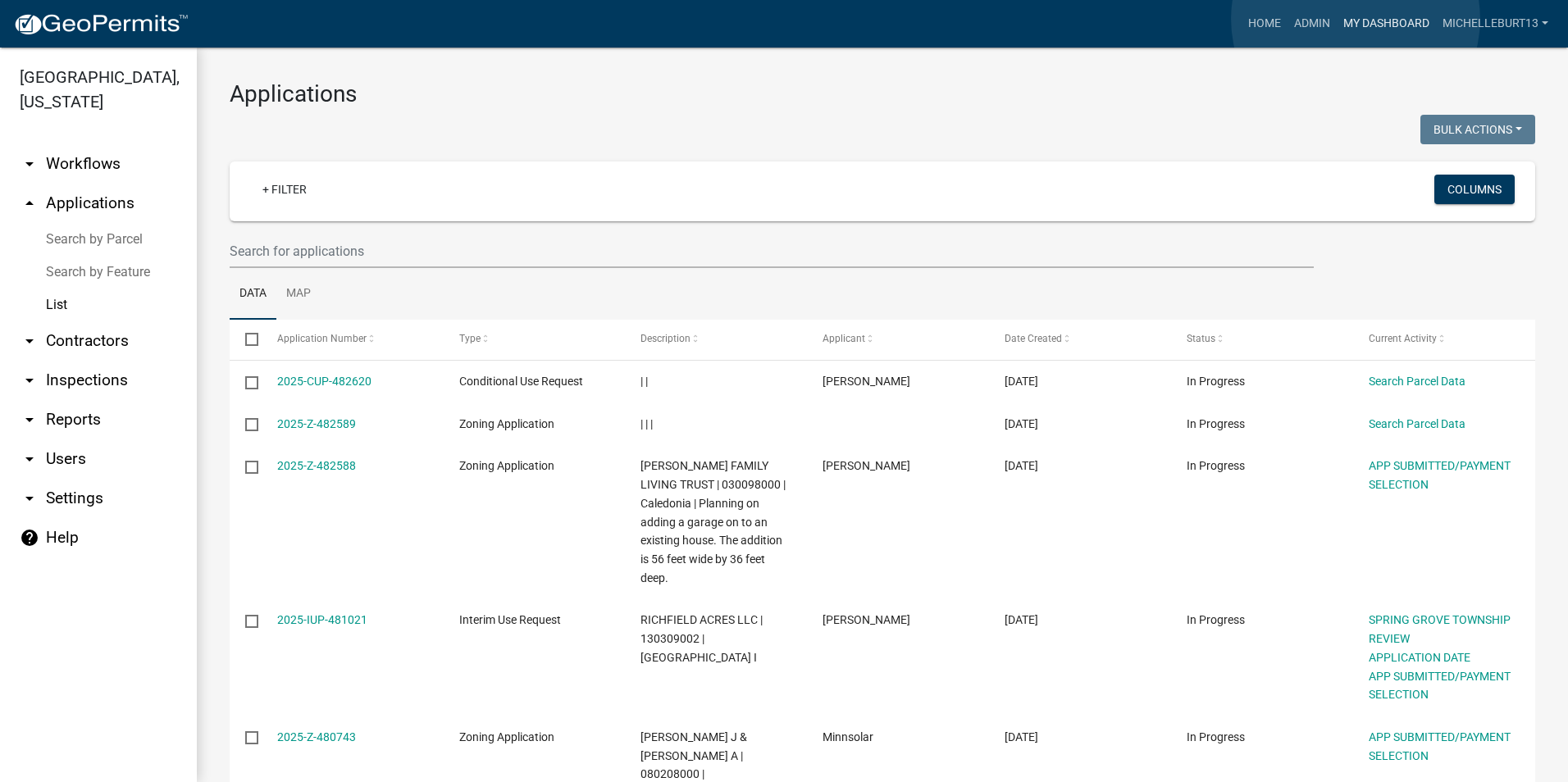
click at [1356, 19] on link "My Dashboard" at bounding box center [1387, 24] width 100 height 32
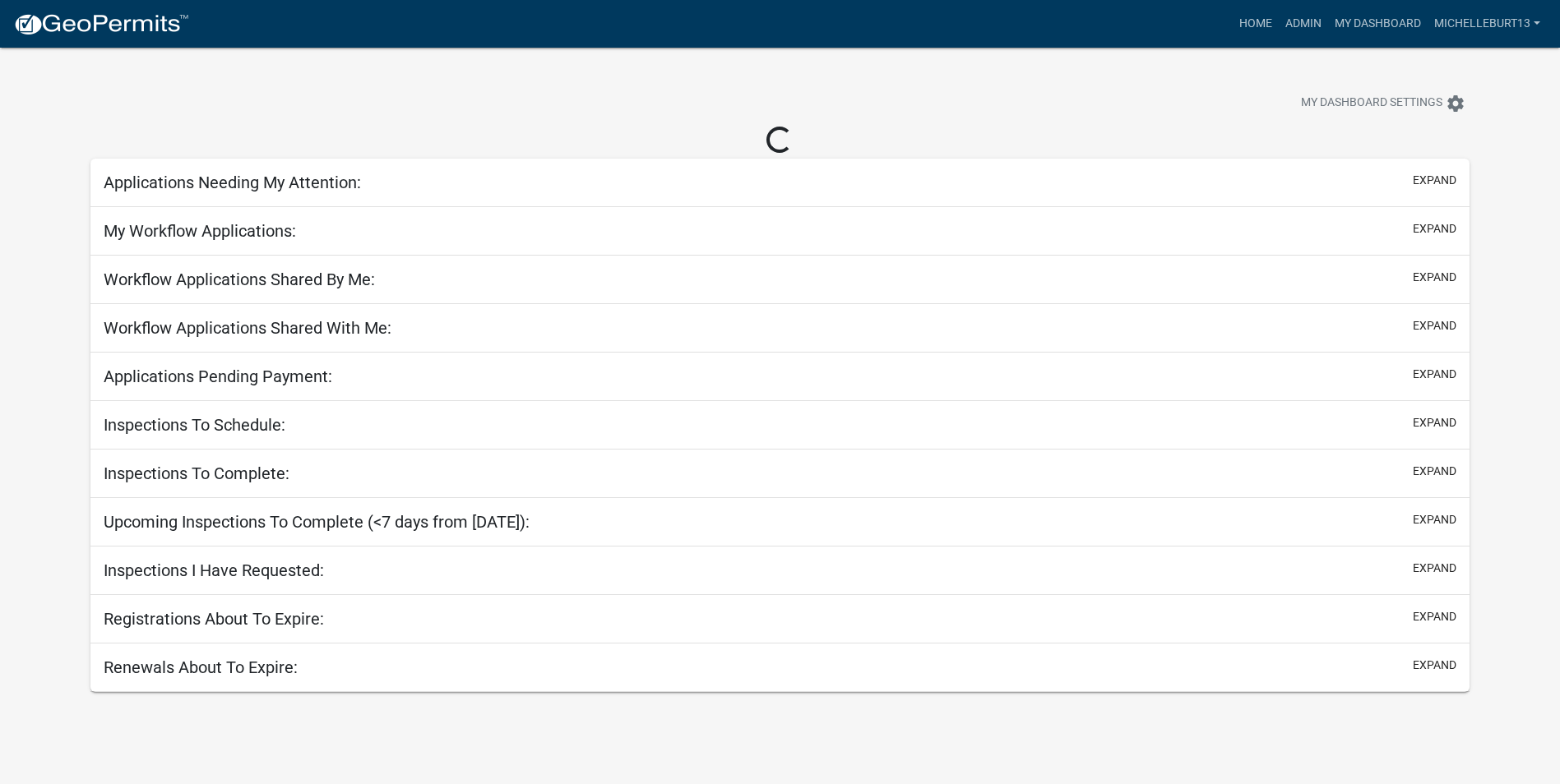
select select "3: 100"
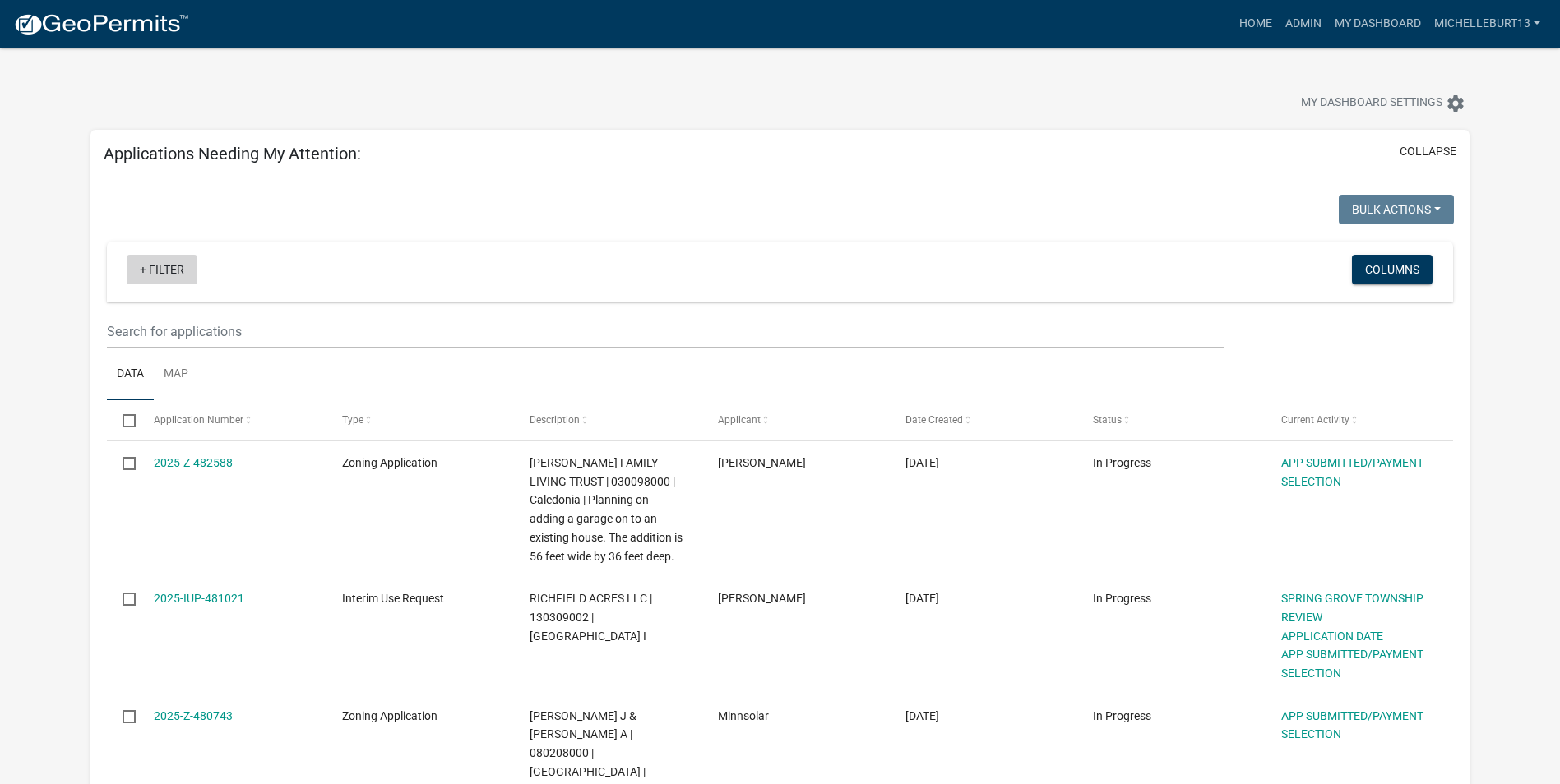
click at [151, 272] on link "+ Filter" at bounding box center [161, 270] width 71 height 30
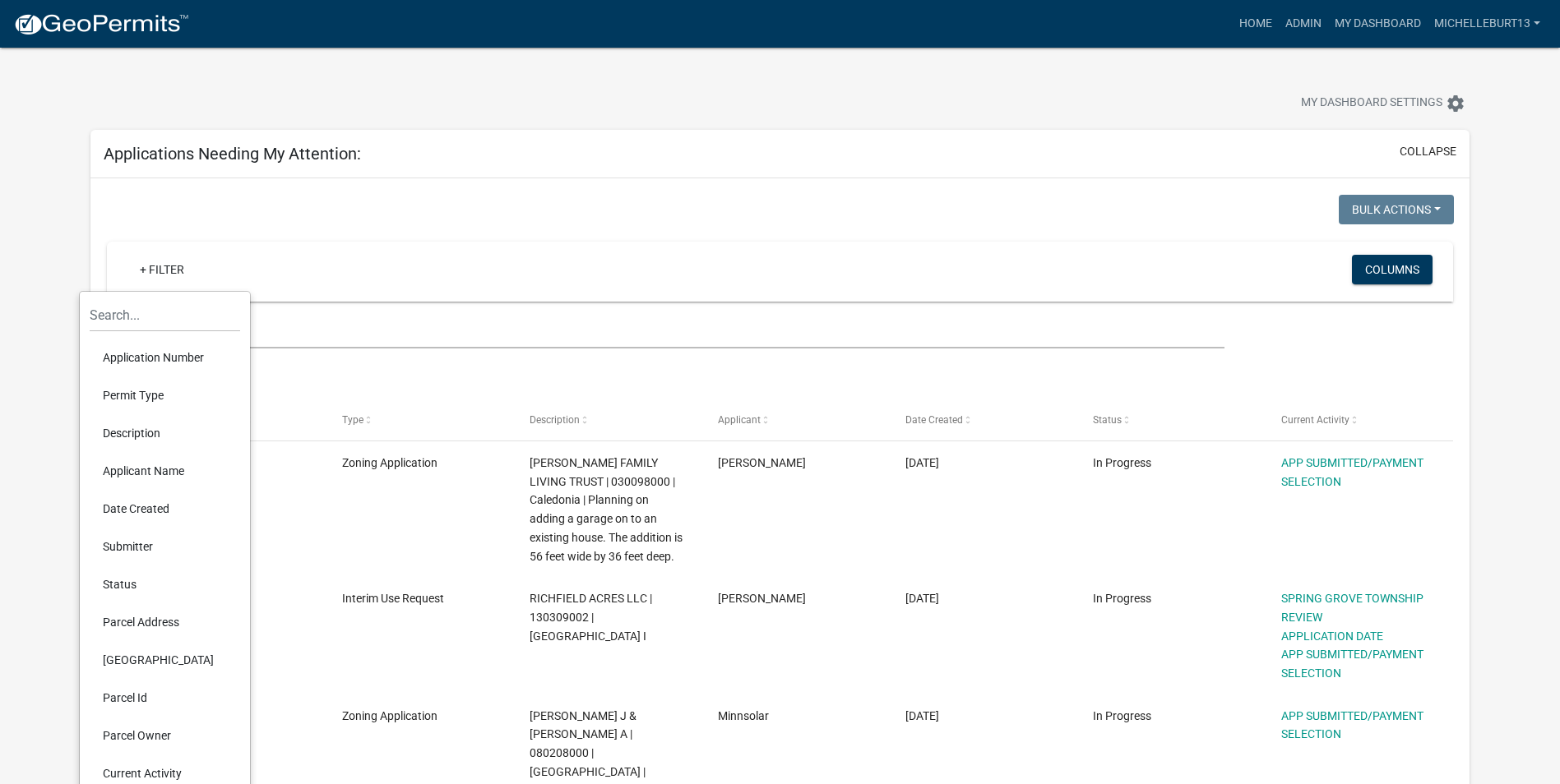
click at [147, 397] on li "Permit Type" at bounding box center [165, 395] width 151 height 37
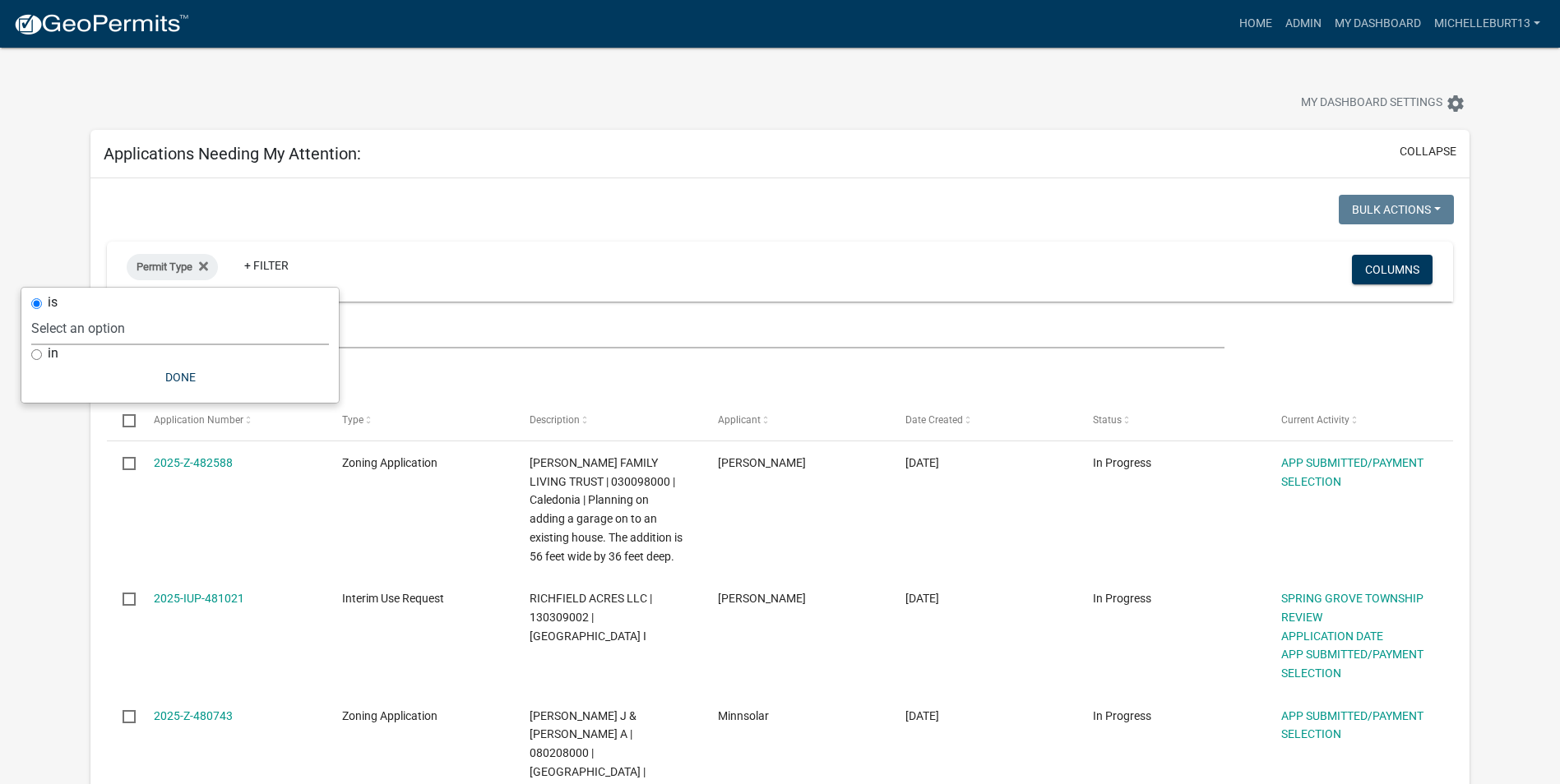
click at [141, 328] on select "Select an option 911 Address Assignment Building Contractor (Registration) Buil…" at bounding box center [180, 328] width 298 height 34
click at [96, 312] on select "Select an option 911 Address Assignment Building Contractor (Registration) Buil…" at bounding box center [180, 328] width 298 height 34
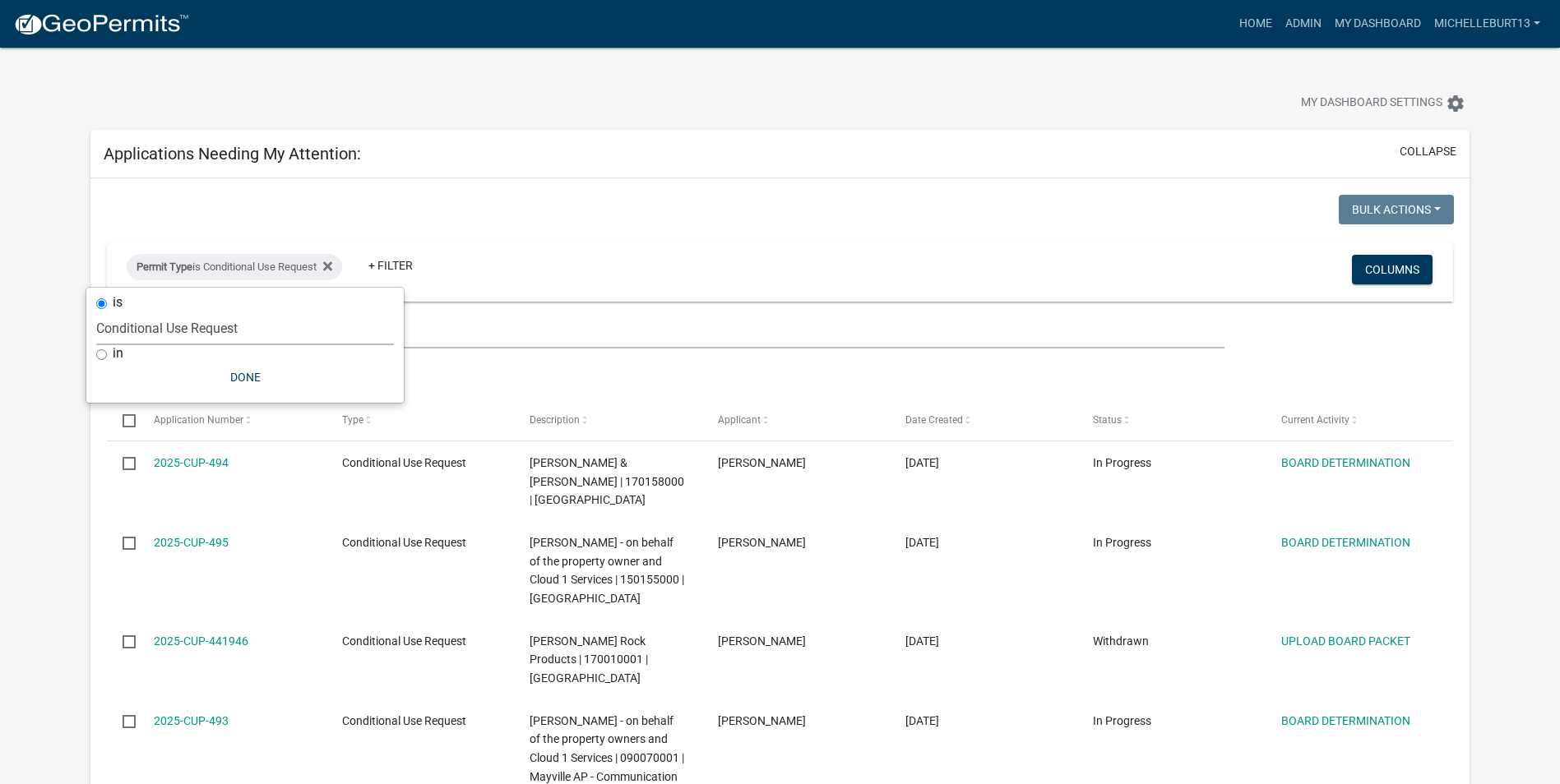
click at [248, 321] on select "Select an option 911 Address Assignment Building Contractor (Registration) Buil…" at bounding box center [245, 328] width 298 height 34
select select "253dacdd-2dce-46fa-a212-aa06fd039a76"
click at [96, 312] on select "Select an option 911 Address Assignment Building Contractor (Registration) Buil…" at bounding box center [245, 328] width 298 height 34
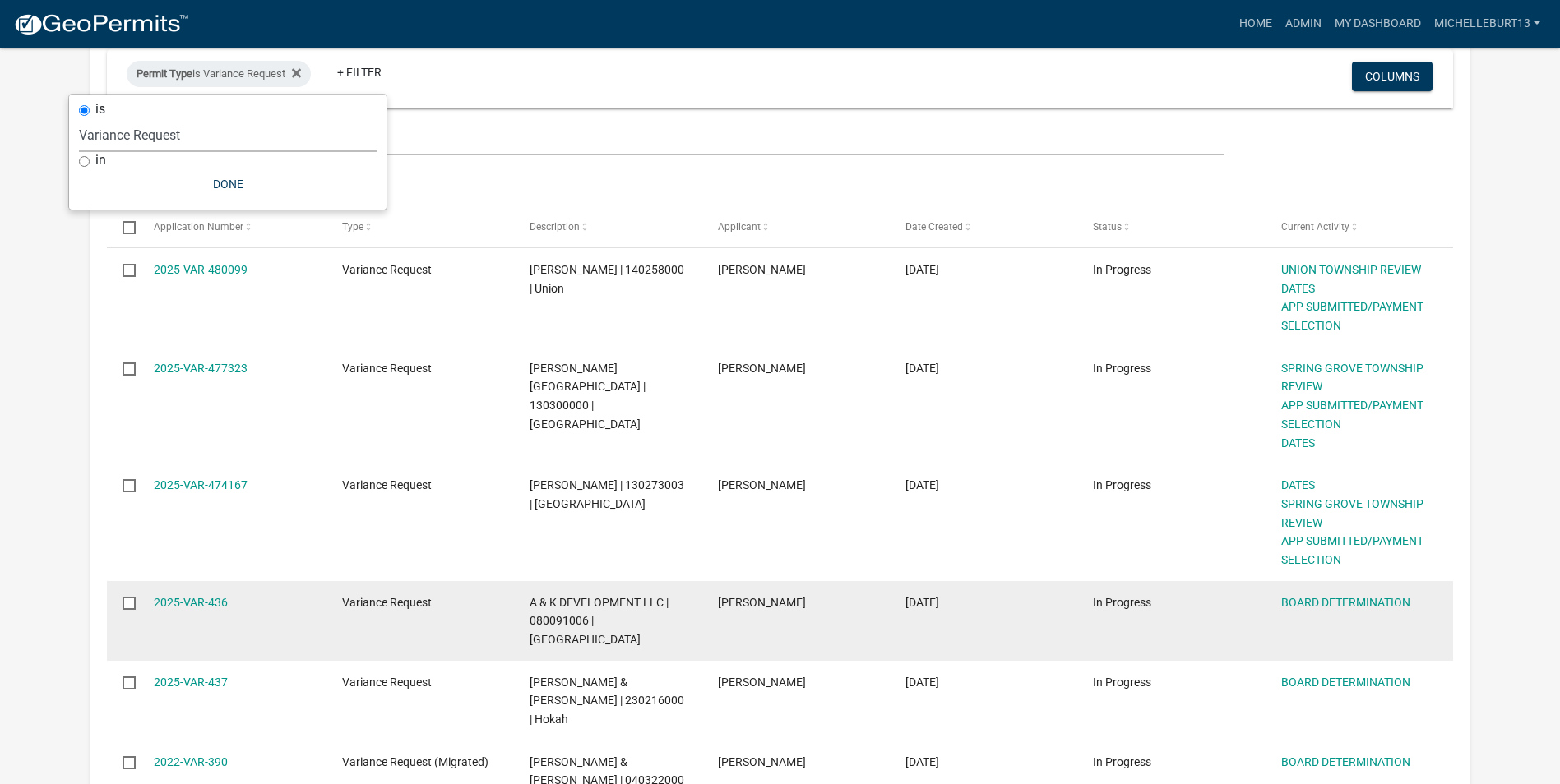
scroll to position [165, 0]
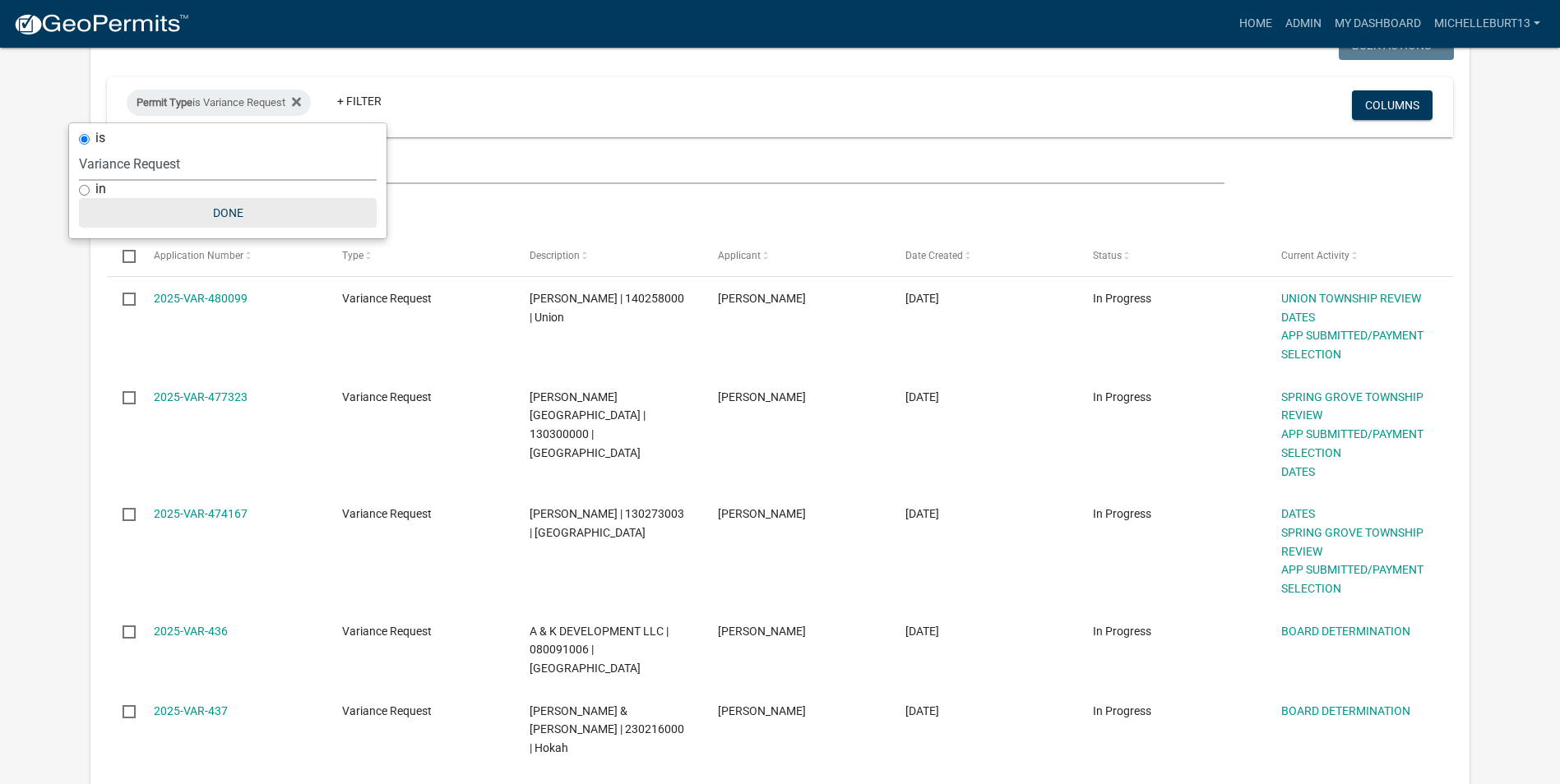
click at [215, 205] on button "Done" at bounding box center [228, 213] width 298 height 30
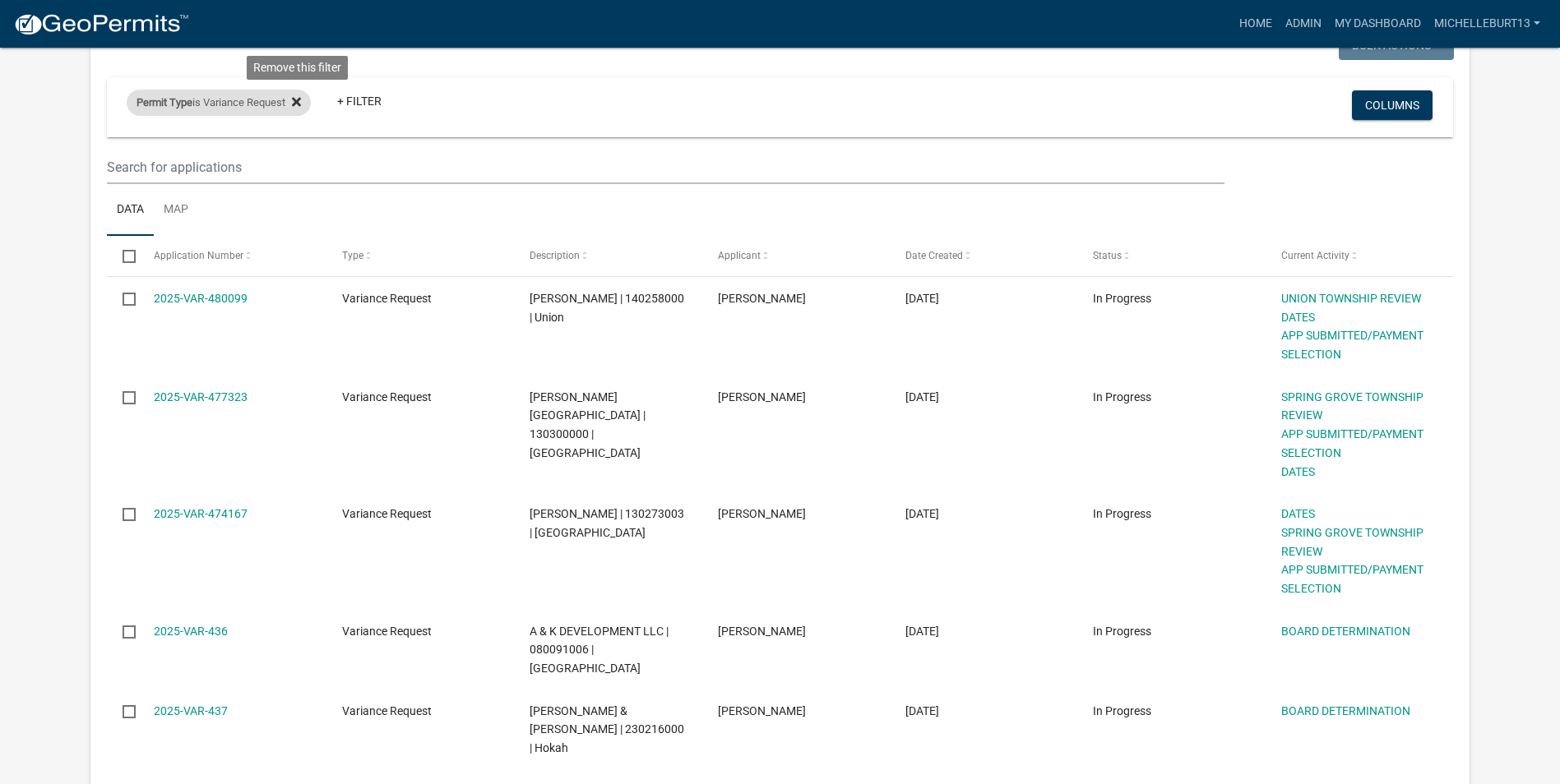
click at [301, 104] on icon at bounding box center [296, 101] width 9 height 9
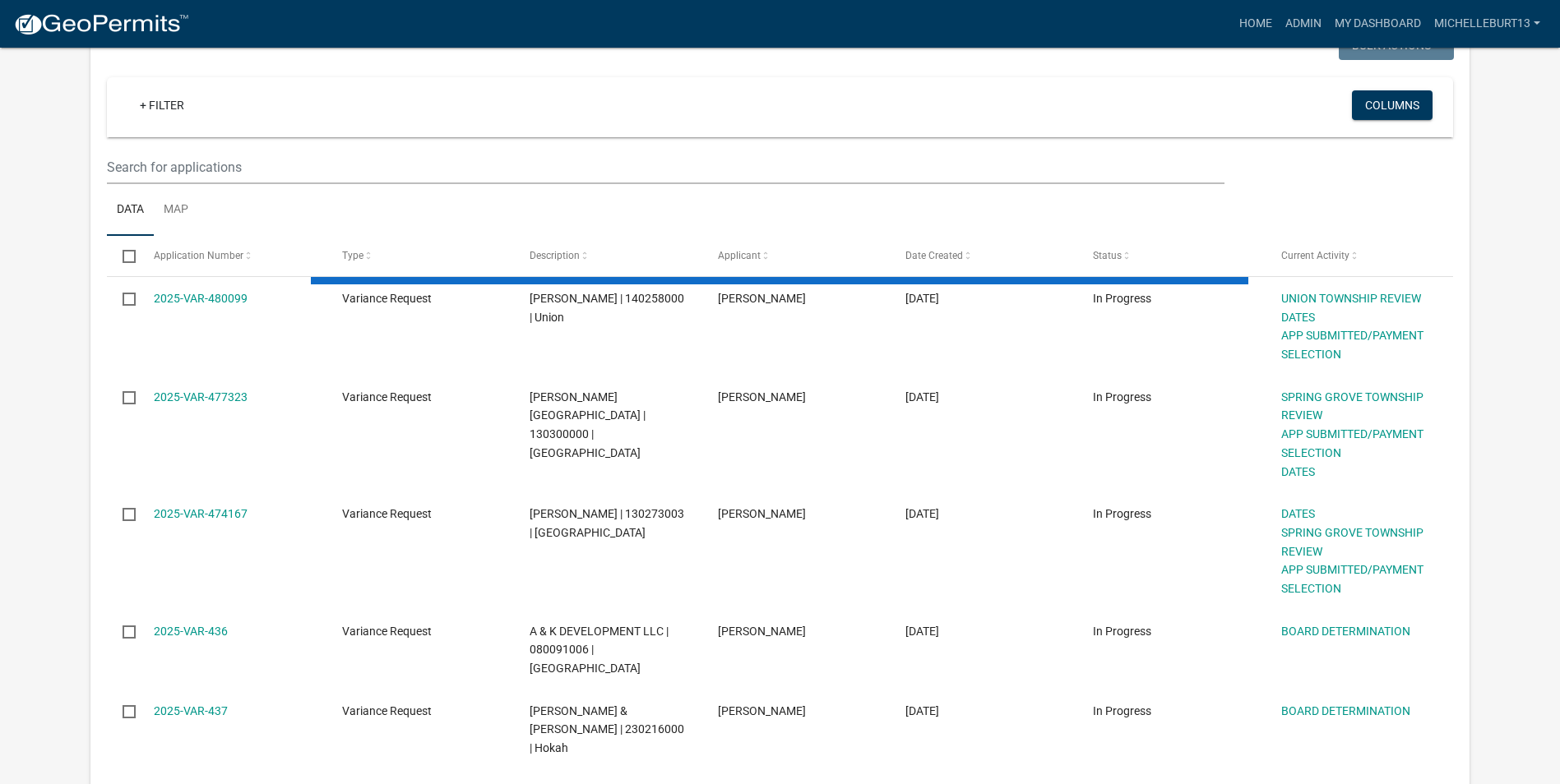
select select "3: 100"
